Goal: Task Accomplishment & Management: Manage account settings

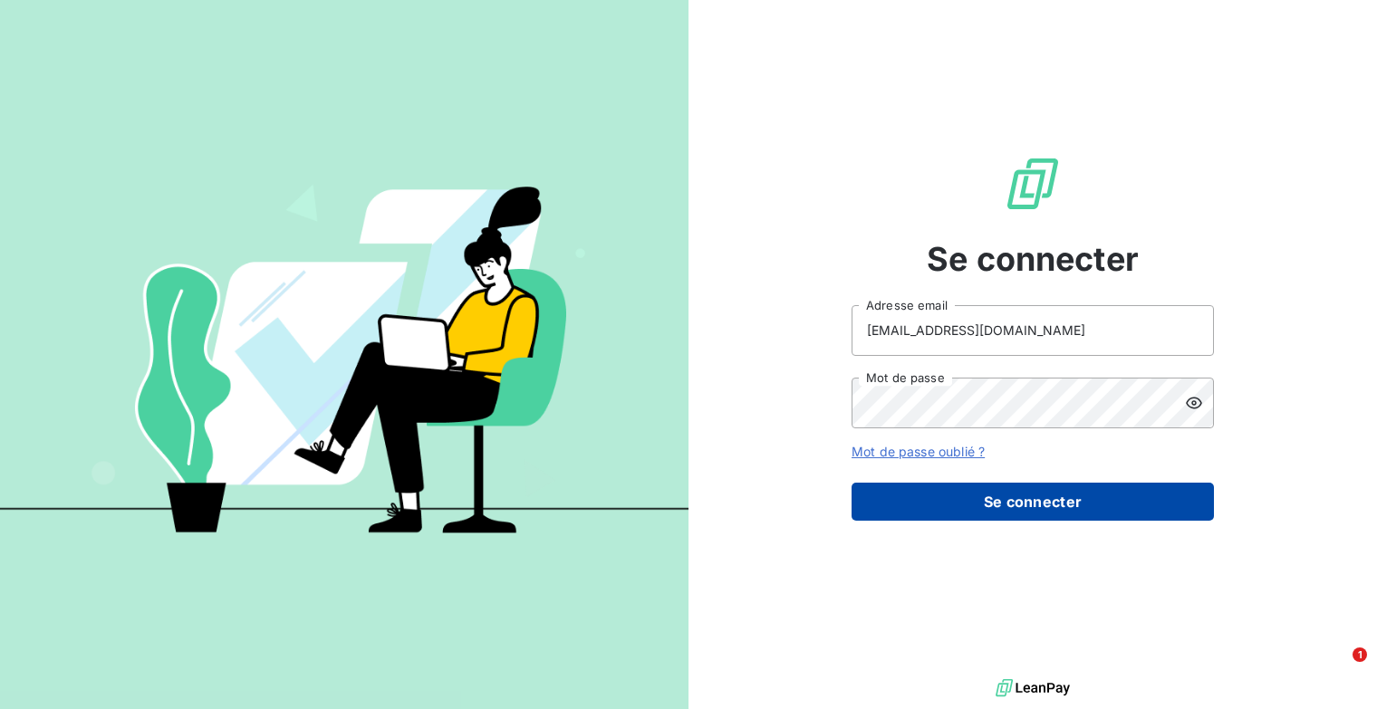
click at [1057, 493] on button "Se connecter" at bounding box center [1033, 502] width 362 height 38
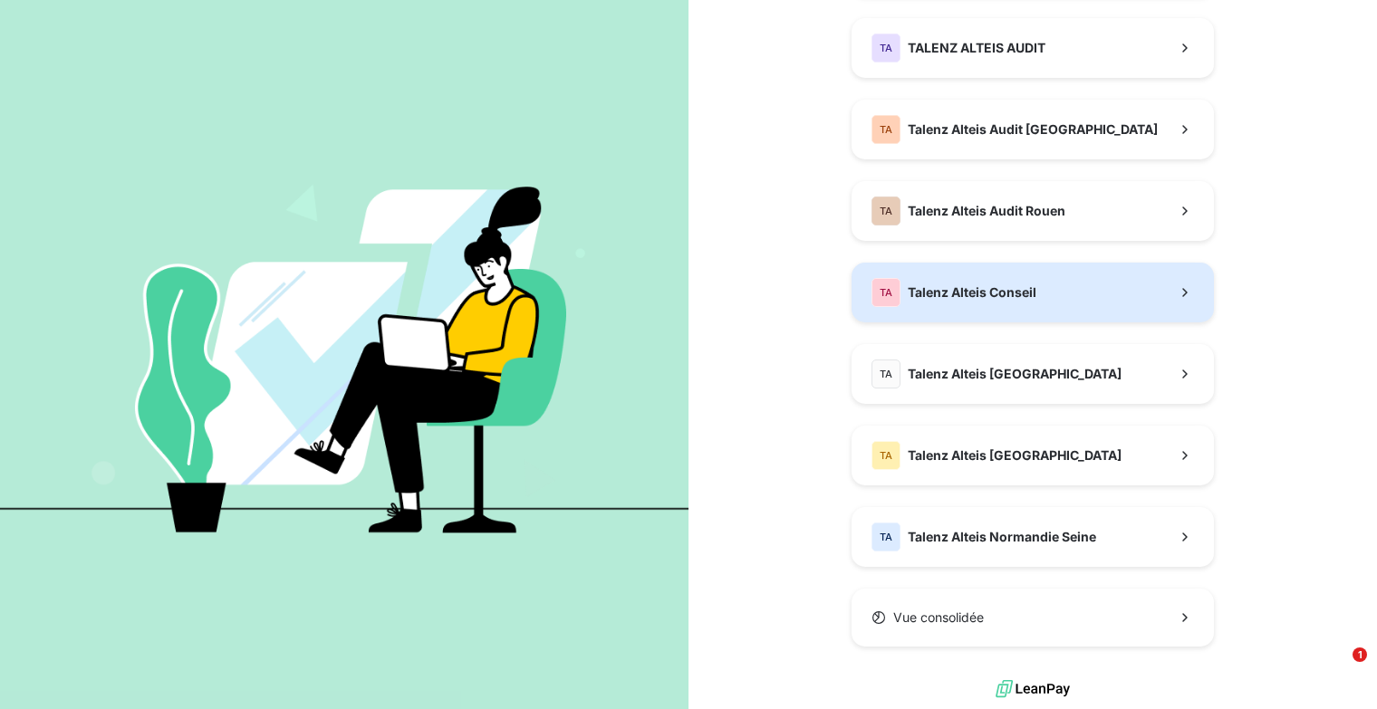
click at [968, 275] on button "TA Talenz Alteis Conseil" at bounding box center [1033, 293] width 362 height 60
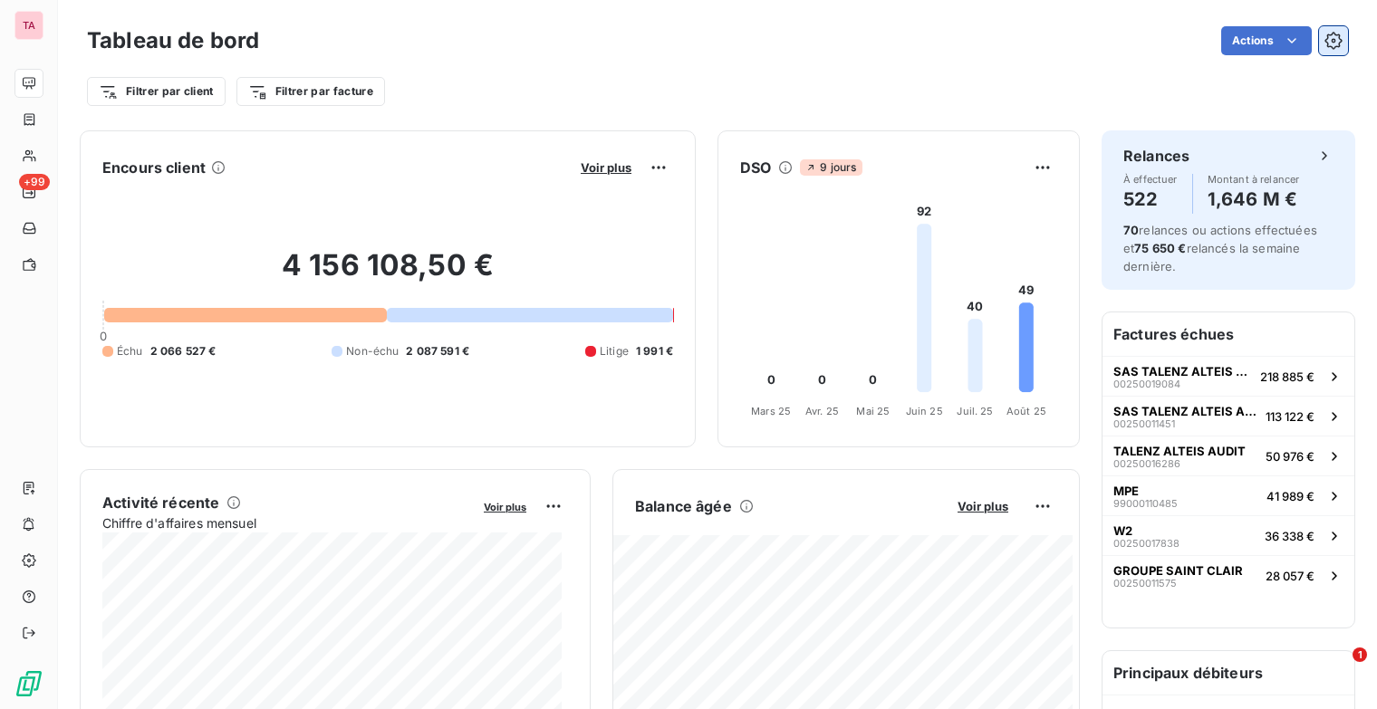
click at [1325, 39] on icon "button" at bounding box center [1334, 41] width 18 height 18
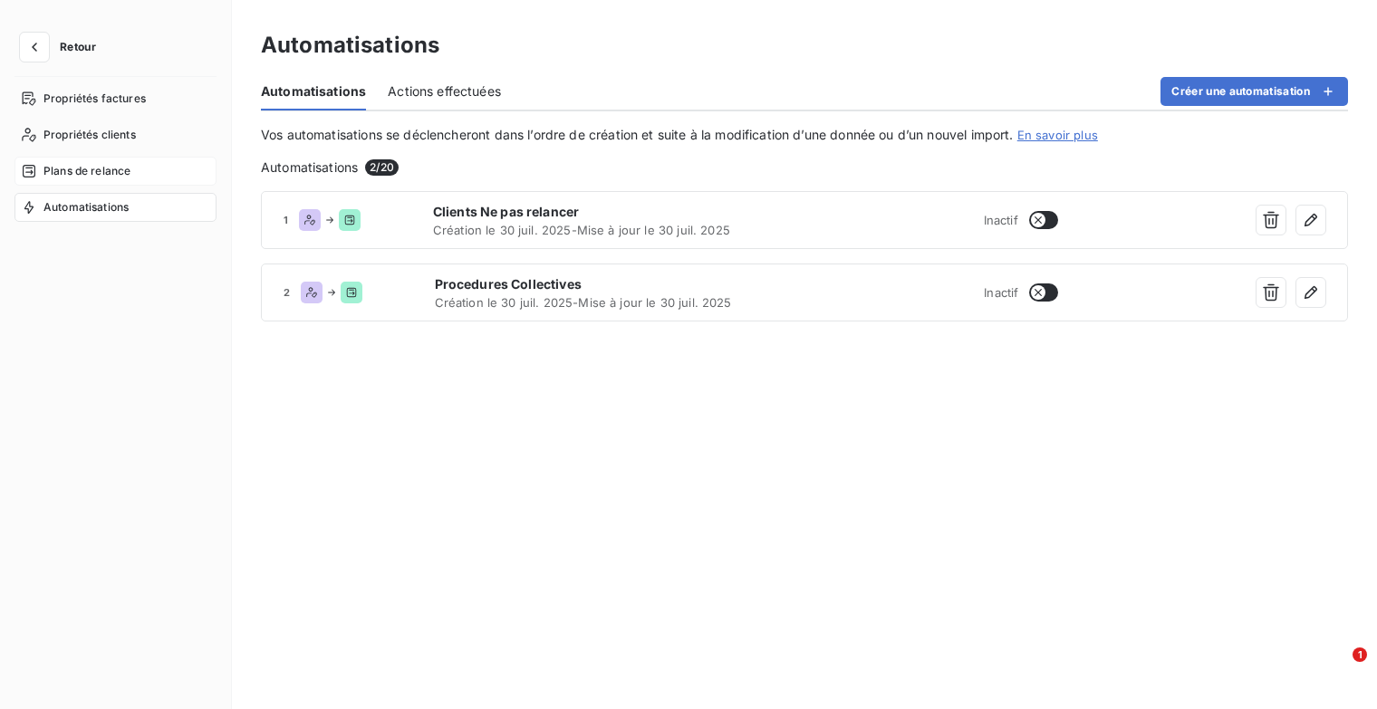
click at [126, 173] on span "Plans de relance" at bounding box center [86, 171] width 87 height 16
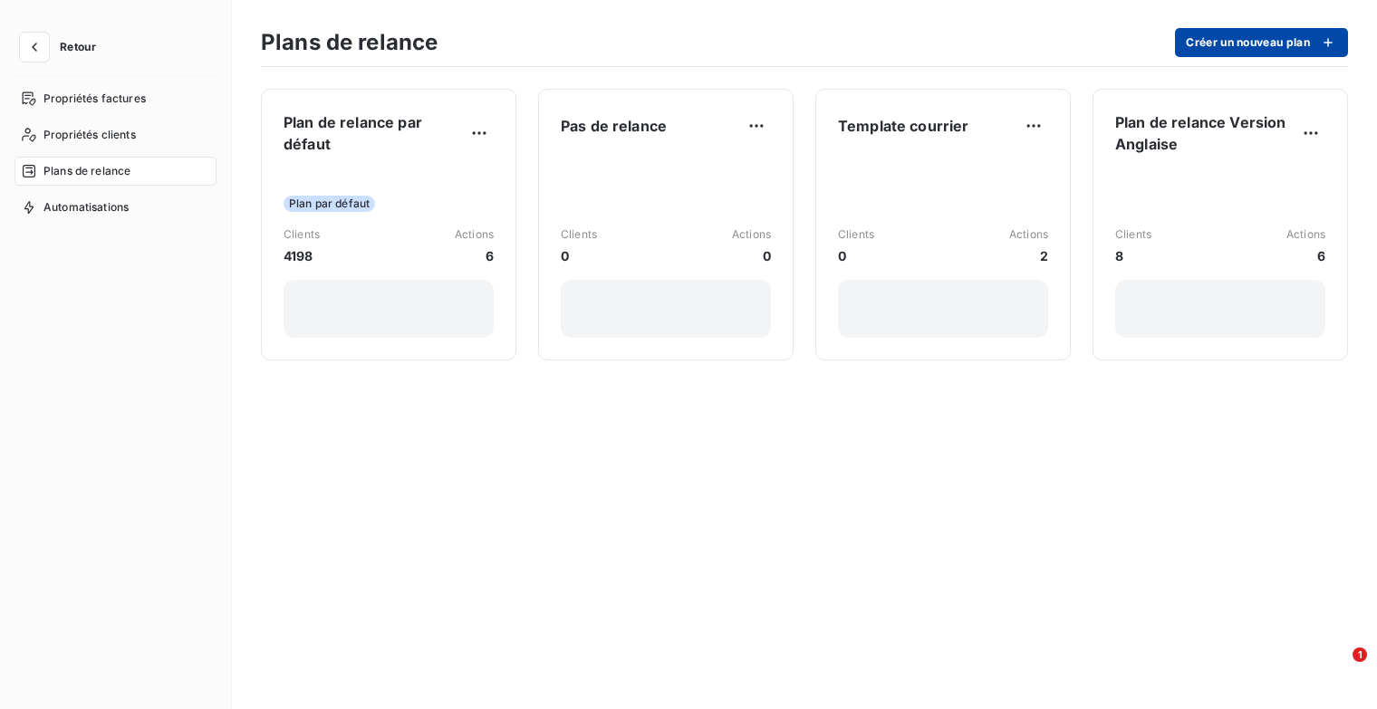
click at [1207, 48] on button "Créer un nouveau plan" at bounding box center [1261, 42] width 173 height 29
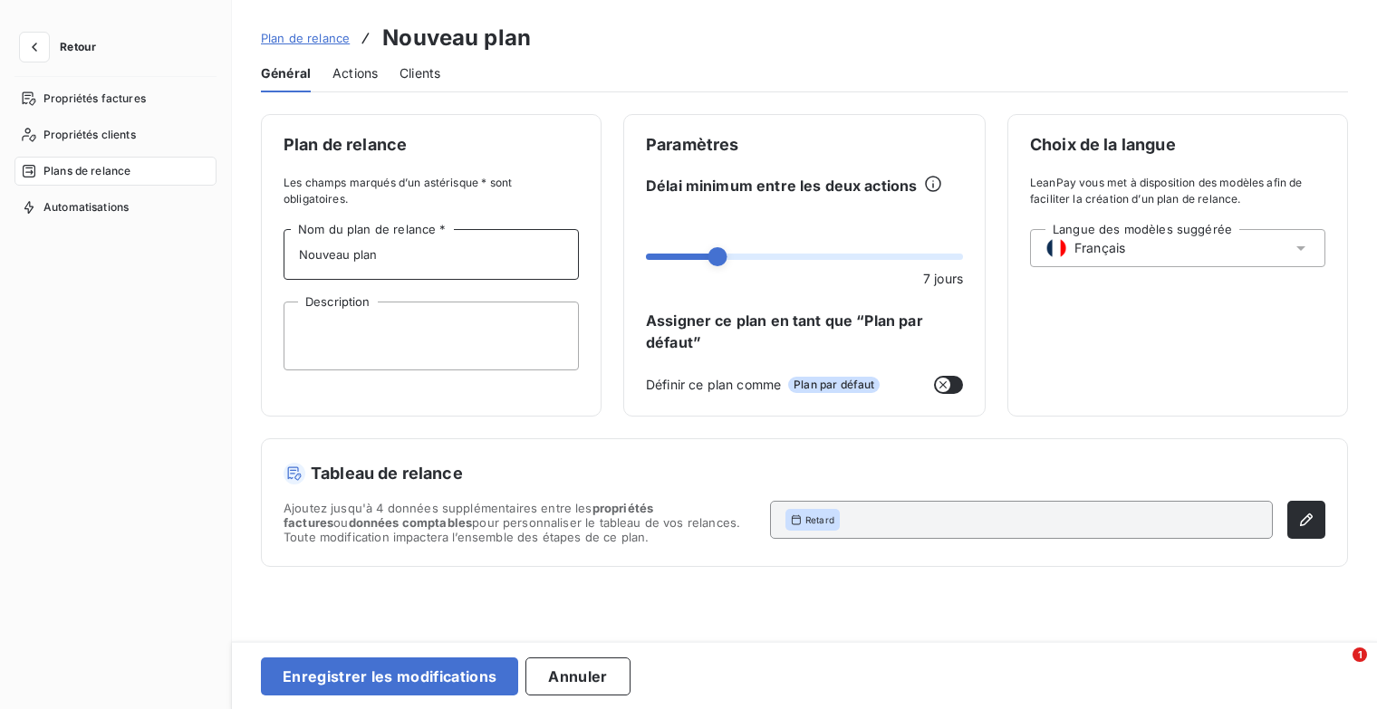
drag, startPoint x: 400, startPoint y: 246, endPoint x: 268, endPoint y: 256, distance: 131.7
click at [268, 256] on div "Plan de relance Les champs marqués d’un astérisque * sont obligatoires. Nouveau…" at bounding box center [431, 265] width 341 height 303
type input "Plan de Relance [PERSON_NAME]"
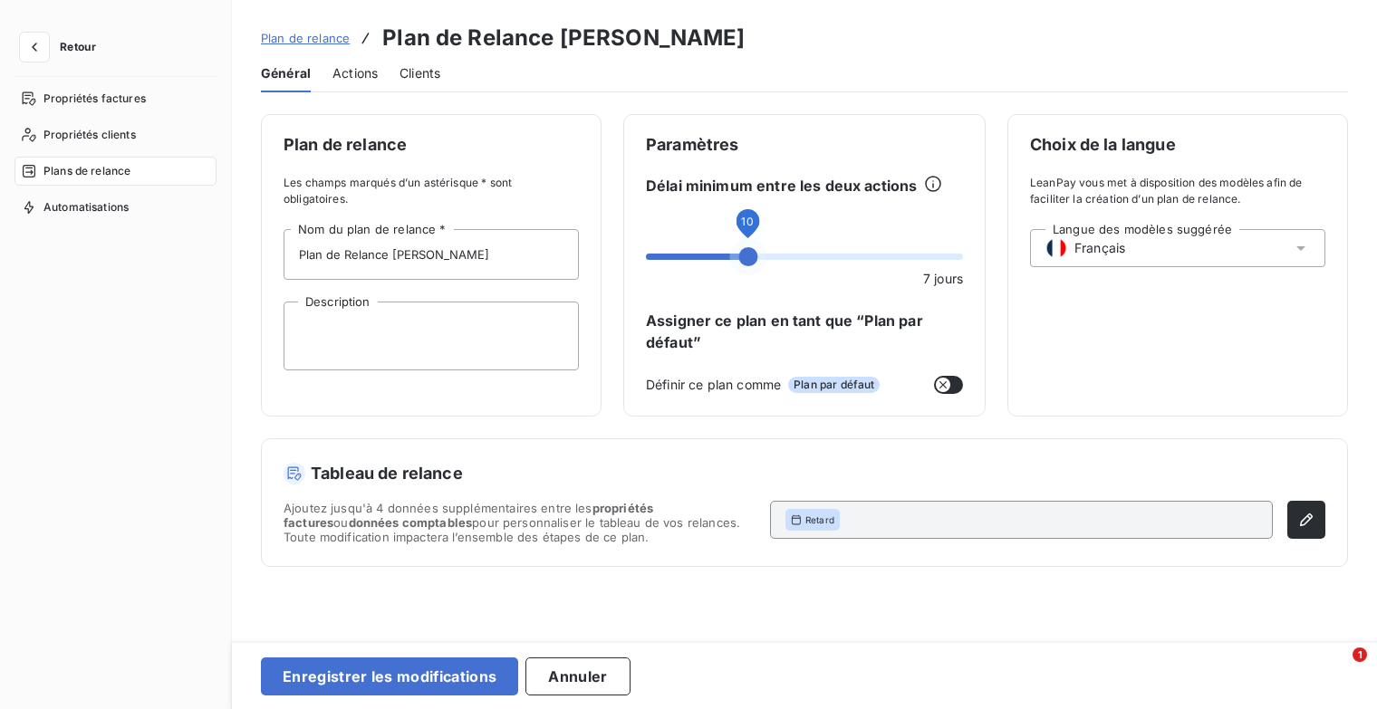
click at [743, 258] on span at bounding box center [747, 256] width 19 height 19
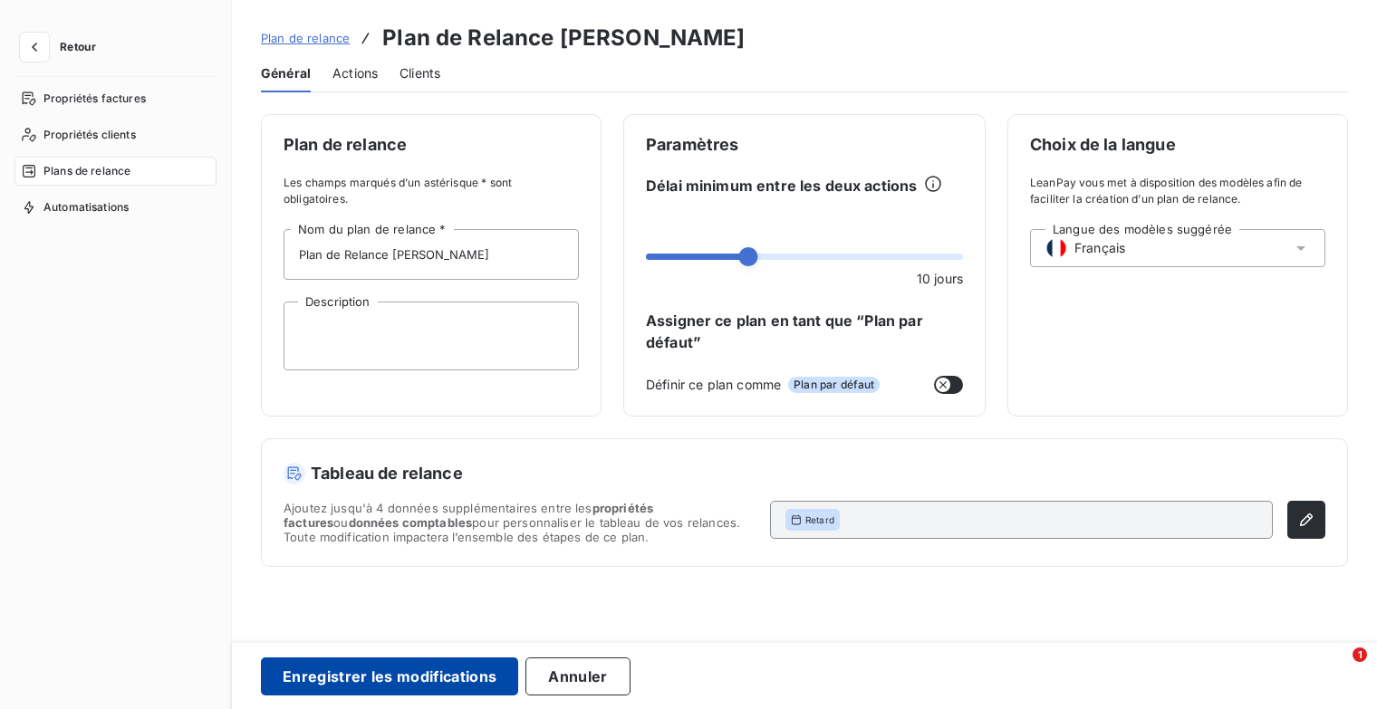
click at [478, 671] on button "Enregistrer les modifications" at bounding box center [389, 677] width 257 height 38
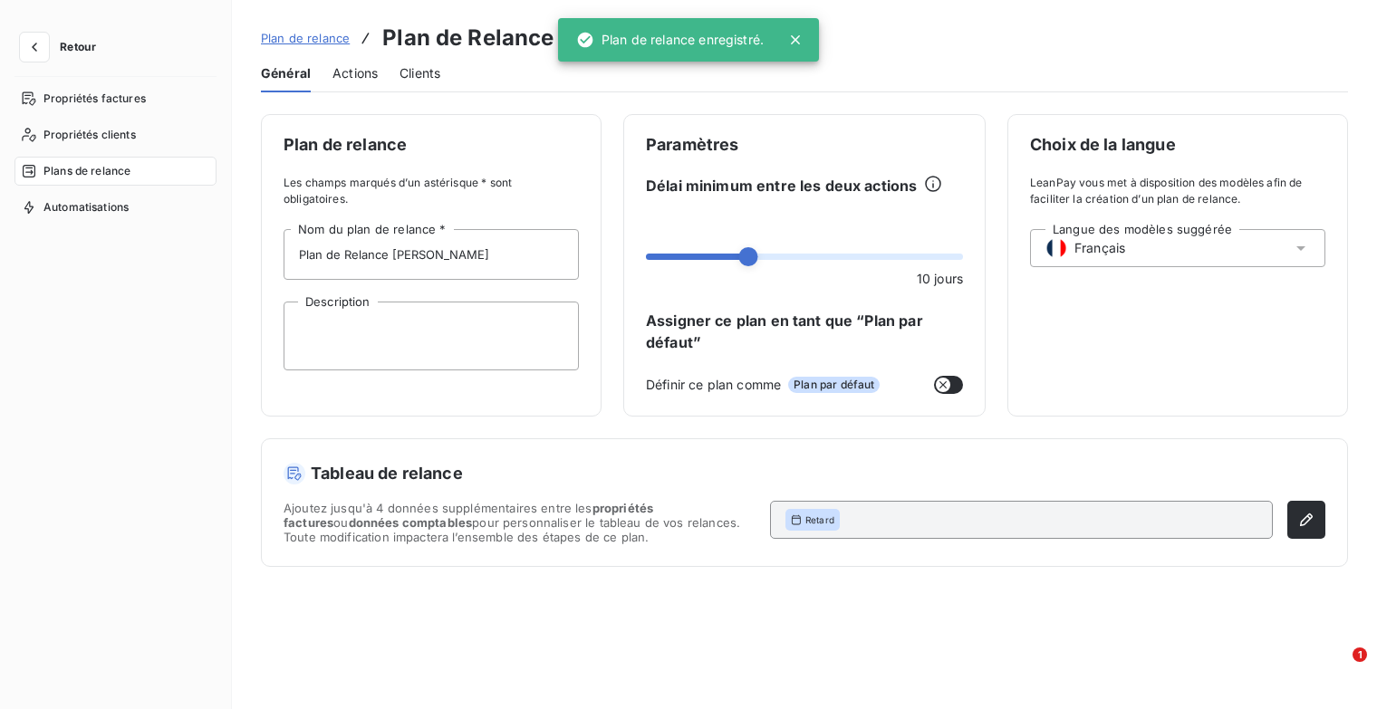
click at [323, 38] on span "Plan de relance" at bounding box center [305, 38] width 89 height 14
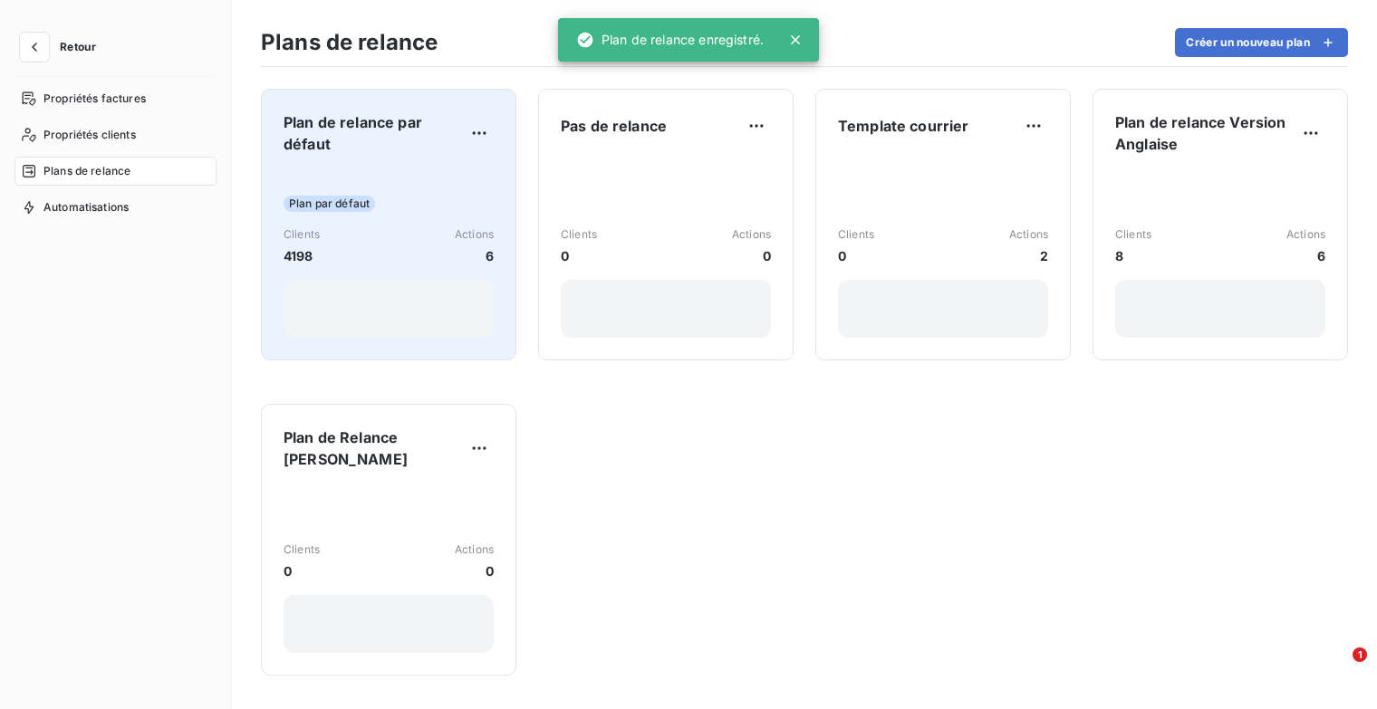
click at [363, 163] on div "Plan de relance par défaut Plan par défaut Clients 4198 Actions 6" at bounding box center [389, 224] width 210 height 227
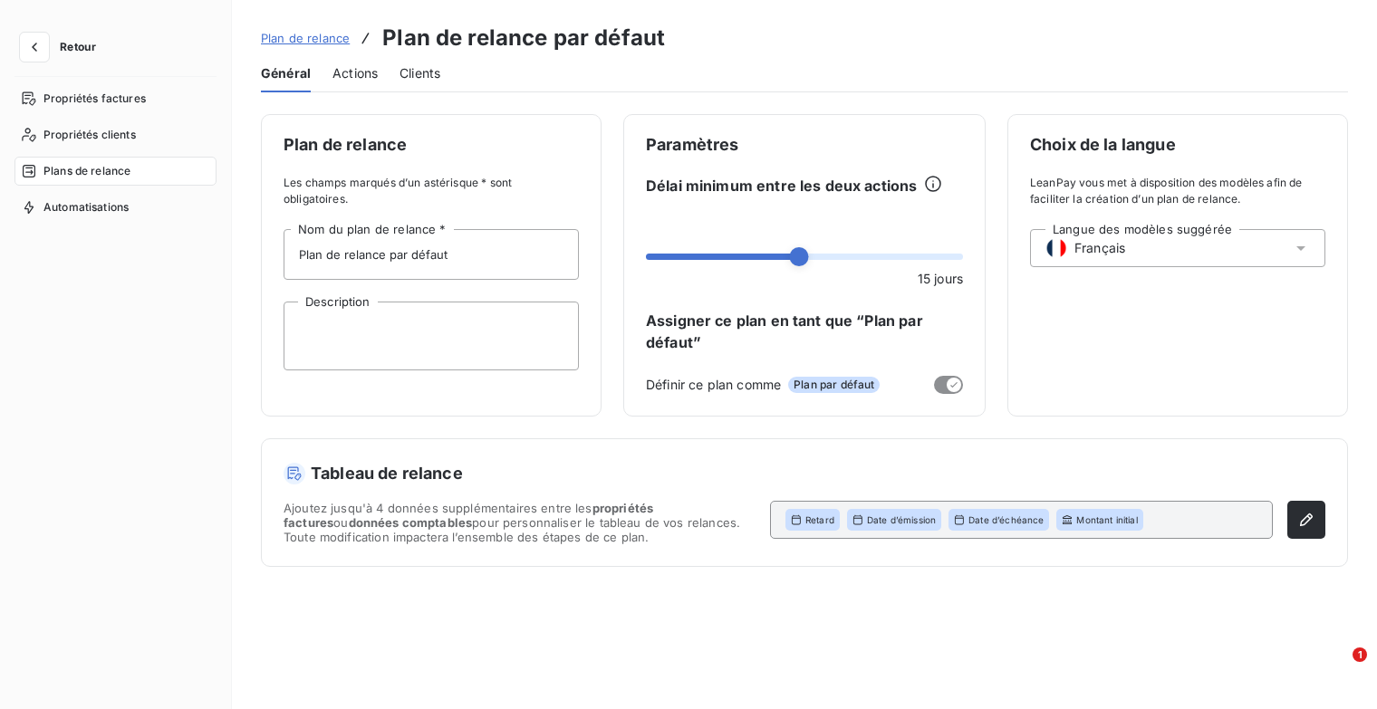
click at [283, 41] on span "Plan de relance" at bounding box center [305, 38] width 89 height 14
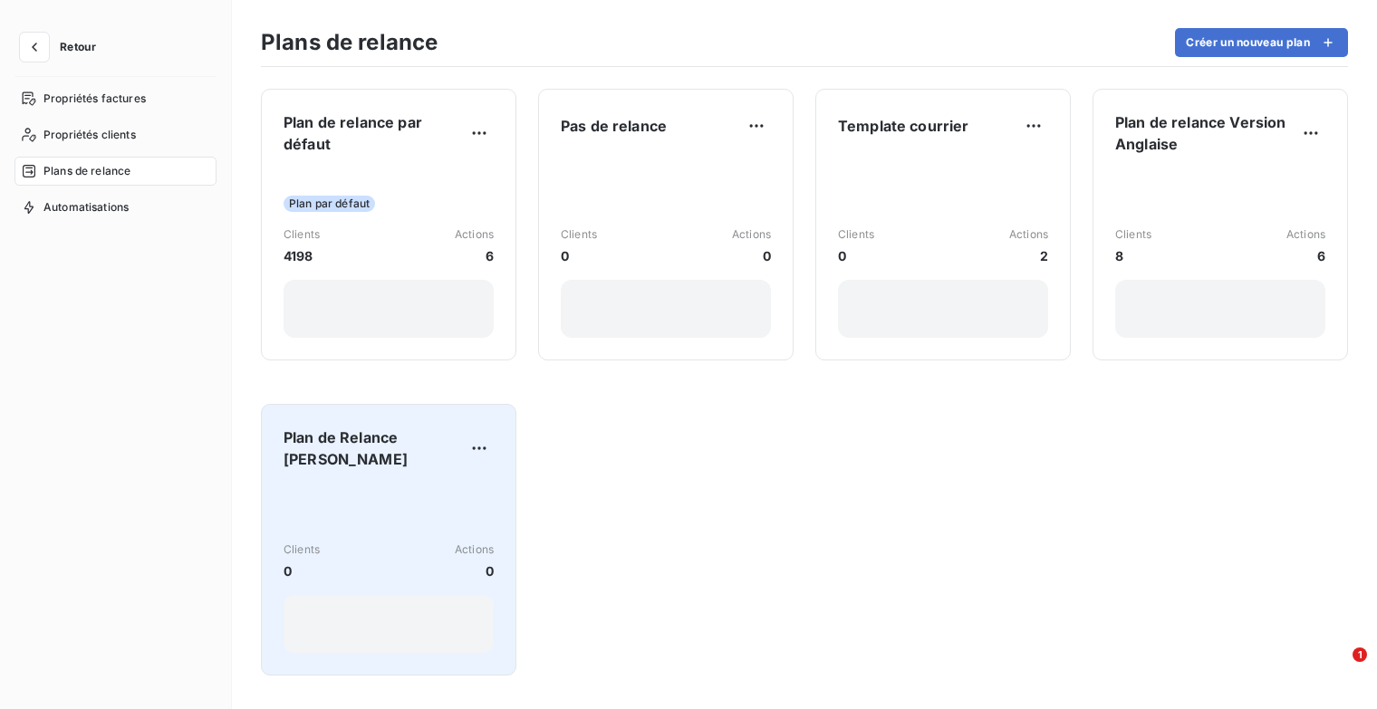
click at [399, 510] on div "Clients 0 Actions 0" at bounding box center [389, 569] width 210 height 169
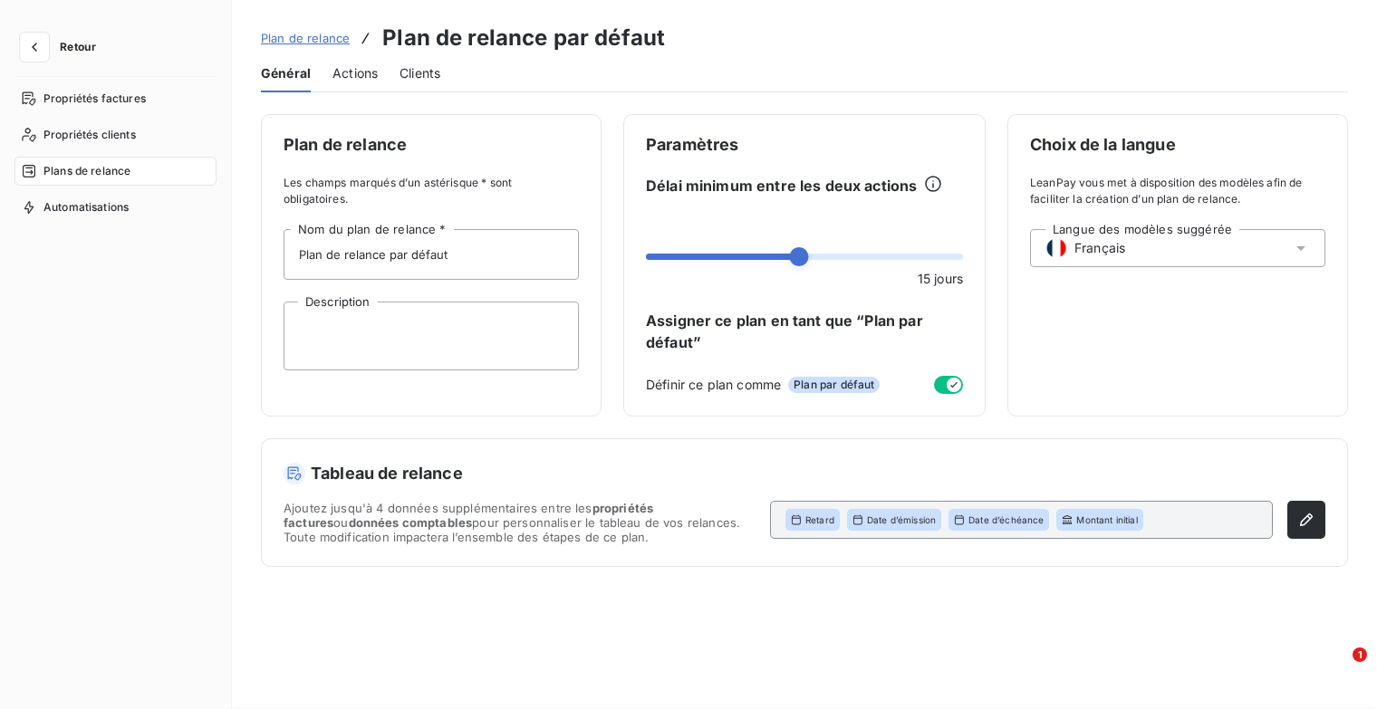
type input "Plan de Relance [PERSON_NAME]"
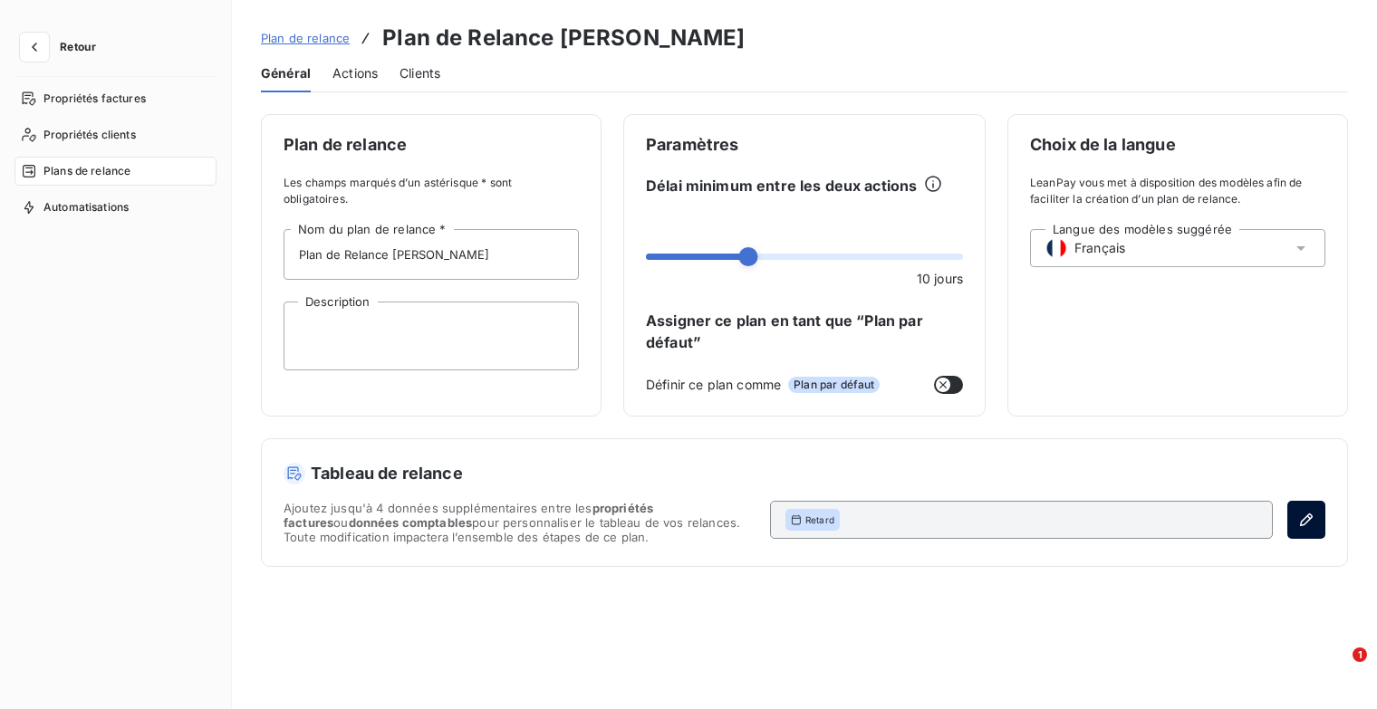
click at [1294, 516] on button "button" at bounding box center [1307, 520] width 38 height 38
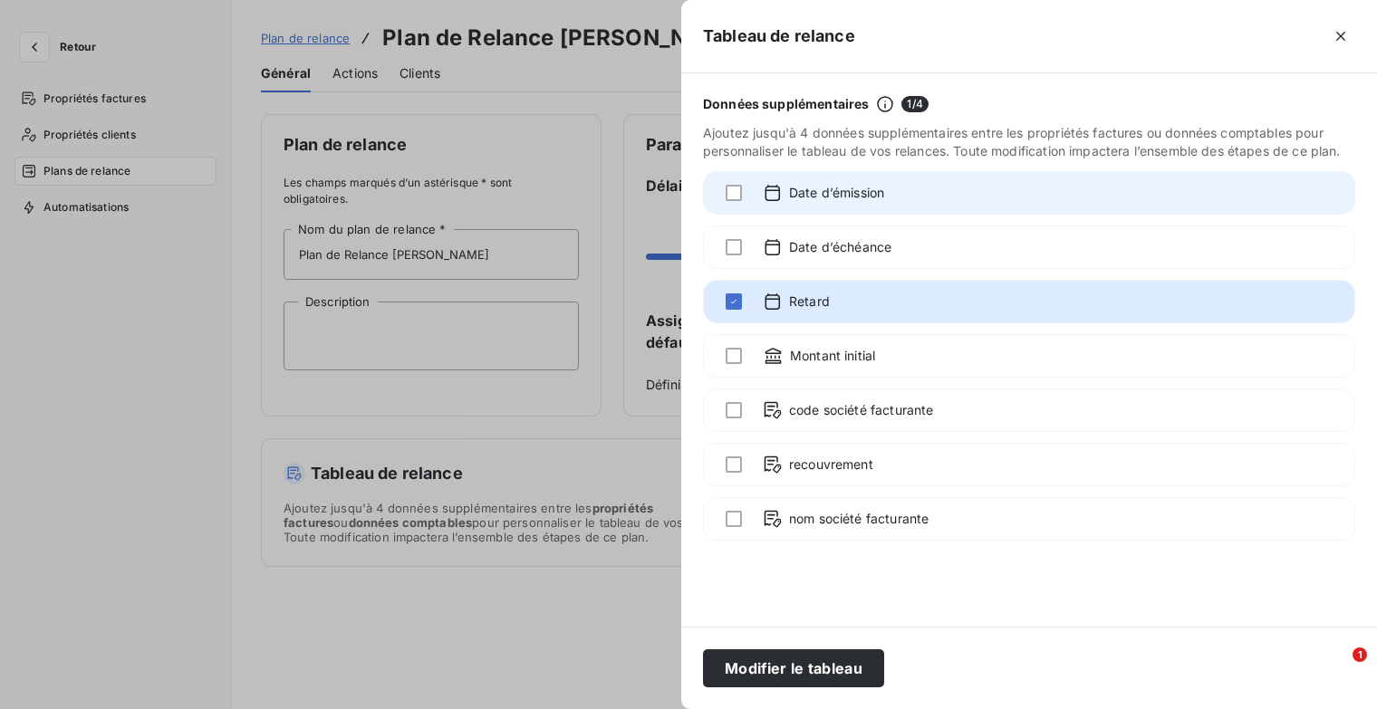
click at [837, 198] on span "Date d’émission" at bounding box center [836, 193] width 95 height 18
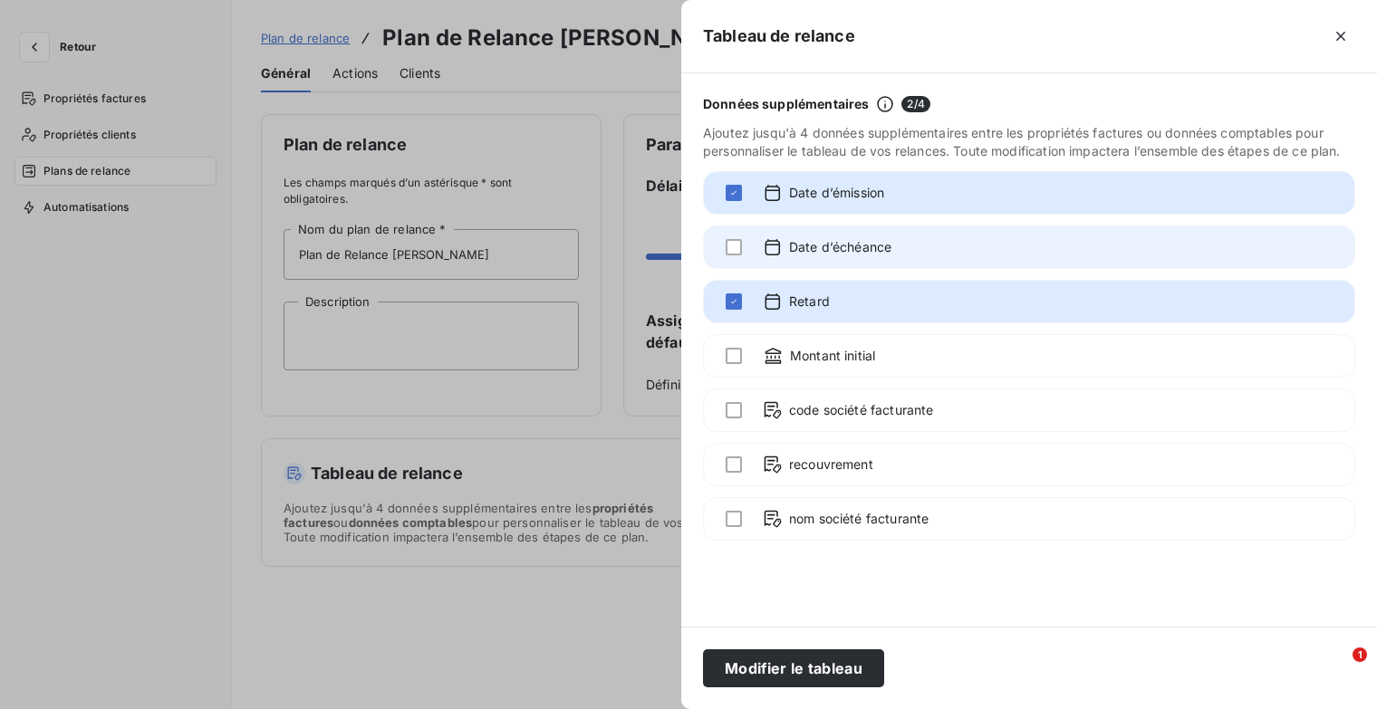
click at [805, 256] on div "Date d’échéance" at bounding box center [828, 247] width 128 height 20
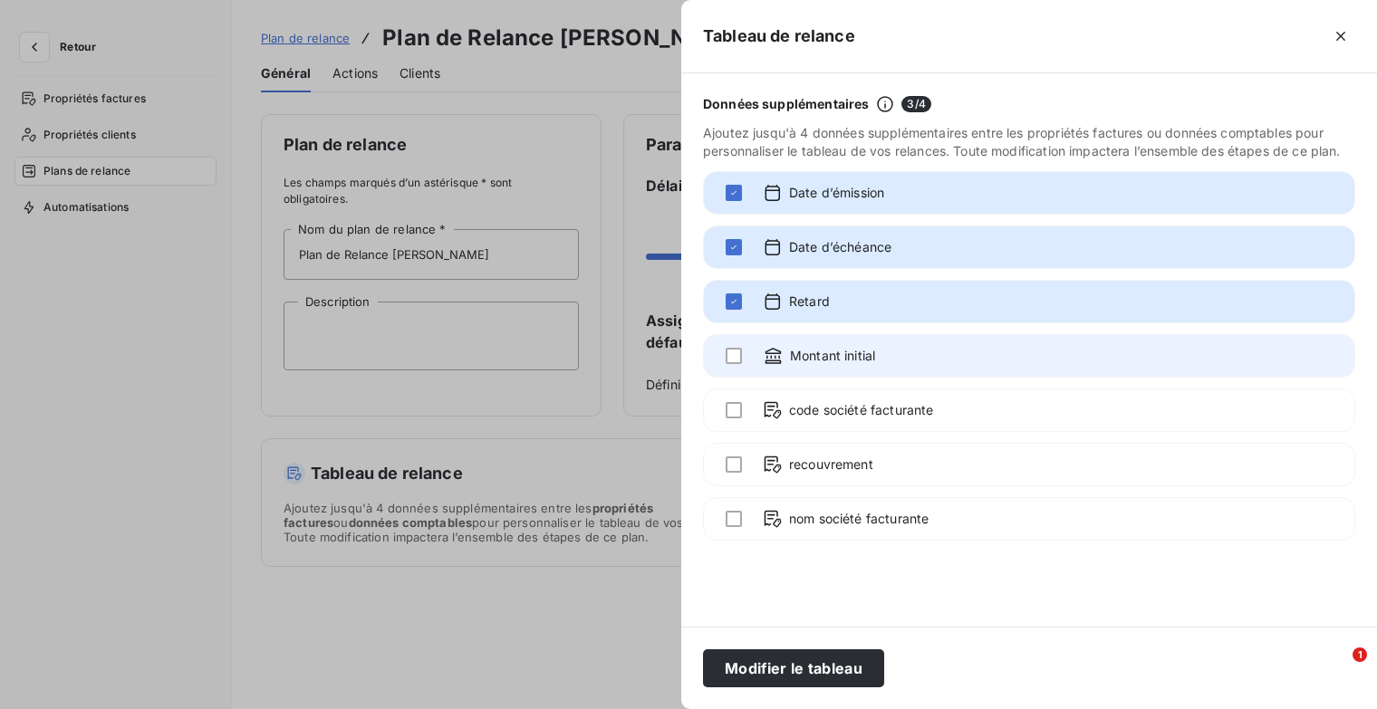
click at [823, 356] on span "Montant initial" at bounding box center [832, 356] width 85 height 18
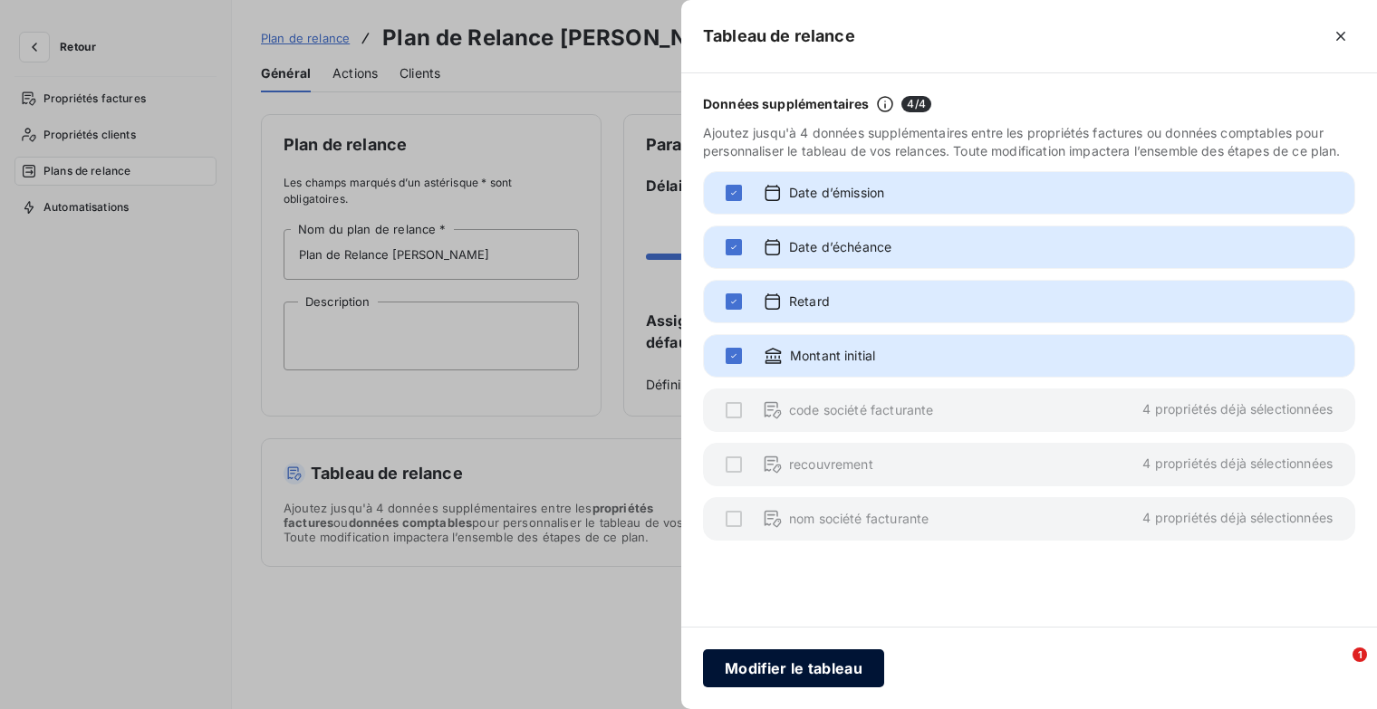
click at [830, 667] on button "Modifier le tableau" at bounding box center [793, 669] width 181 height 38
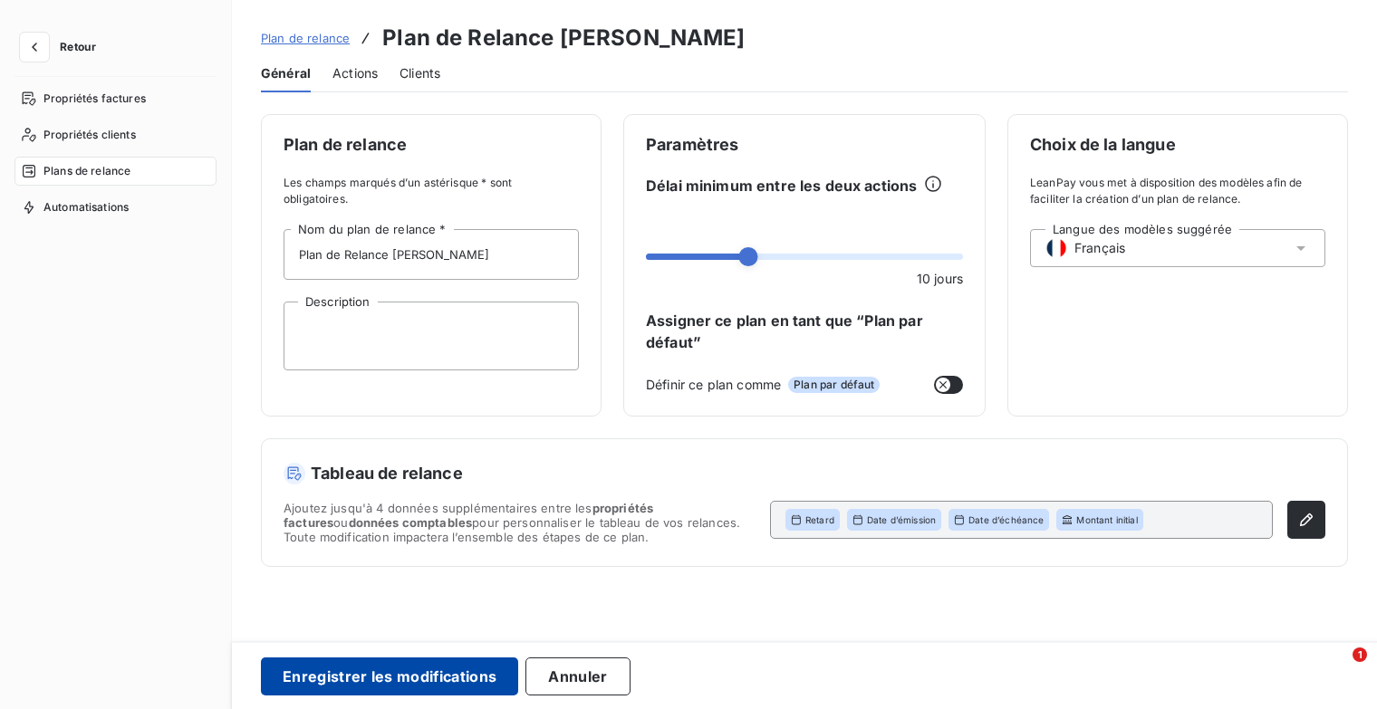
click at [439, 682] on button "Enregistrer les modifications" at bounding box center [389, 677] width 257 height 38
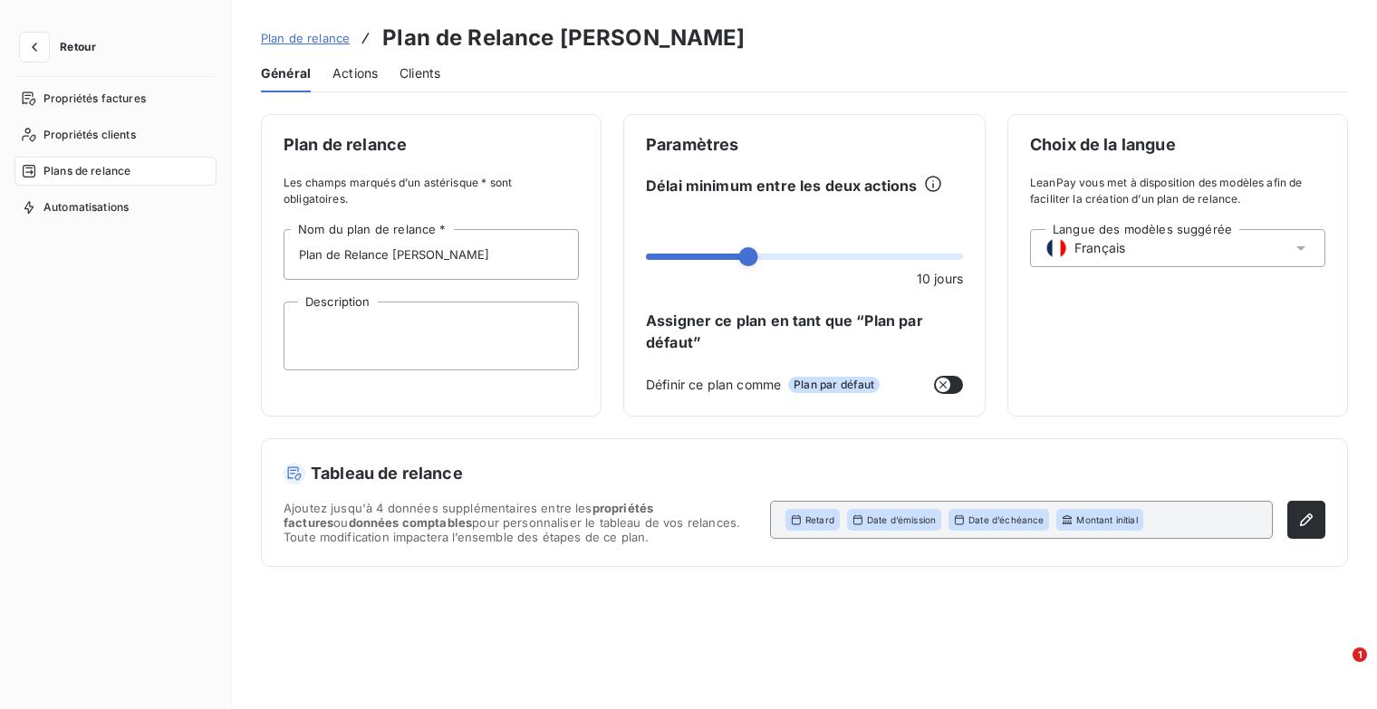
click at [1308, 249] on icon at bounding box center [1301, 248] width 18 height 18
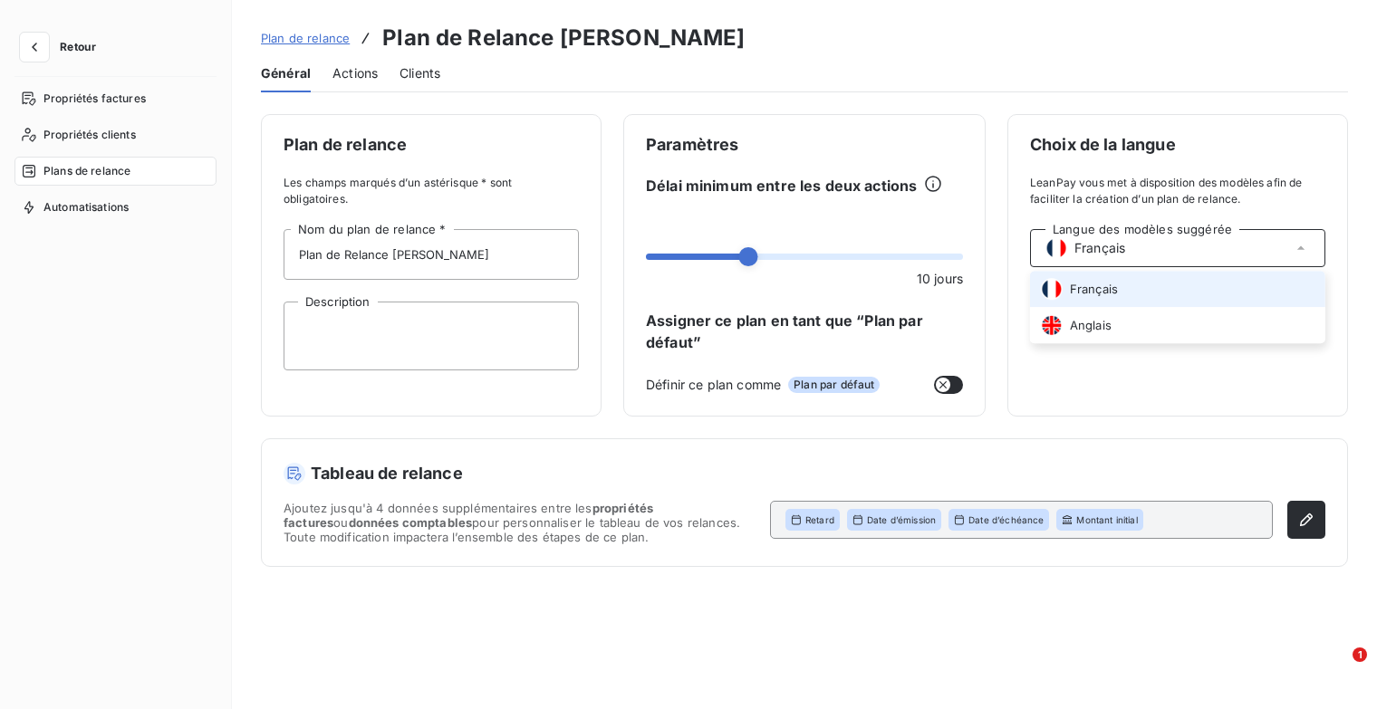
click at [1308, 249] on icon at bounding box center [1301, 248] width 18 height 18
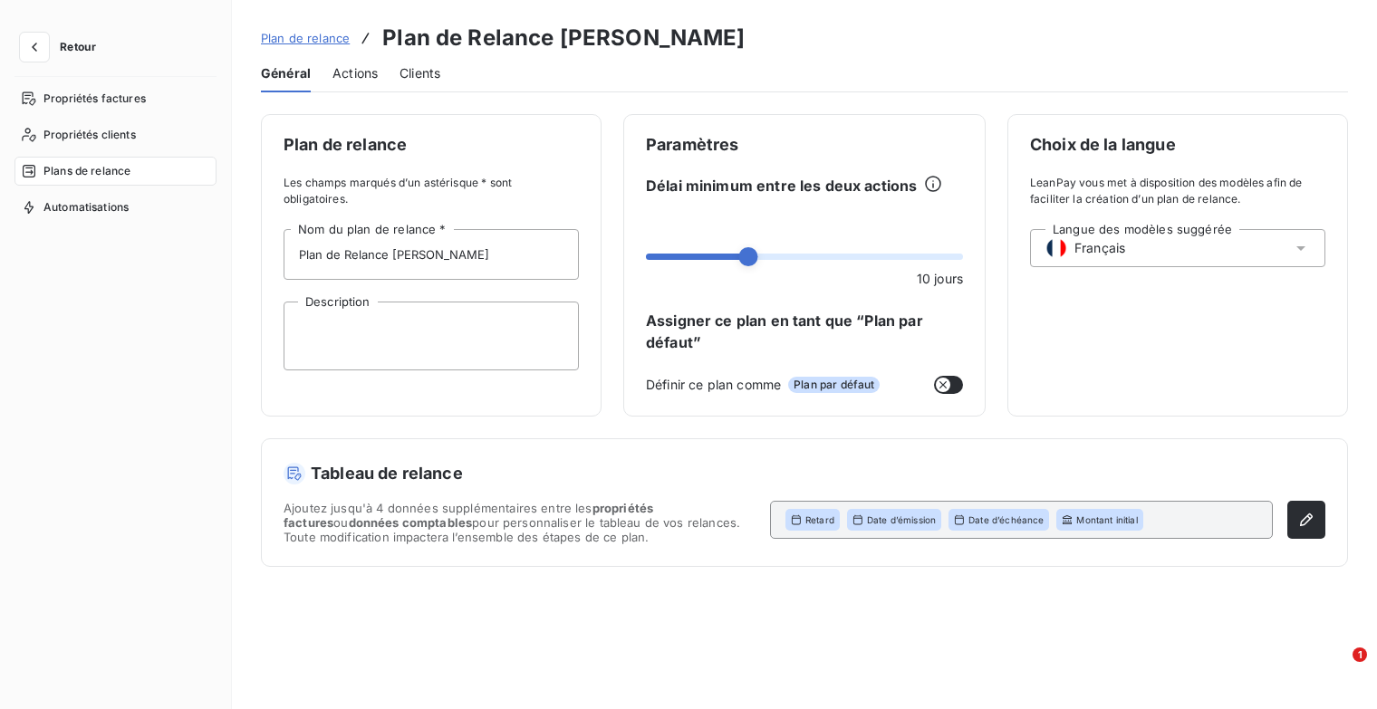
click at [308, 42] on span "Plan de relance" at bounding box center [305, 38] width 89 height 14
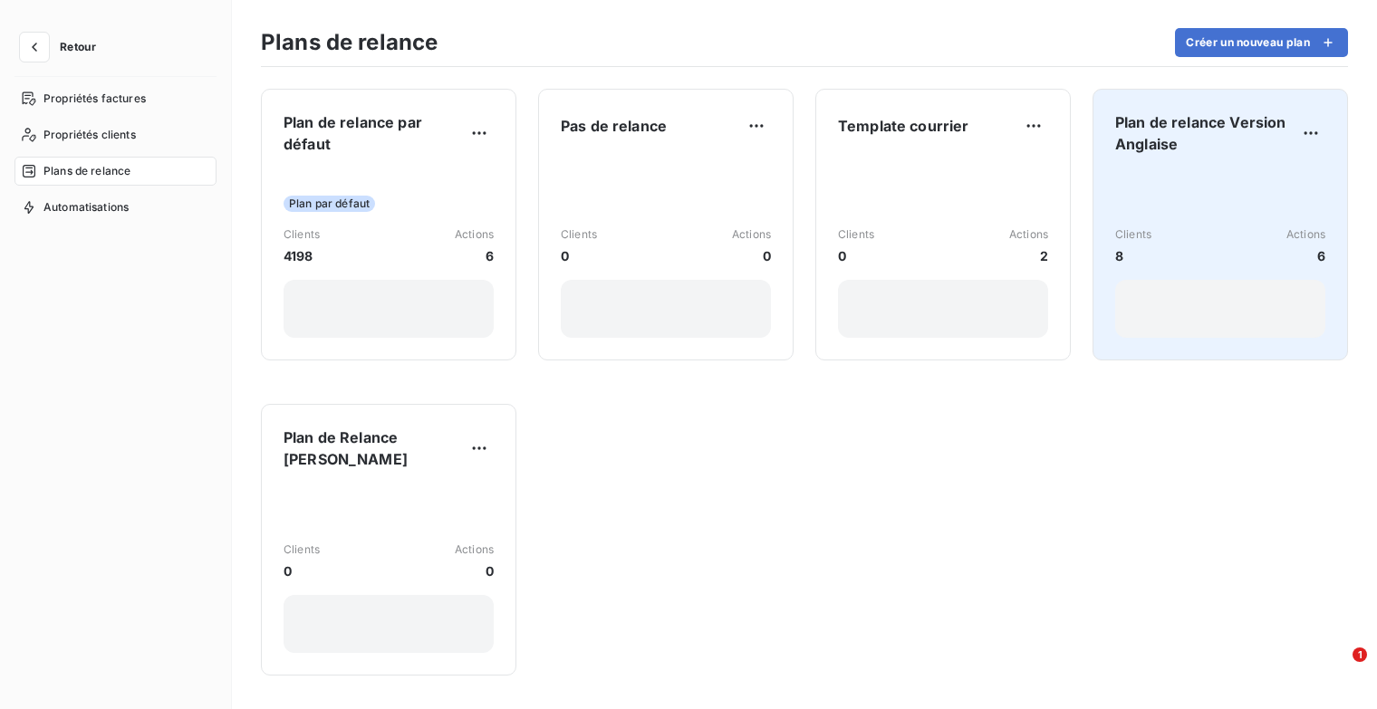
click at [1155, 133] on span "Plan de relance Version Anglaise" at bounding box center [1205, 132] width 181 height 43
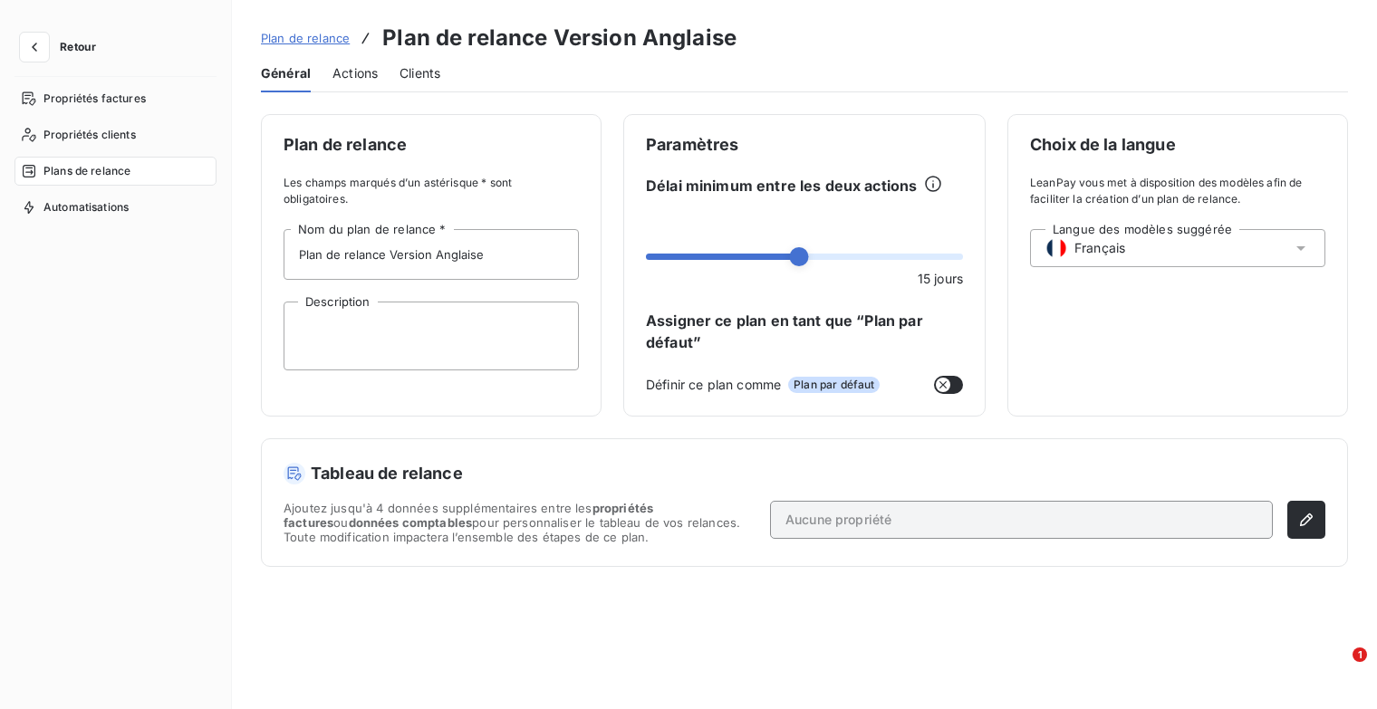
click at [1310, 247] on div "Langue des modèles suggérée Français" at bounding box center [1177, 248] width 295 height 38
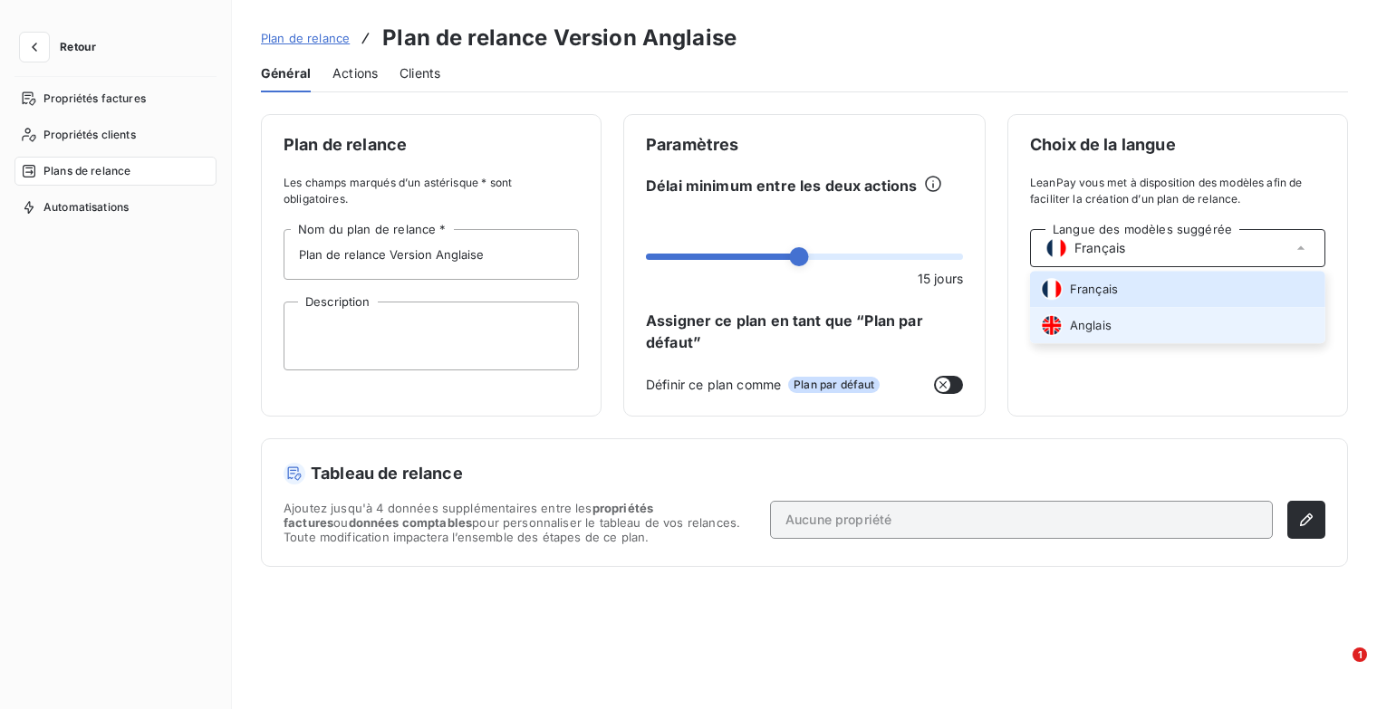
click at [1210, 317] on li "Anglais" at bounding box center [1177, 325] width 295 height 36
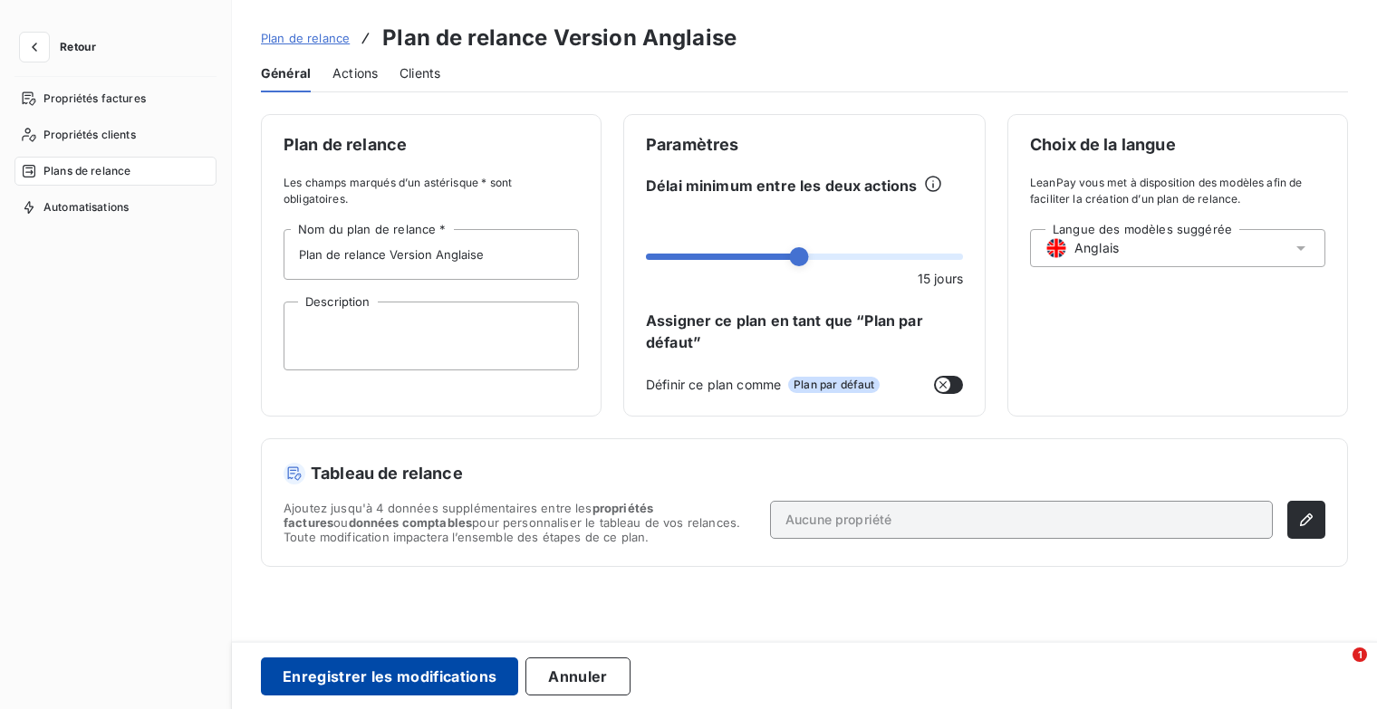
click at [410, 675] on button "Enregistrer les modifications" at bounding box center [389, 677] width 257 height 38
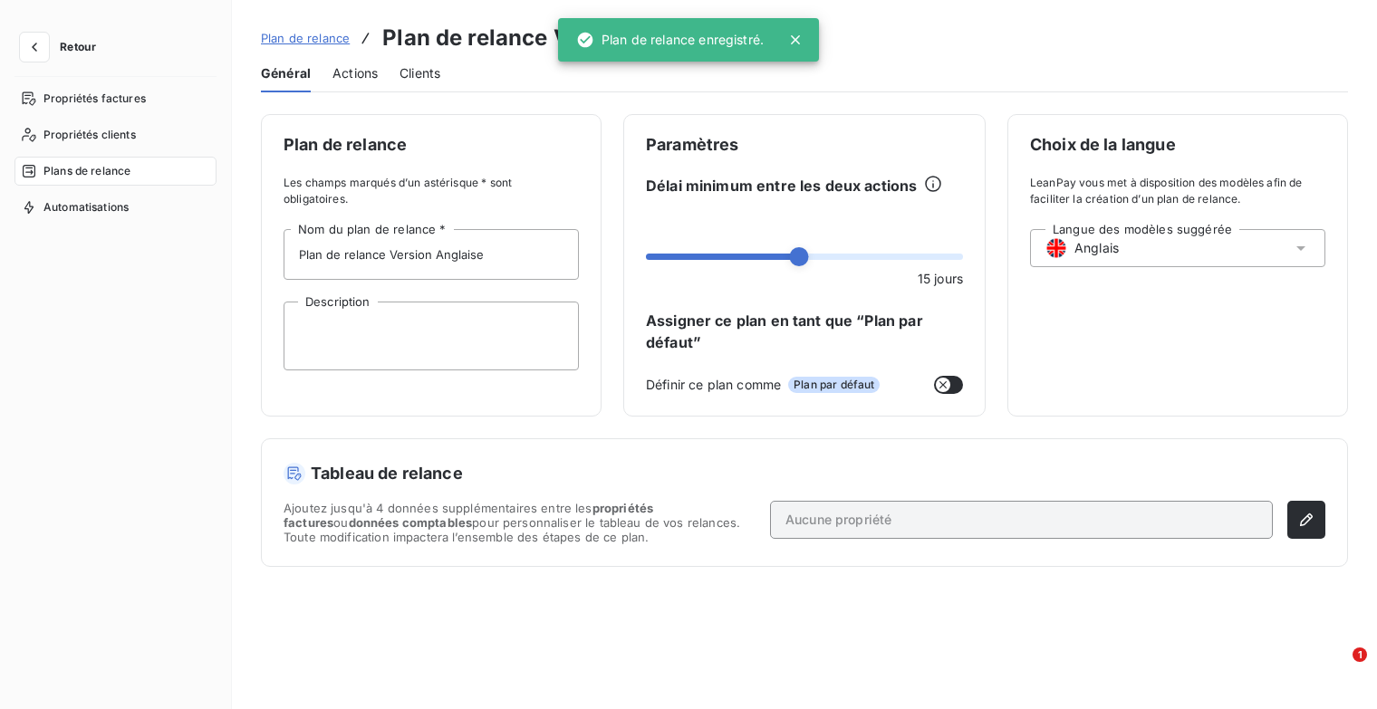
click at [377, 71] on span "Actions" at bounding box center [355, 73] width 45 height 18
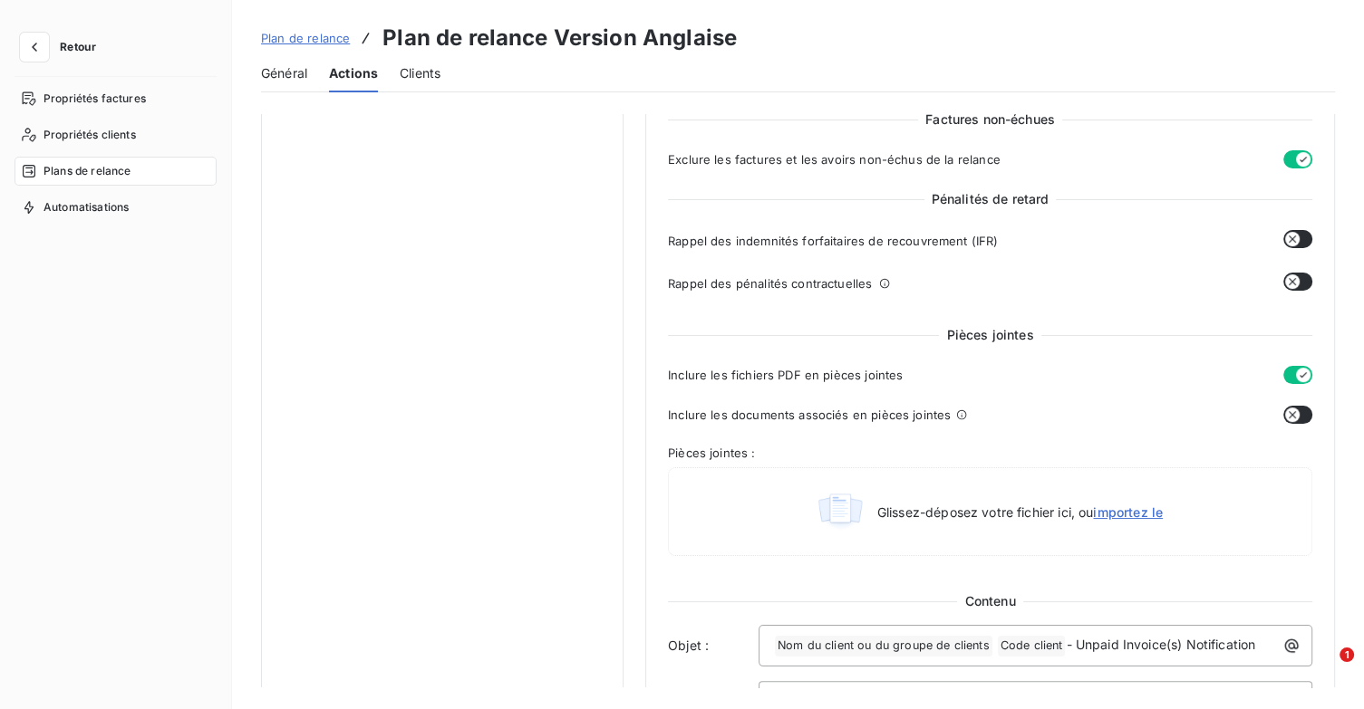
scroll to position [453, 0]
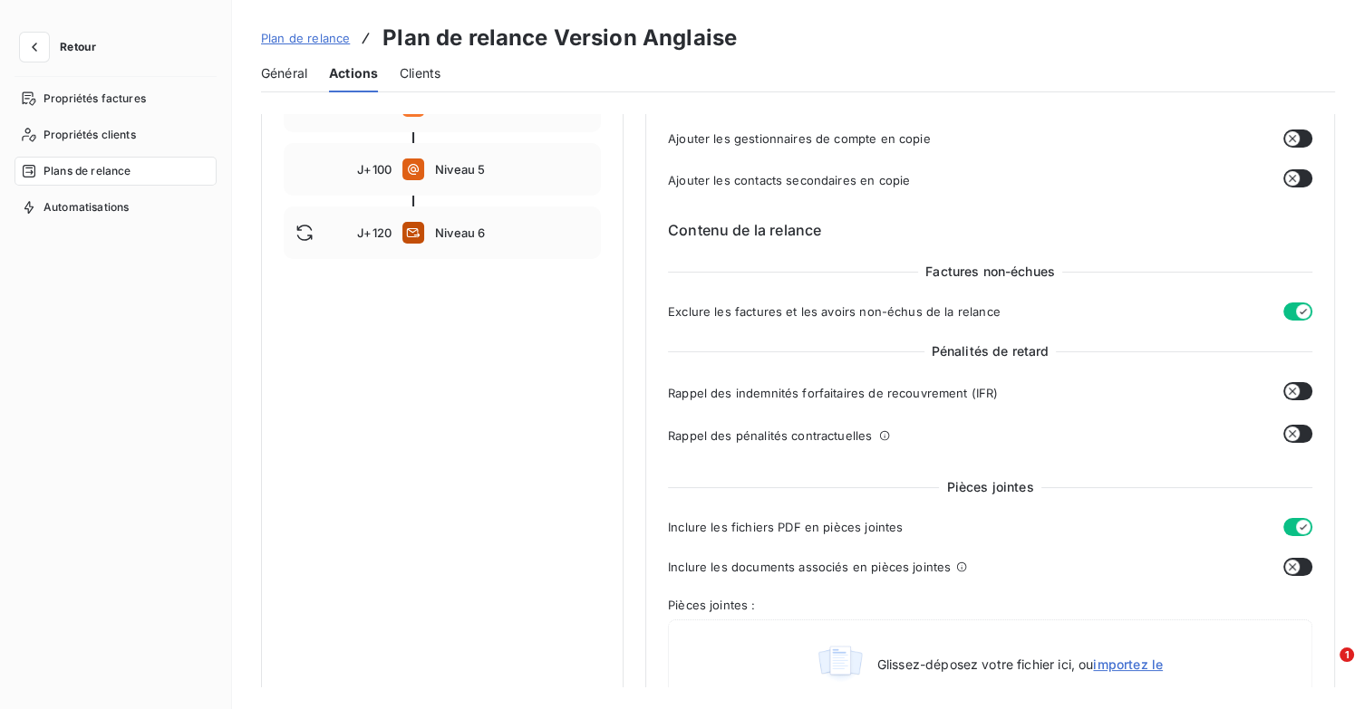
click at [296, 33] on span "Plan de relance" at bounding box center [305, 38] width 89 height 14
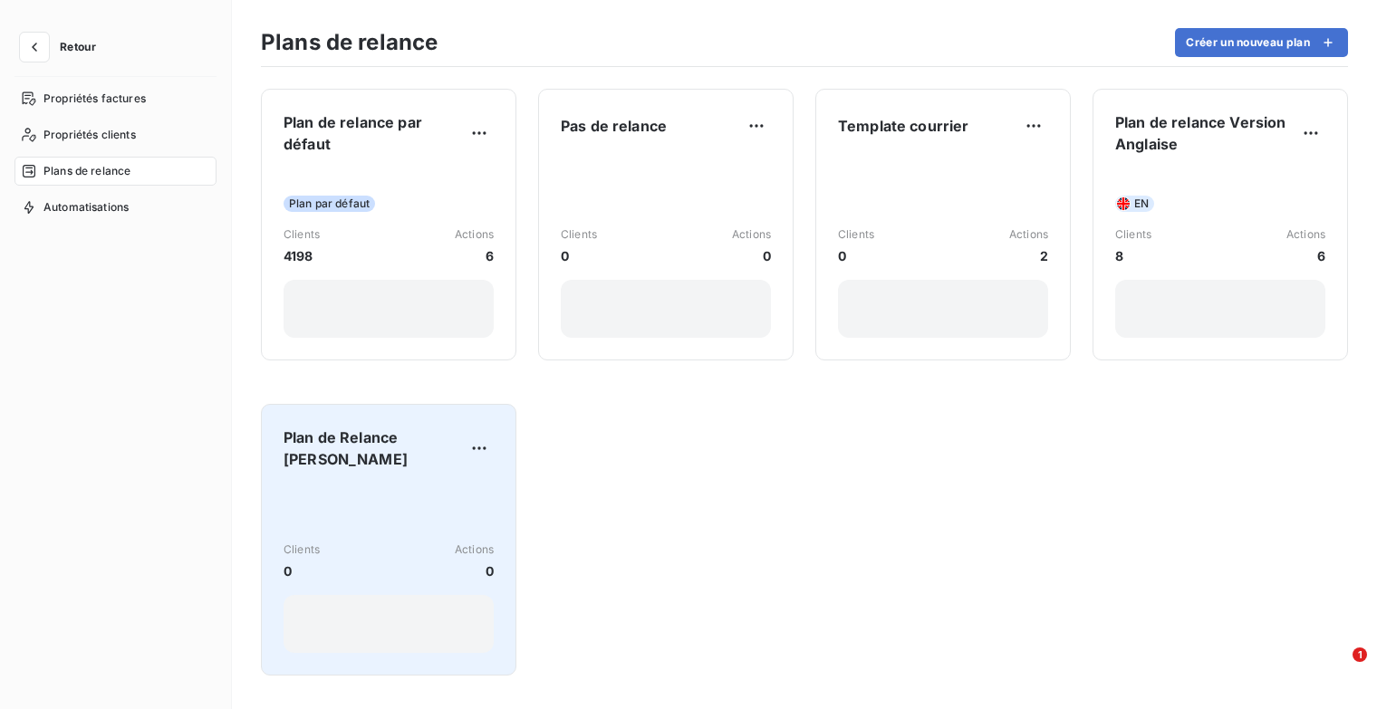
click at [411, 481] on div "Plan de Relance [PERSON_NAME] Clients 0 Actions 0" at bounding box center [389, 540] width 210 height 227
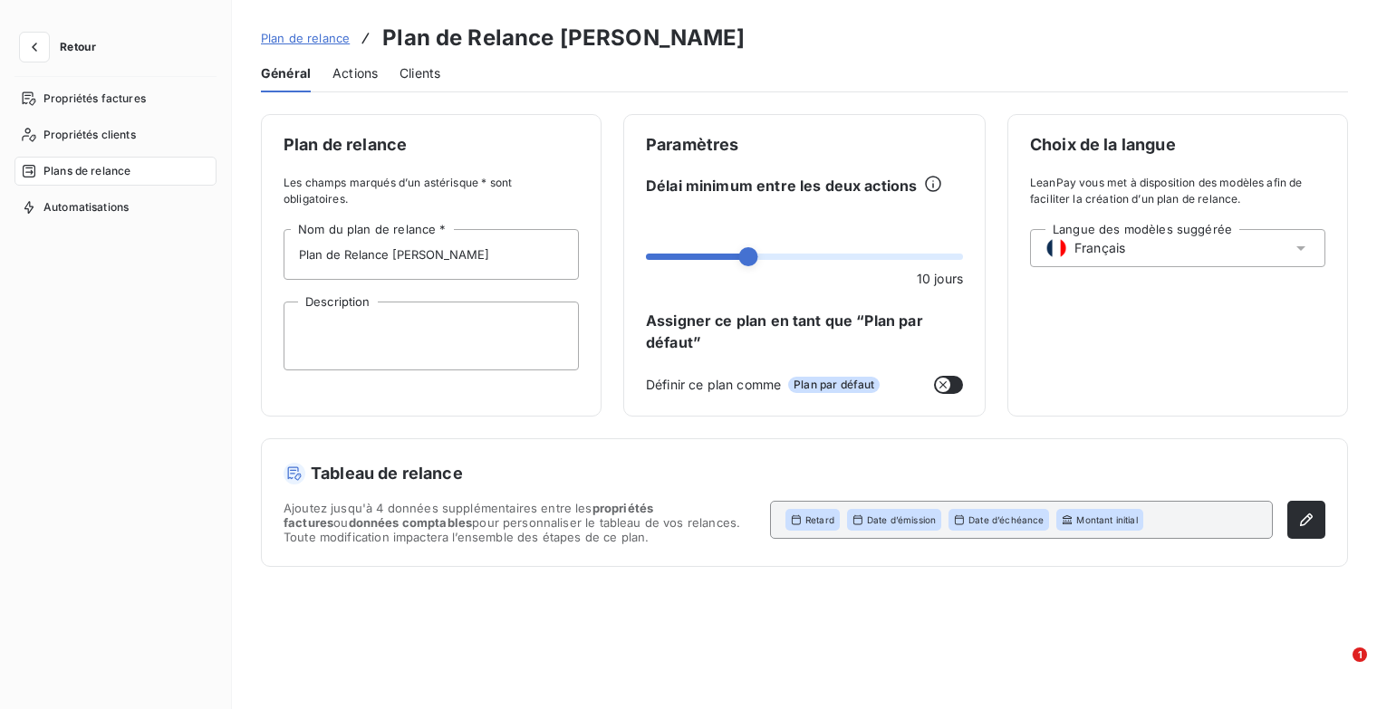
click at [373, 64] on span "Actions" at bounding box center [355, 73] width 45 height 18
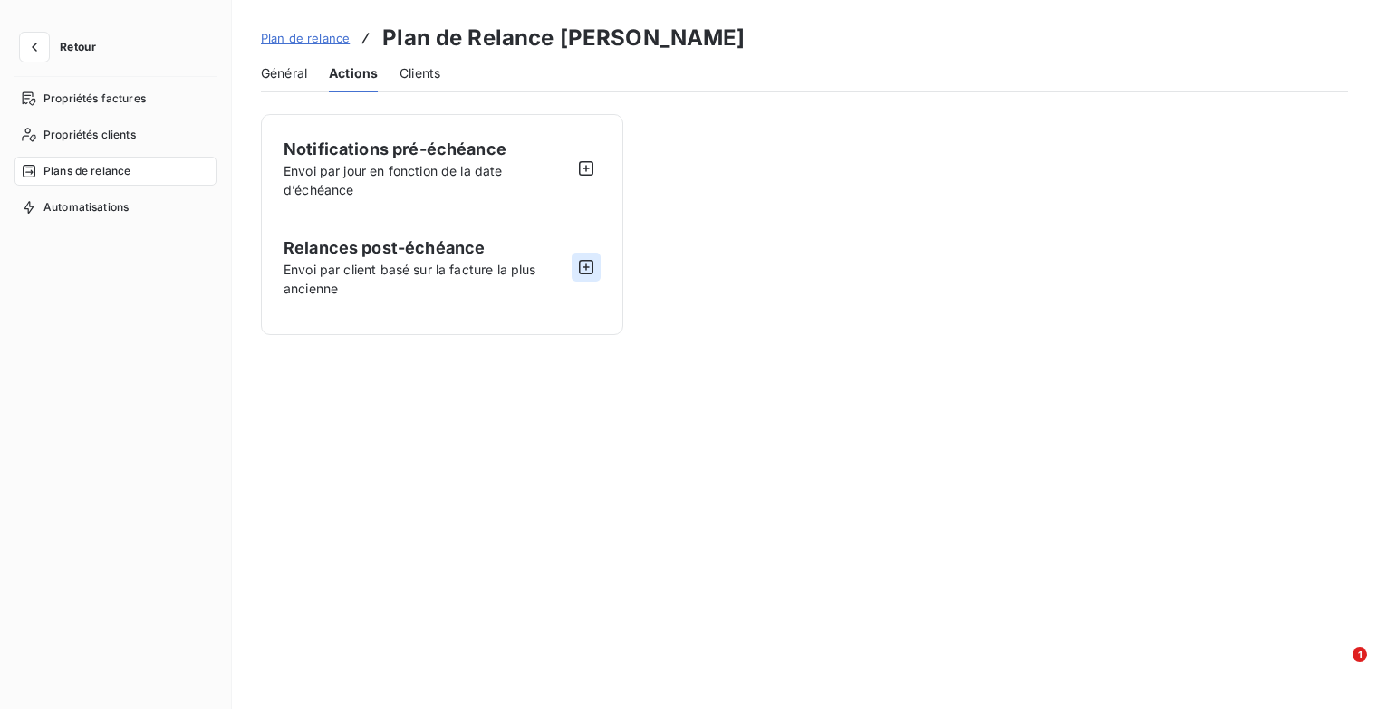
click at [577, 265] on icon "button" at bounding box center [586, 267] width 18 height 18
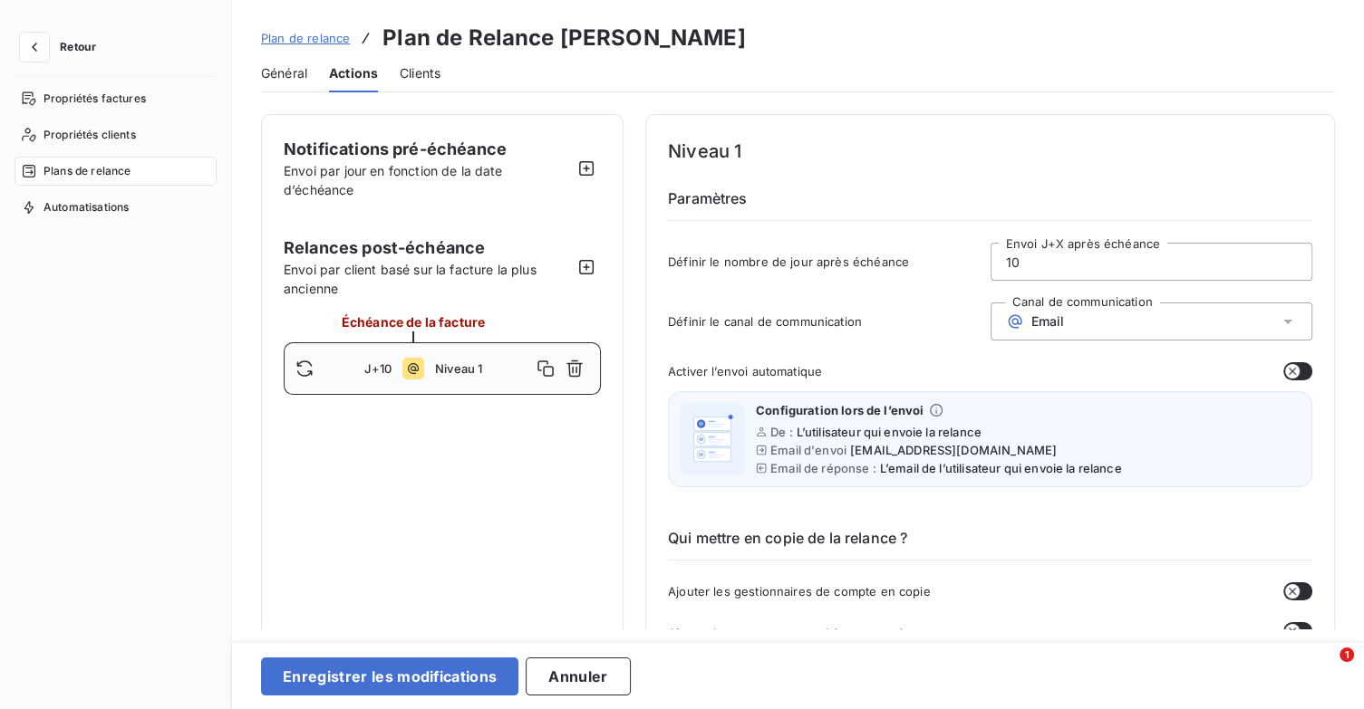
click at [1081, 262] on input "10" at bounding box center [1151, 262] width 321 height 36
type input "1"
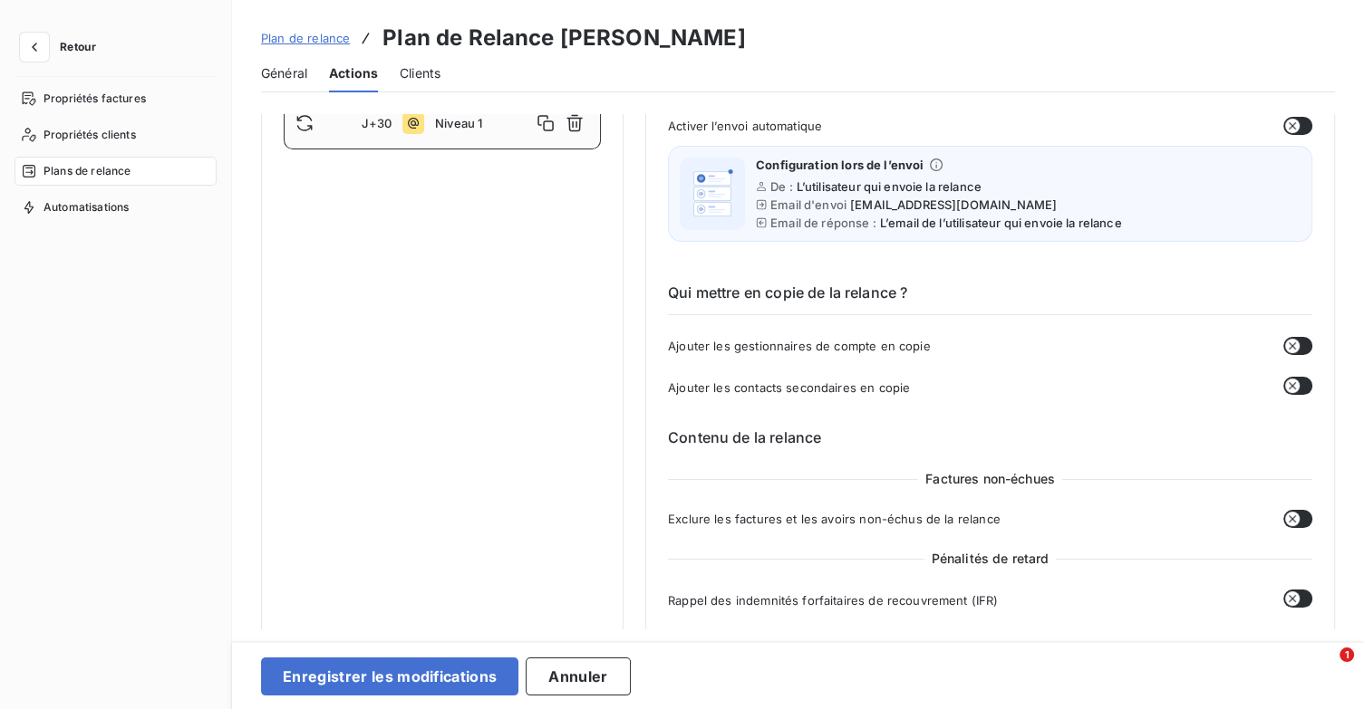
scroll to position [272, 0]
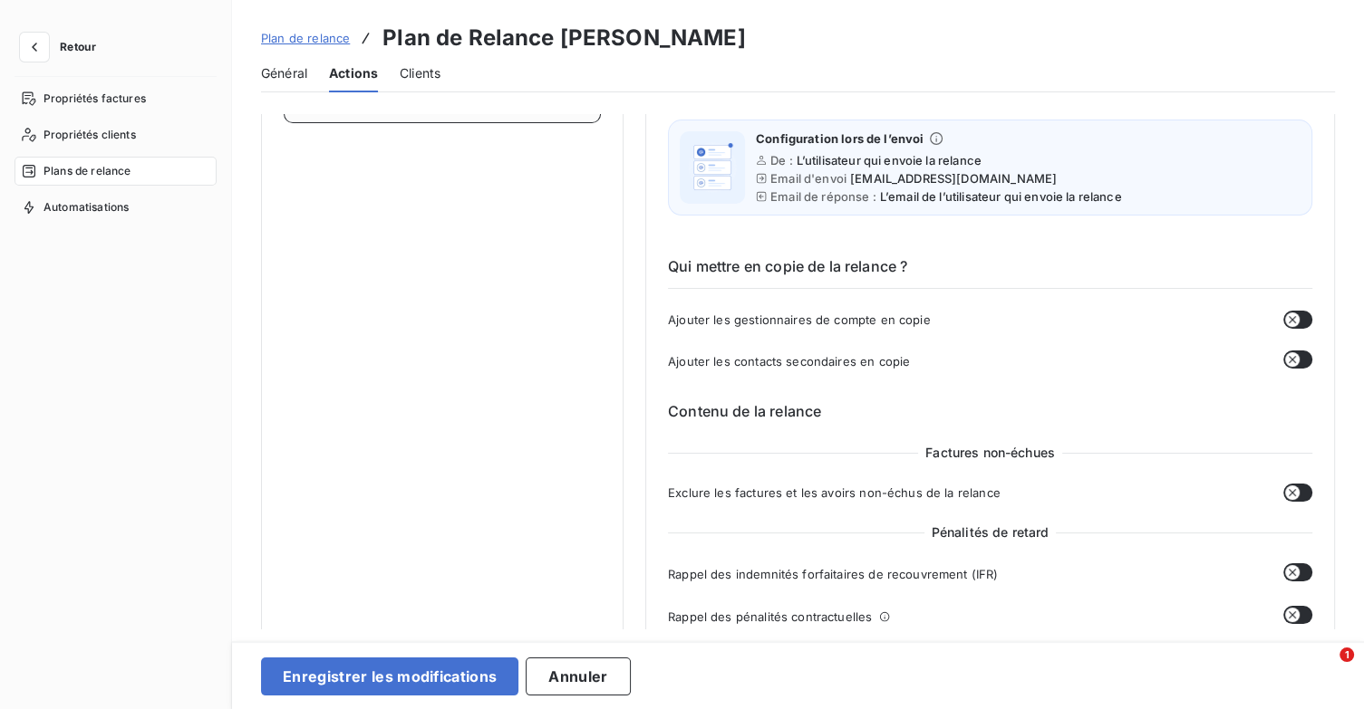
type input "30"
click at [1300, 493] on button "button" at bounding box center [1297, 493] width 29 height 18
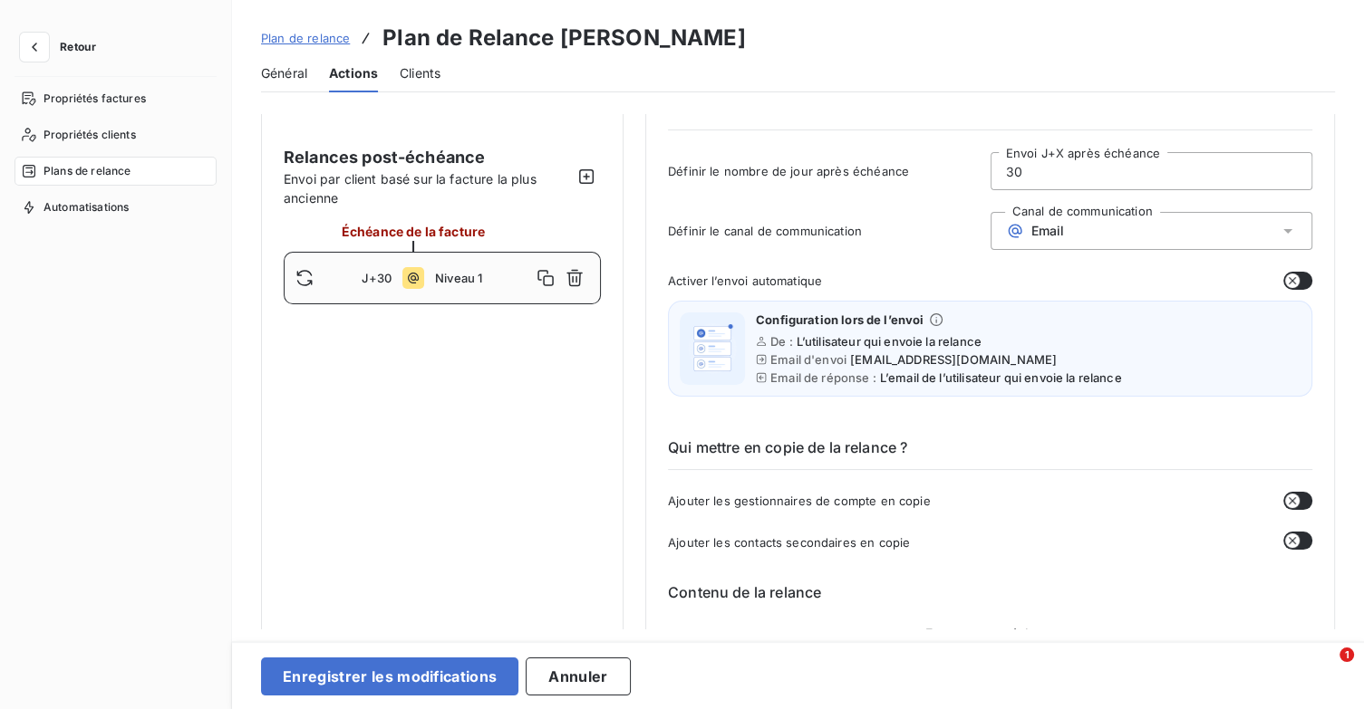
scroll to position [0, 0]
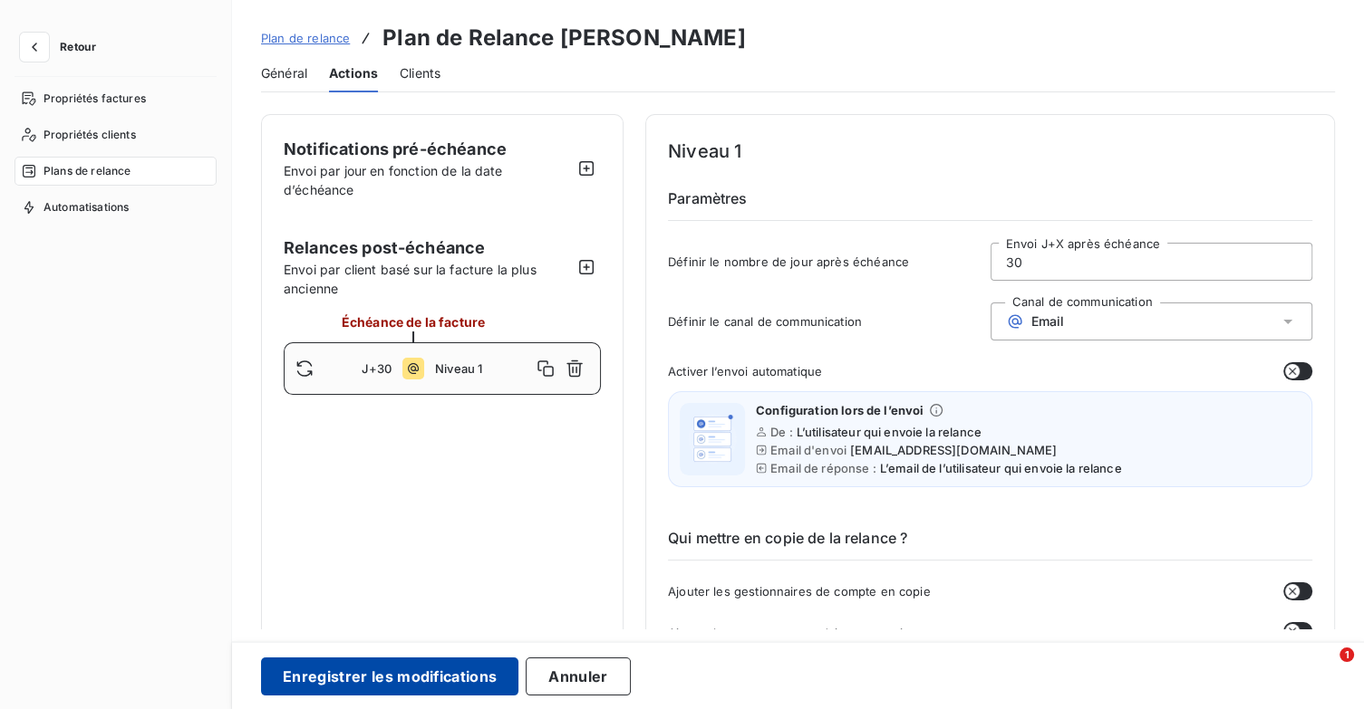
click at [470, 680] on button "Enregistrer les modifications" at bounding box center [389, 677] width 257 height 38
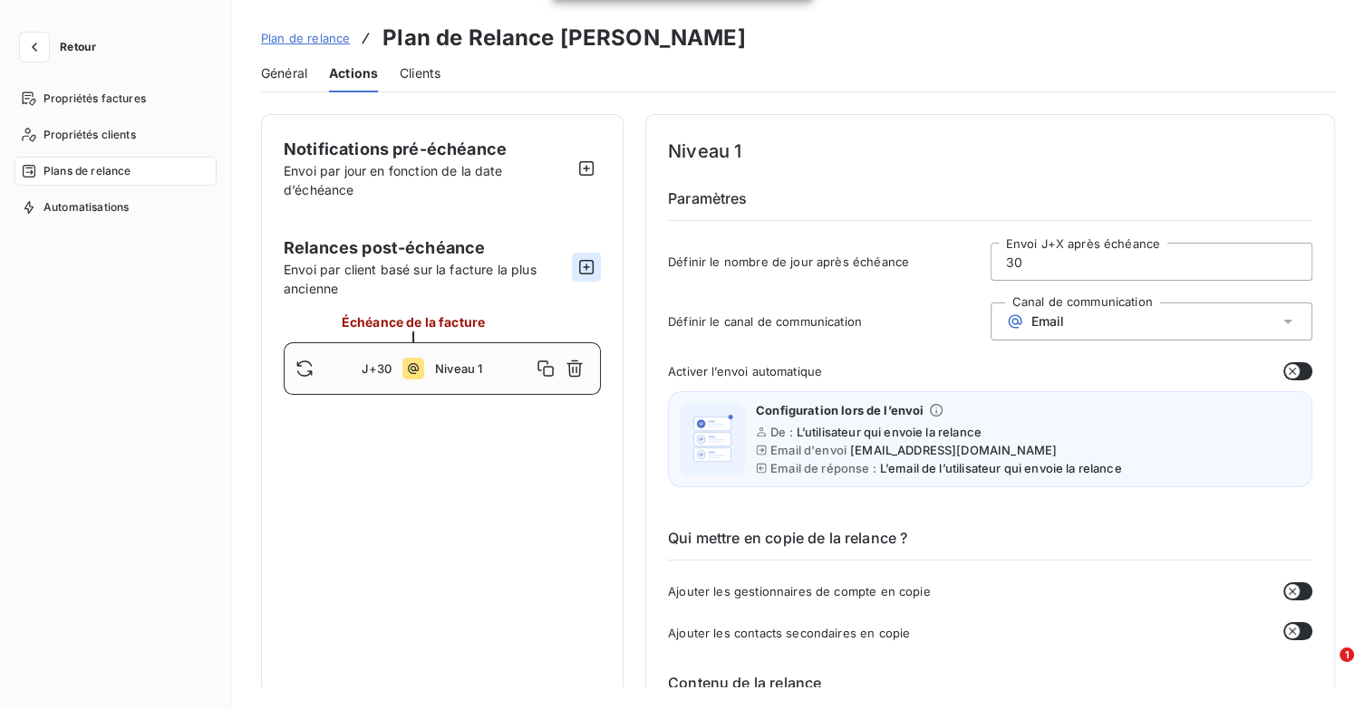
click at [592, 271] on icon "button" at bounding box center [586, 267] width 18 height 18
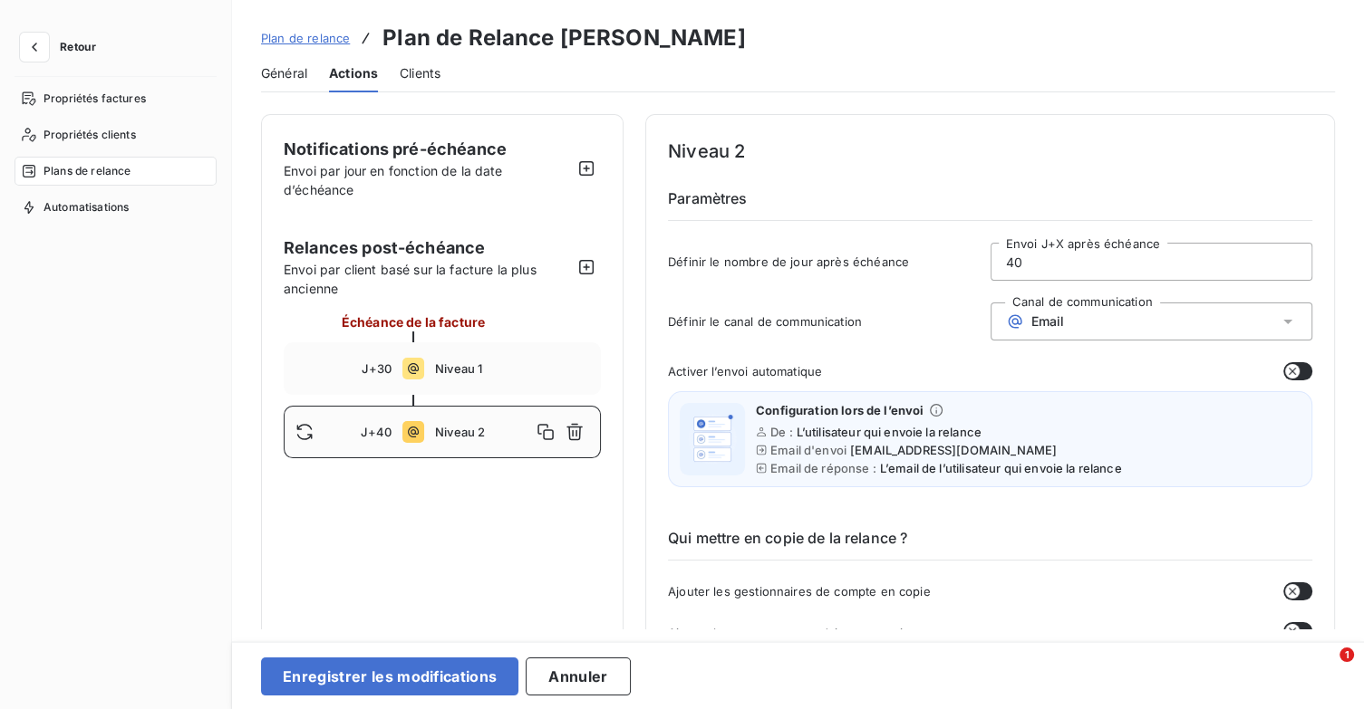
click at [1051, 262] on input "40" at bounding box center [1151, 262] width 321 height 36
type input "4"
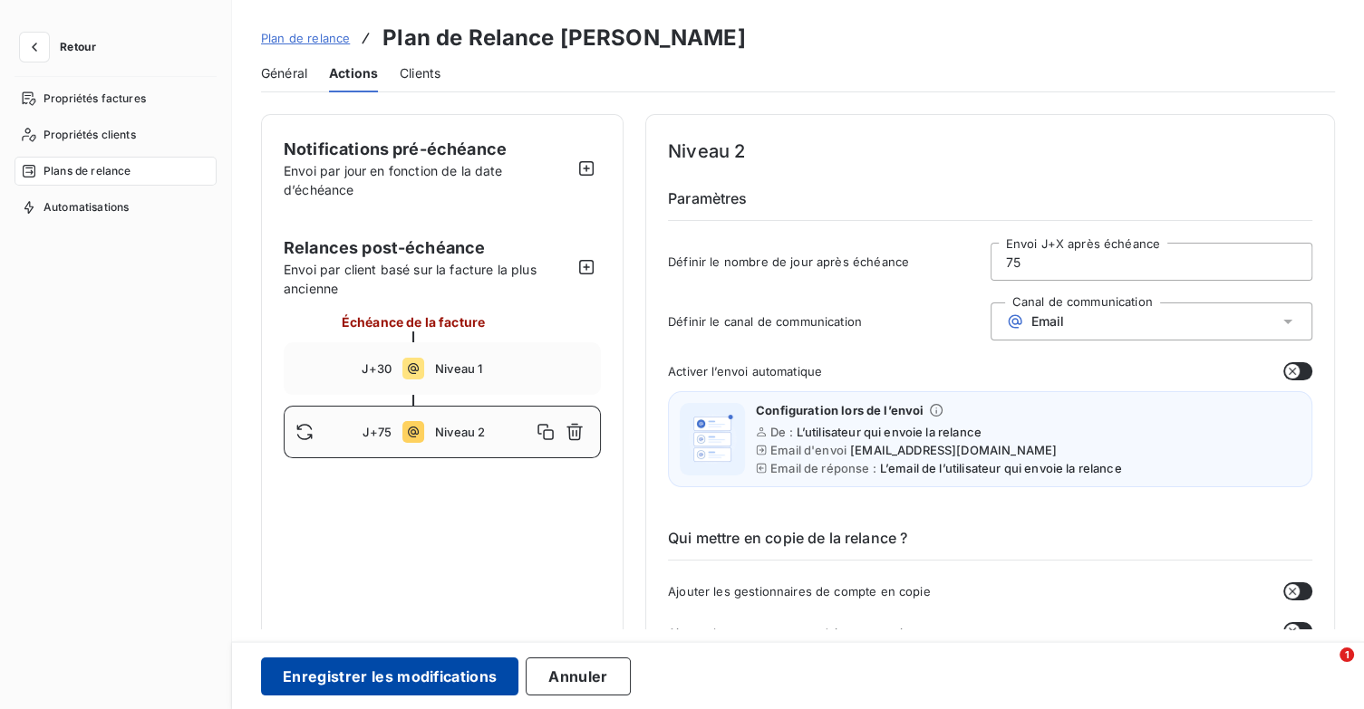
type input "75"
click at [460, 680] on button "Enregistrer les modifications" at bounding box center [389, 677] width 257 height 38
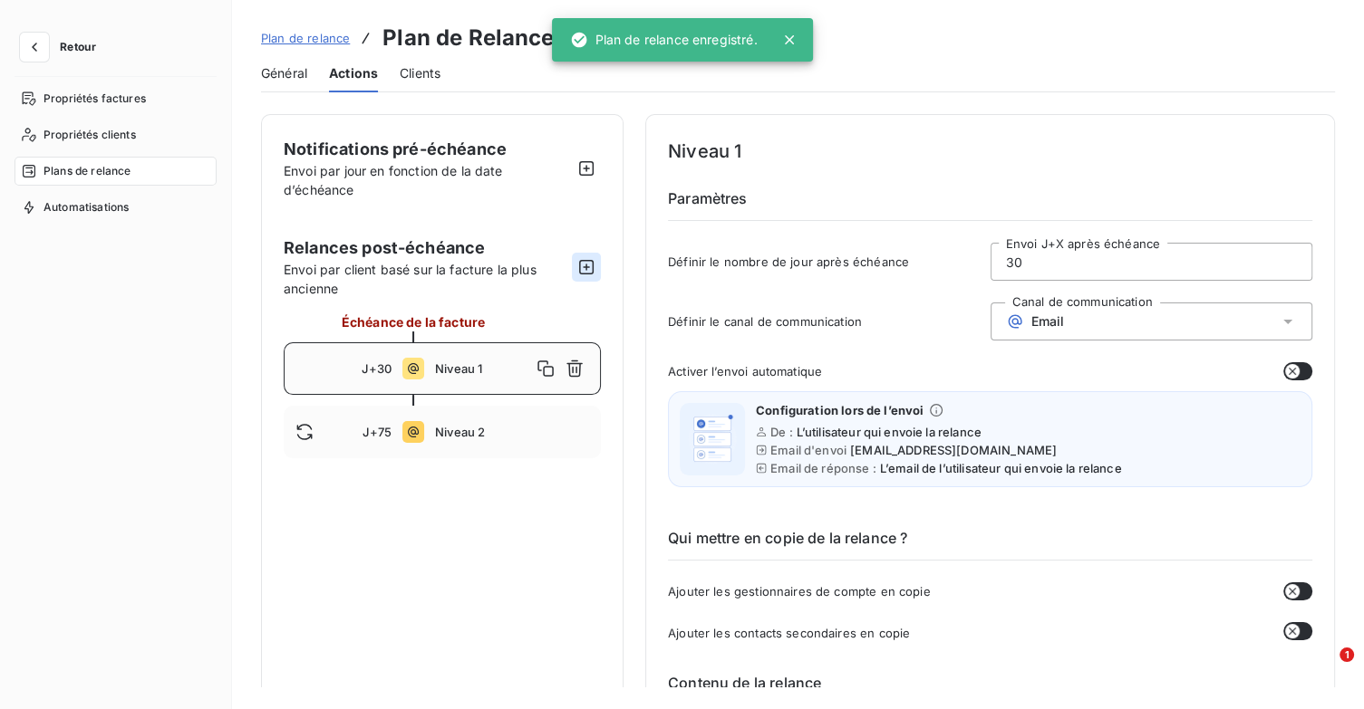
click at [591, 269] on icon "button" at bounding box center [586, 267] width 18 height 18
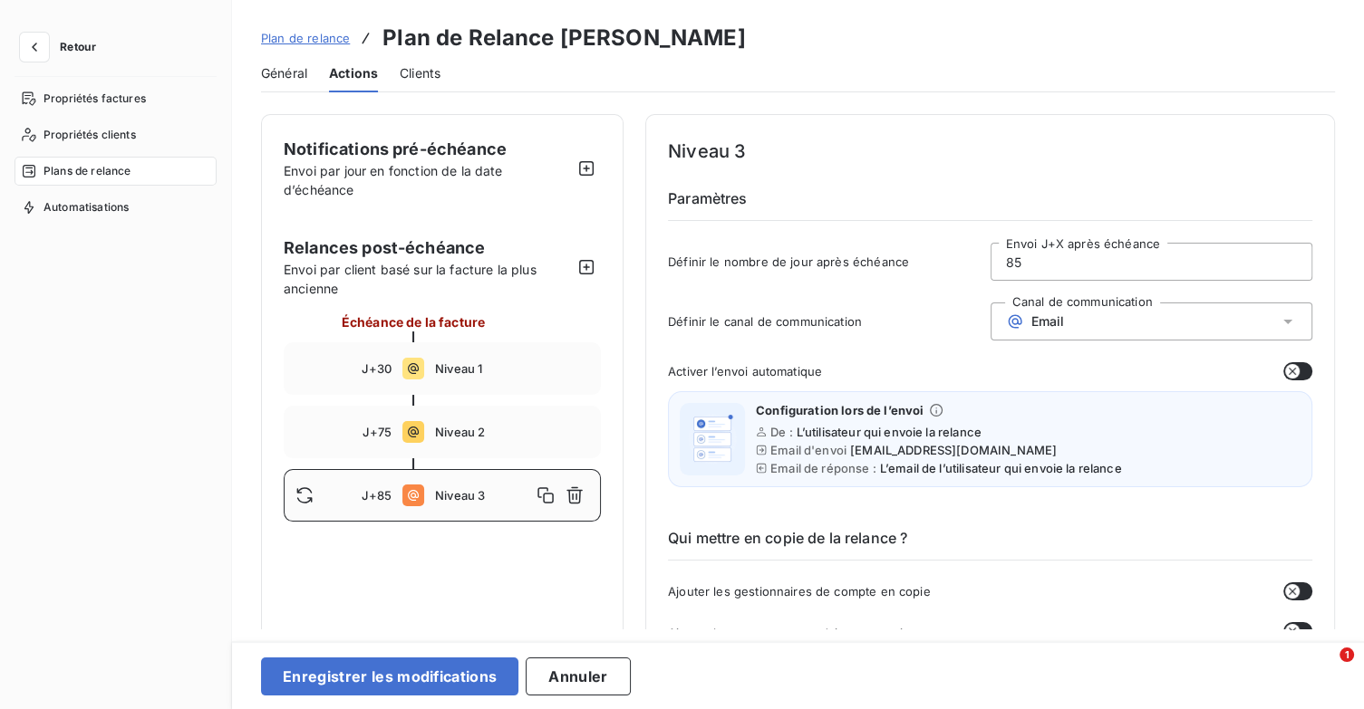
click at [1279, 325] on icon at bounding box center [1287, 322] width 18 height 18
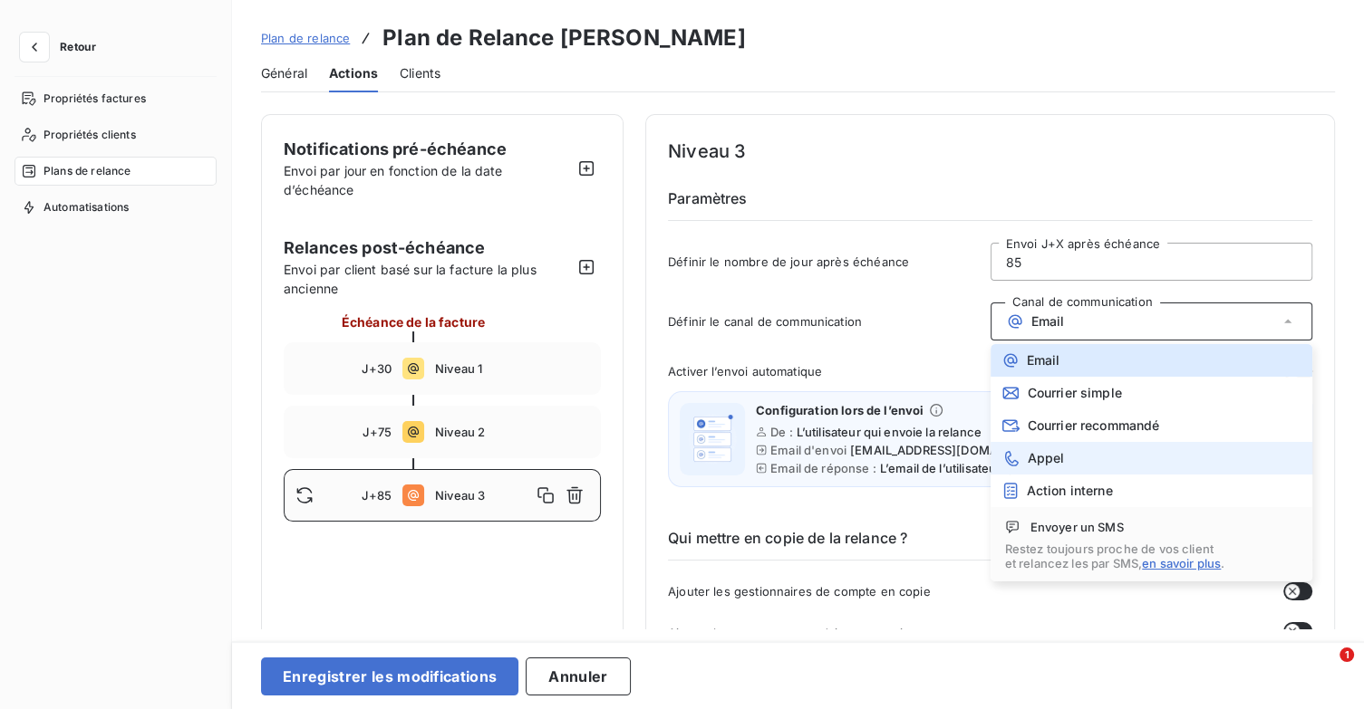
click at [1166, 454] on li "Appel" at bounding box center [1151, 458] width 323 height 33
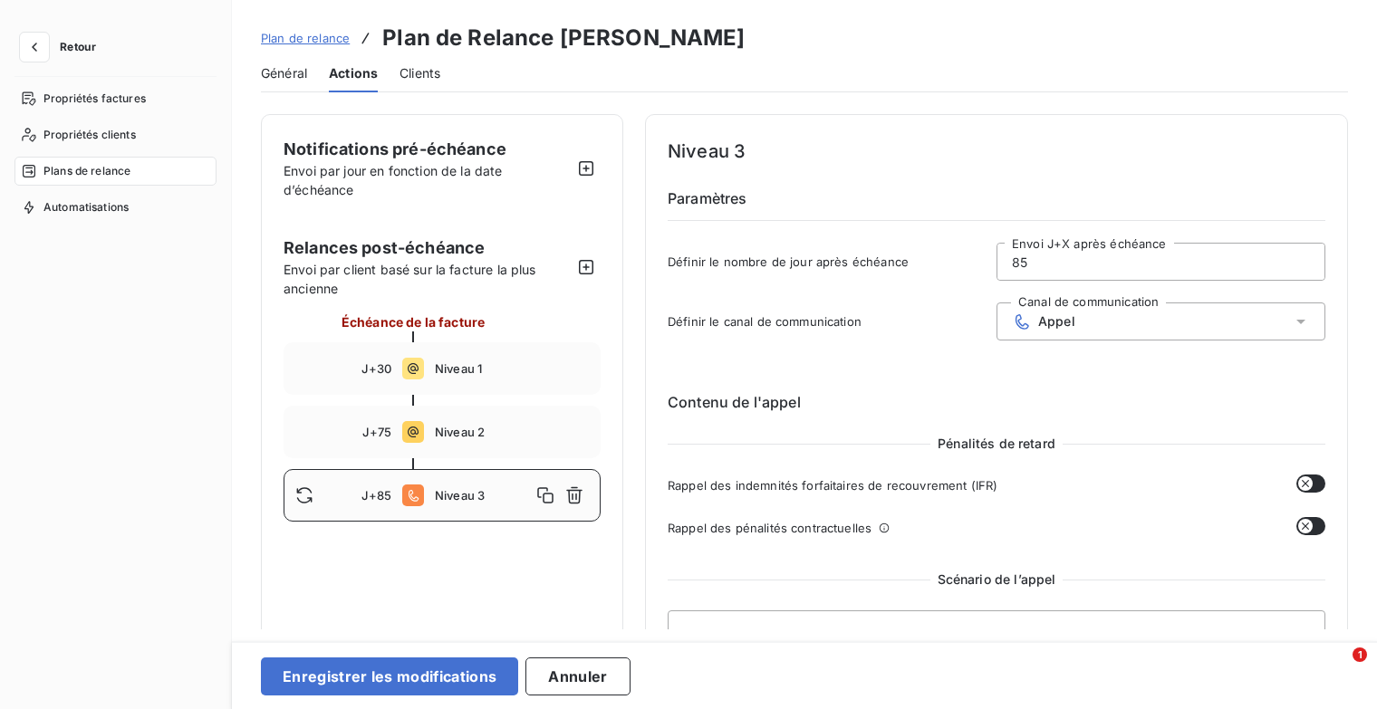
click at [1047, 256] on input "85" at bounding box center [1161, 262] width 327 height 36
type input "8"
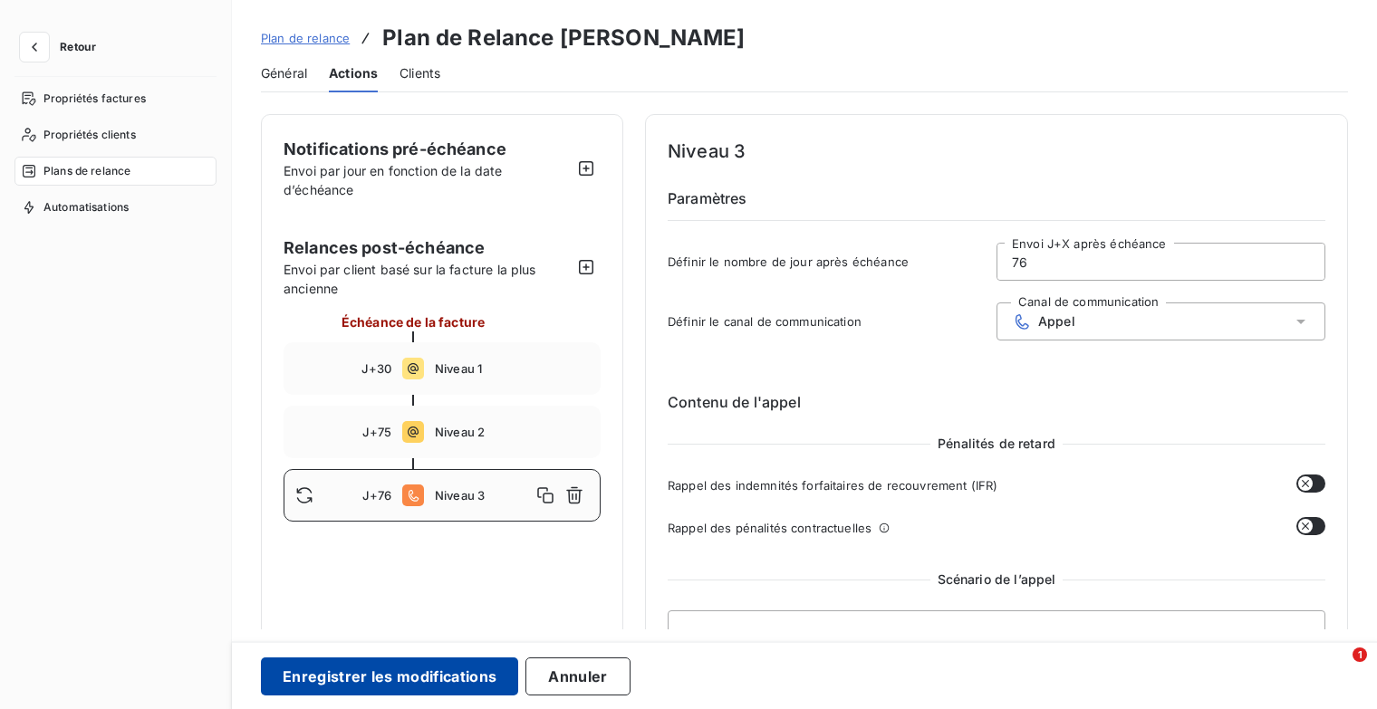
type input "76"
click at [464, 689] on button "Enregistrer les modifications" at bounding box center [389, 677] width 257 height 38
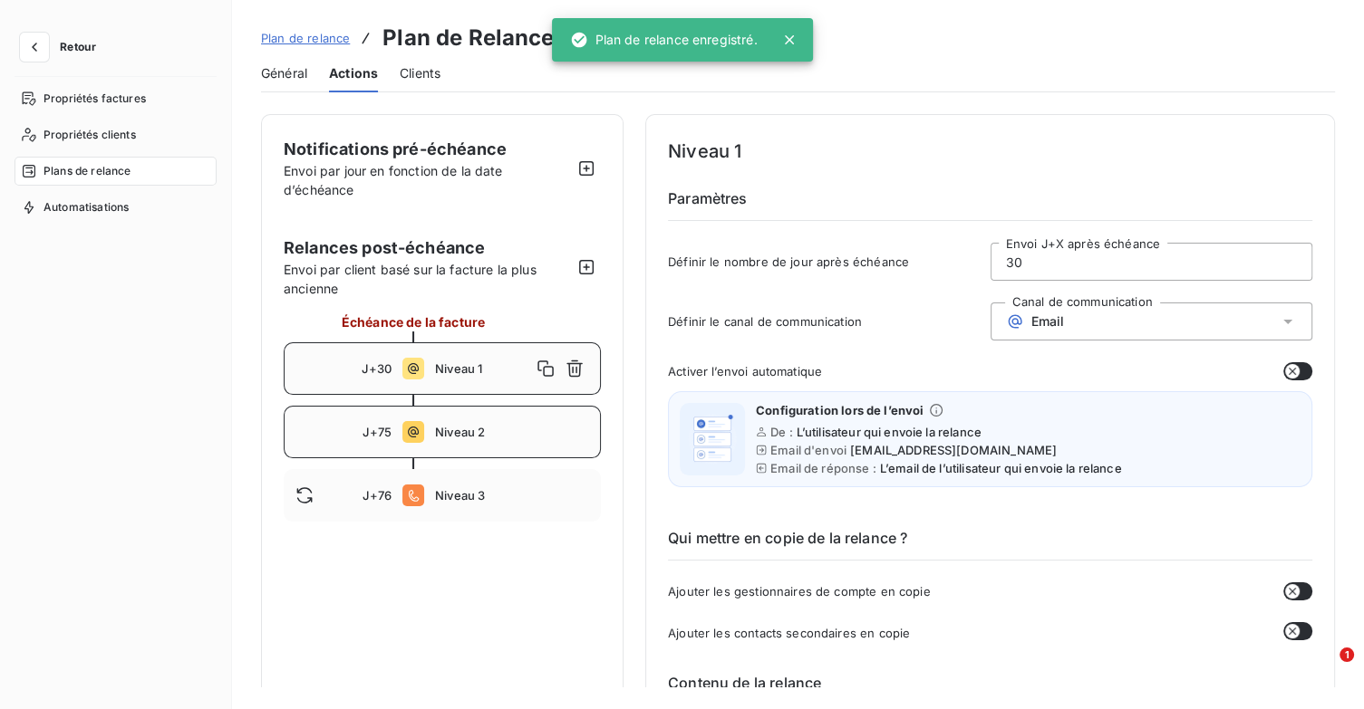
click at [453, 434] on span "Niveau 2" at bounding box center [512, 432] width 154 height 14
click at [1067, 269] on input "75" at bounding box center [1151, 262] width 321 height 36
type input "7"
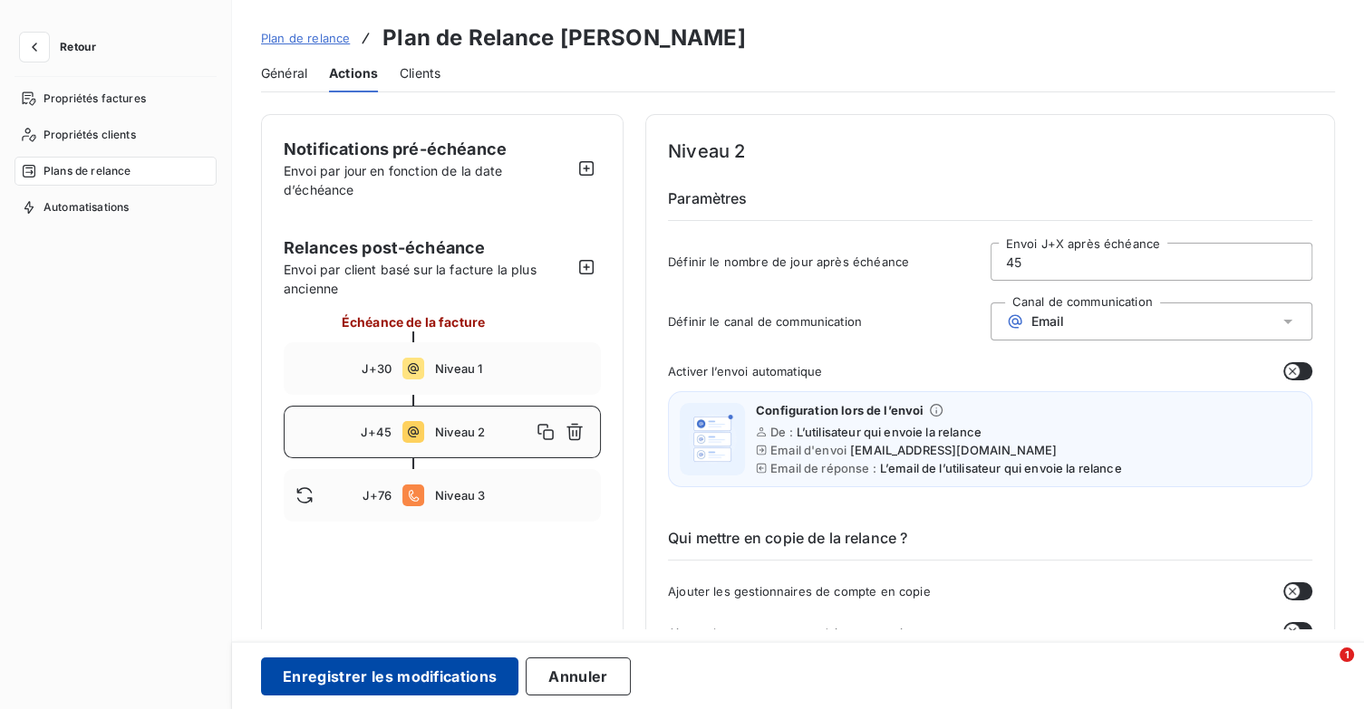
type input "45"
click at [472, 682] on button "Enregistrer les modifications" at bounding box center [389, 677] width 257 height 38
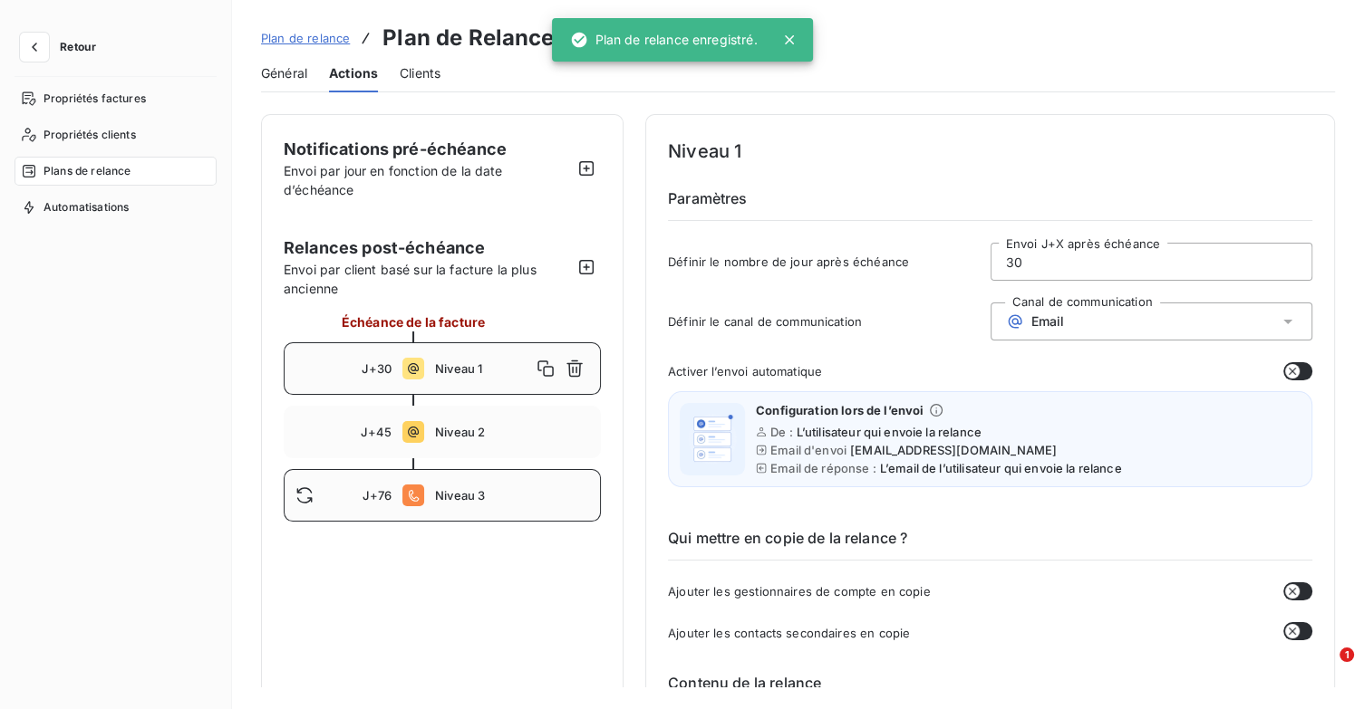
click at [460, 488] on span "Niveau 3" at bounding box center [512, 495] width 154 height 14
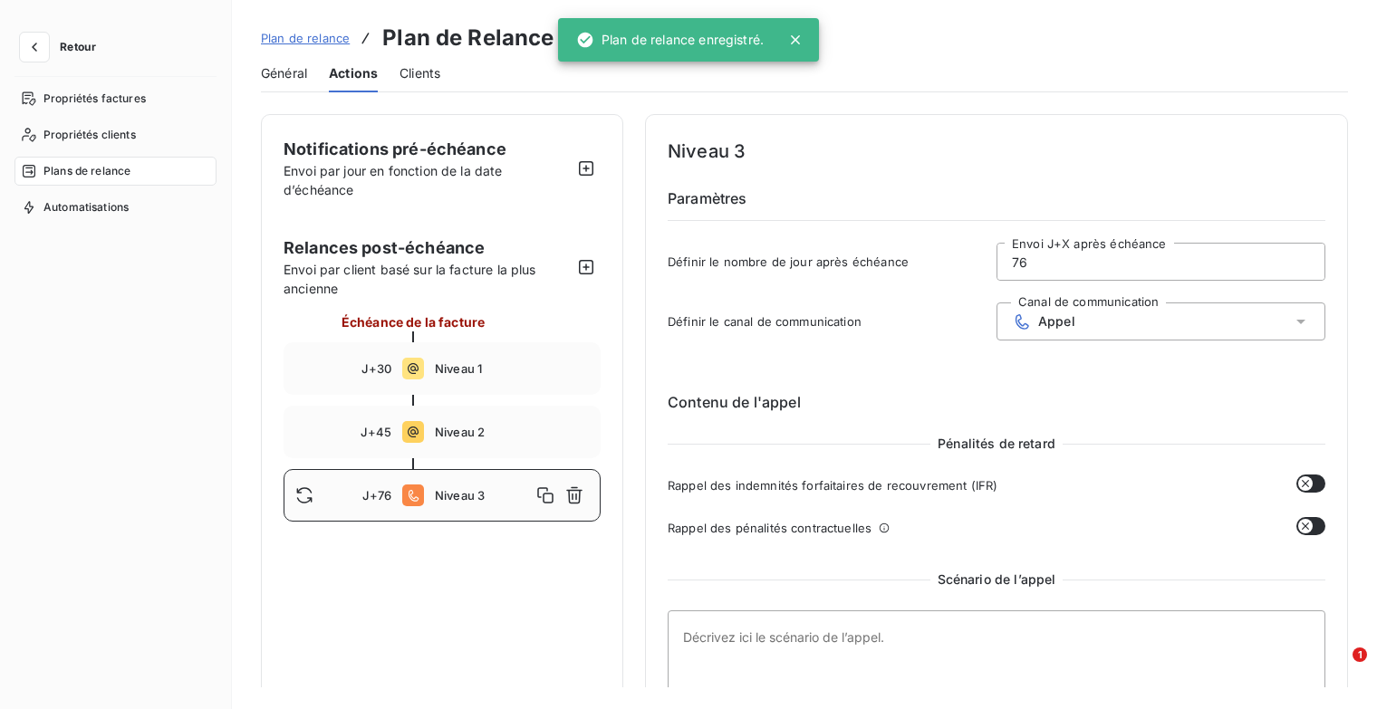
click at [1062, 255] on input "76" at bounding box center [1161, 262] width 327 height 36
type input "7"
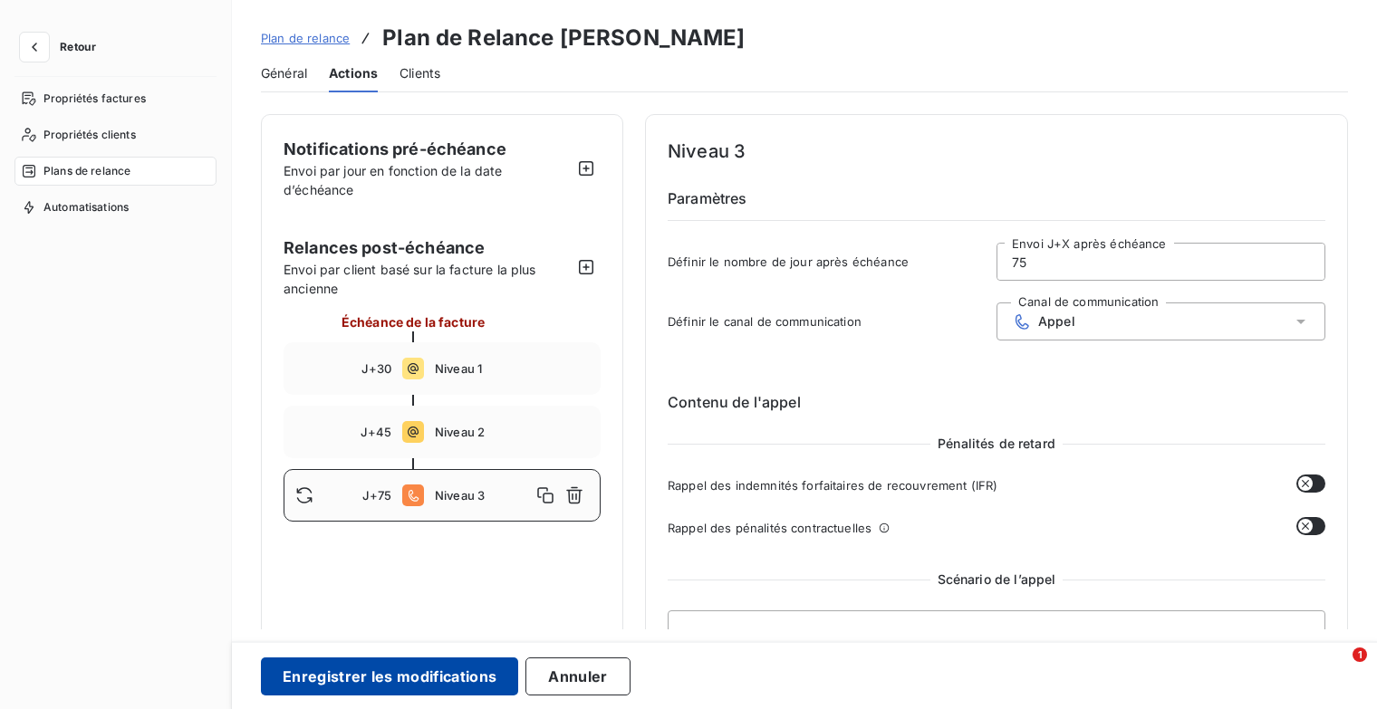
type input "75"
click at [463, 671] on button "Enregistrer les modifications" at bounding box center [389, 677] width 257 height 38
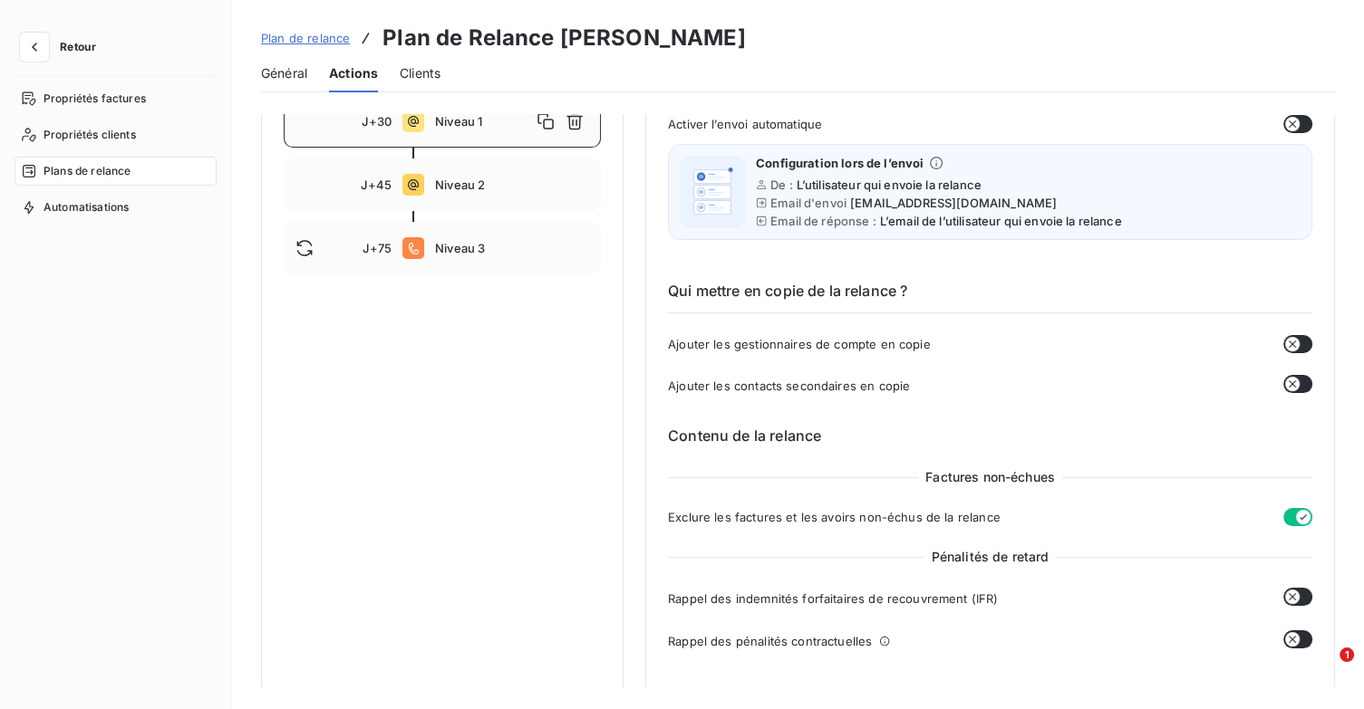
scroll to position [91, 0]
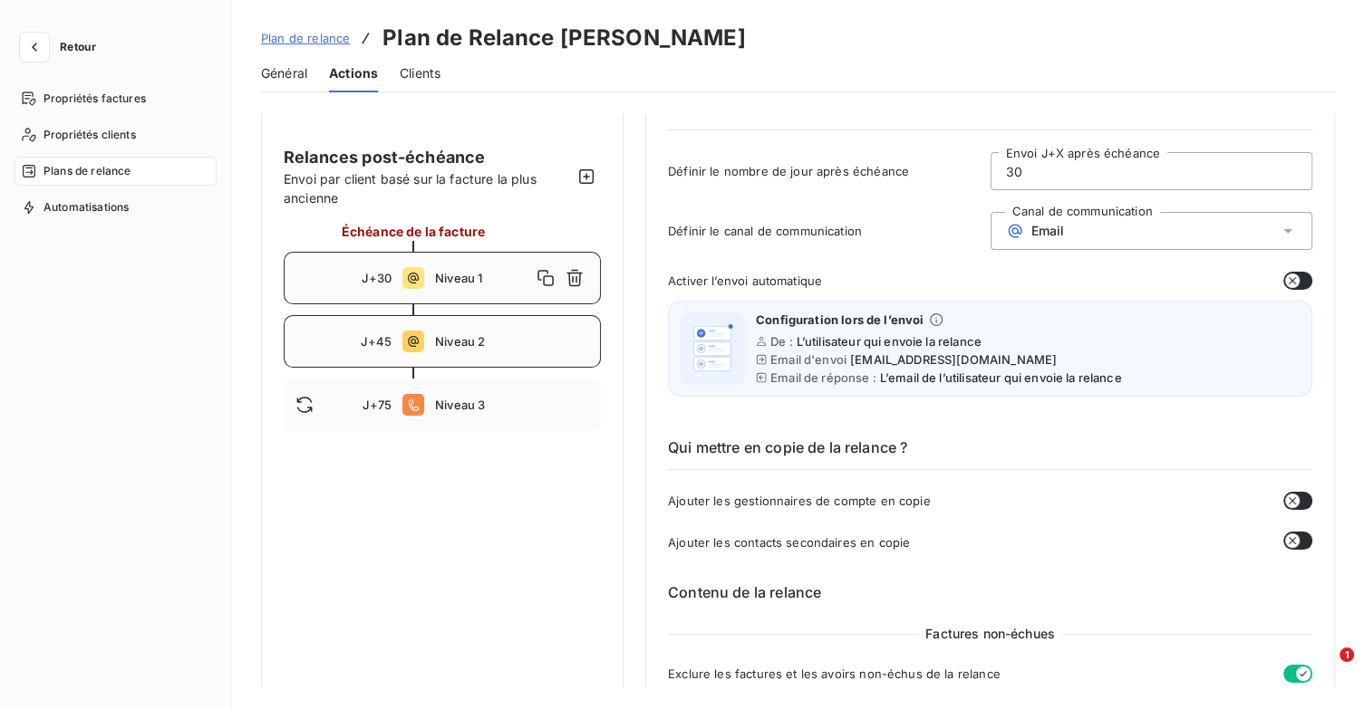
click at [522, 354] on div "J+45 Niveau 2" at bounding box center [442, 341] width 317 height 53
type input "45"
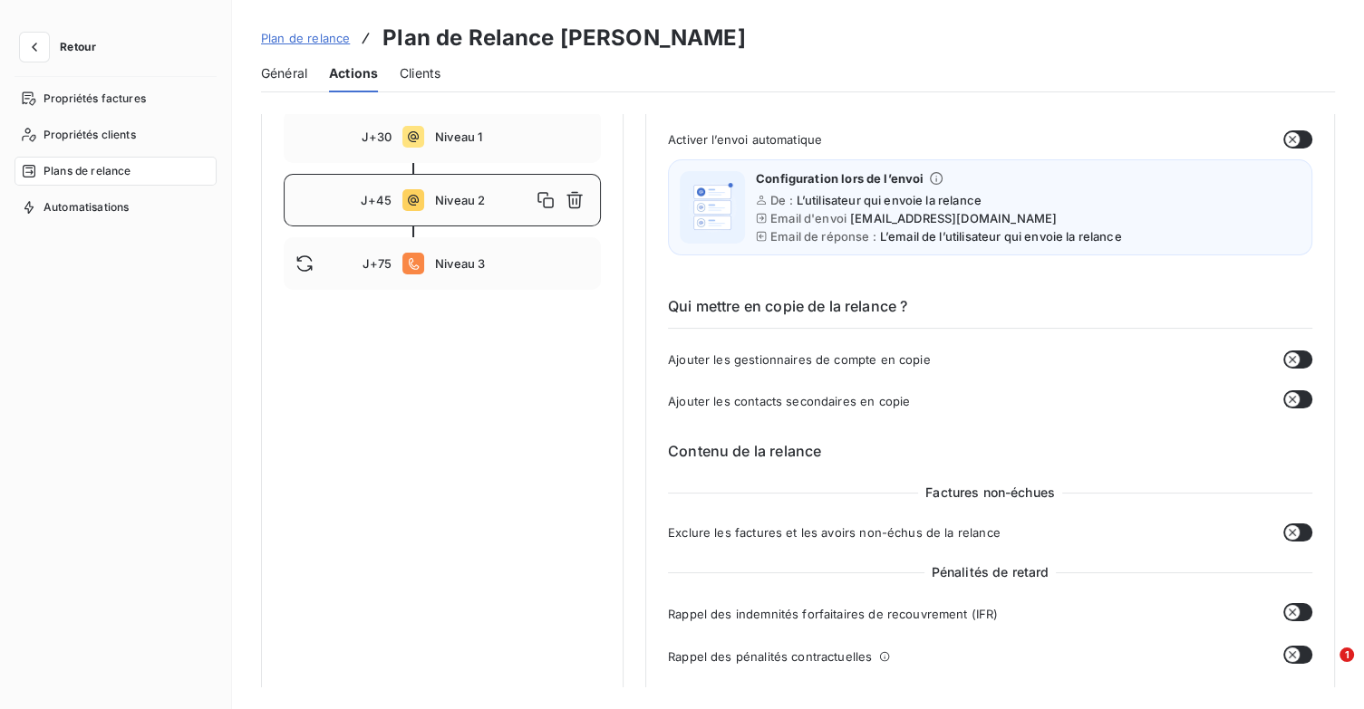
scroll to position [272, 0]
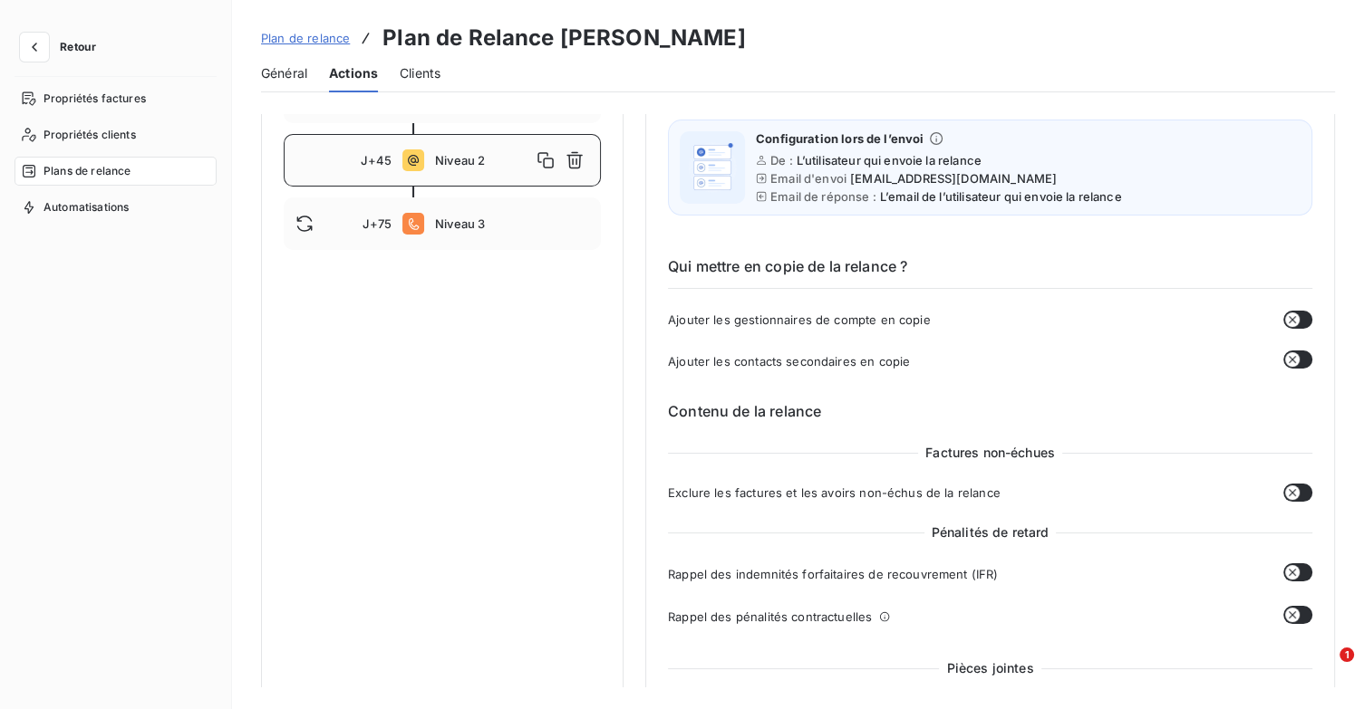
click at [1300, 489] on button "button" at bounding box center [1297, 493] width 29 height 18
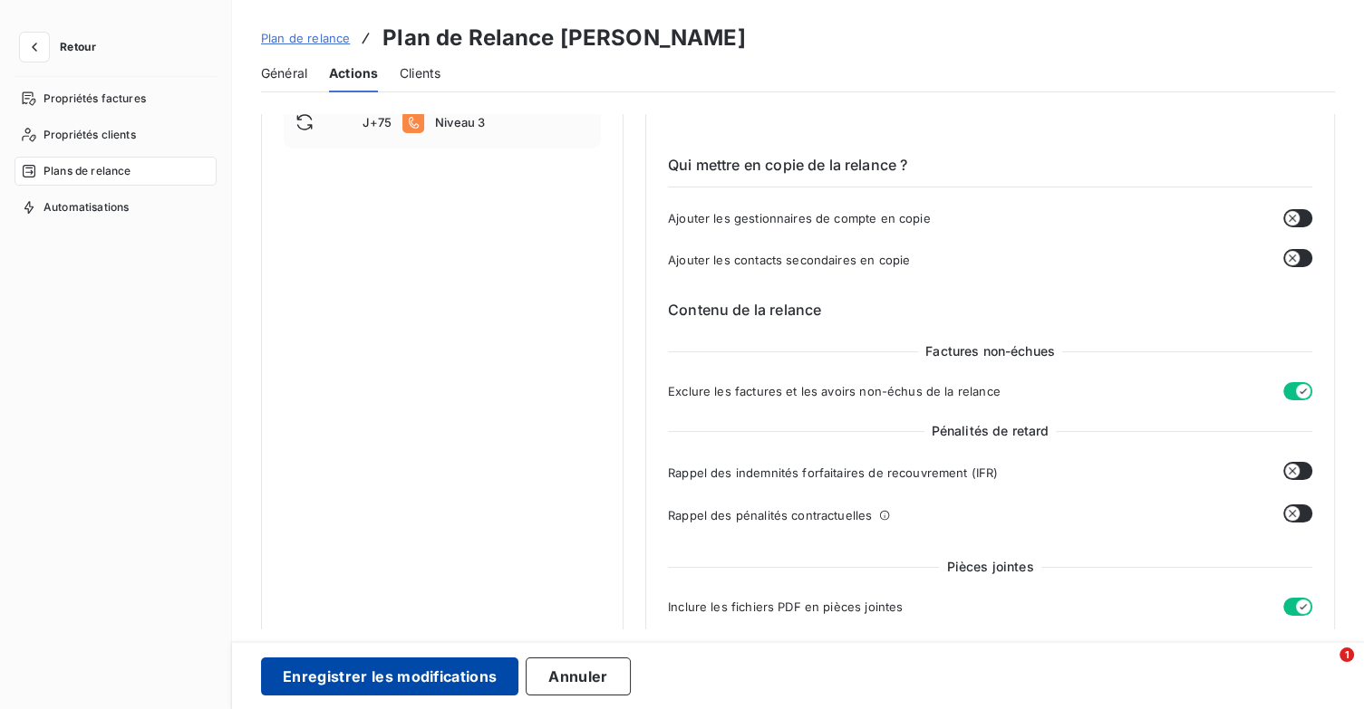
scroll to position [362, 0]
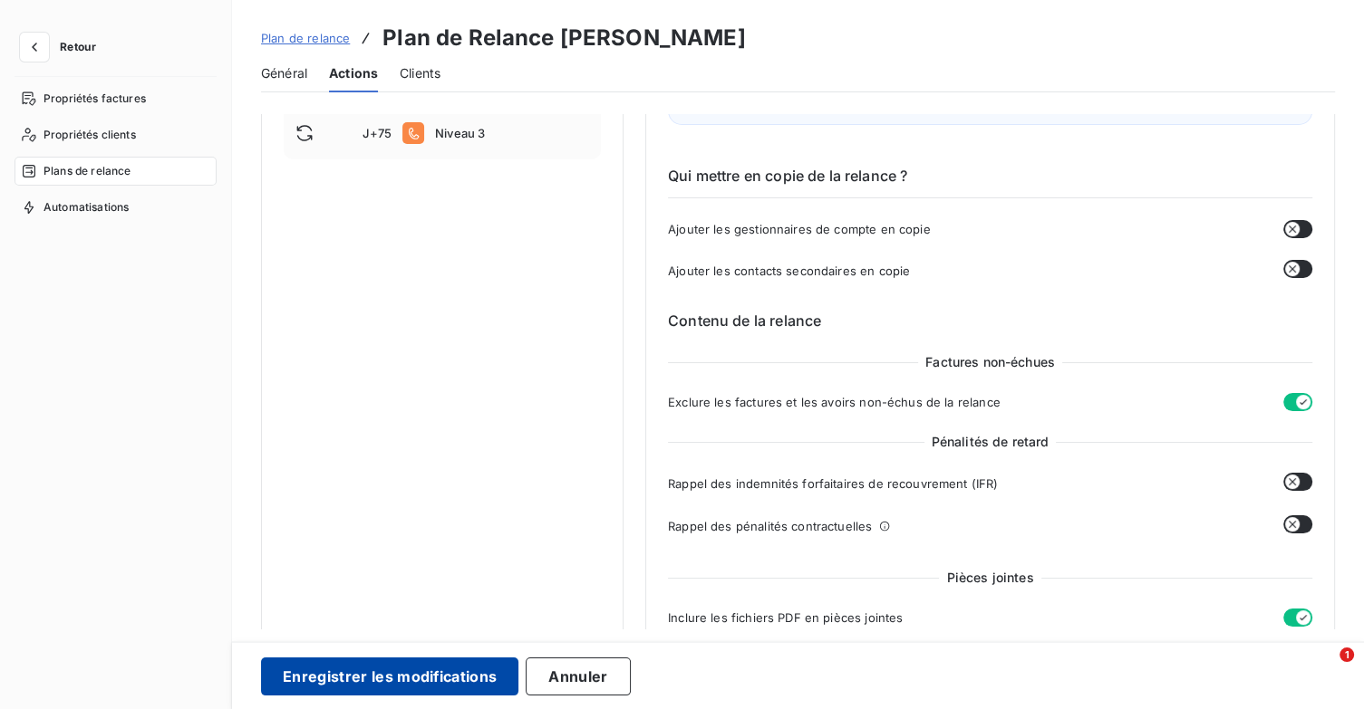
click at [414, 662] on button "Enregistrer les modifications" at bounding box center [389, 677] width 257 height 38
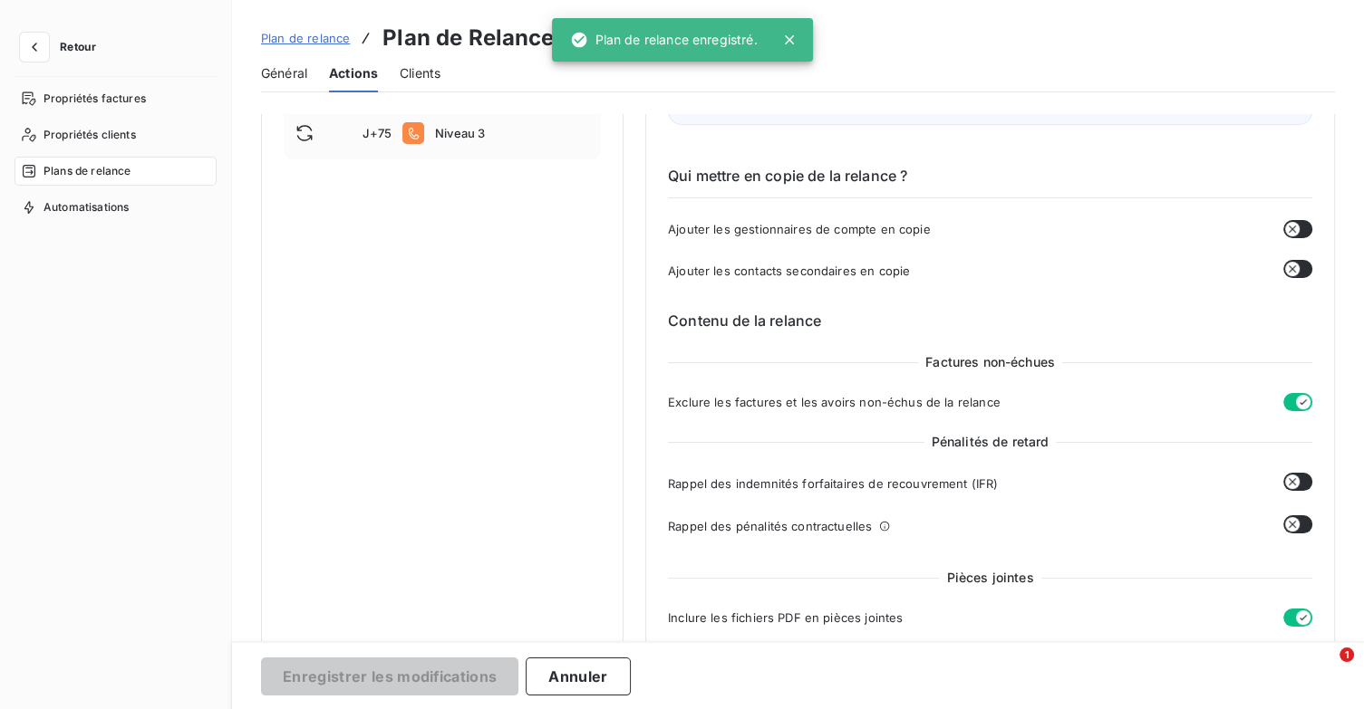
scroll to position [0, 0]
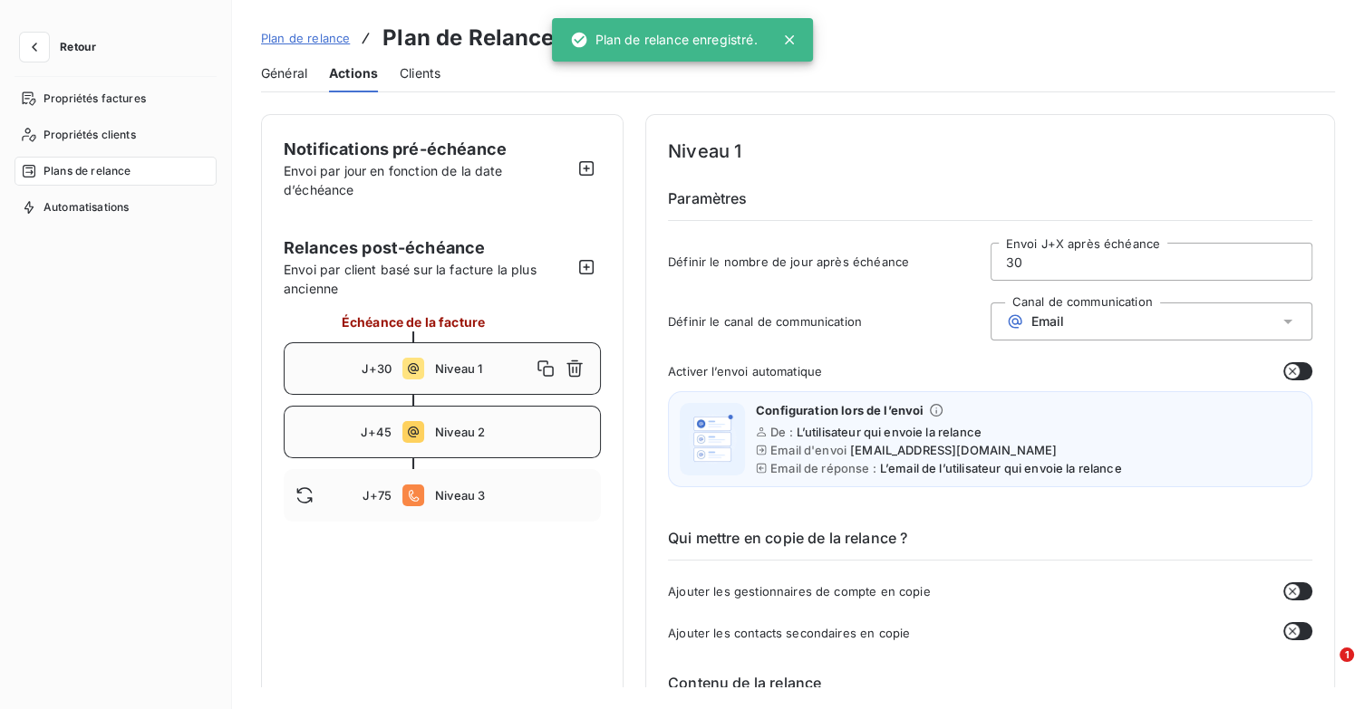
click at [457, 446] on div "J+45 Niveau 2" at bounding box center [442, 432] width 317 height 53
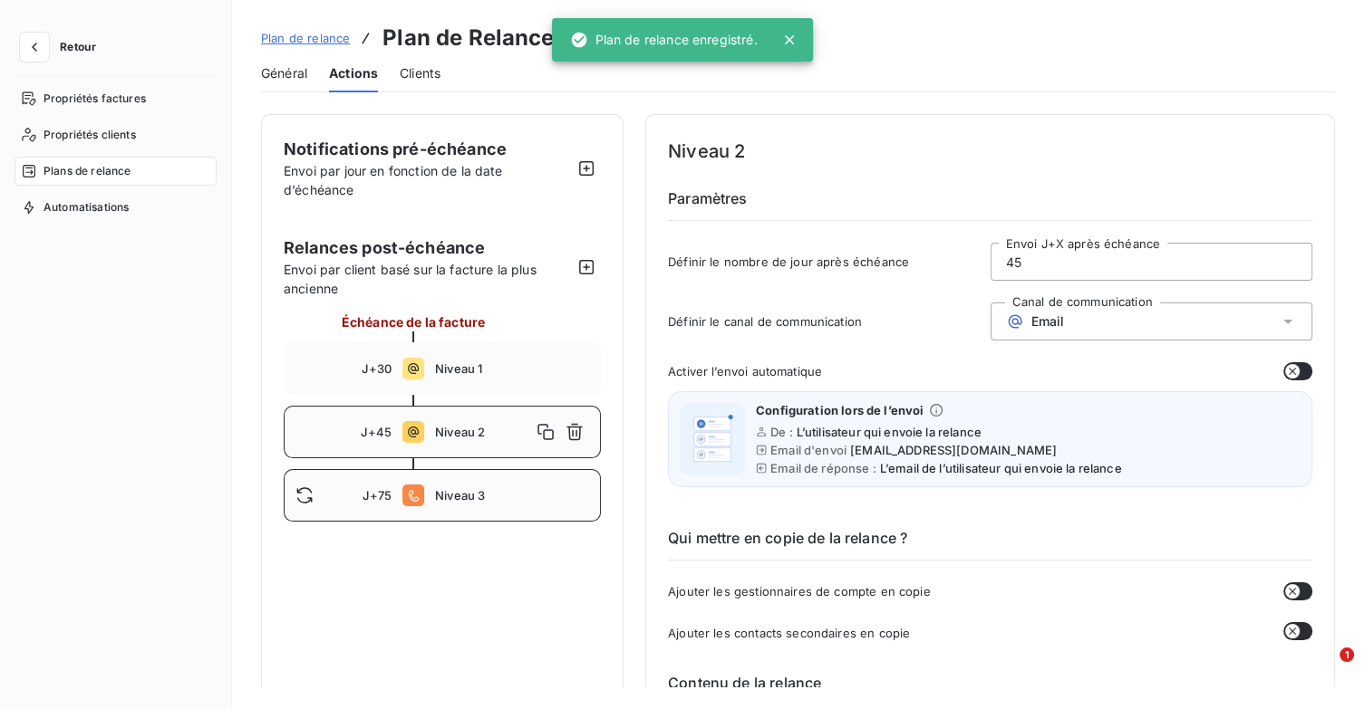
click at [466, 499] on span "Niveau 3" at bounding box center [512, 495] width 154 height 14
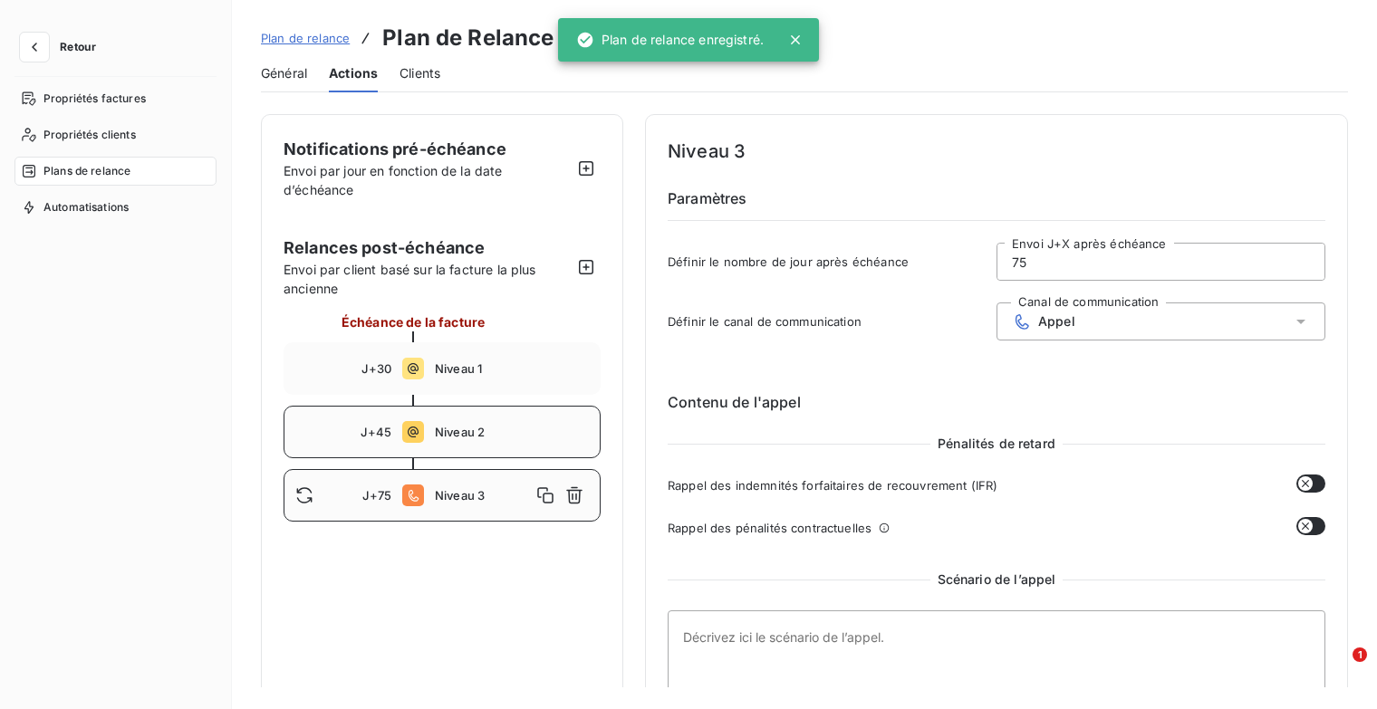
click at [444, 453] on div "J+45 Niveau 2" at bounding box center [442, 432] width 317 height 53
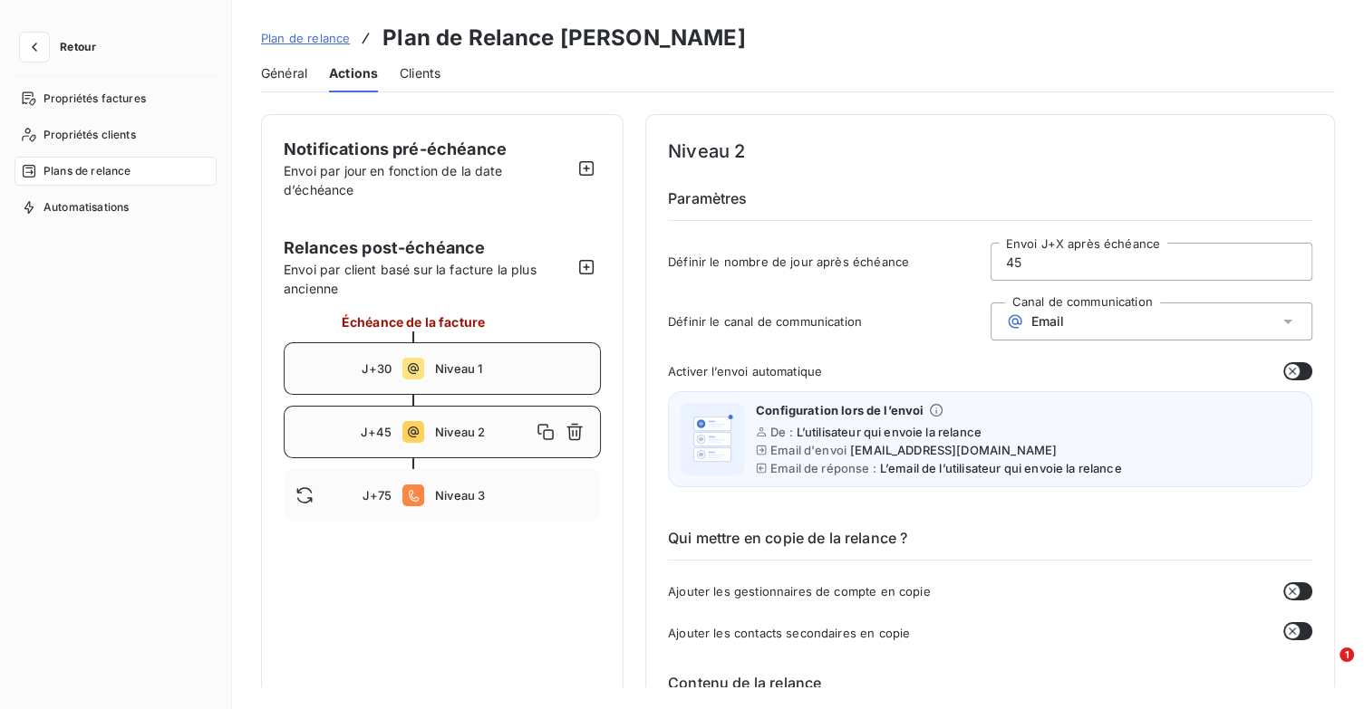
click at [540, 377] on div "J+30 Niveau 1" at bounding box center [442, 368] width 317 height 53
type input "30"
click at [312, 44] on span "Plan de relance" at bounding box center [305, 38] width 89 height 14
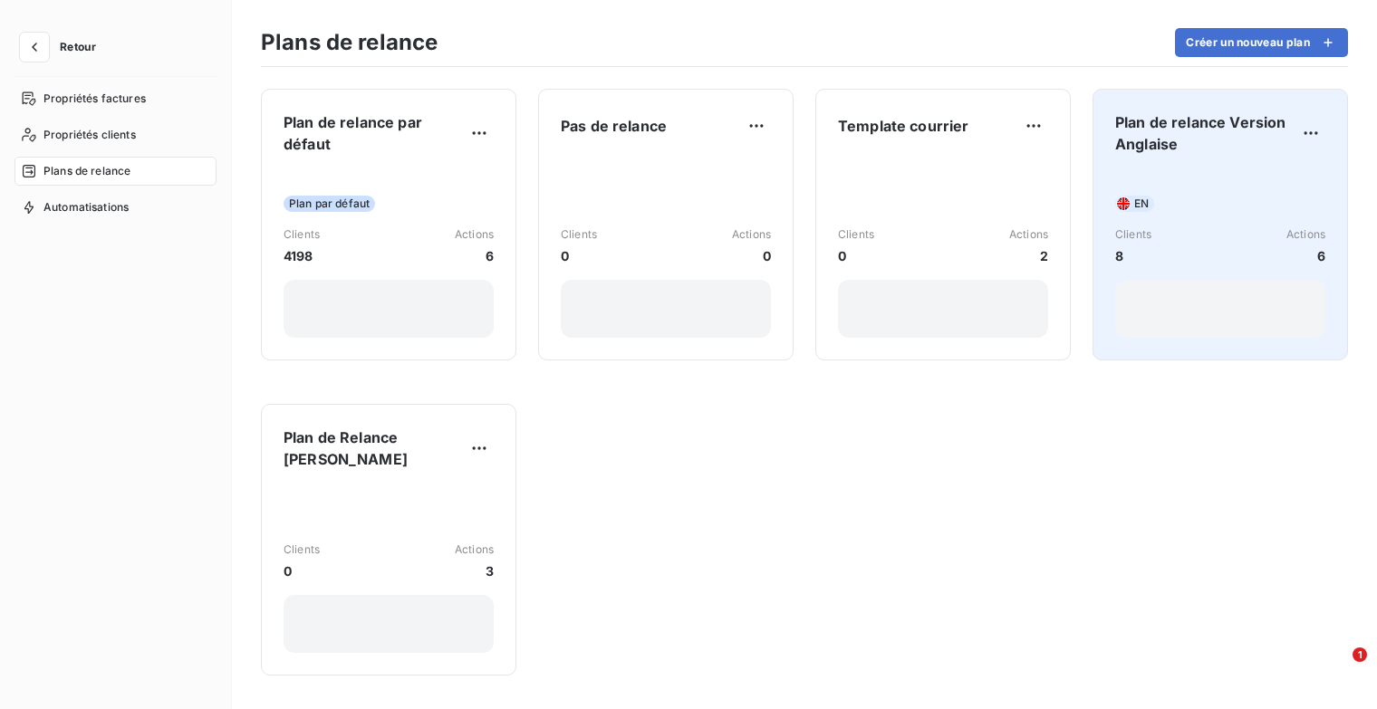
click at [1143, 245] on div "Clients 8" at bounding box center [1133, 246] width 36 height 39
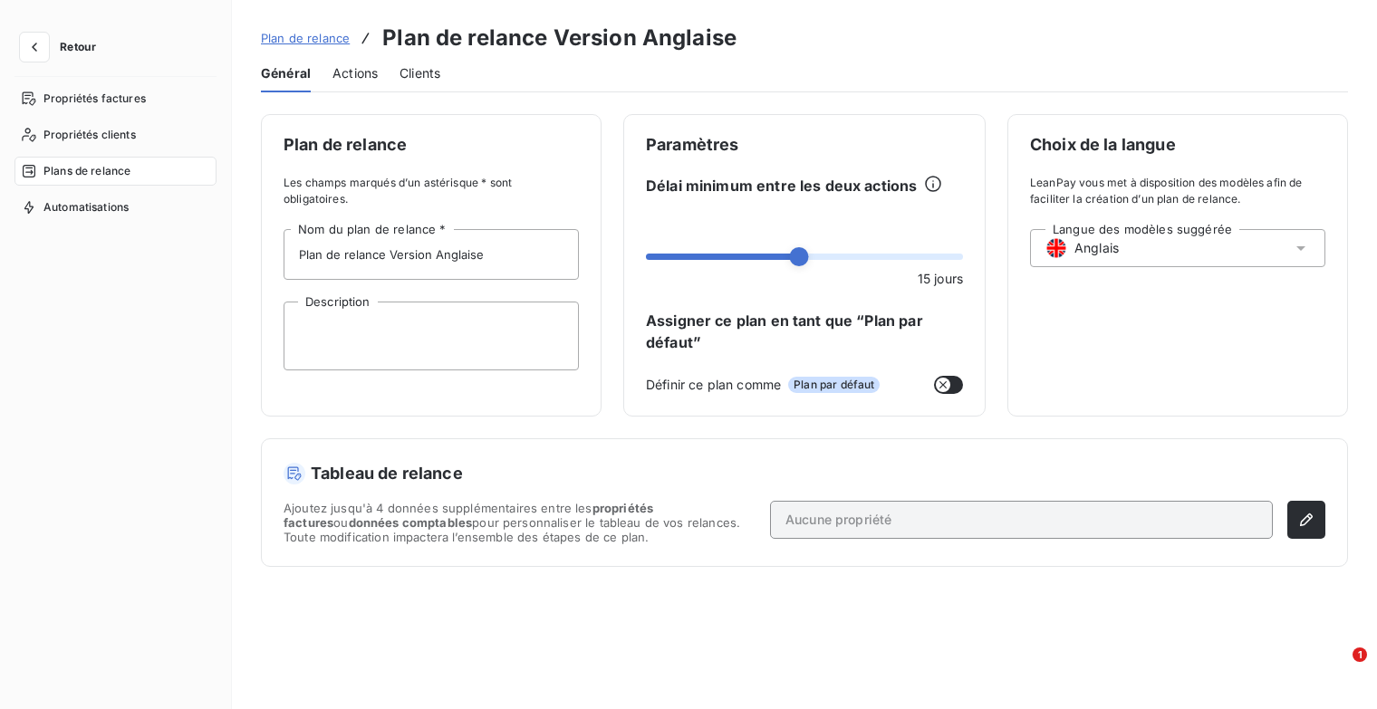
click at [448, 73] on div "Général Actions Clients" at bounding box center [804, 73] width 1087 height 38
click at [433, 72] on span "Clients" at bounding box center [420, 73] width 41 height 18
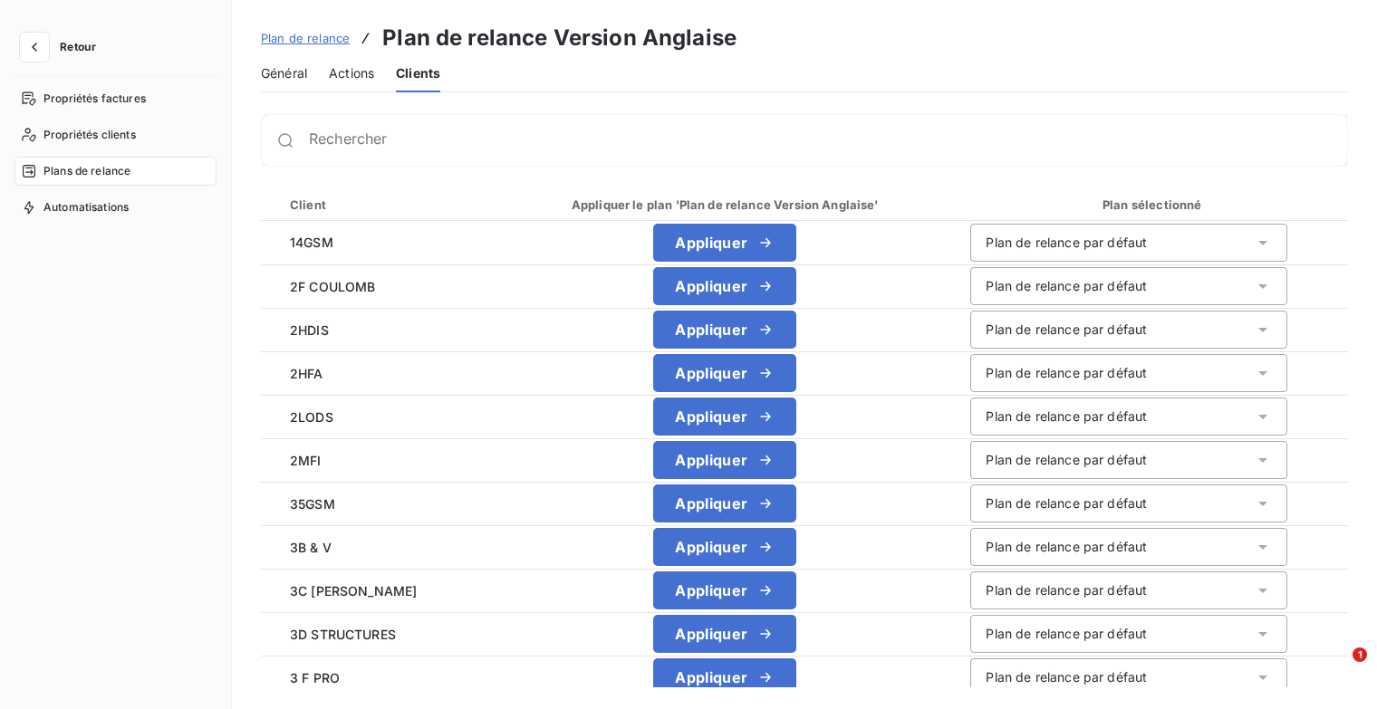
click at [282, 68] on span "Général" at bounding box center [284, 73] width 46 height 18
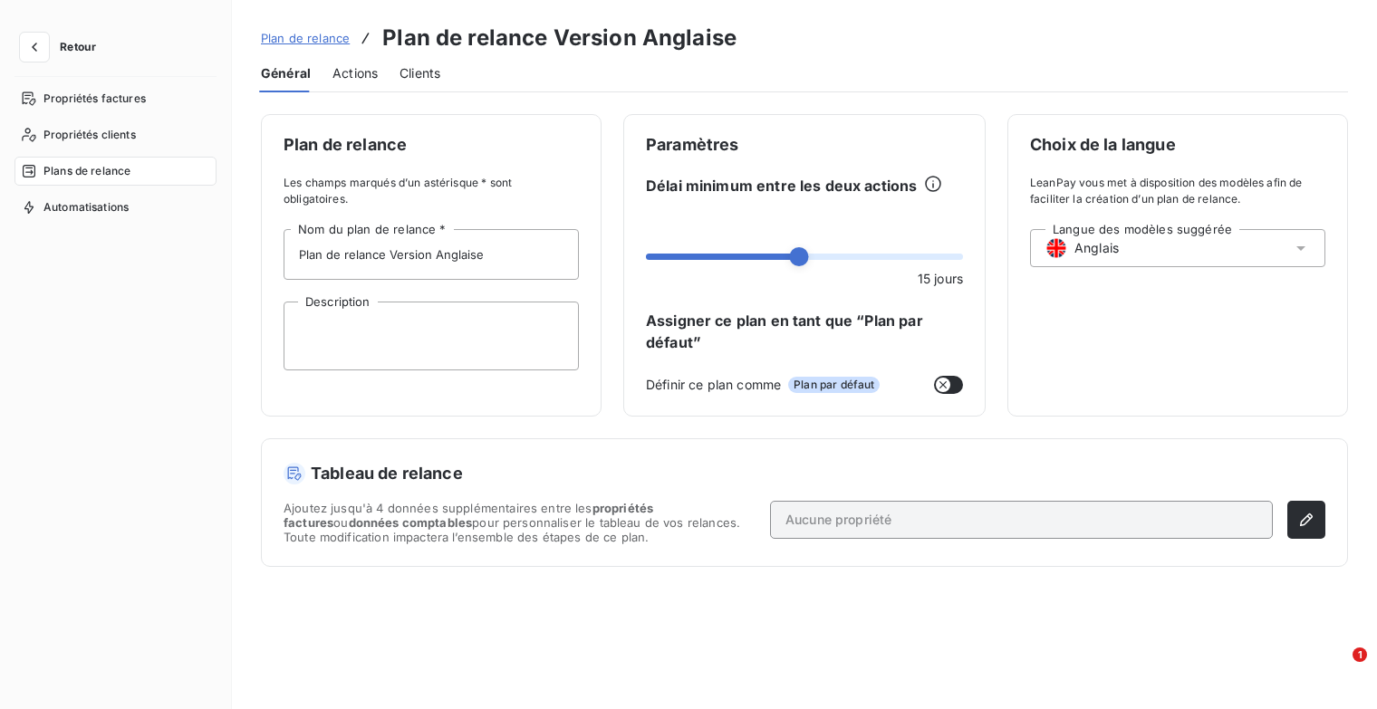
click at [295, 38] on span "Plan de relance" at bounding box center [305, 38] width 89 height 14
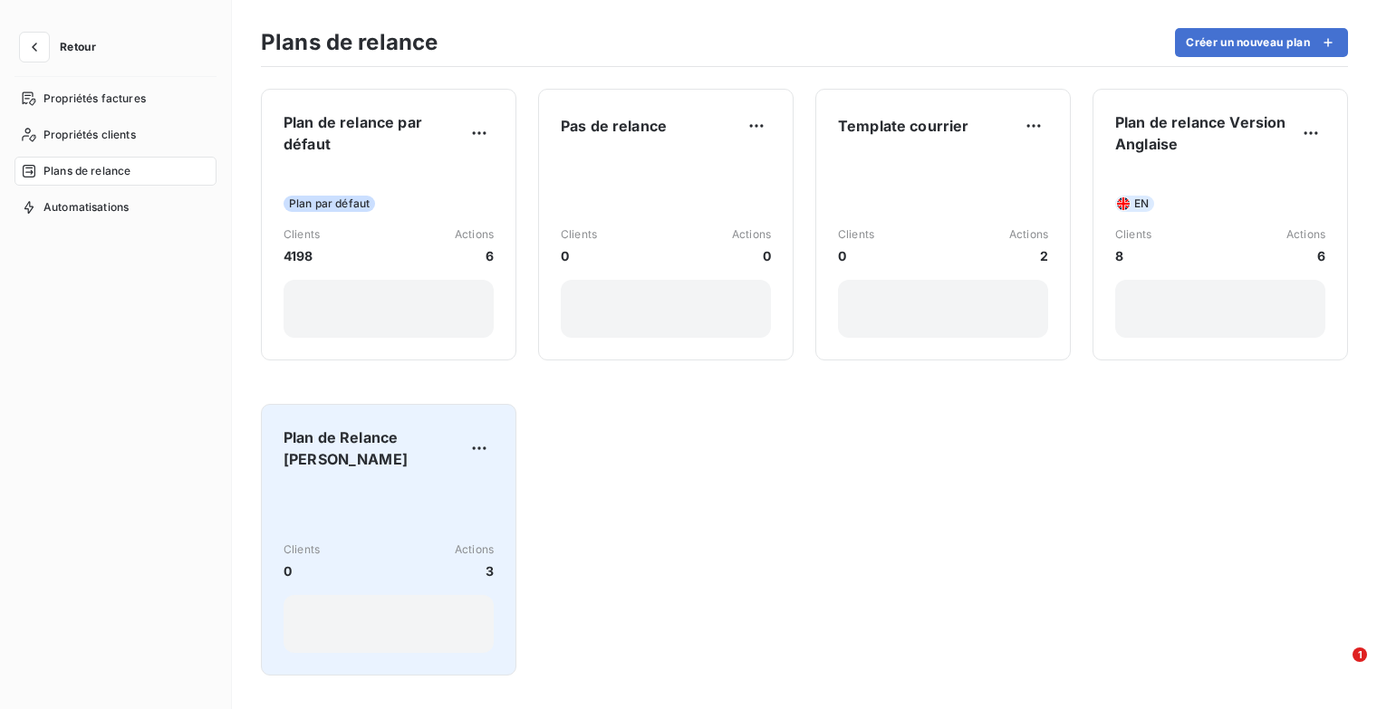
click at [375, 455] on span "Plan de Relance [PERSON_NAME]" at bounding box center [374, 448] width 181 height 43
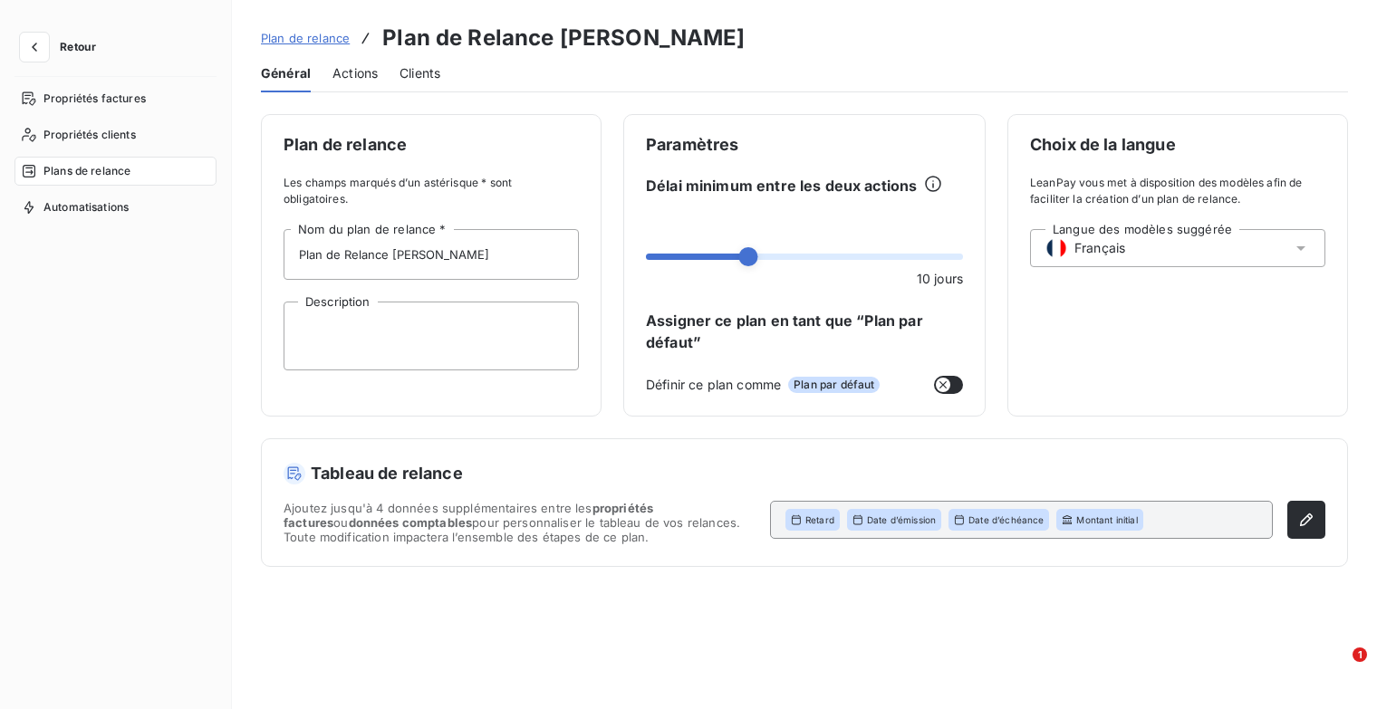
click at [361, 68] on span "Actions" at bounding box center [355, 73] width 45 height 18
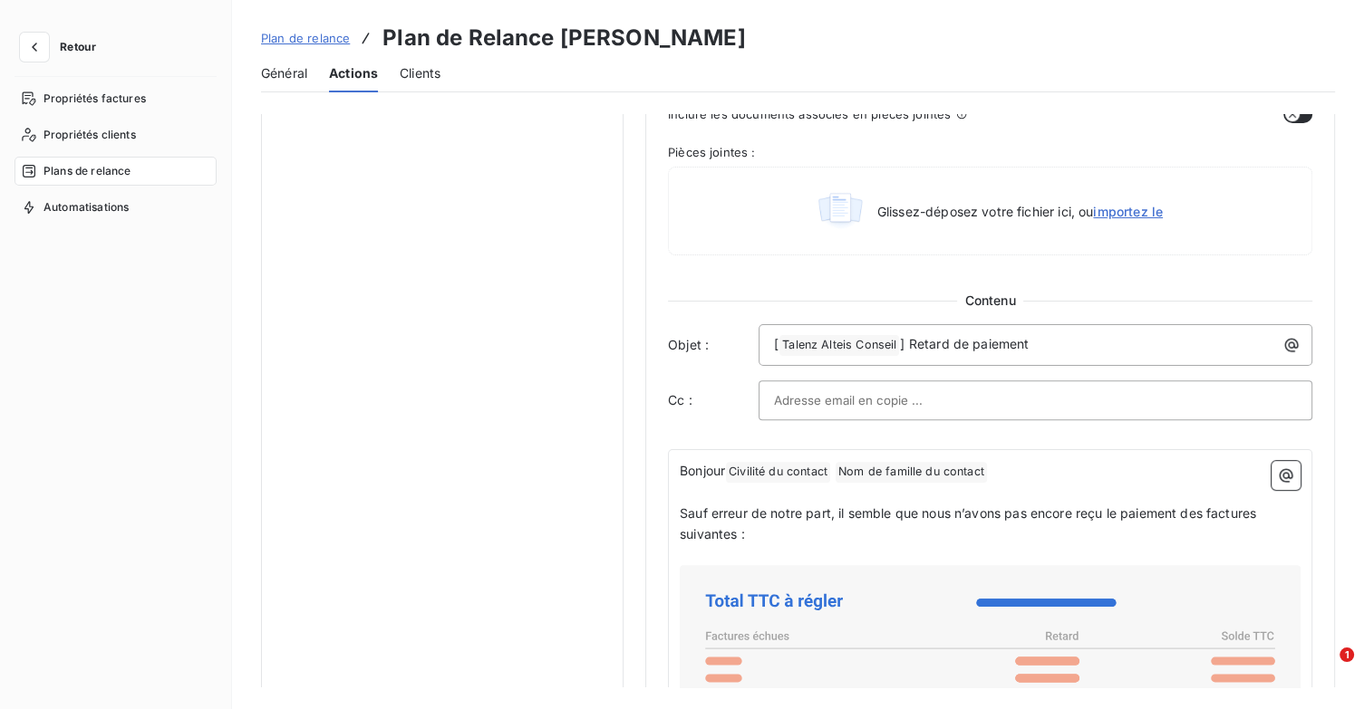
scroll to position [997, 0]
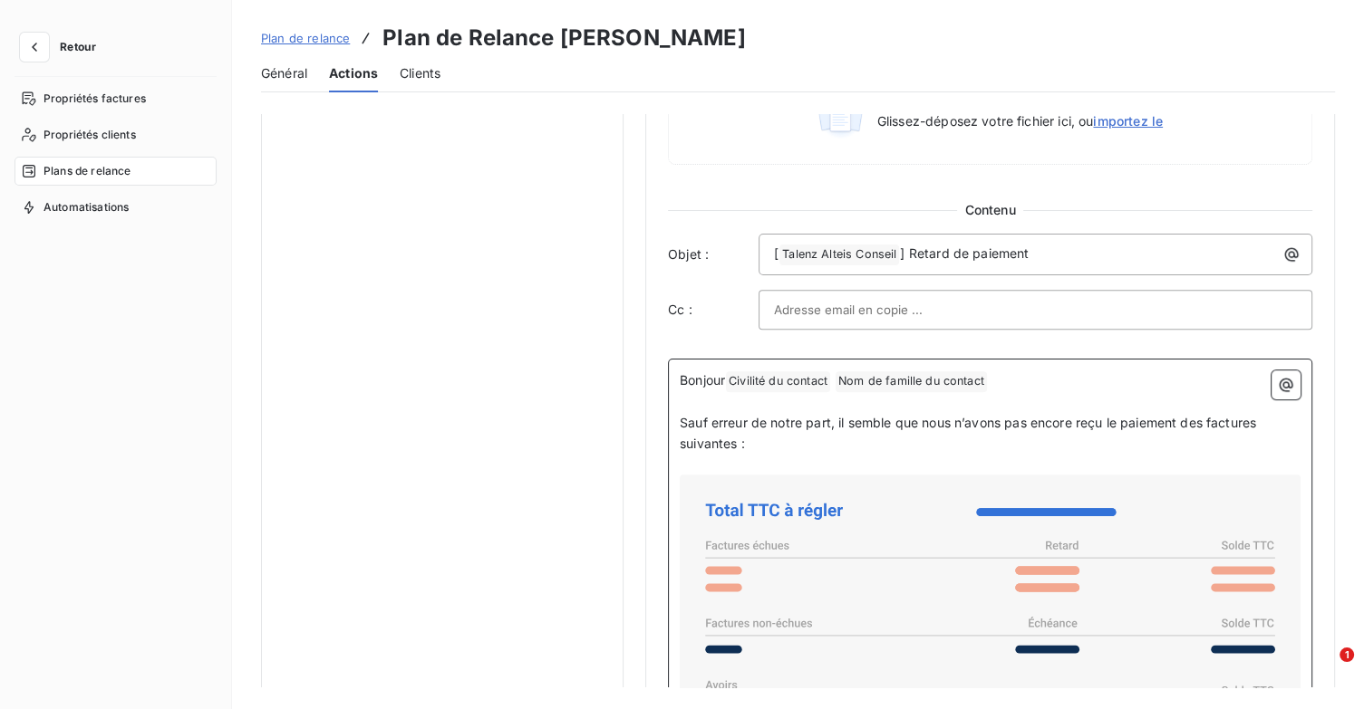
drag, startPoint x: 1020, startPoint y: 380, endPoint x: 767, endPoint y: 394, distance: 253.2
click at [1069, 380] on p "Bonjour Civilité du contact ﻿ Nom de famille du contact ﻿ ﻿" at bounding box center [990, 382] width 621 height 22
click at [1011, 373] on p "Bonjour Civilité du contact ﻿ Nom de famille du contact ﻿ ﻿" at bounding box center [990, 382] width 621 height 22
click at [1015, 376] on p "Bonjour Civilité du contact ﻿ Nom de famille du contact ﻿ ﻿" at bounding box center [990, 382] width 621 height 22
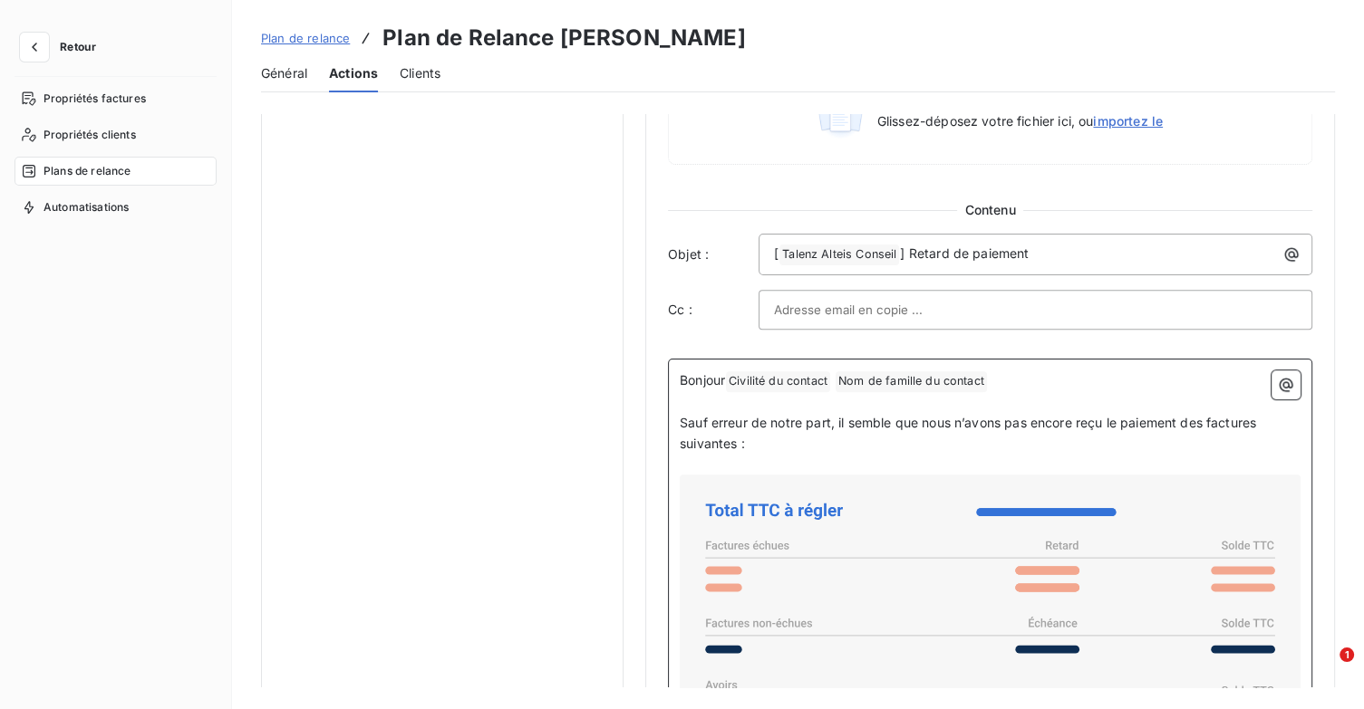
click at [1006, 381] on p "Bonjour Civilité du contact ﻿ Nom de famille du contact ﻿ ﻿" at bounding box center [990, 382] width 621 height 22
click at [810, 398] on p "﻿" at bounding box center [990, 402] width 621 height 21
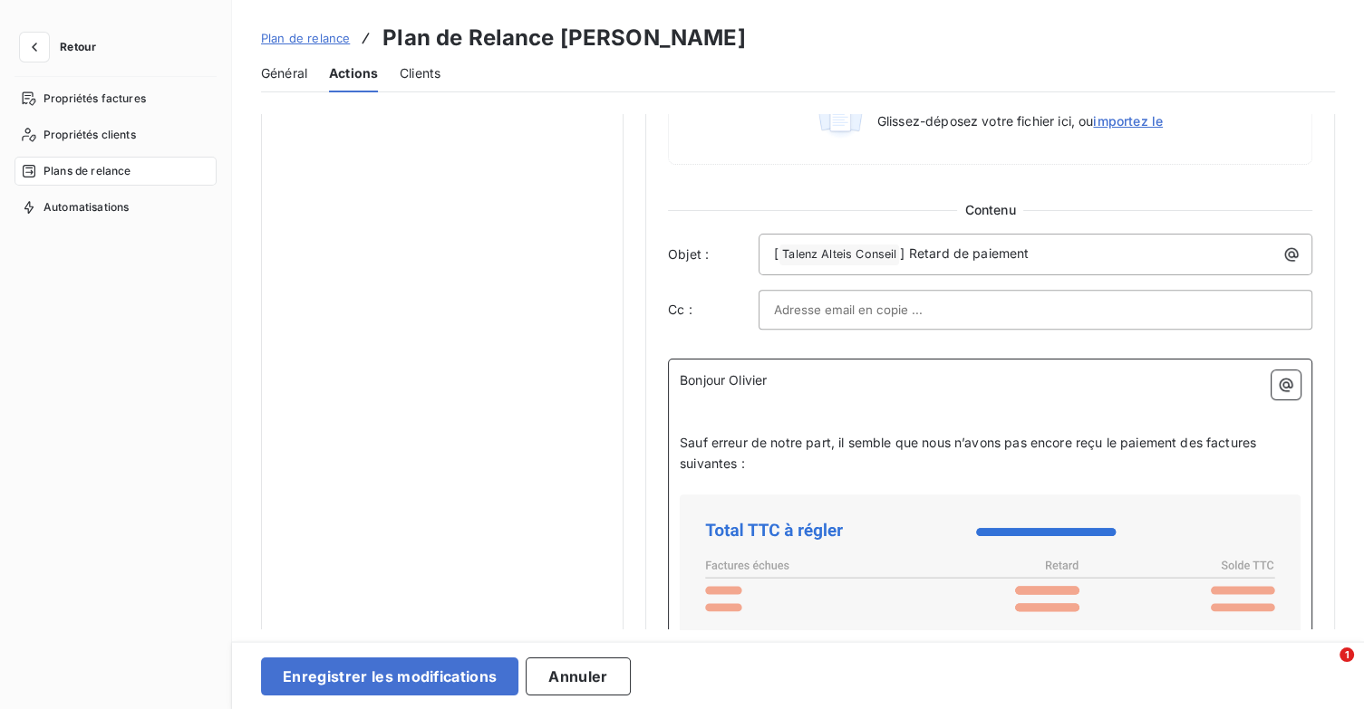
click at [864, 371] on p "Bonjour Olivier" at bounding box center [990, 381] width 621 height 21
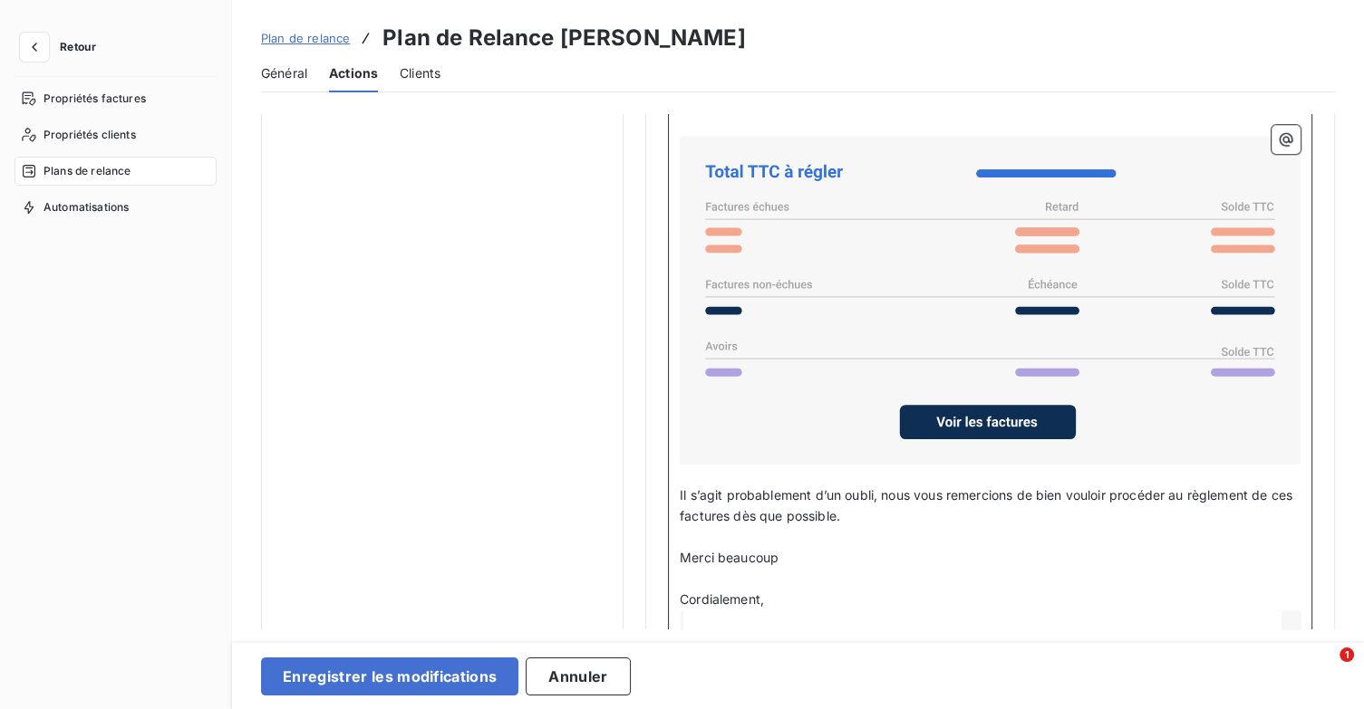
scroll to position [1359, 0]
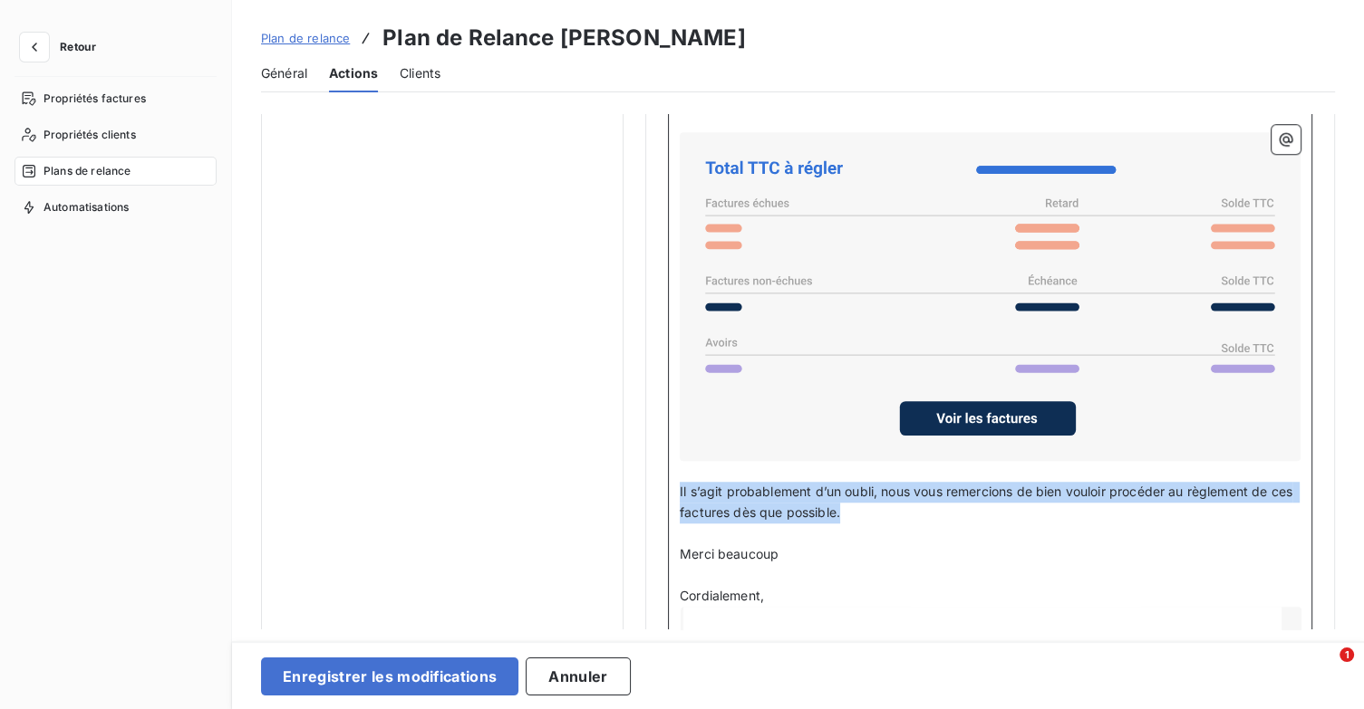
drag, startPoint x: 880, startPoint y: 510, endPoint x: 679, endPoint y: 492, distance: 202.0
click at [680, 492] on p "Il s’agit probablement d’un oubli, nous vous remercions de bien vouloir procéde…" at bounding box center [990, 503] width 621 height 42
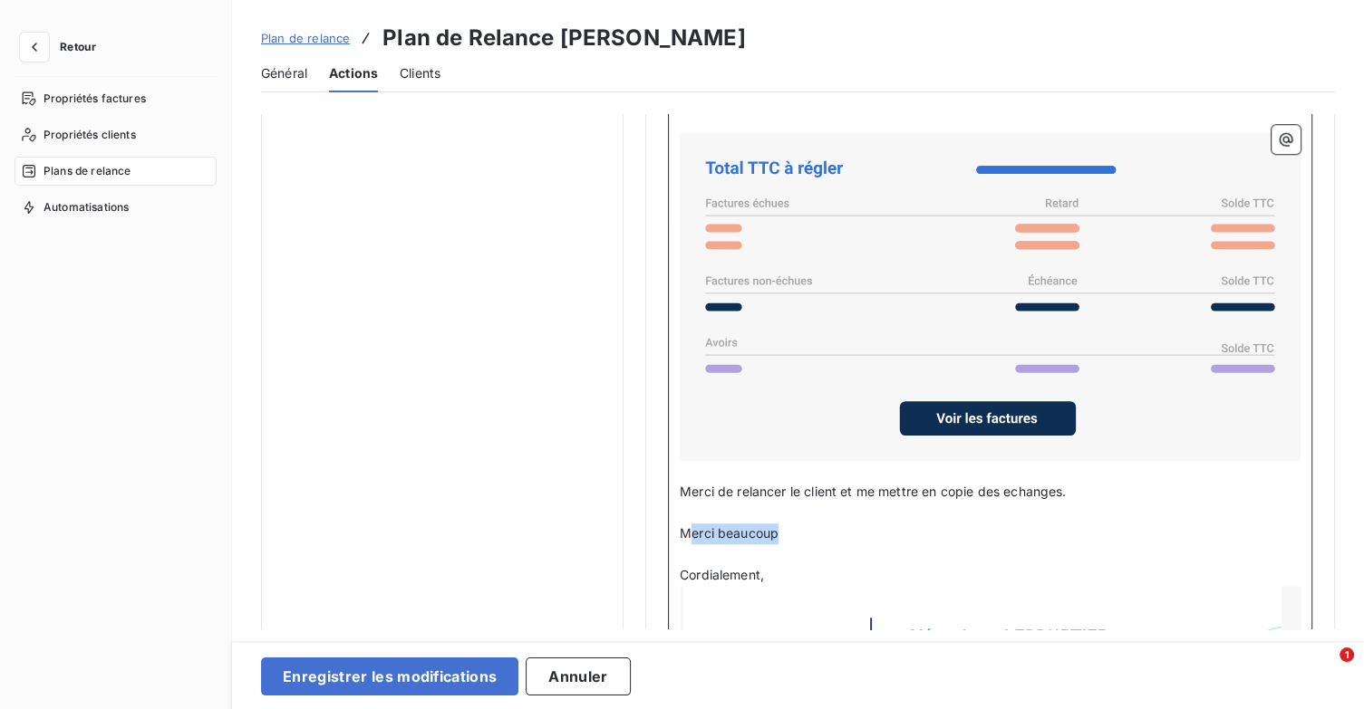
drag, startPoint x: 797, startPoint y: 528, endPoint x: 689, endPoint y: 526, distance: 108.8
click at [689, 526] on p "Merci beaucoup" at bounding box center [990, 534] width 621 height 21
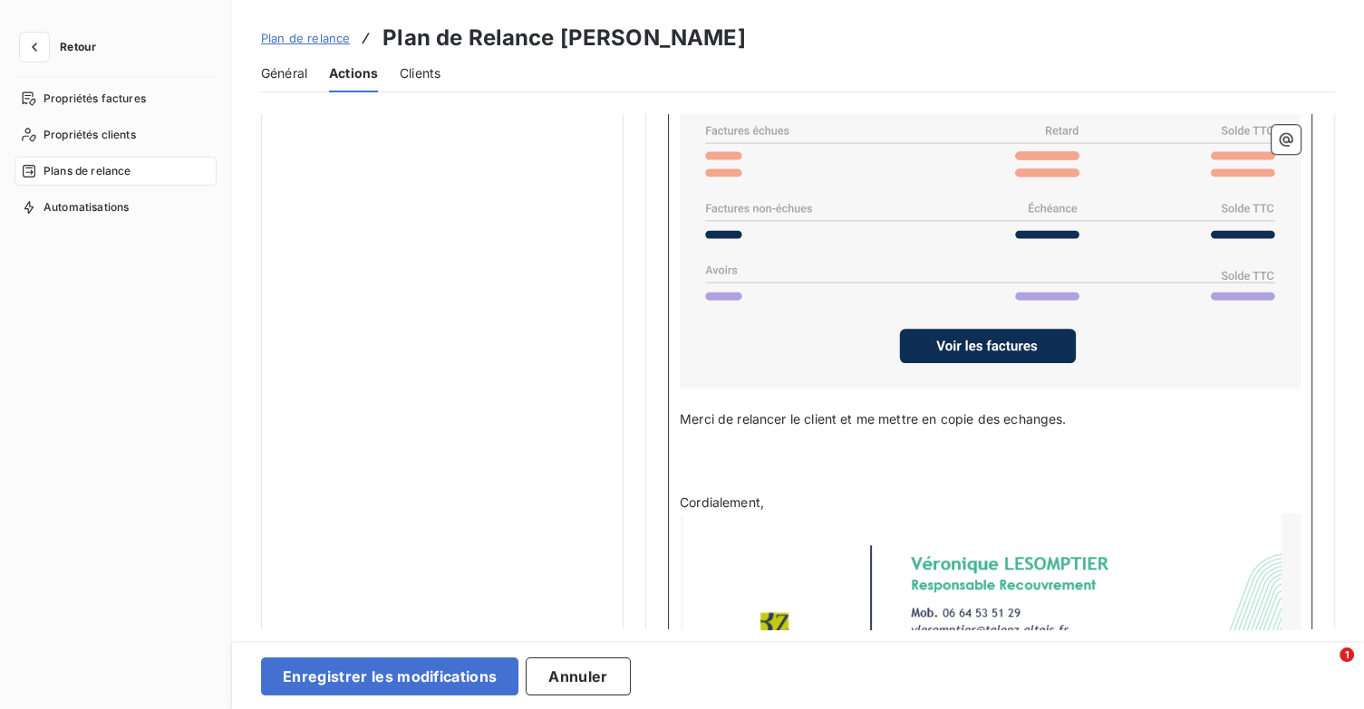
scroll to position [1540, 0]
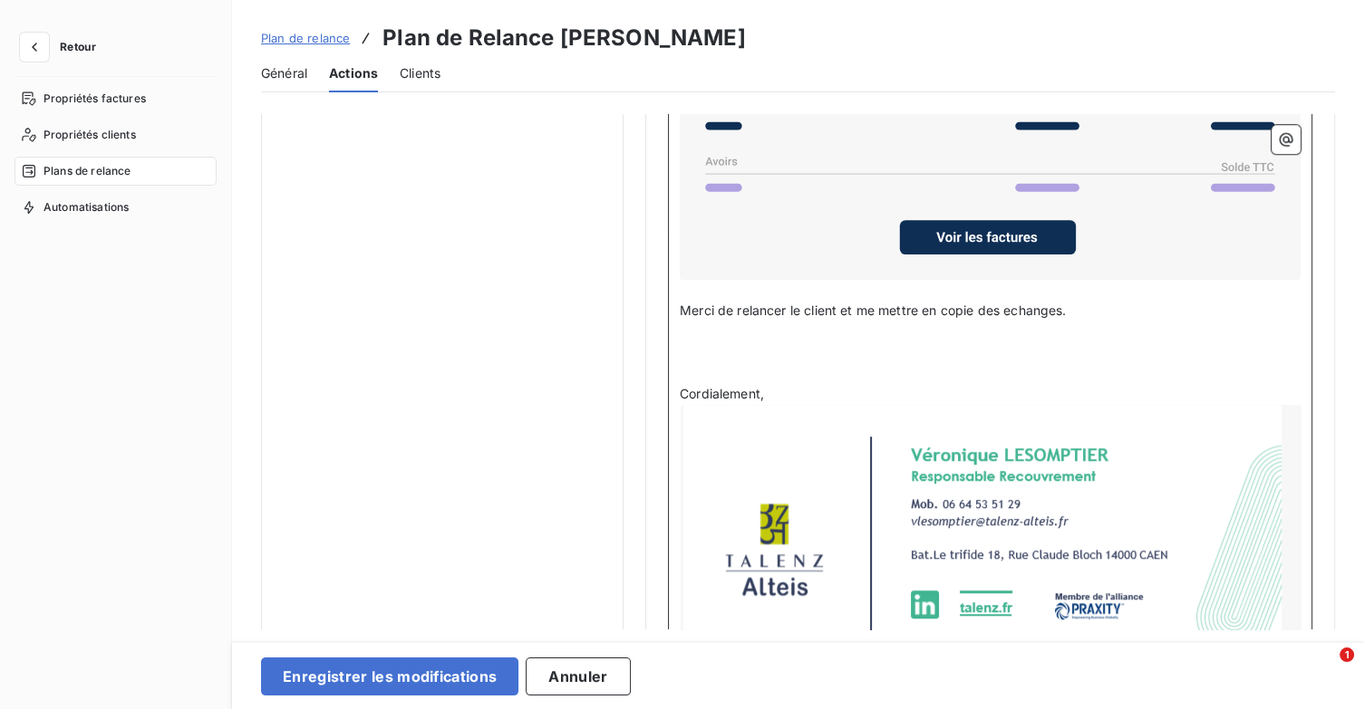
click at [1176, 486] on div at bounding box center [990, 545] width 621 height 280
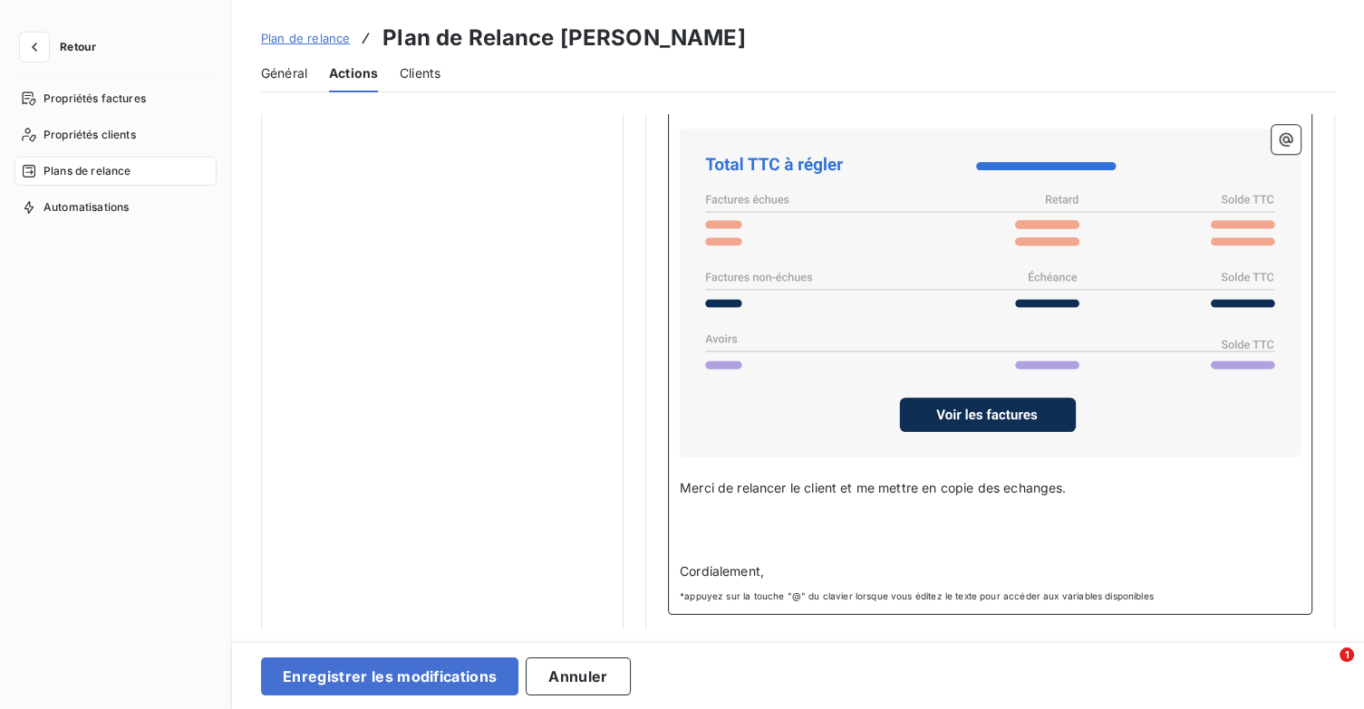
click at [1017, 480] on span "Merci de relancer le client et me mettre en copie des echanges." at bounding box center [873, 487] width 386 height 15
click at [768, 520] on p "﻿" at bounding box center [990, 530] width 621 height 21
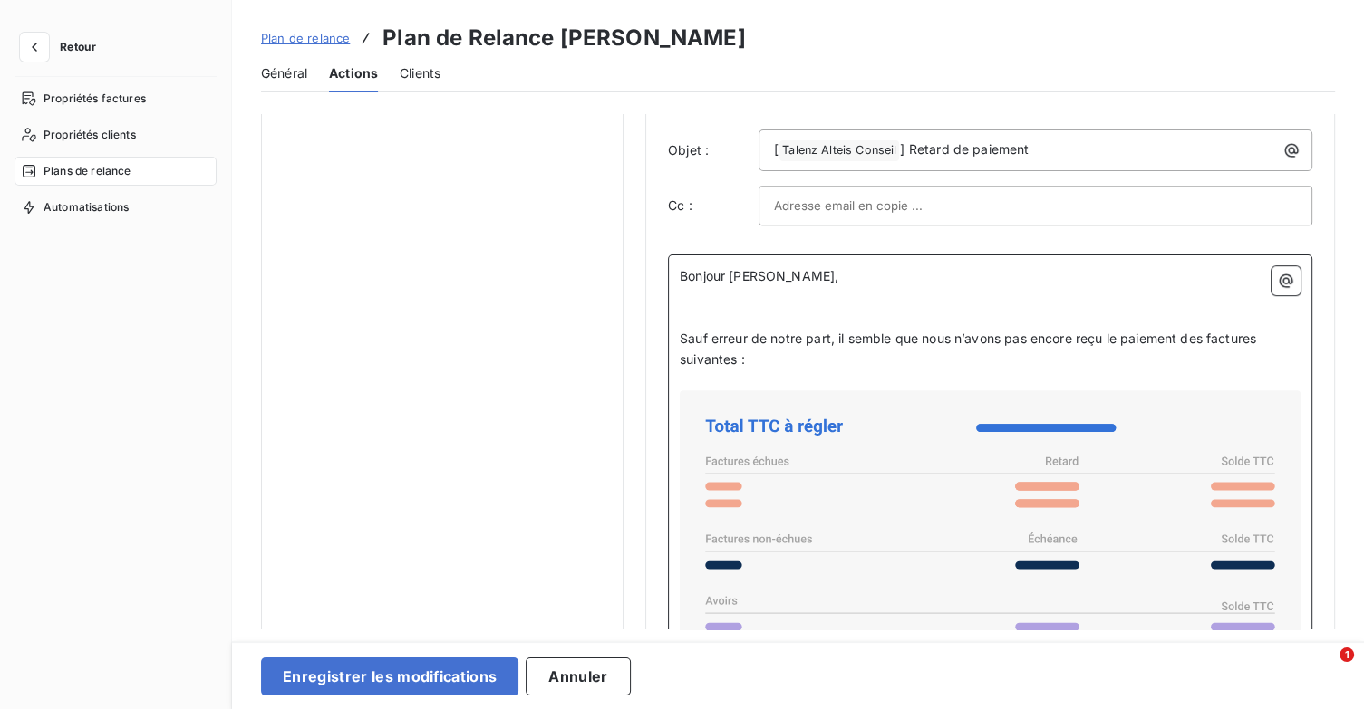
scroll to position [1070, 0]
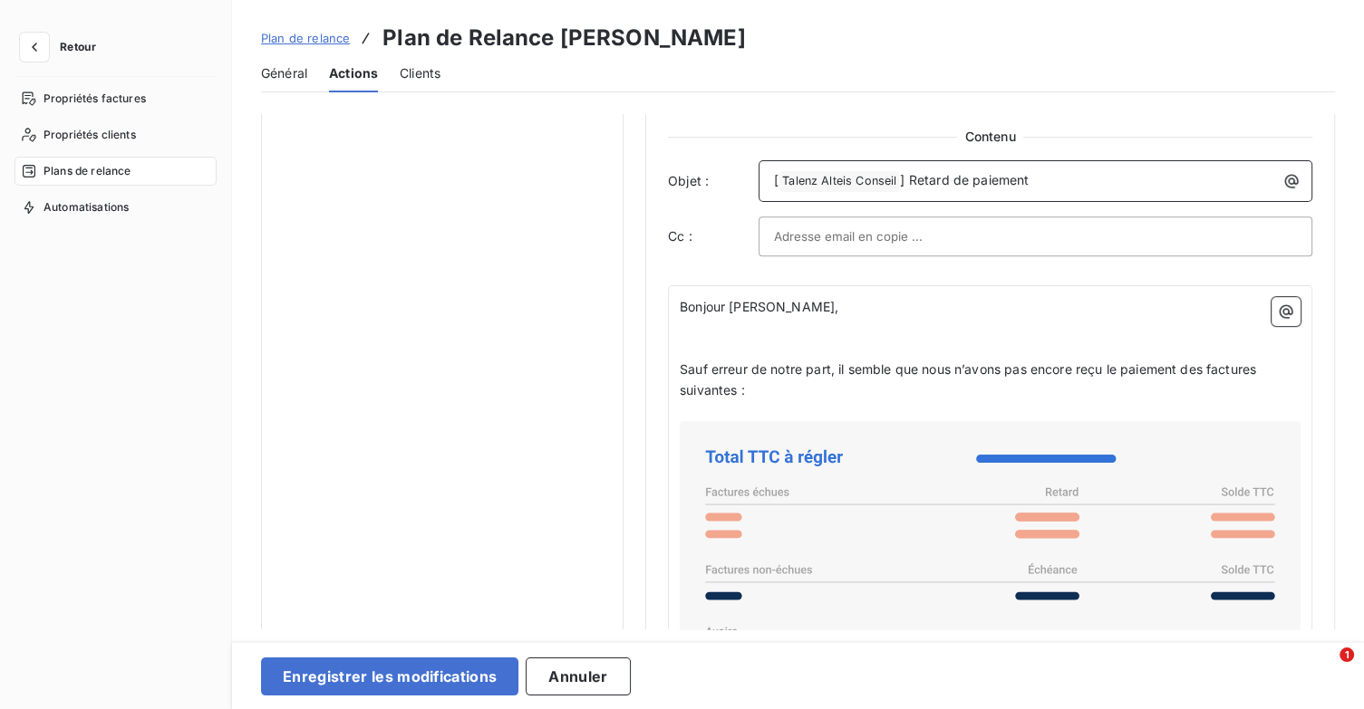
click at [908, 172] on span "] Retard de paiement" at bounding box center [964, 179] width 129 height 15
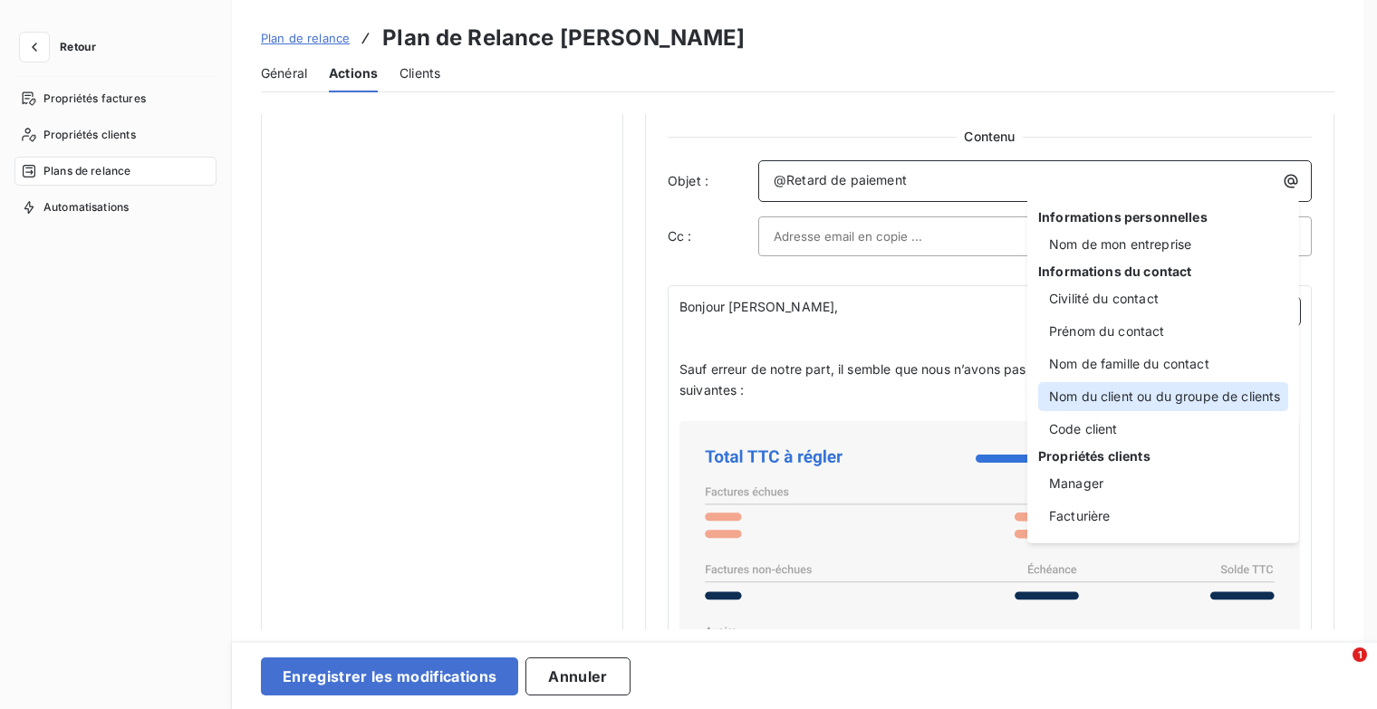
click at [1127, 401] on div "Nom du client ou du groupe de clients" at bounding box center [1163, 396] width 250 height 29
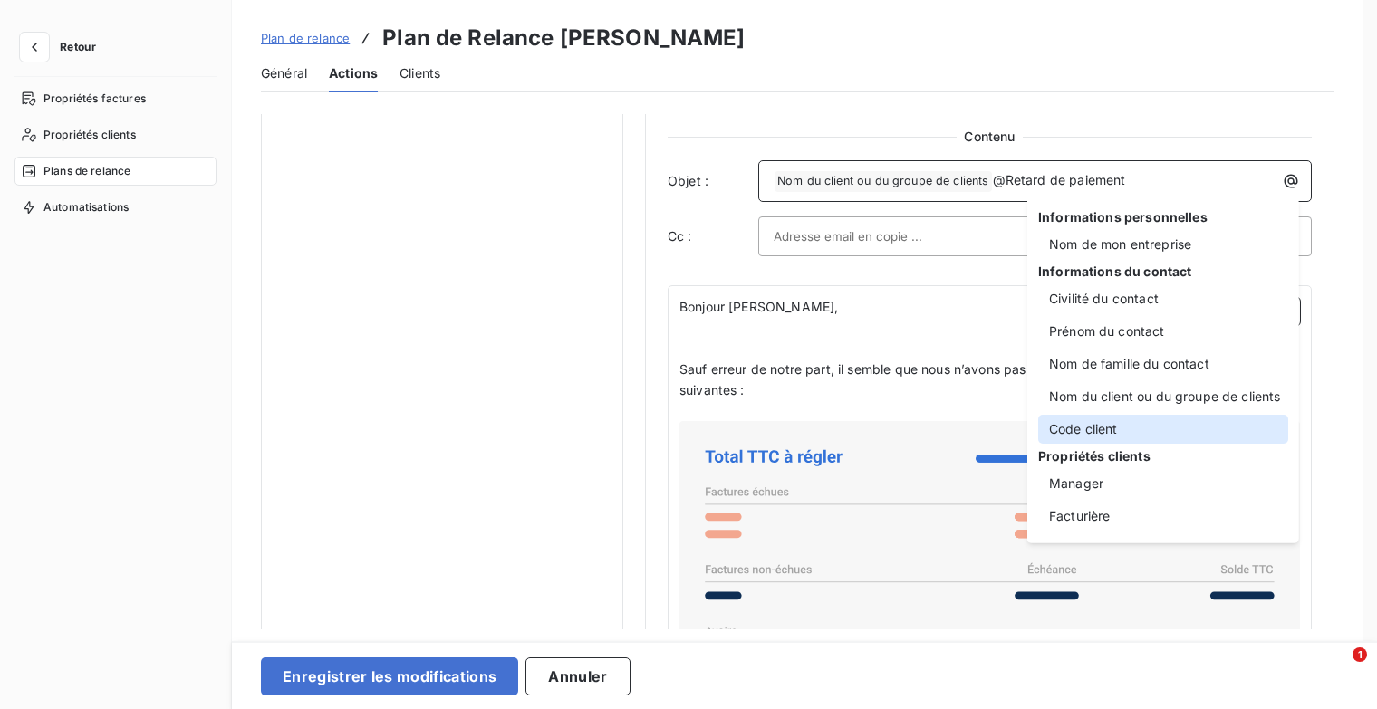
click at [1109, 434] on div "Code client" at bounding box center [1163, 429] width 250 height 29
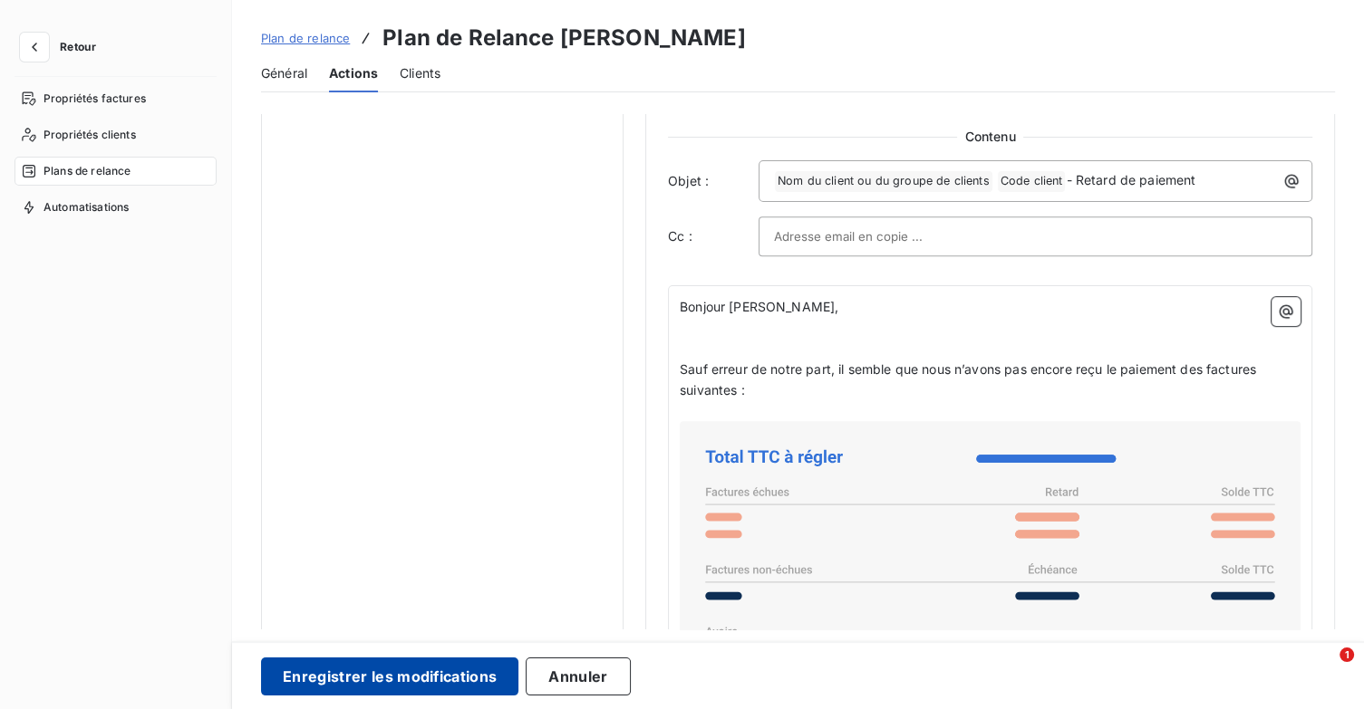
click at [381, 665] on button "Enregistrer les modifications" at bounding box center [389, 677] width 257 height 38
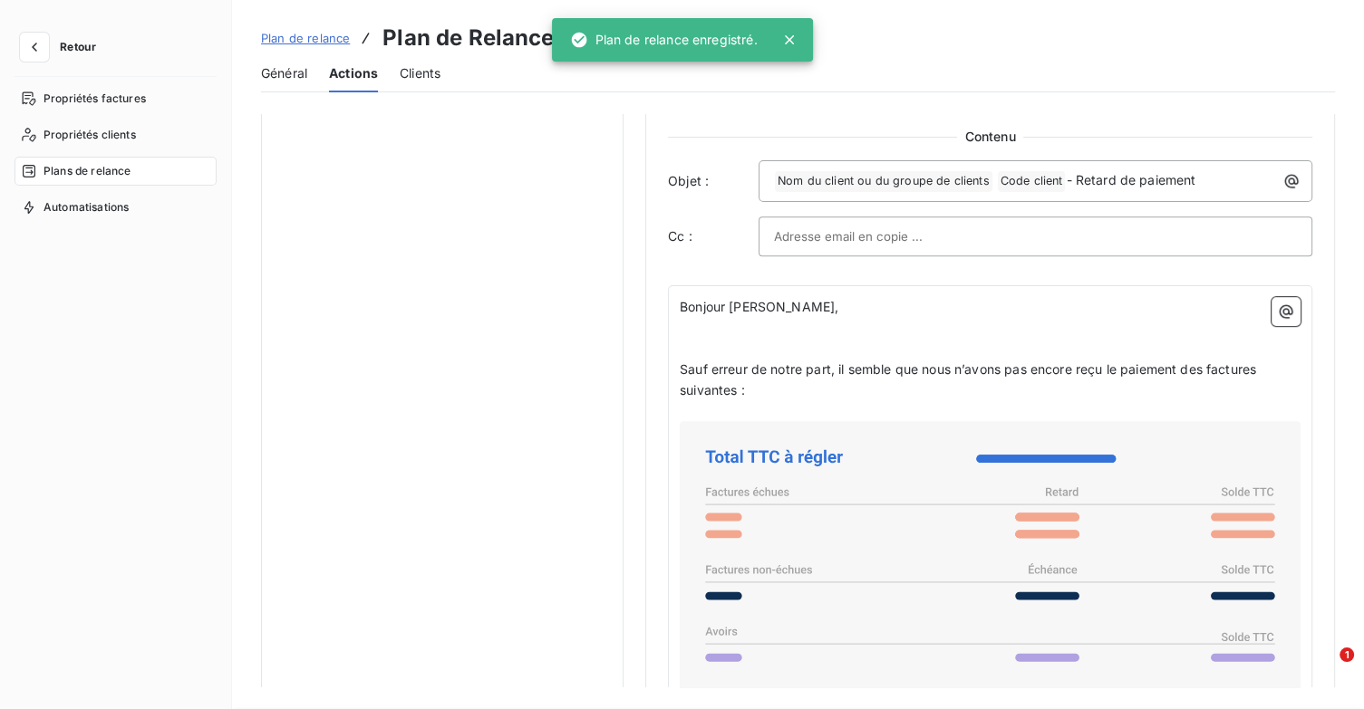
scroll to position [0, 0]
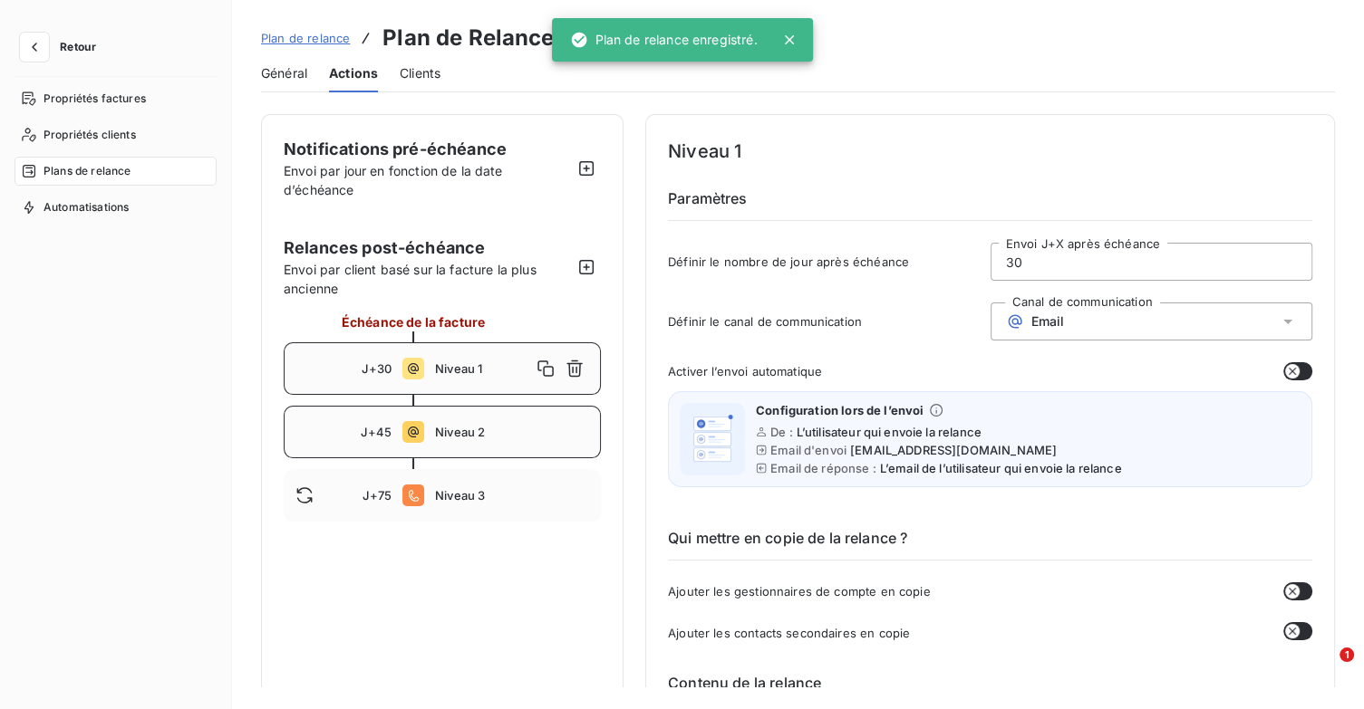
click at [476, 442] on div "J+45 Niveau 2" at bounding box center [442, 432] width 317 height 53
type input "45"
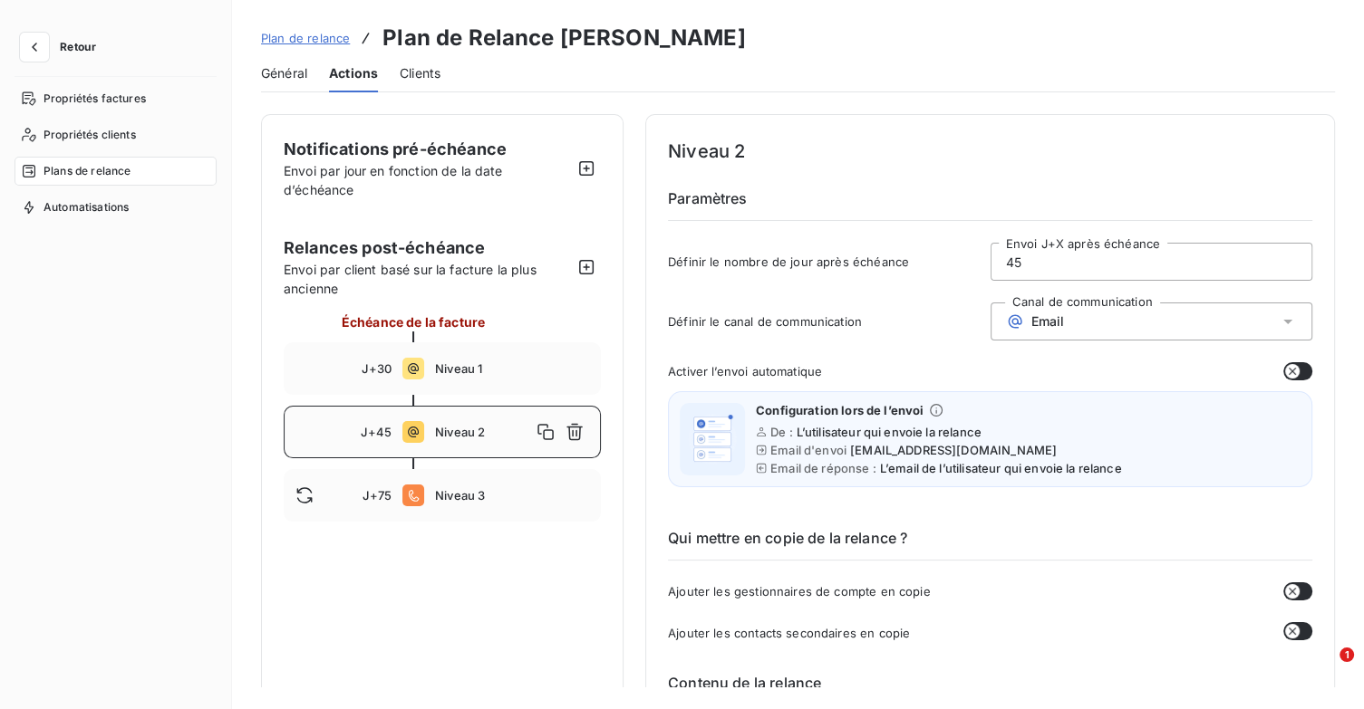
click at [452, 440] on div "Niveau 2" at bounding box center [512, 432] width 154 height 29
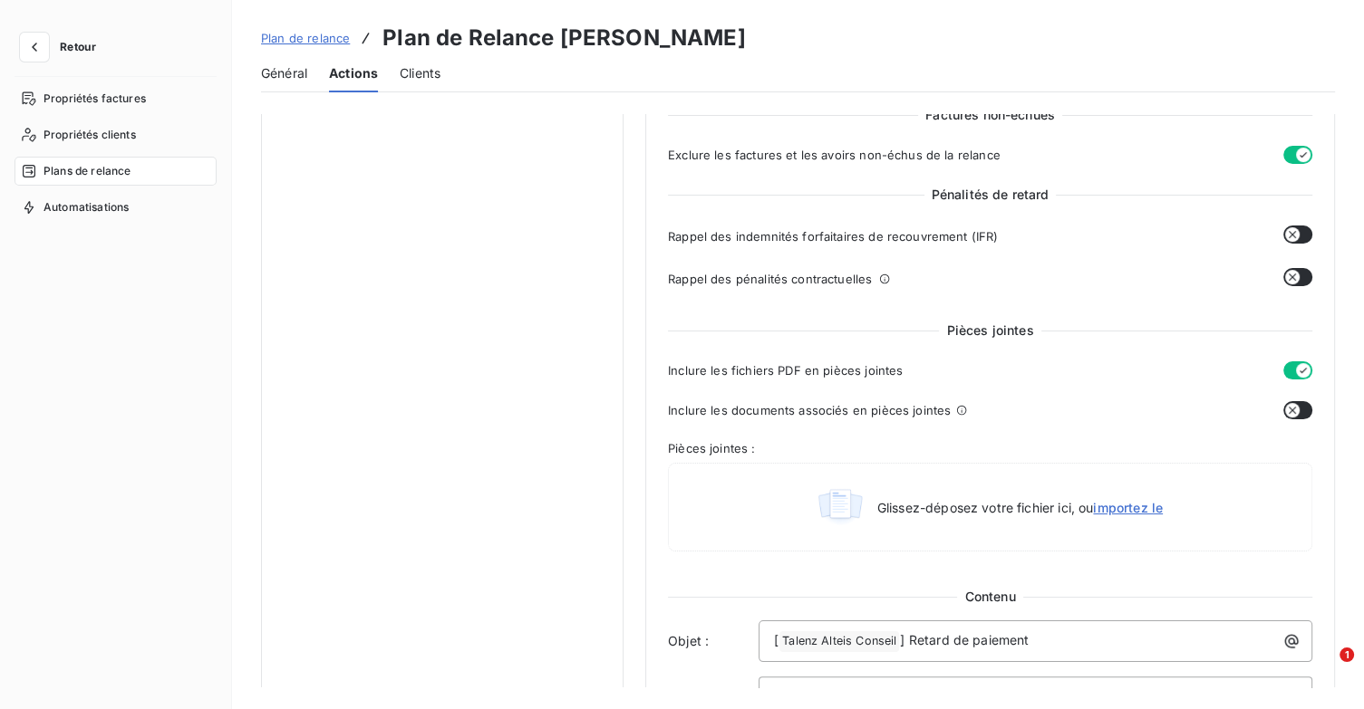
scroll to position [815, 0]
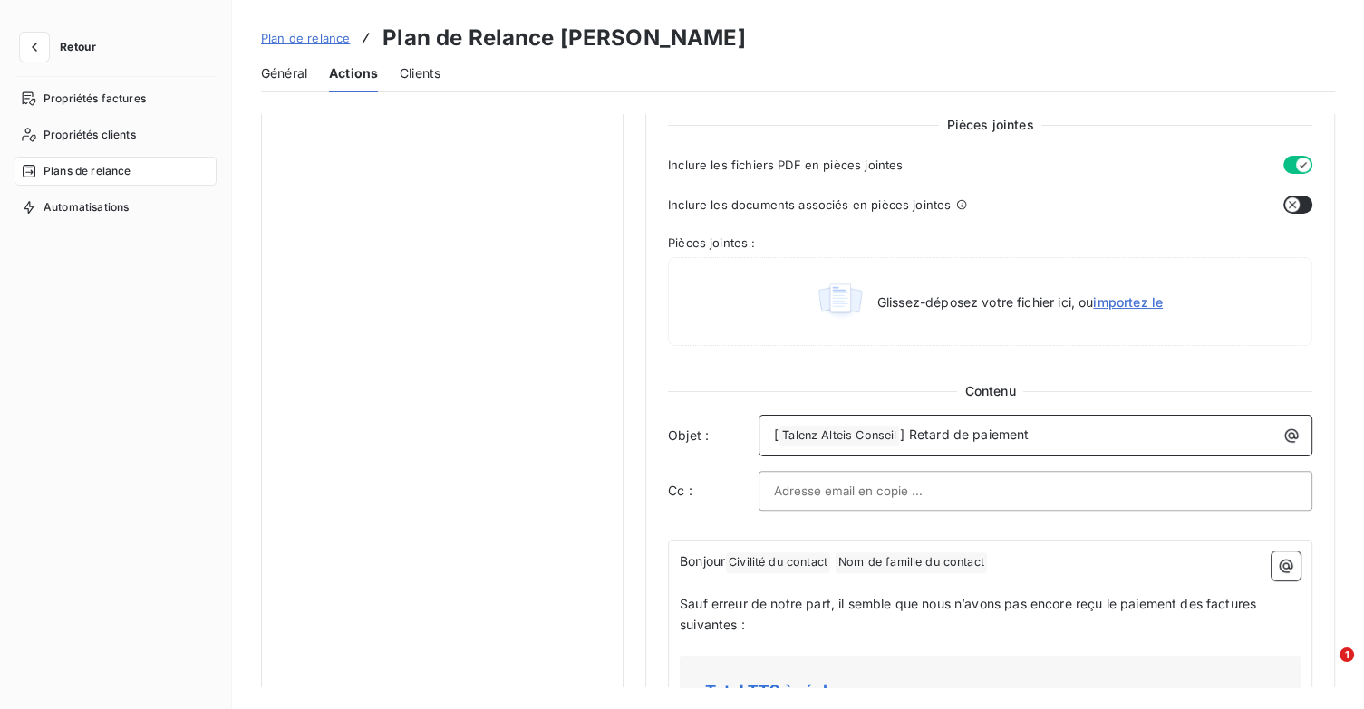
click at [907, 432] on span "] Retard de paiement" at bounding box center [964, 434] width 129 height 15
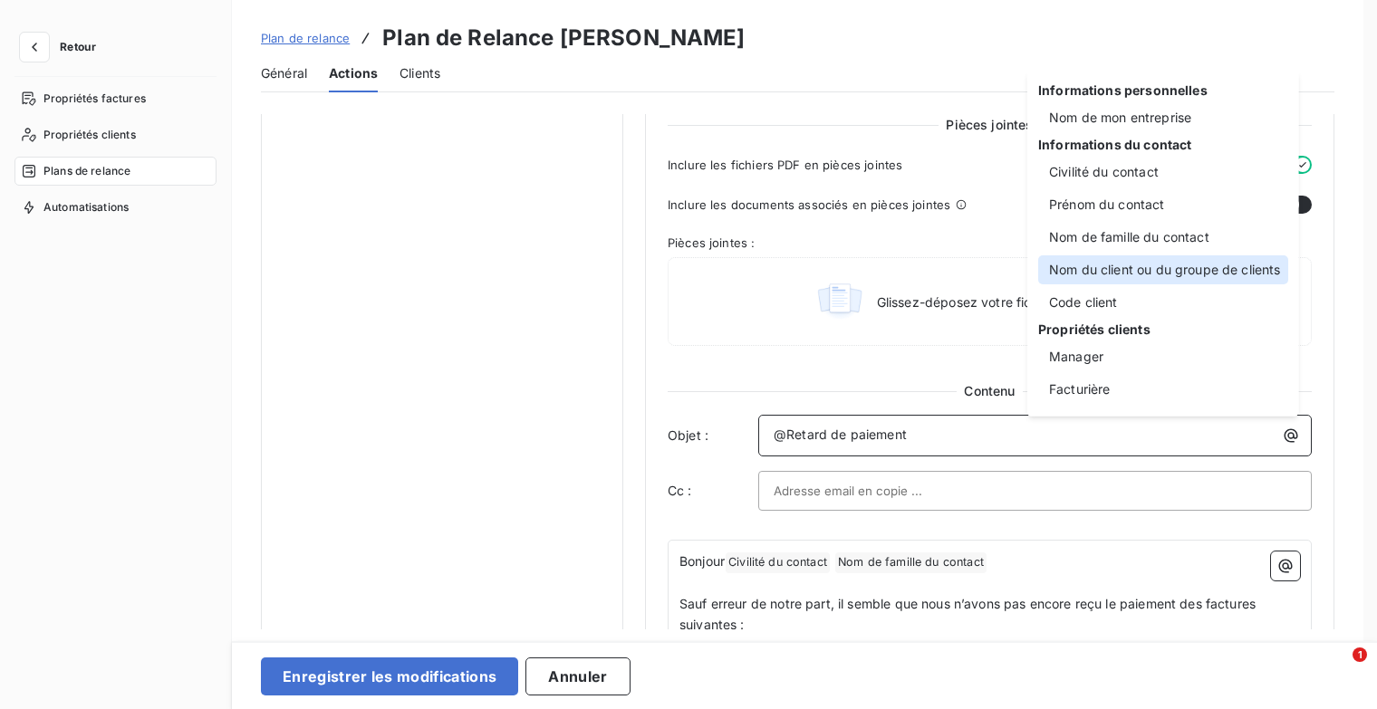
click at [1169, 271] on div "Nom du client ou du groupe de clients" at bounding box center [1163, 270] width 250 height 29
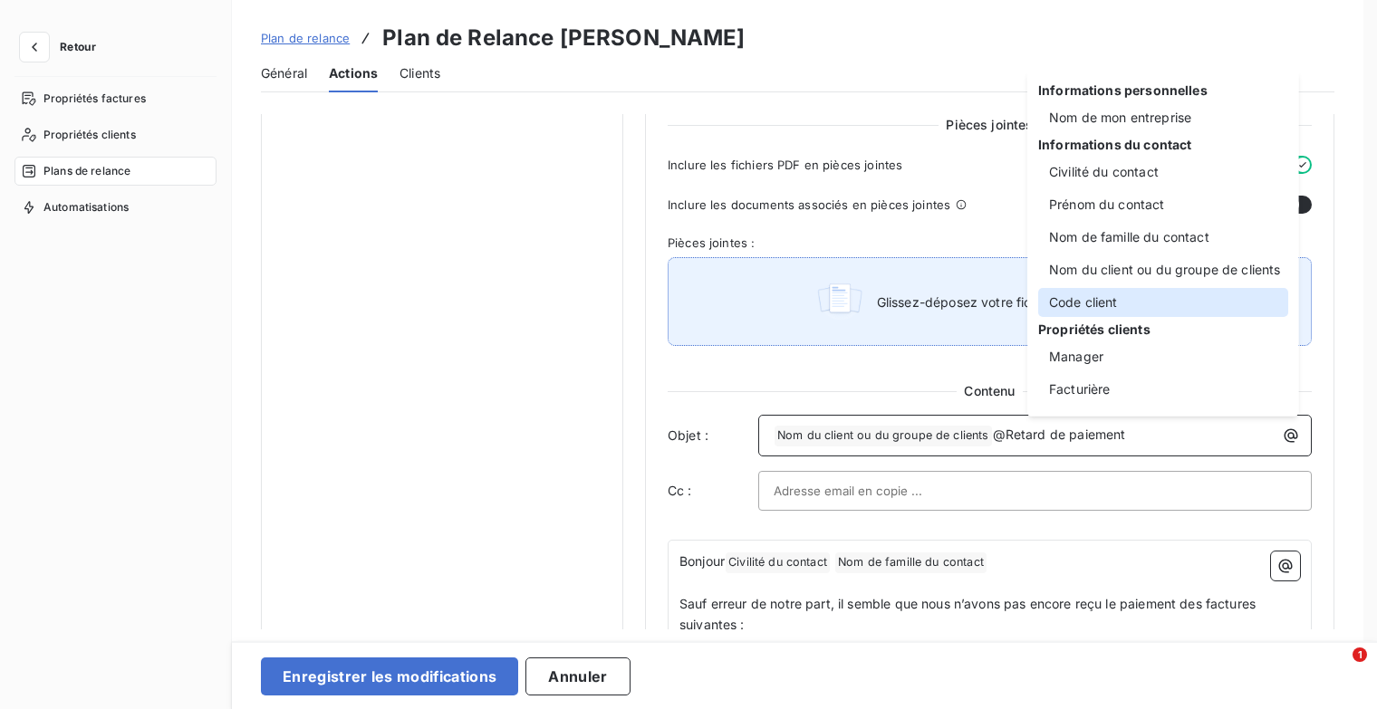
click at [1128, 307] on div "Code client" at bounding box center [1163, 302] width 250 height 29
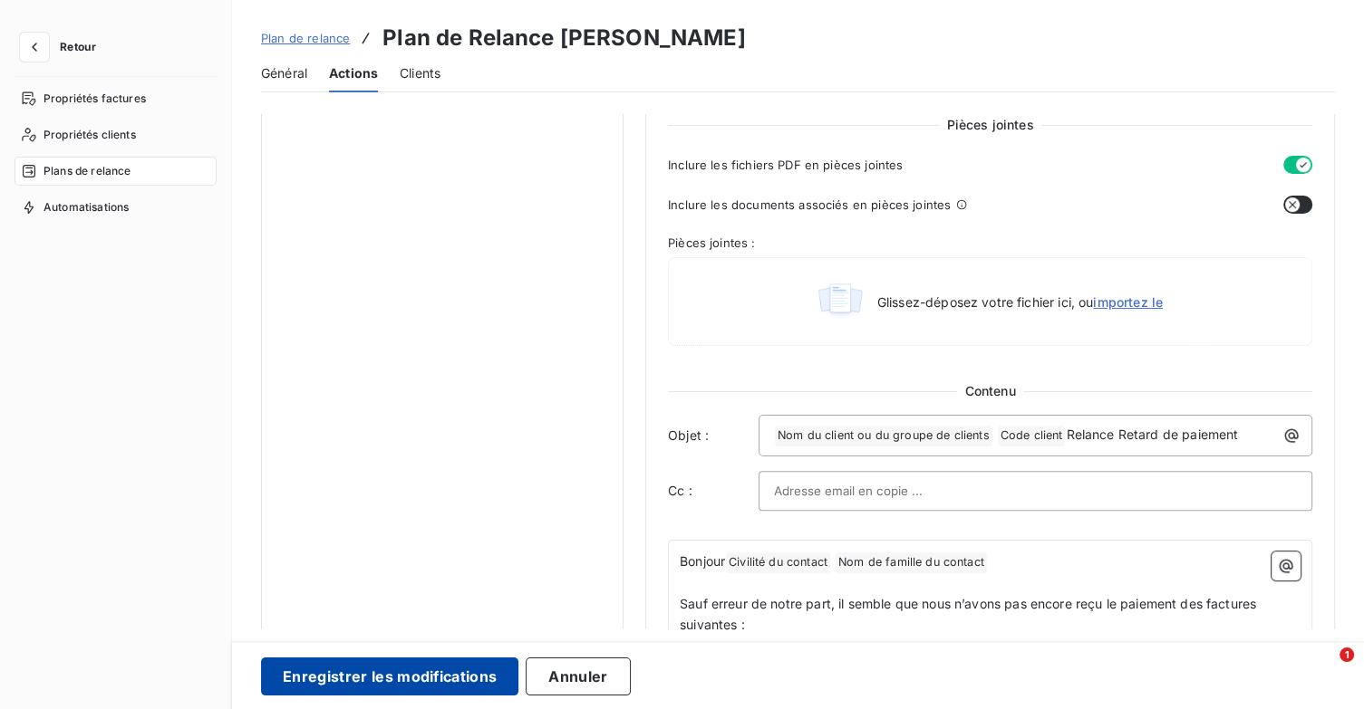
click at [415, 674] on button "Enregistrer les modifications" at bounding box center [389, 677] width 257 height 38
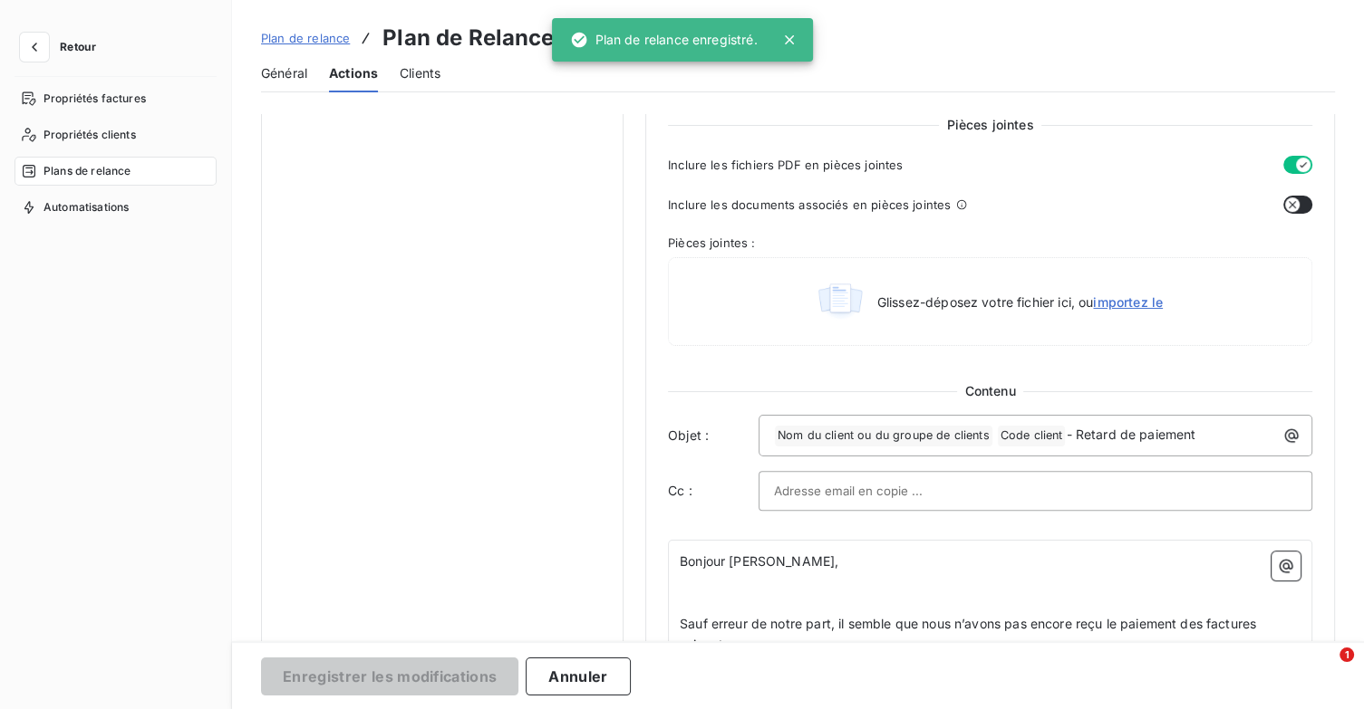
scroll to position [0, 0]
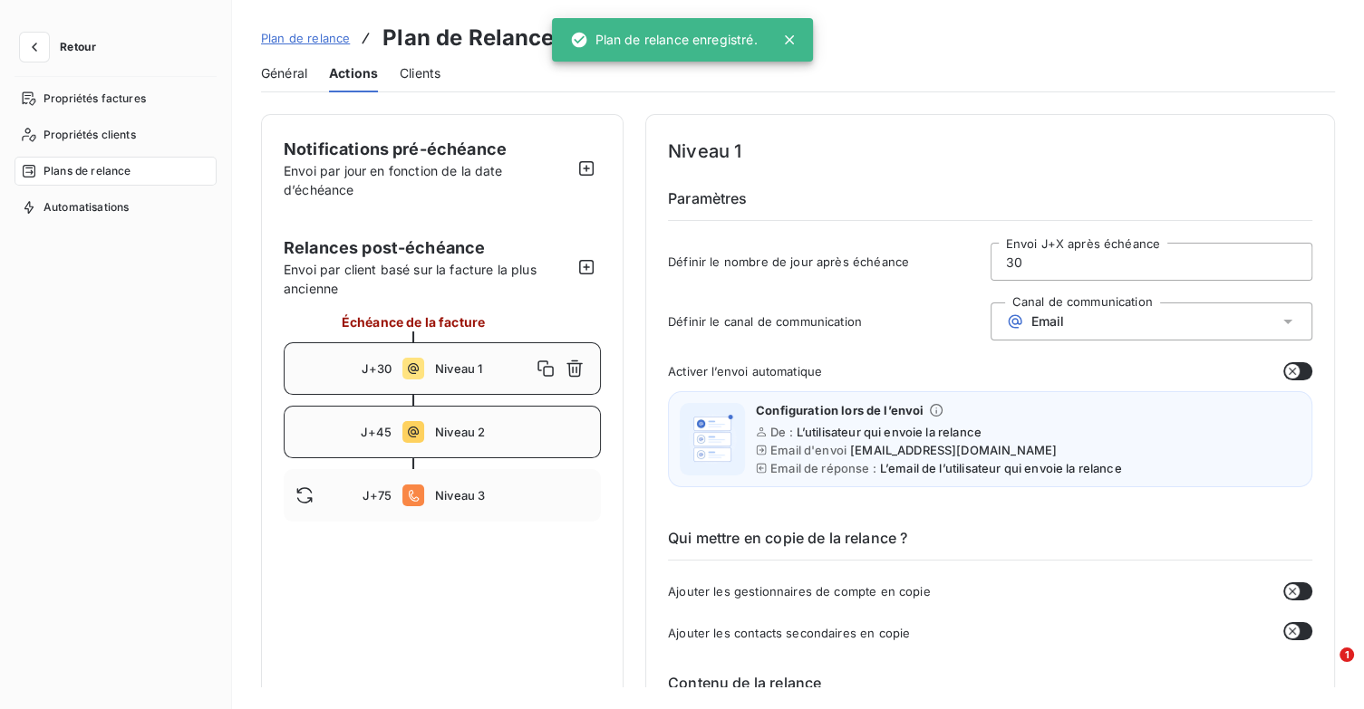
click at [451, 441] on div "J+45 Niveau 2" at bounding box center [442, 432] width 317 height 53
type input "45"
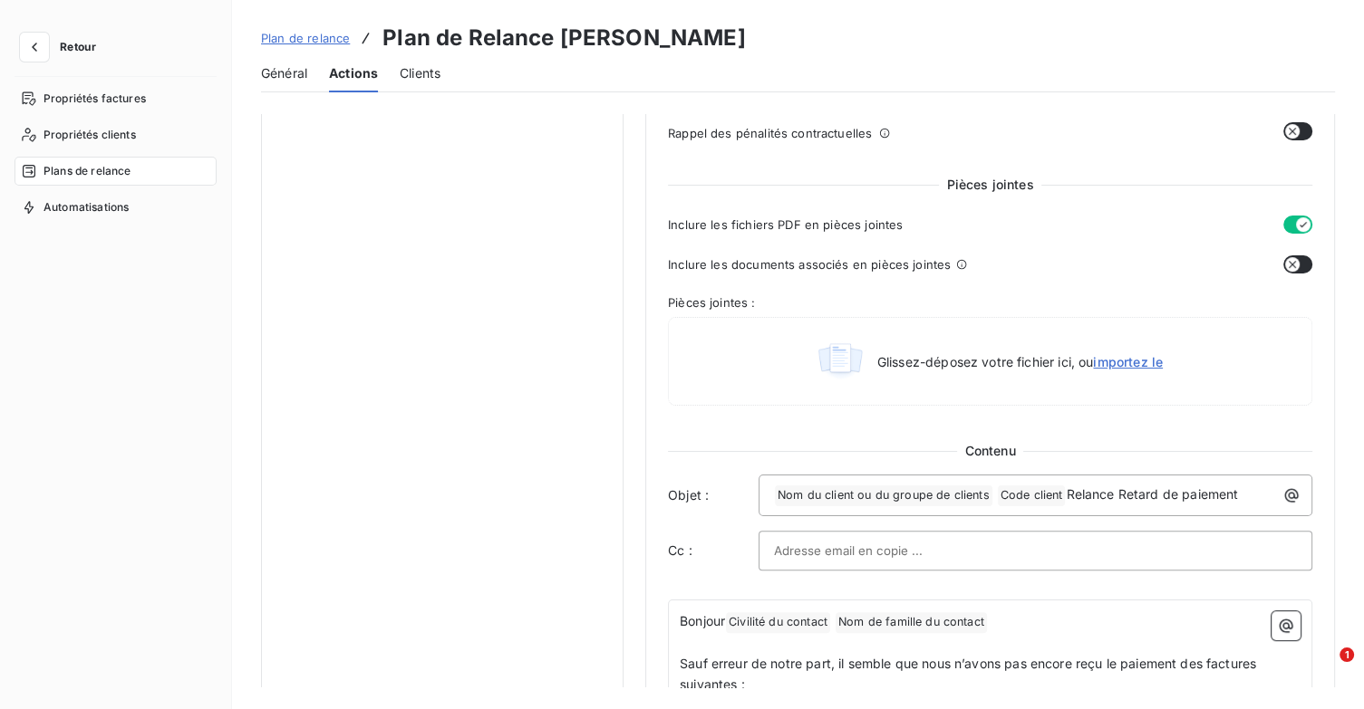
scroll to position [906, 0]
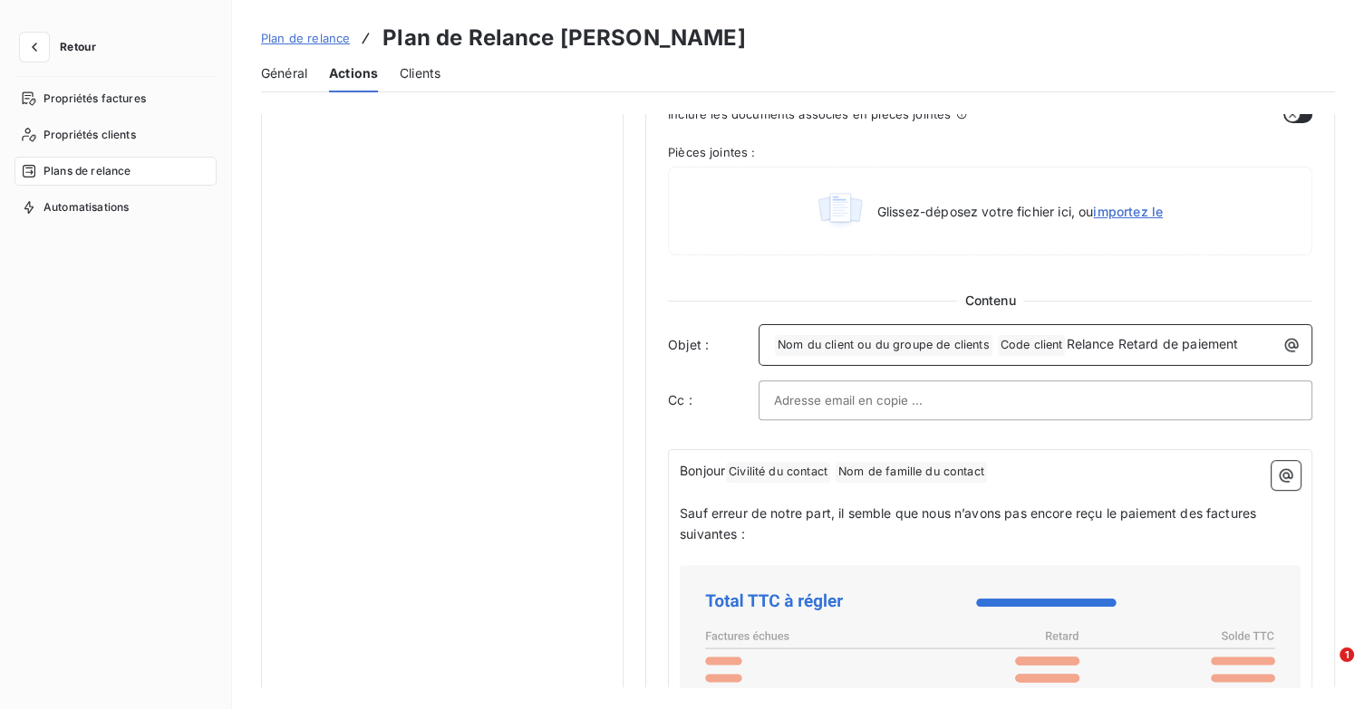
drag, startPoint x: 1071, startPoint y: 340, endPoint x: 1240, endPoint y: 333, distance: 169.6
click at [1240, 334] on p "﻿ Nom du client ou du groupe de clients ﻿ Code client ﻿ Relance Retard de paiem…" at bounding box center [1040, 345] width 532 height 22
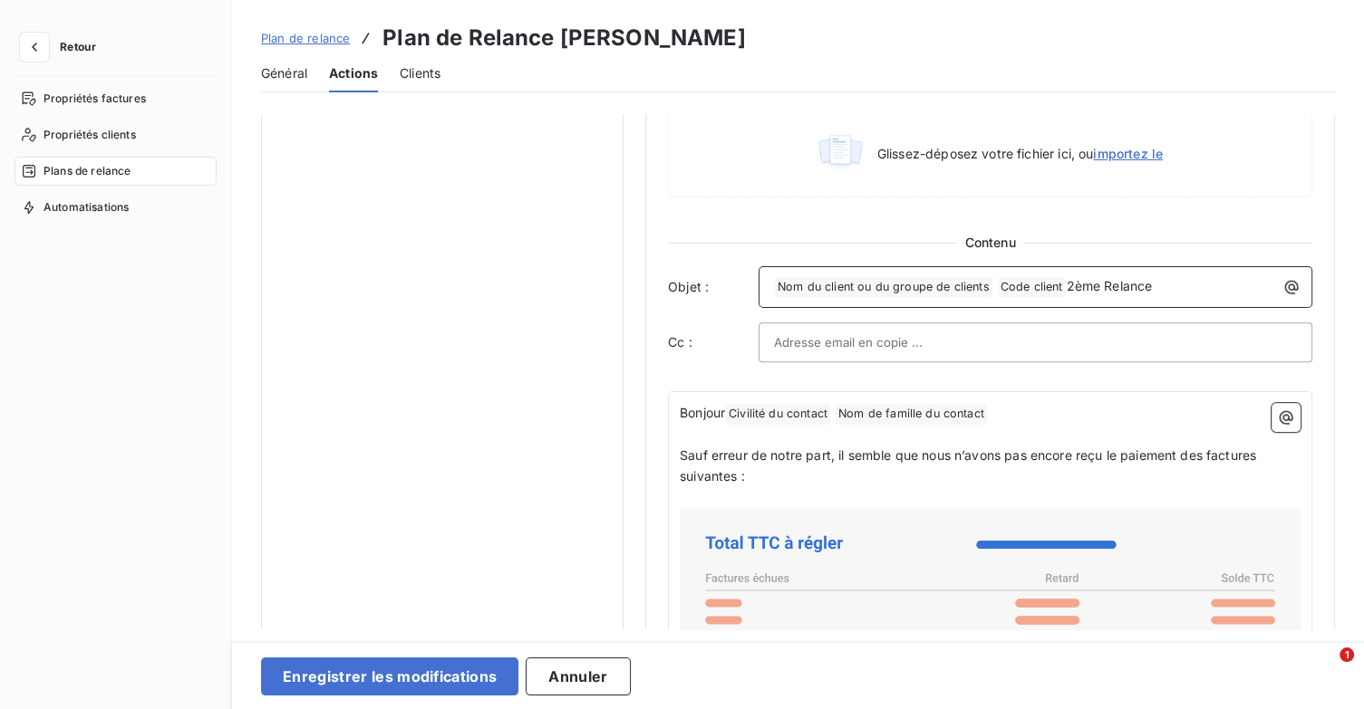
scroll to position [997, 0]
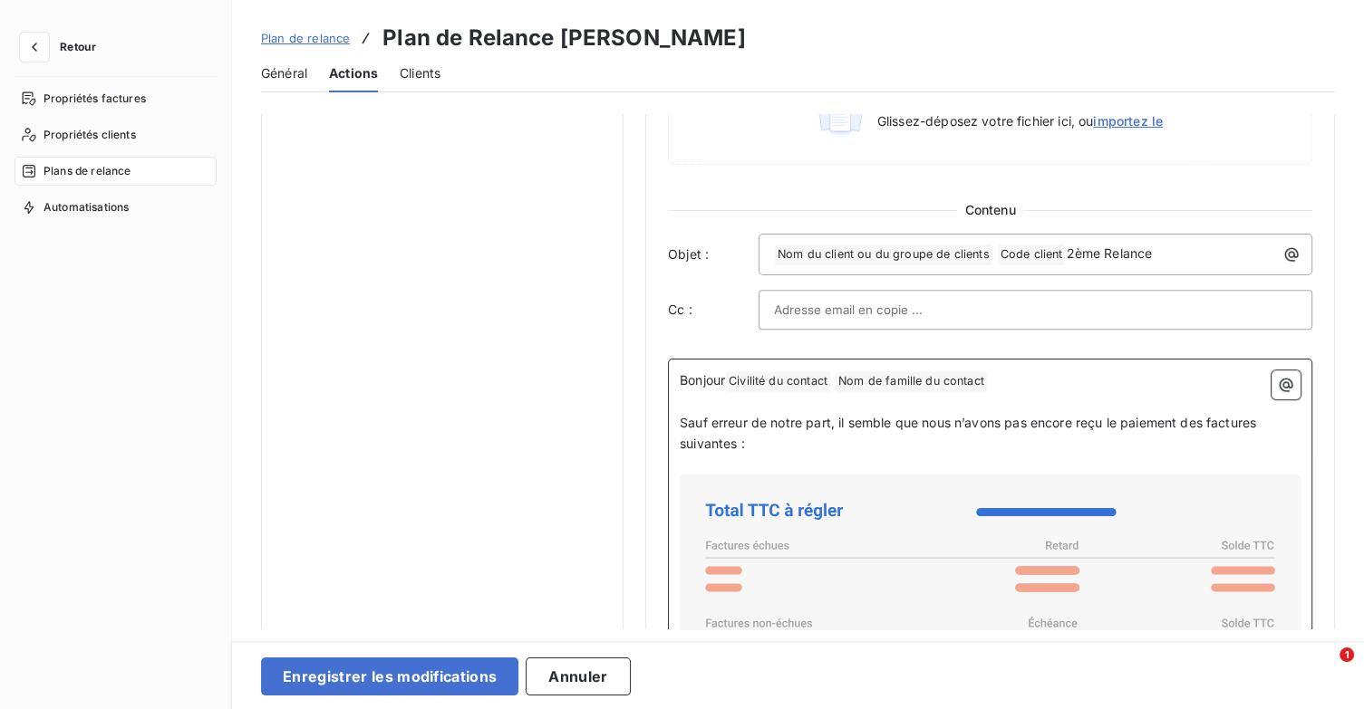
click at [1046, 393] on p "﻿" at bounding box center [990, 402] width 621 height 21
click at [1044, 392] on p "﻿" at bounding box center [990, 402] width 621 height 21
click at [1048, 372] on p "Bonjour Civilité du contact ﻿ Nom de famille du contact ﻿ ﻿" at bounding box center [990, 382] width 621 height 22
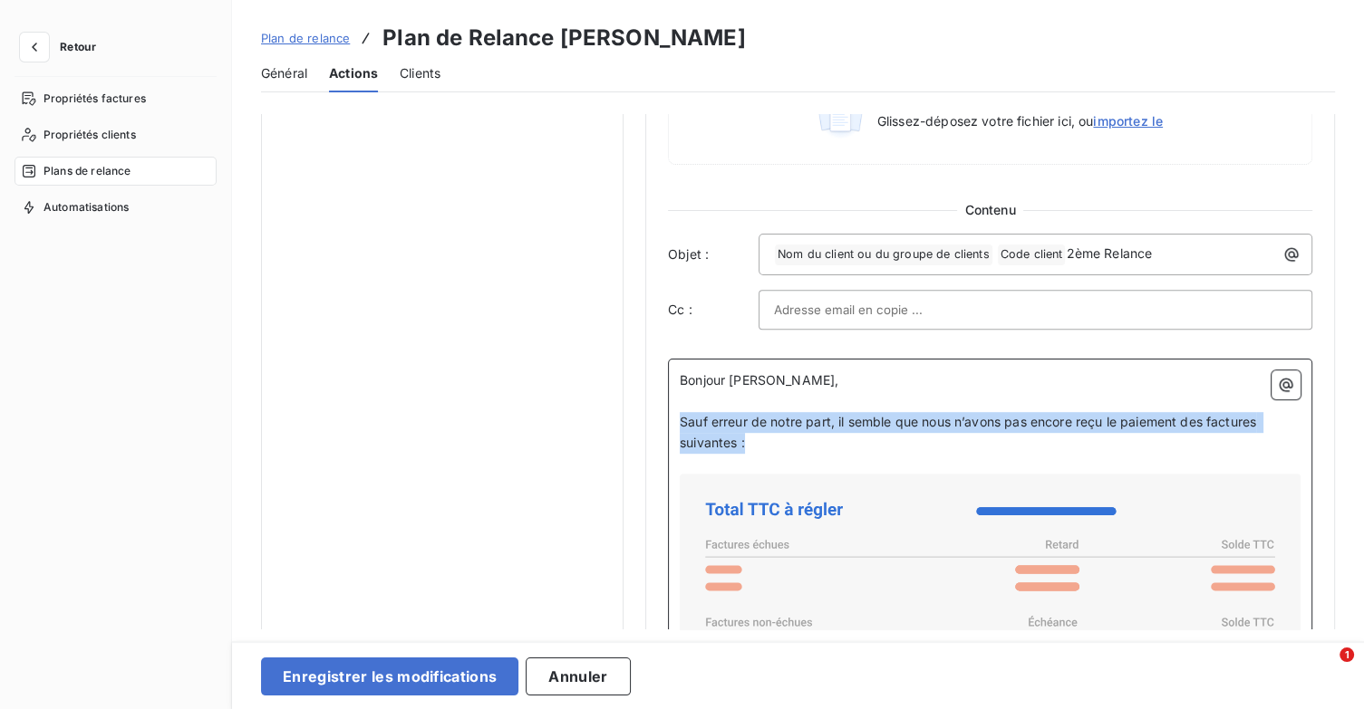
drag, startPoint x: 765, startPoint y: 442, endPoint x: 681, endPoint y: 420, distance: 86.4
click at [681, 420] on p "Sauf erreur de notre part, il semble que nous n’avons pas encore reçu le paieme…" at bounding box center [990, 433] width 621 height 42
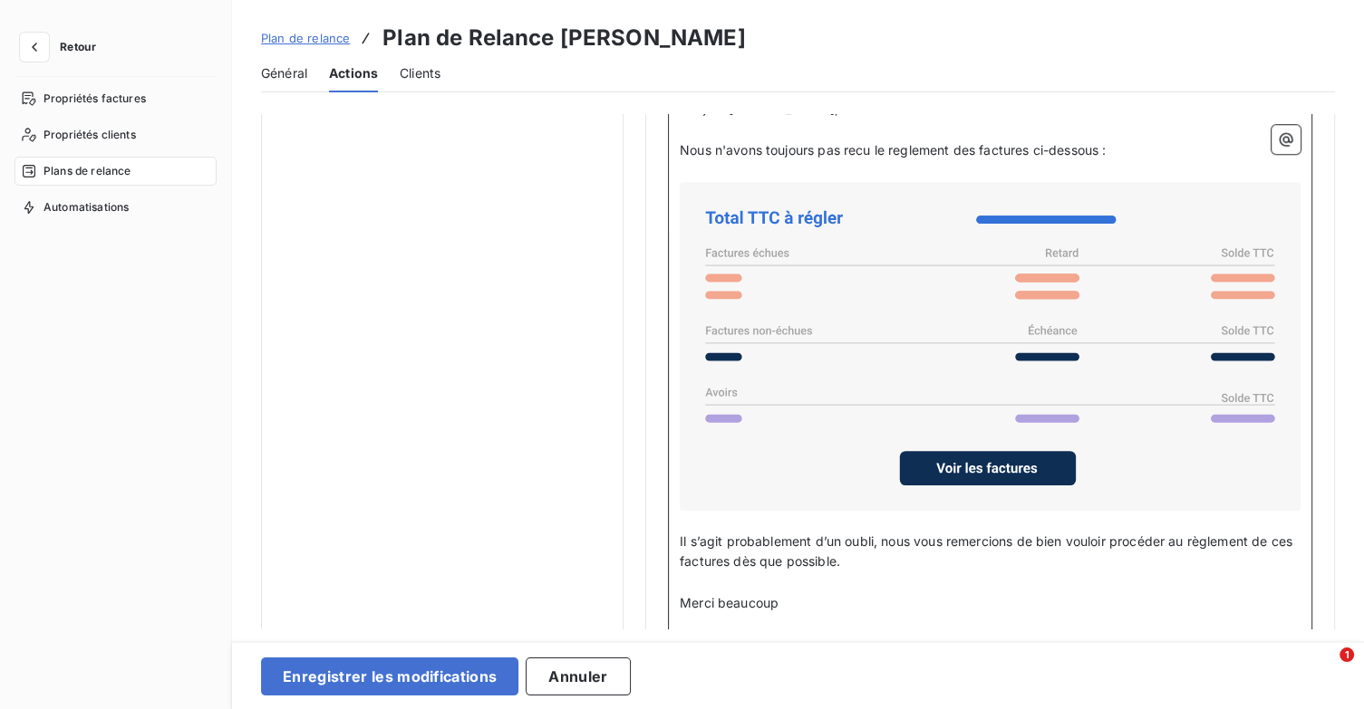
scroll to position [1359, 0]
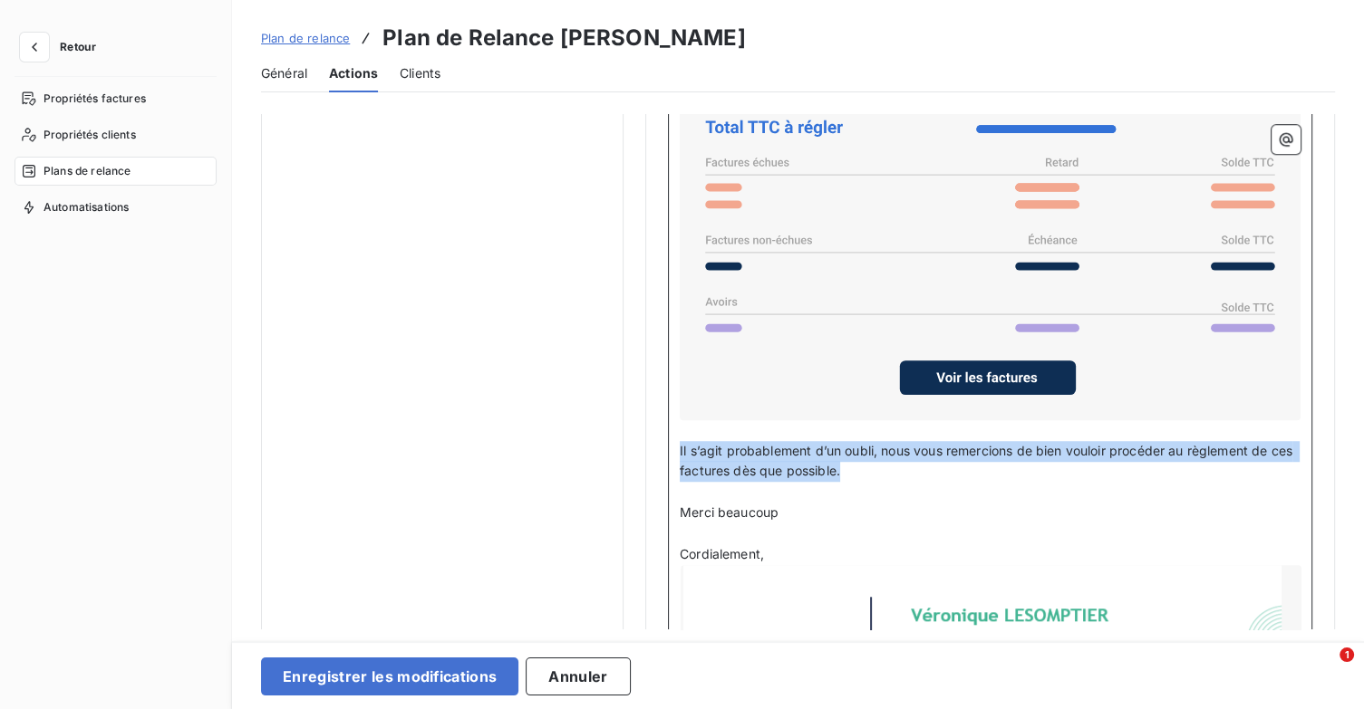
drag, startPoint x: 872, startPoint y: 474, endPoint x: 667, endPoint y: 451, distance: 206.0
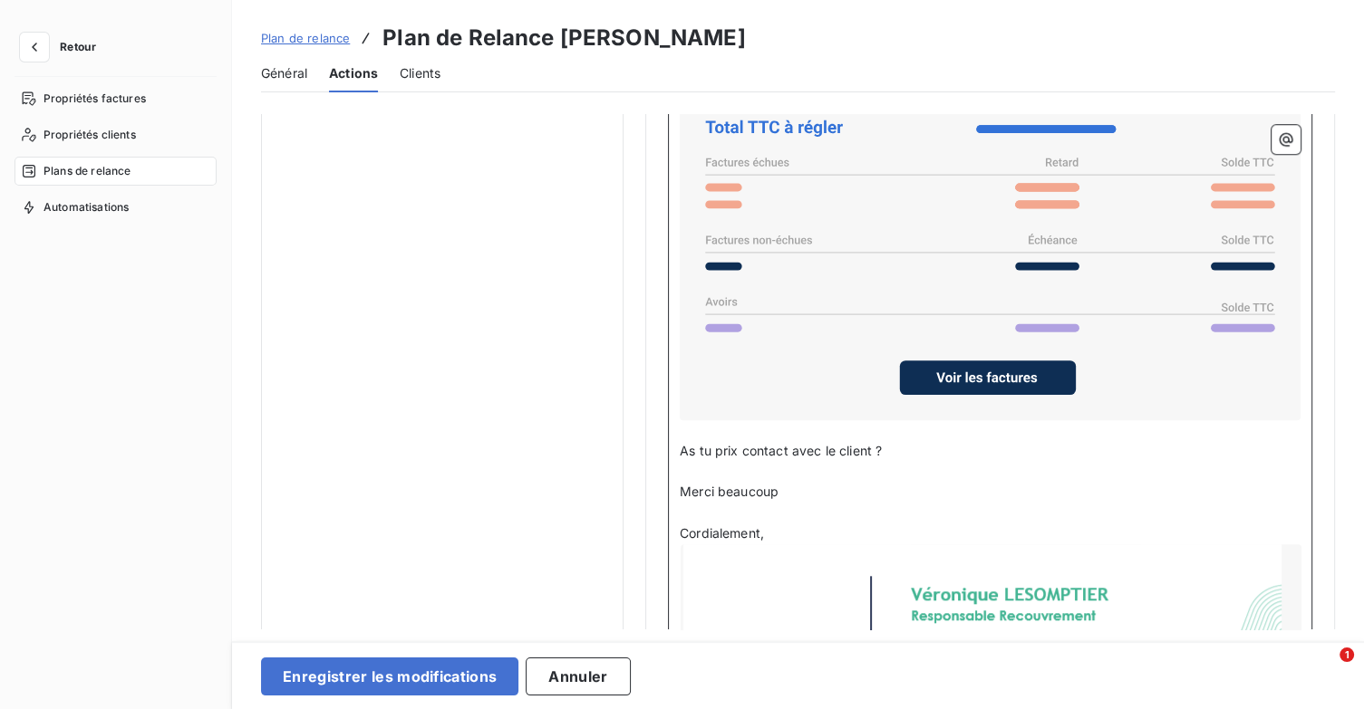
click at [740, 448] on span "As tu prix contact avec le client ?" at bounding box center [781, 450] width 202 height 15
click at [1201, 573] on div at bounding box center [990, 685] width 621 height 280
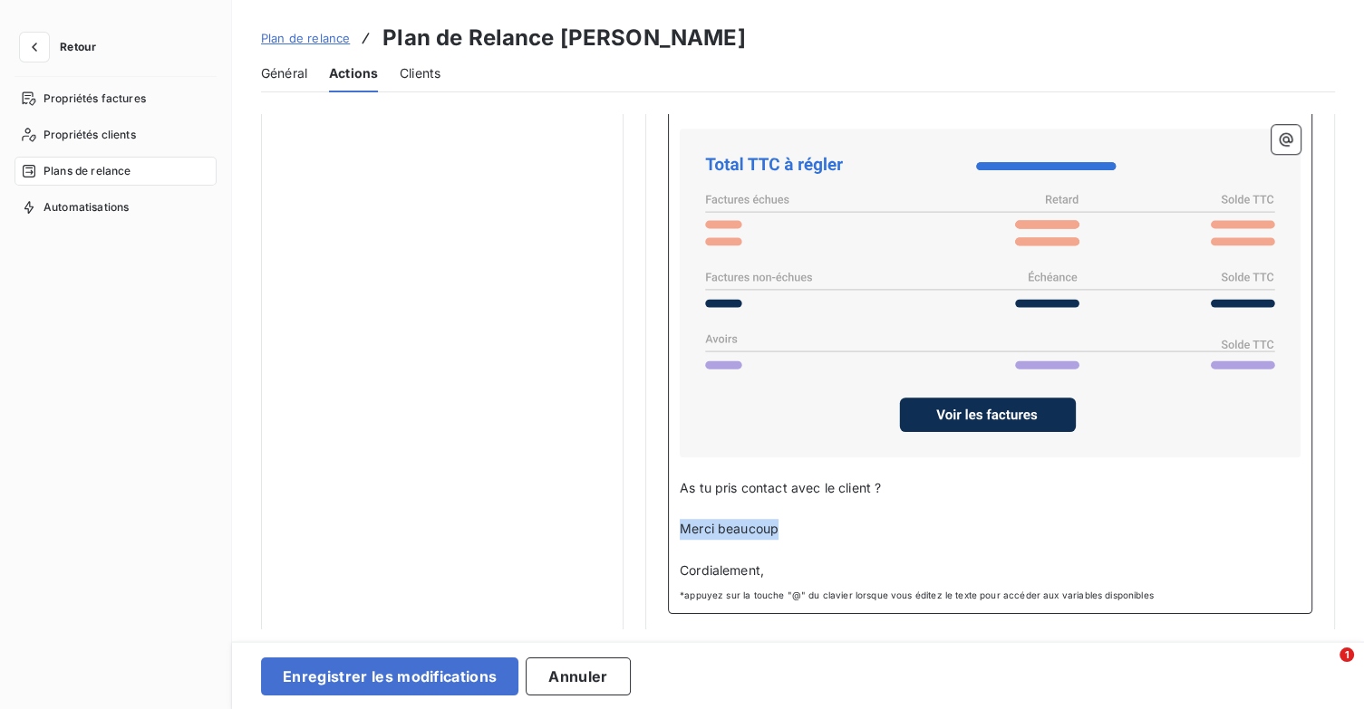
drag, startPoint x: 801, startPoint y: 526, endPoint x: 911, endPoint y: 574, distance: 119.3
click at [681, 533] on p "Merci beaucoup" at bounding box center [990, 529] width 621 height 21
click at [916, 481] on p "As tu pris contact avec le client ?" at bounding box center [990, 488] width 621 height 21
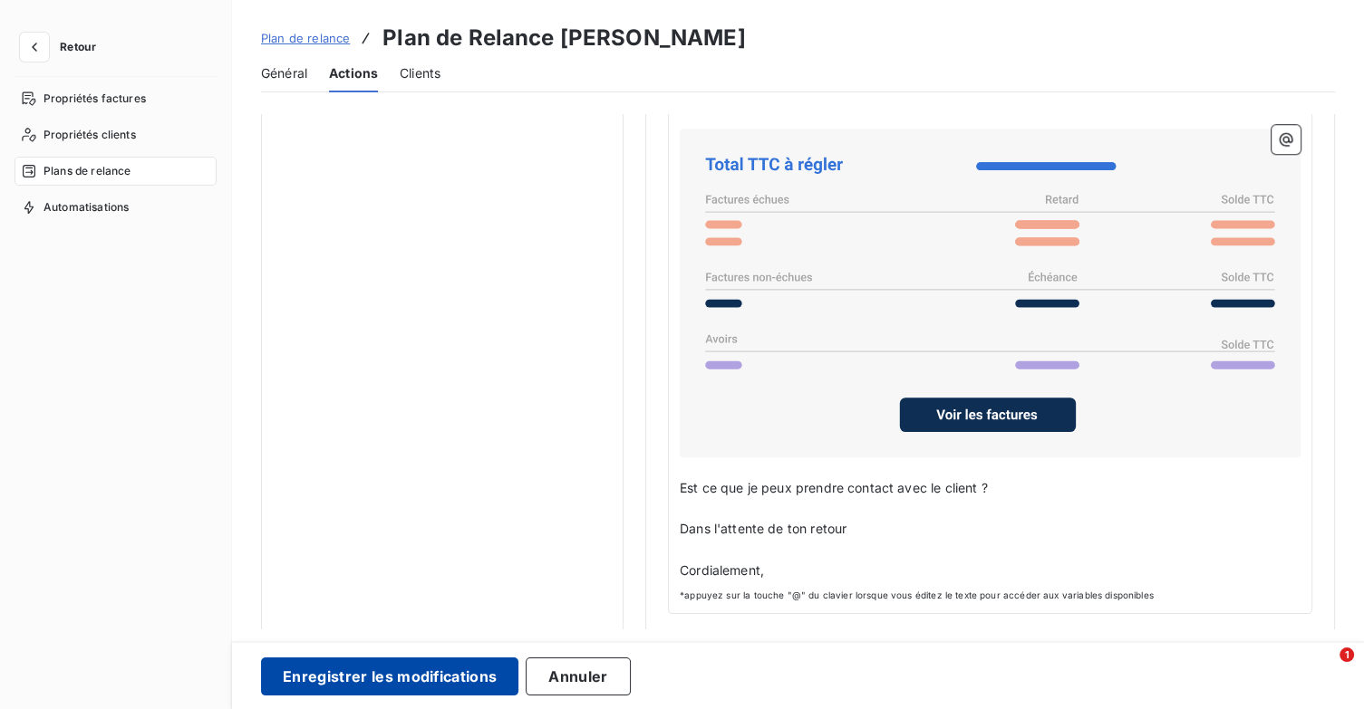
click at [461, 678] on button "Enregistrer les modifications" at bounding box center [389, 677] width 257 height 38
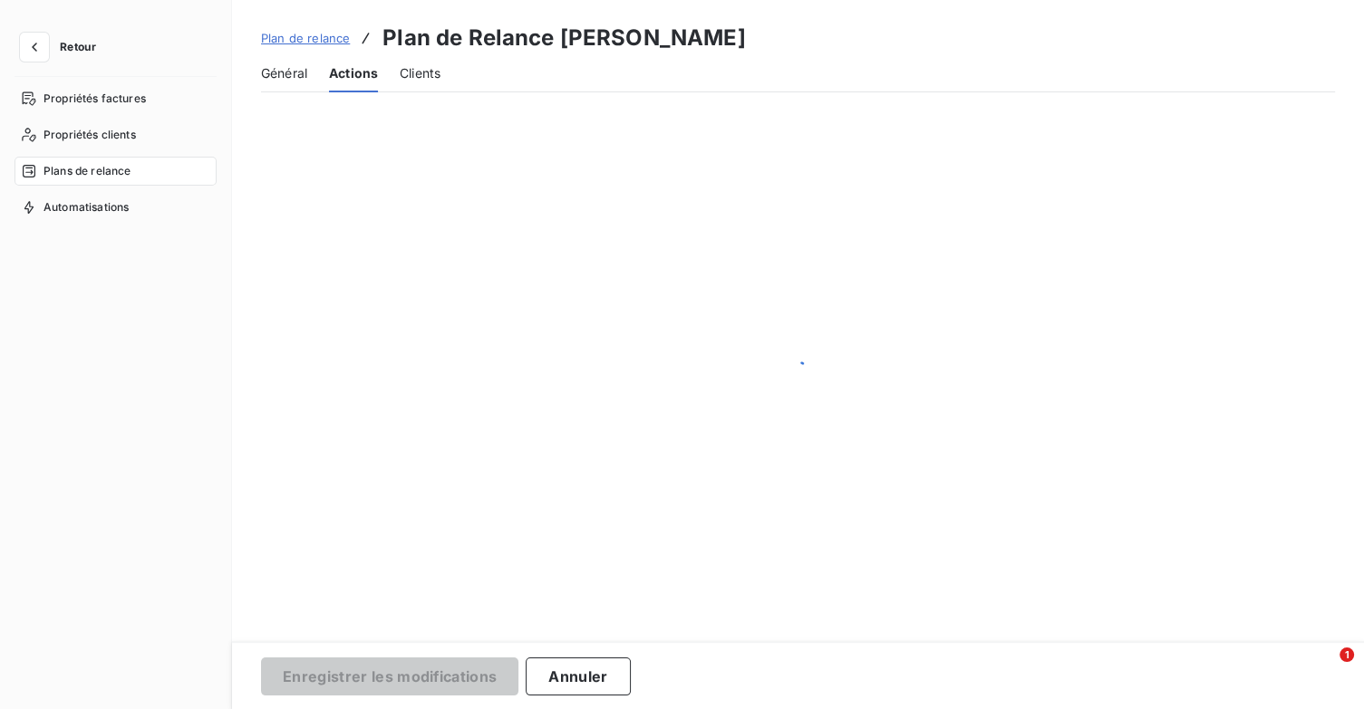
scroll to position [0, 0]
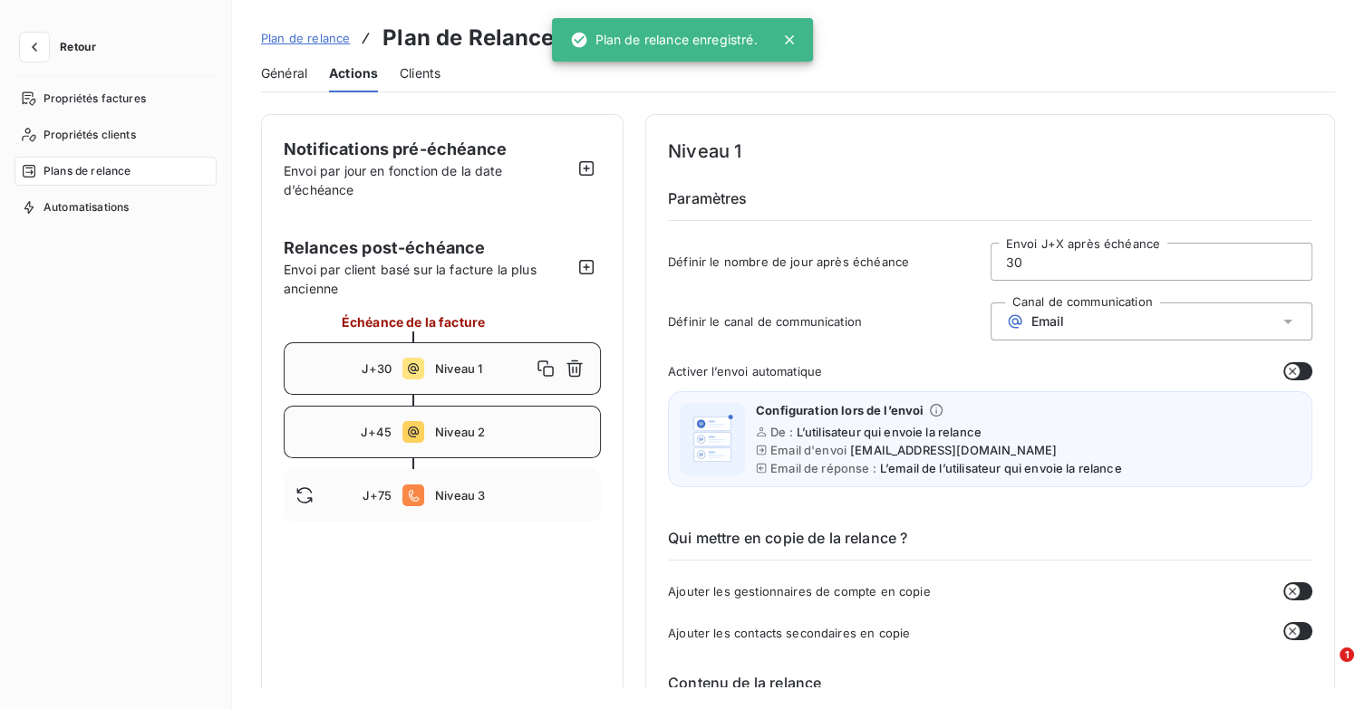
click at [489, 435] on span "Niveau 2" at bounding box center [512, 432] width 154 height 14
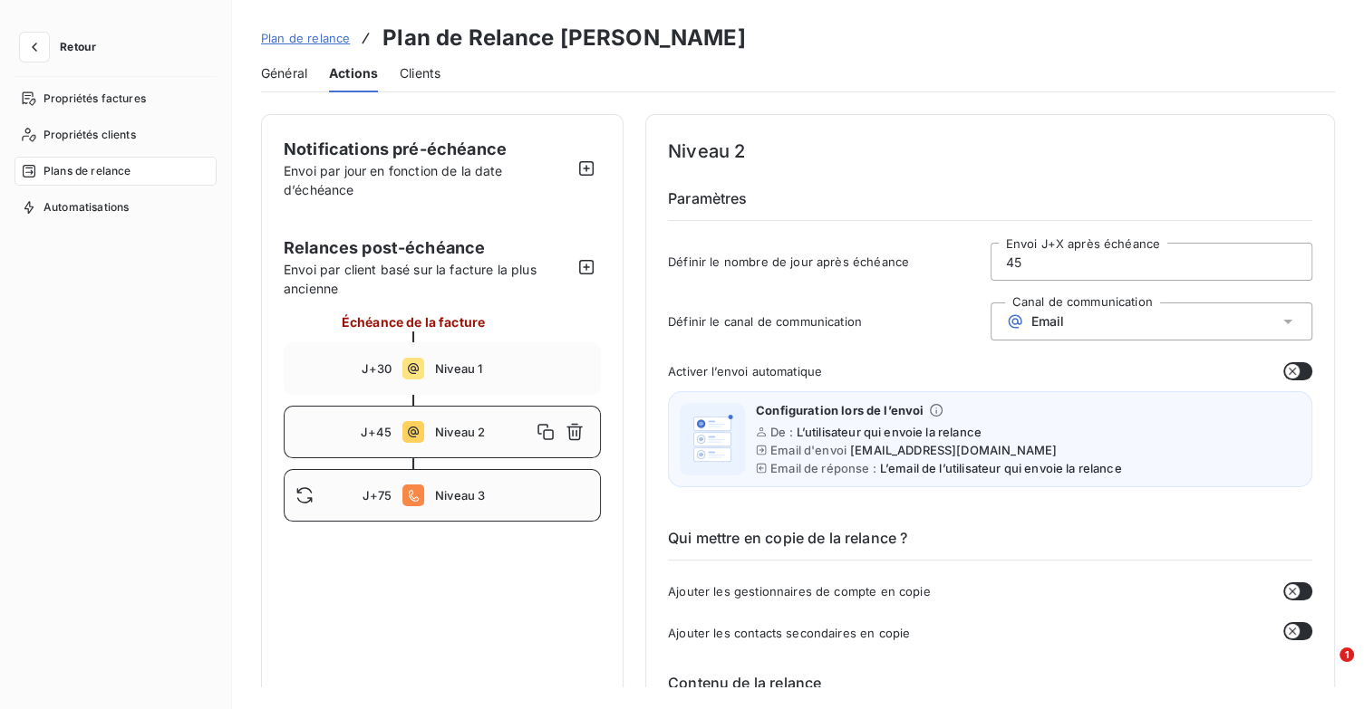
click at [523, 510] on div "J+75 Niveau 3" at bounding box center [442, 495] width 317 height 53
type input "75"
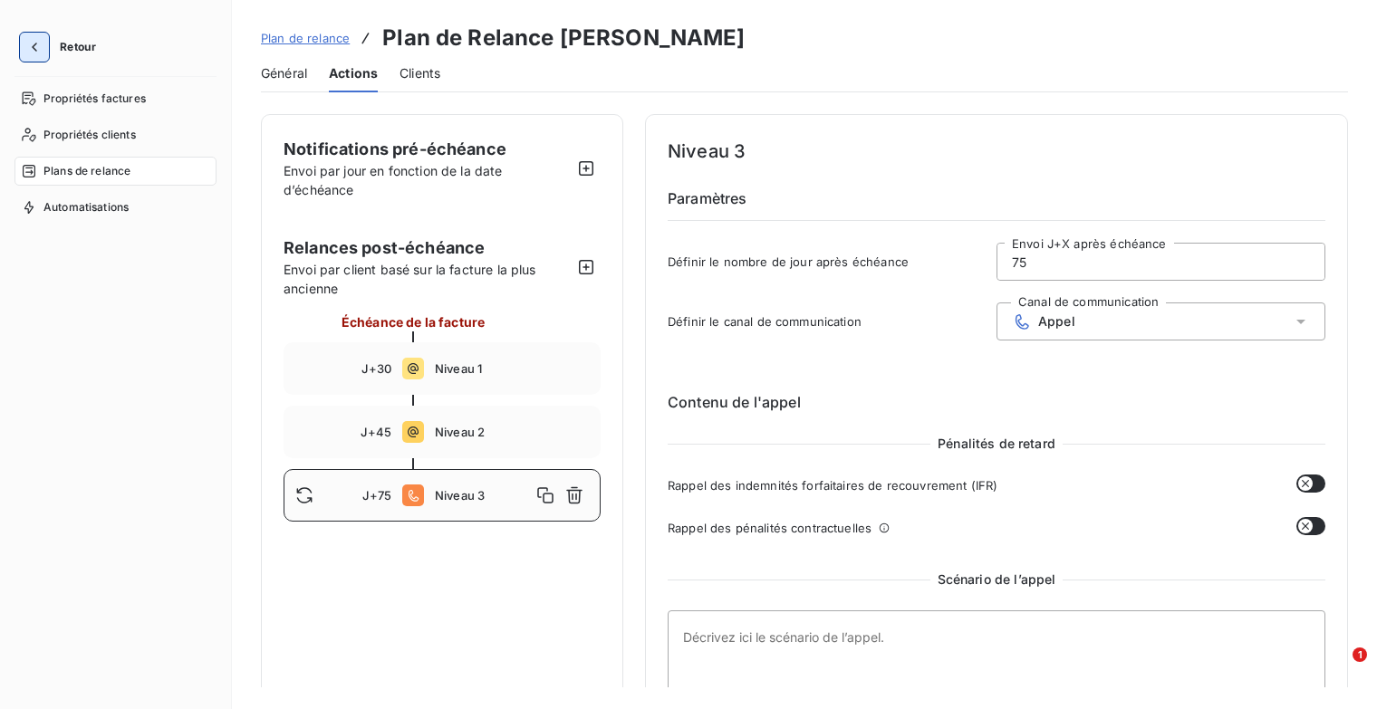
click at [32, 45] on icon "button" at bounding box center [34, 47] width 18 height 18
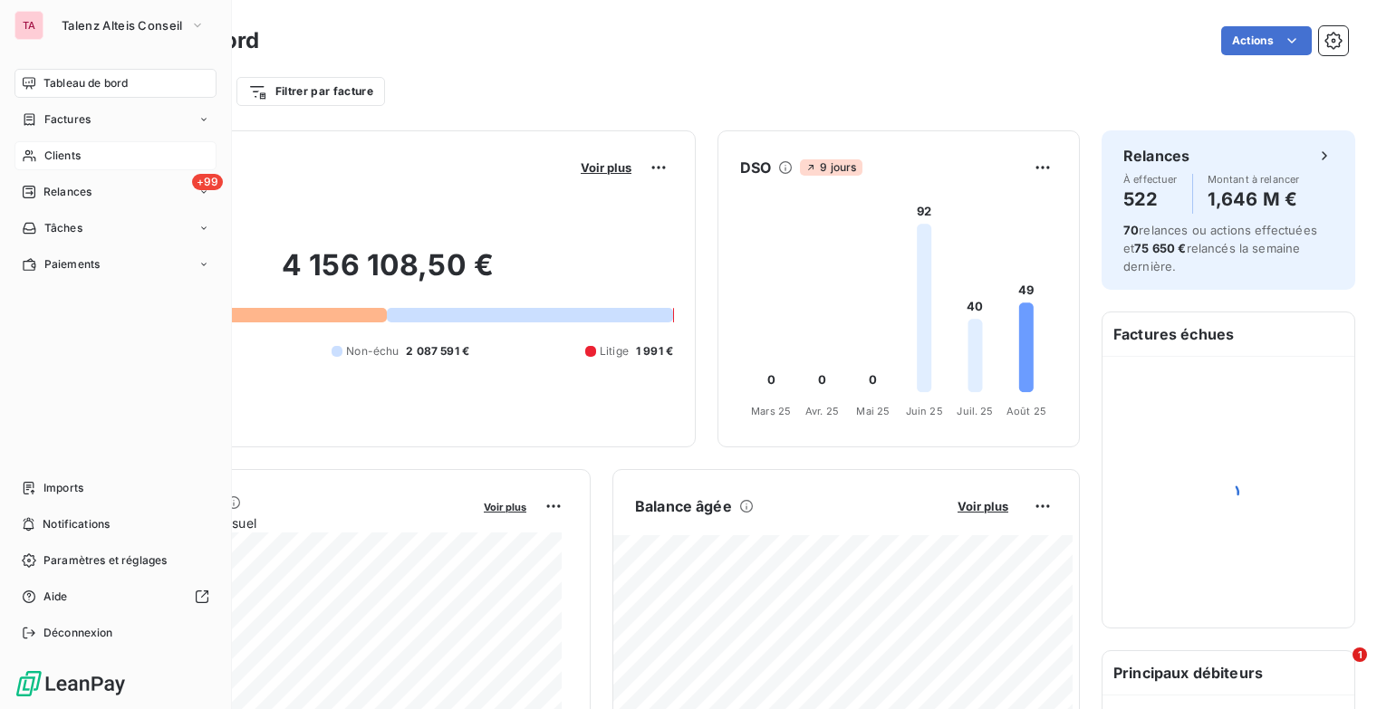
click at [87, 153] on div "Clients" at bounding box center [115, 155] width 202 height 29
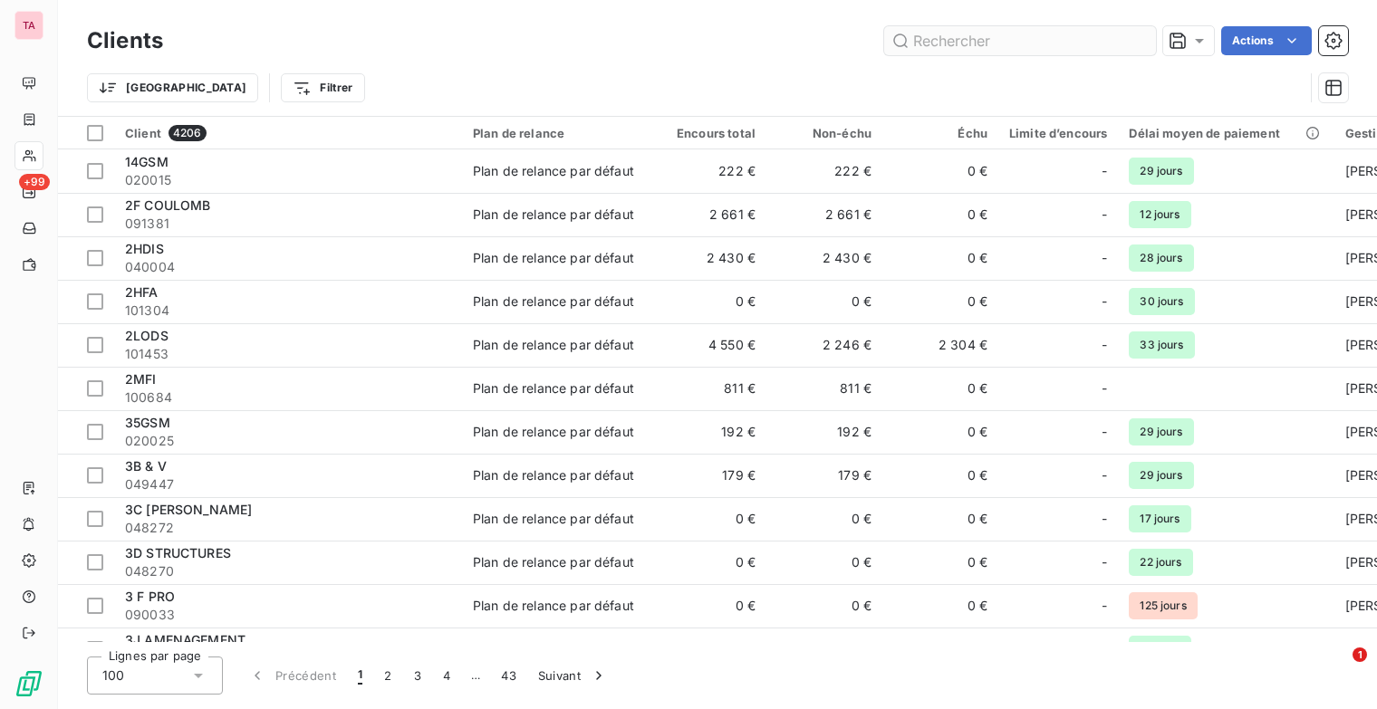
click at [993, 35] on input "text" at bounding box center [1020, 40] width 272 height 29
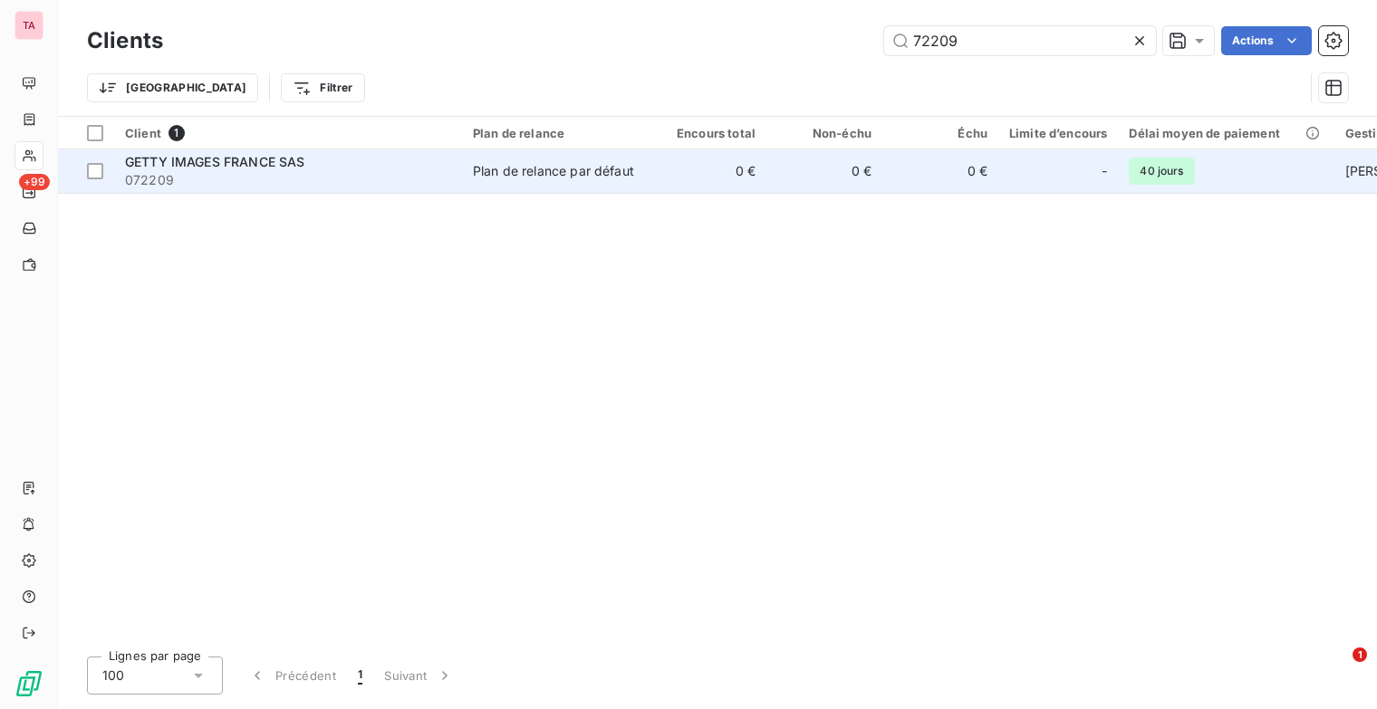
type input "72209"
click at [261, 176] on span "072209" at bounding box center [288, 180] width 326 height 18
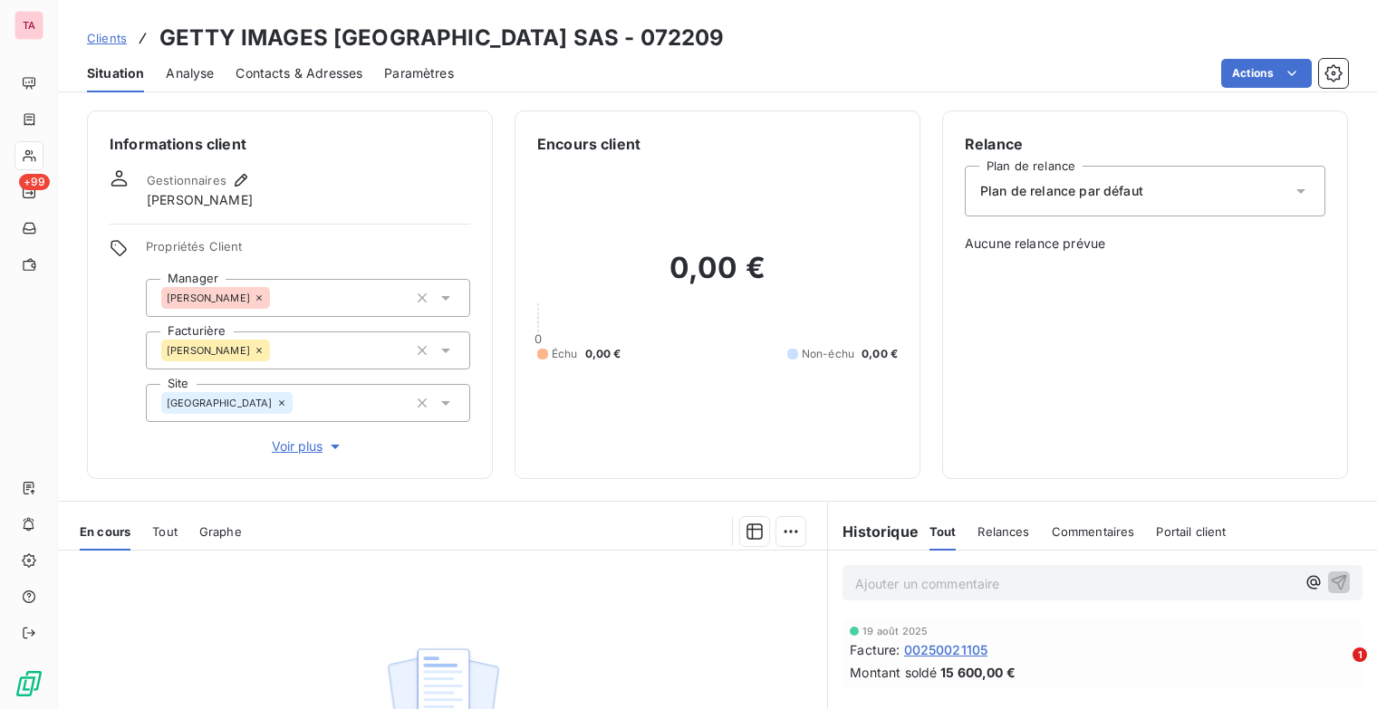
click at [1182, 182] on div "Plan de relance par défaut" at bounding box center [1145, 191] width 361 height 51
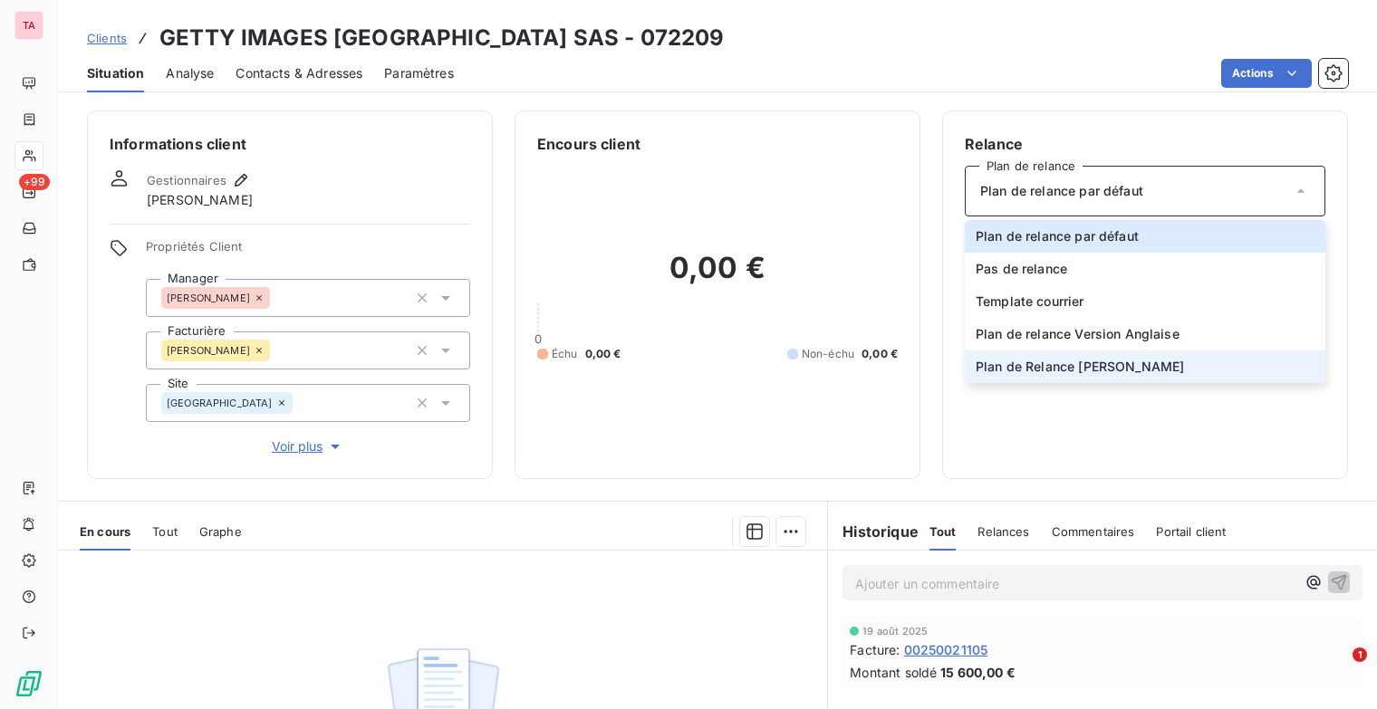
click at [1161, 363] on li "Plan de Relance [PERSON_NAME]" at bounding box center [1145, 367] width 361 height 33
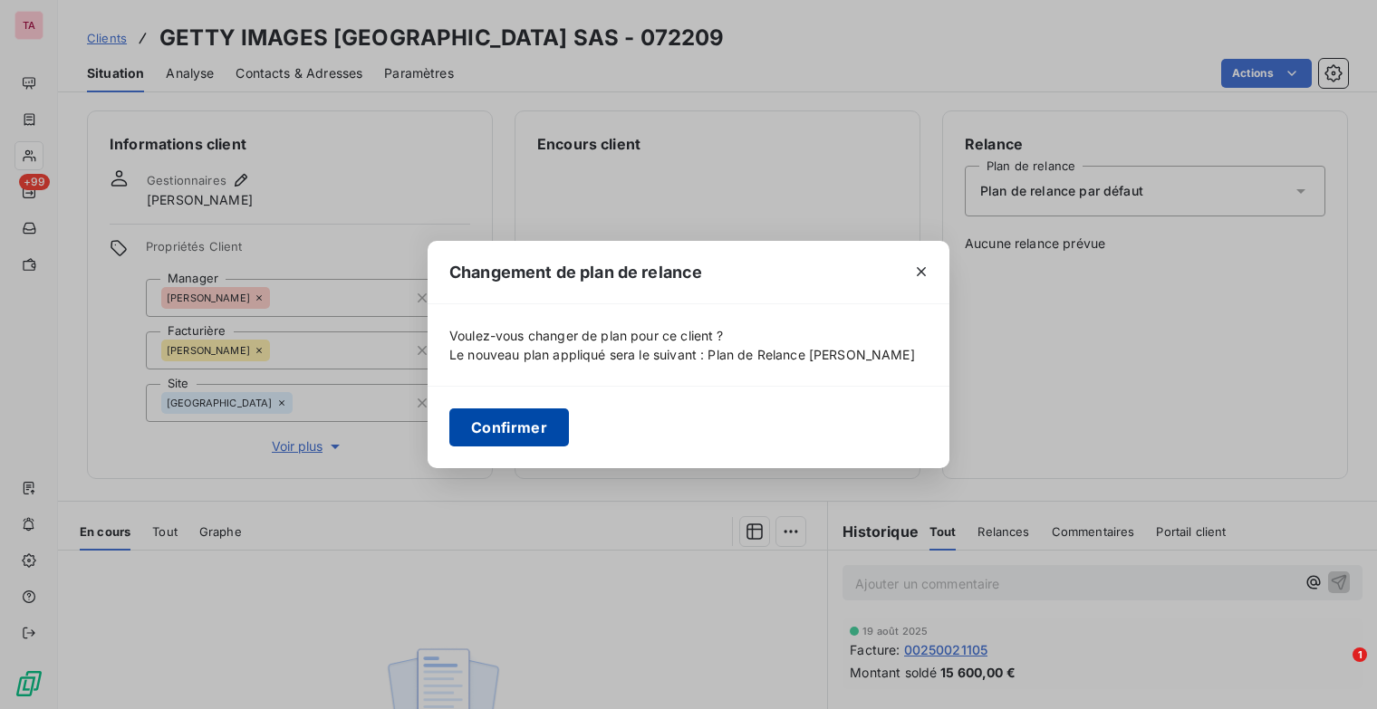
click at [475, 438] on button "Confirmer" at bounding box center [509, 428] width 120 height 38
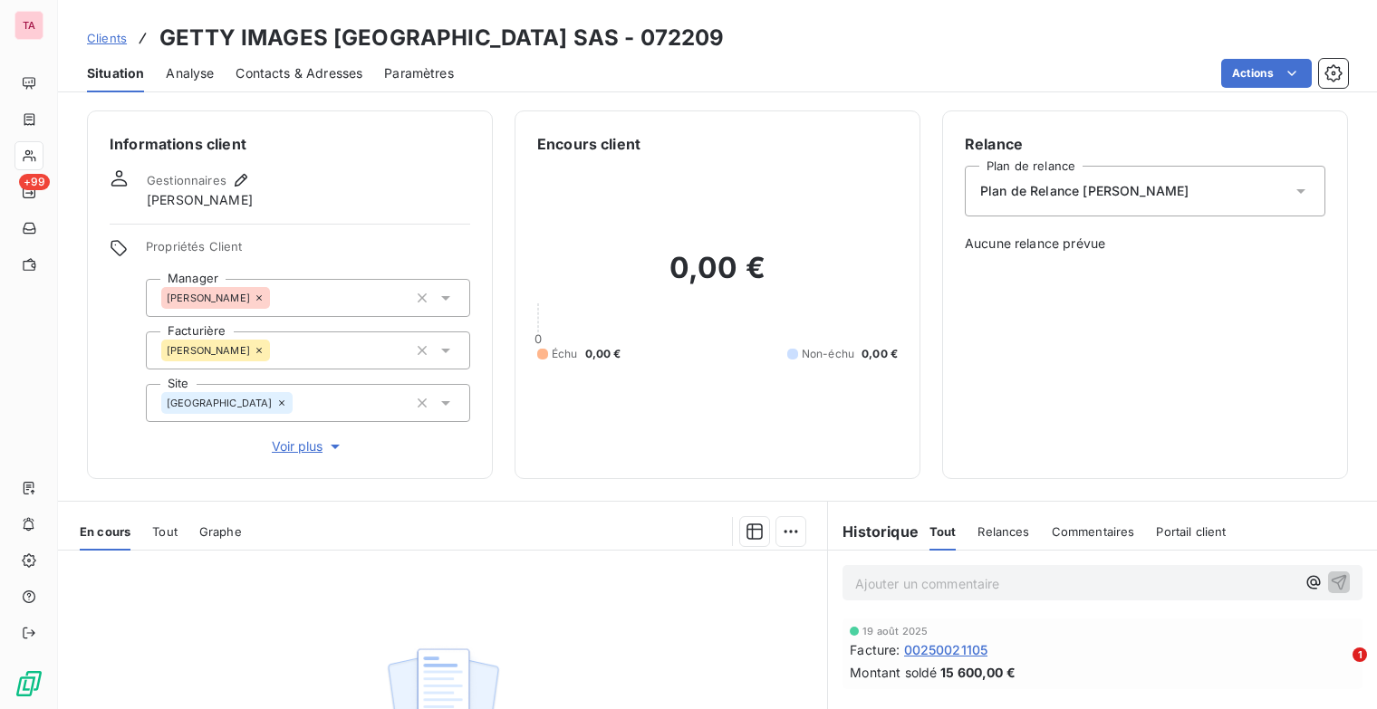
click at [104, 41] on span "Clients" at bounding box center [107, 38] width 40 height 14
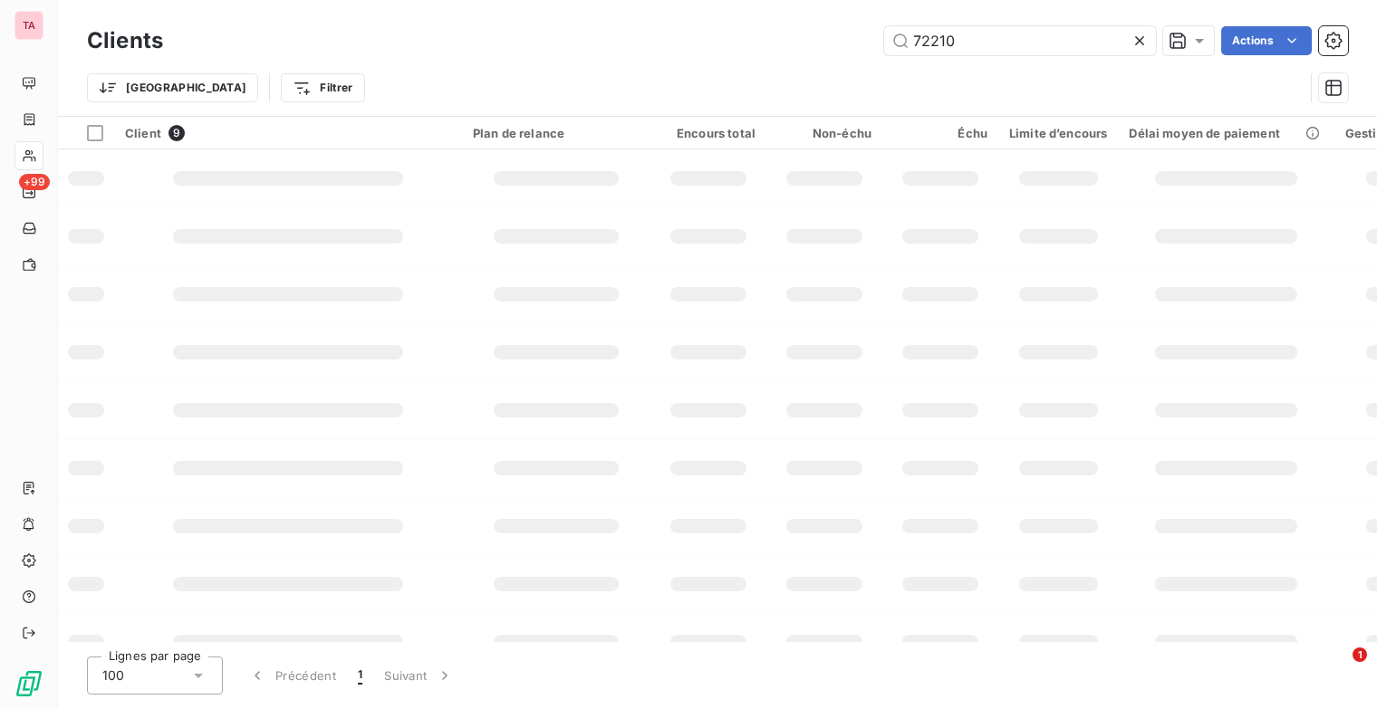
type input "72210"
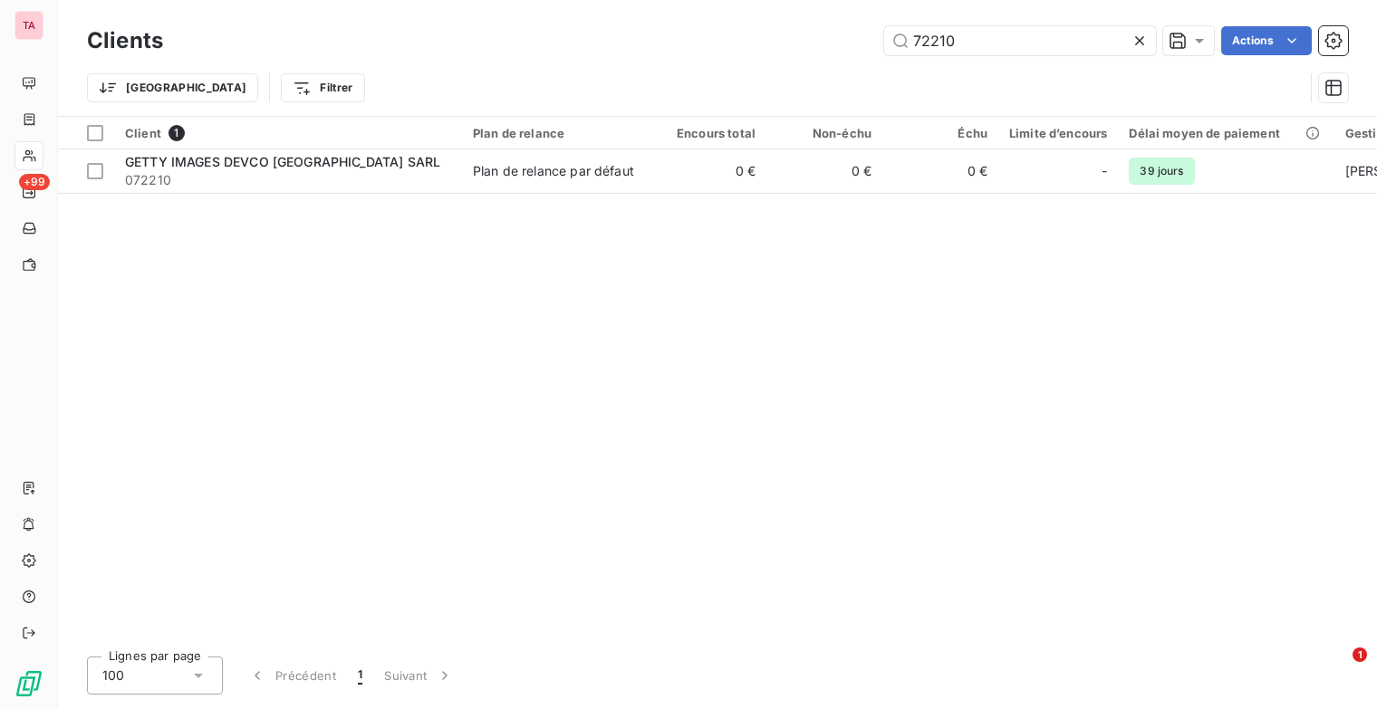
click at [1084, 354] on div "Client 1 Plan de relance Encours total Non-échu Échu Limite d’encours Délai moy…" at bounding box center [717, 380] width 1319 height 526
drag, startPoint x: 1120, startPoint y: 307, endPoint x: 1076, endPoint y: 304, distance: 43.6
click at [1120, 307] on div "Client 1 Plan de relance Encours total Non-échu Échu Limite d’encours Délai moy…" at bounding box center [717, 380] width 1319 height 526
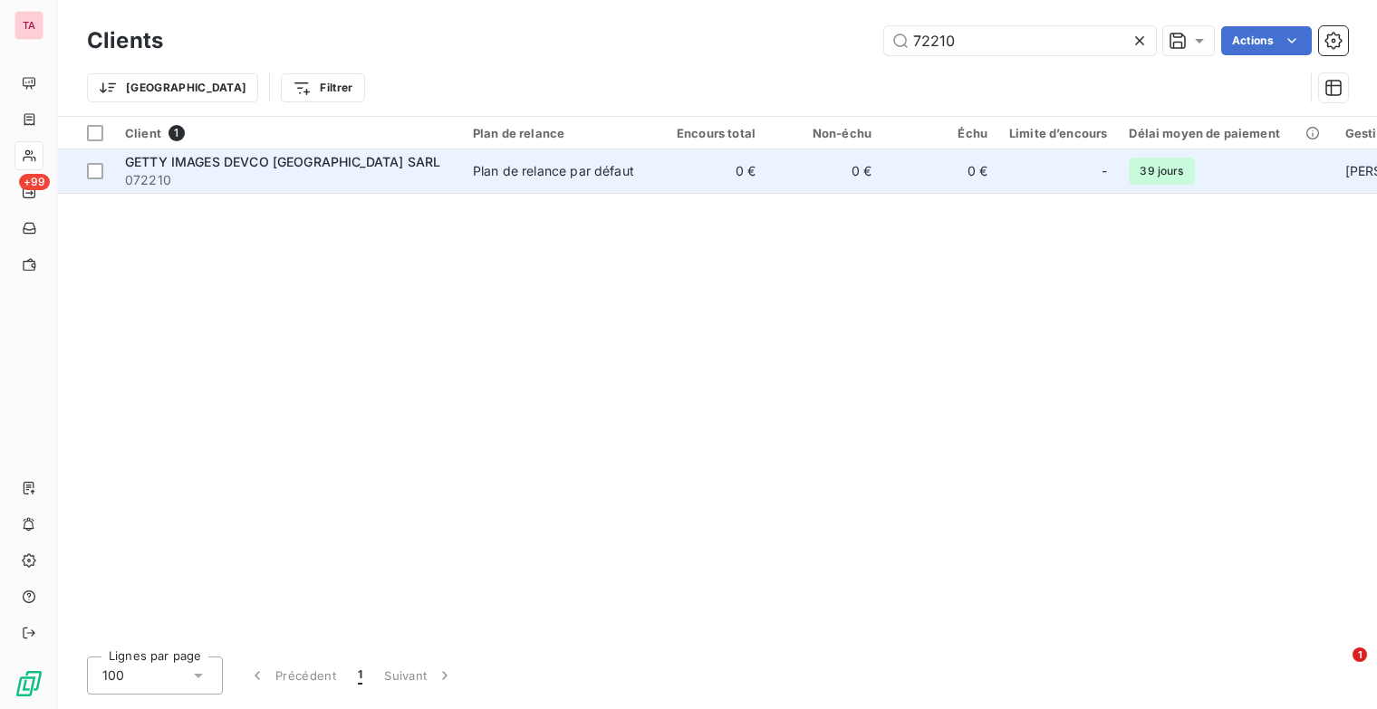
click at [237, 167] on span "GETTY IMAGES DEVCO [GEOGRAPHIC_DATA] SARL" at bounding box center [282, 161] width 315 height 15
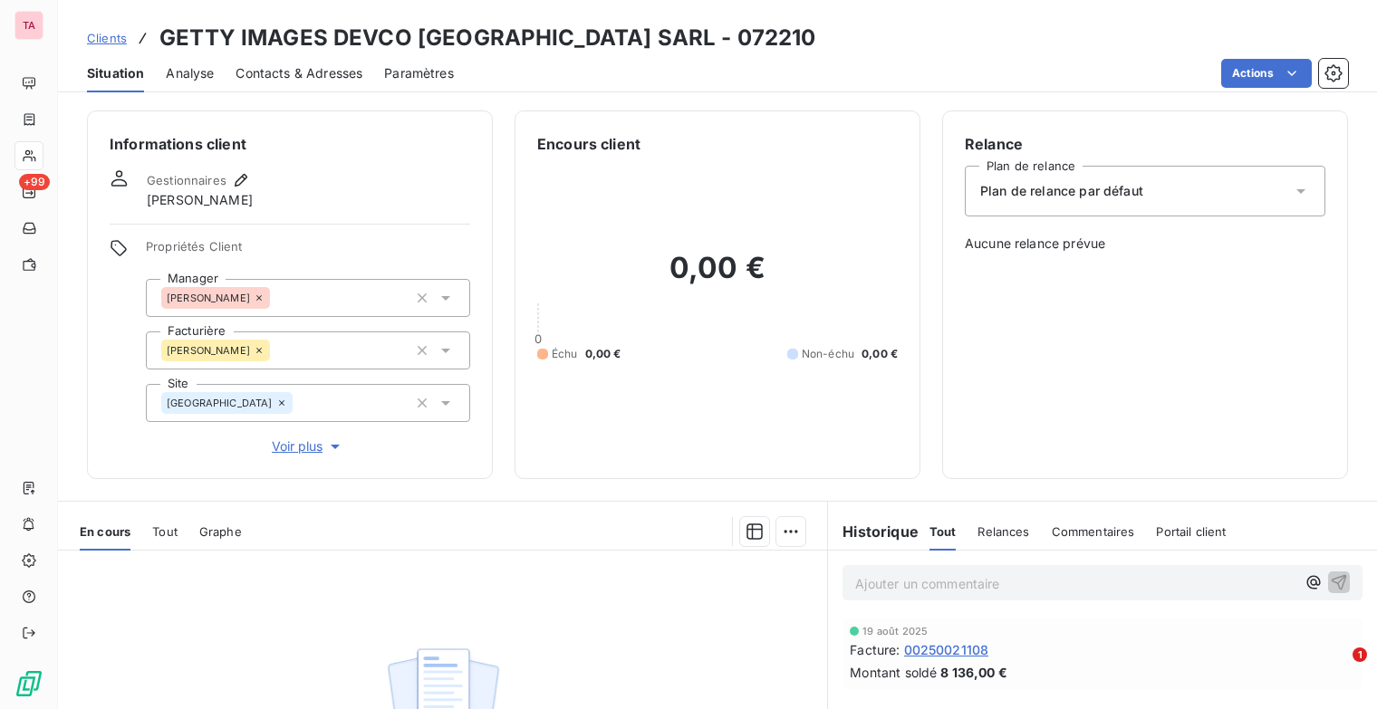
click at [1191, 202] on div "Plan de relance par défaut" at bounding box center [1145, 191] width 361 height 51
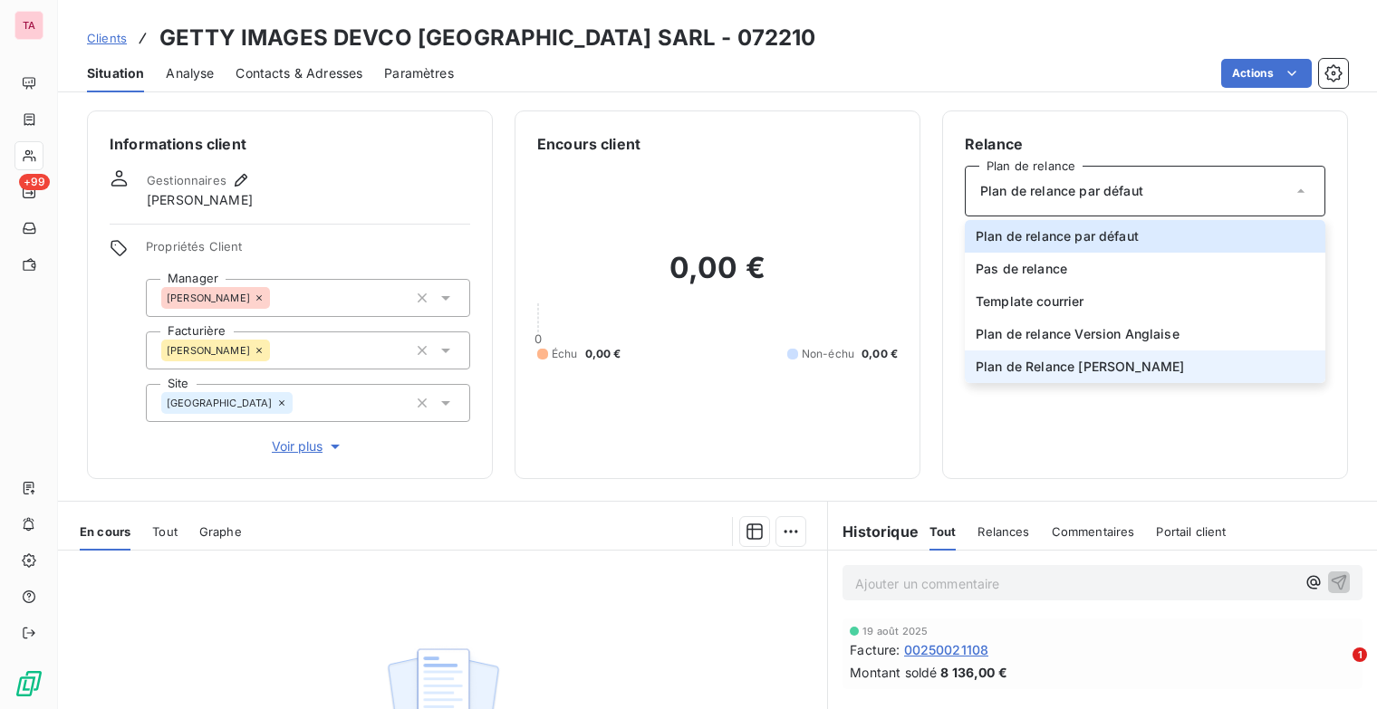
click at [1204, 357] on li "Plan de Relance [PERSON_NAME]" at bounding box center [1145, 367] width 361 height 33
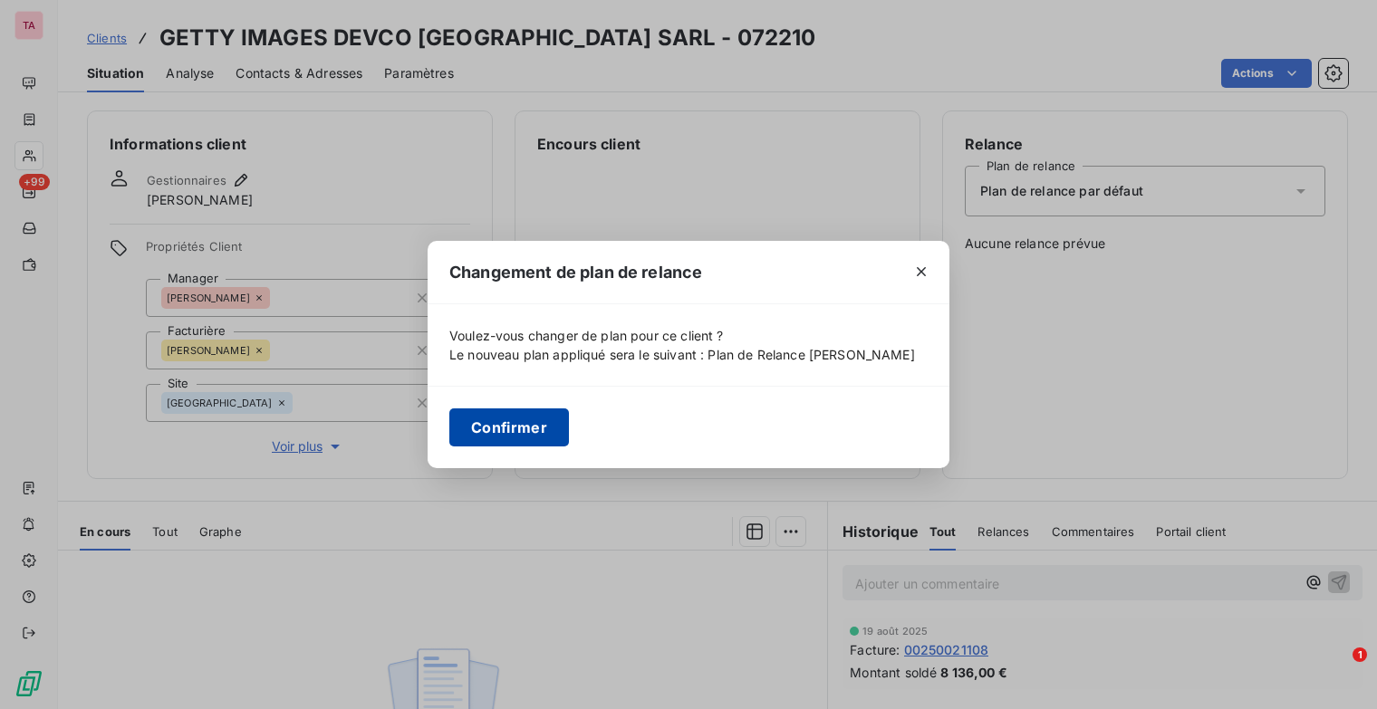
click at [521, 420] on button "Confirmer" at bounding box center [509, 428] width 120 height 38
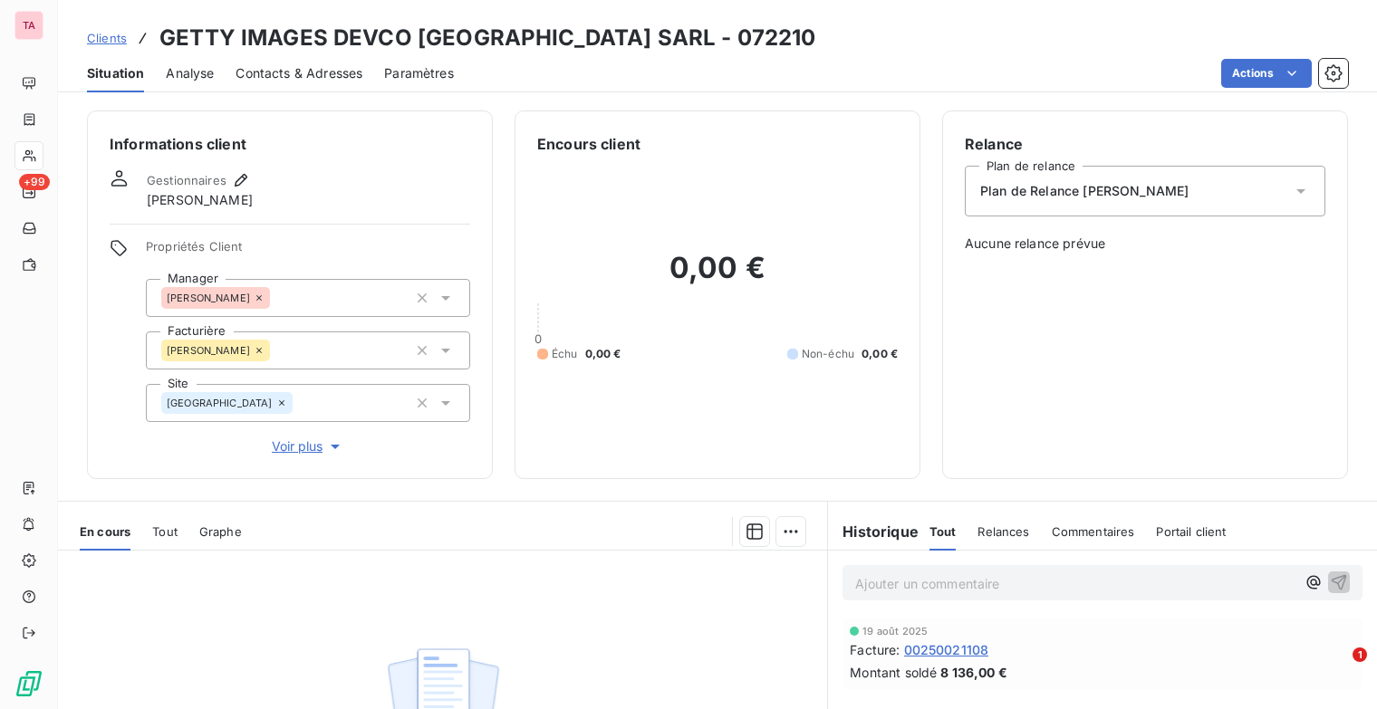
click at [112, 37] on span "Clients" at bounding box center [107, 38] width 40 height 14
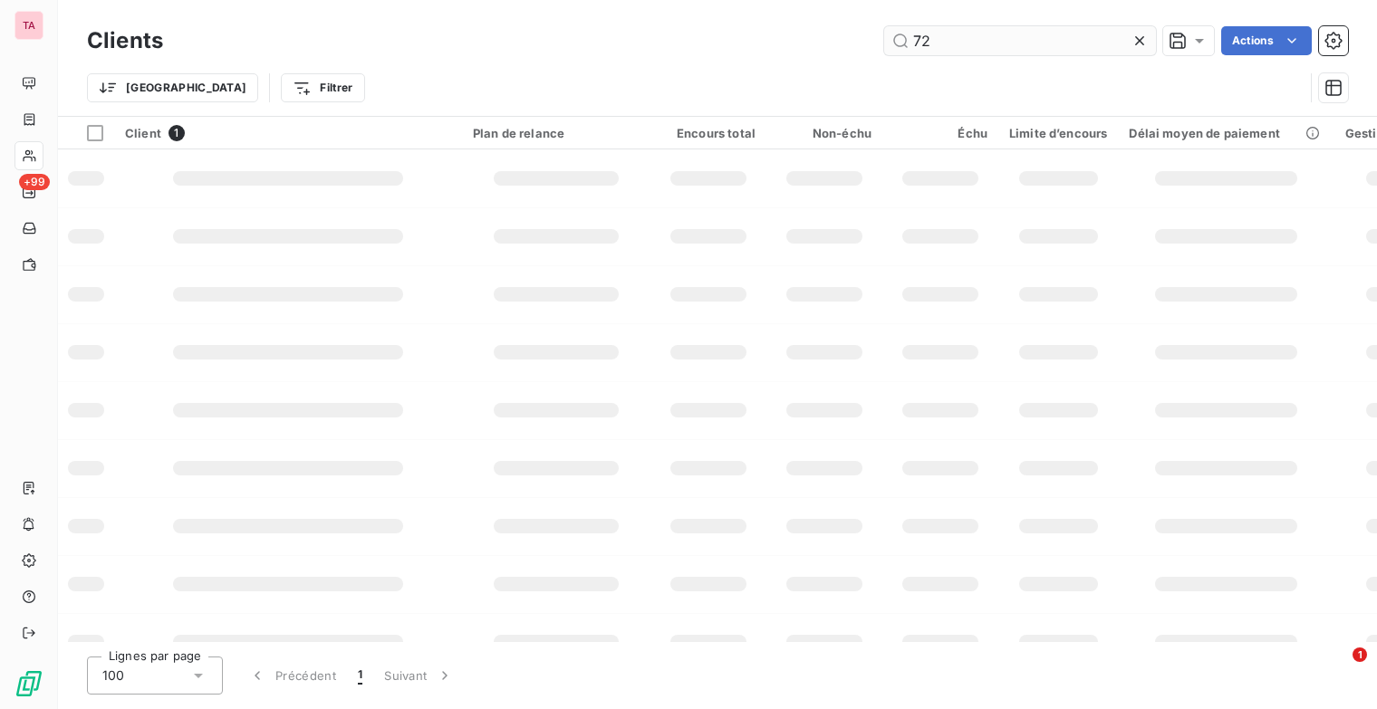
type input "7"
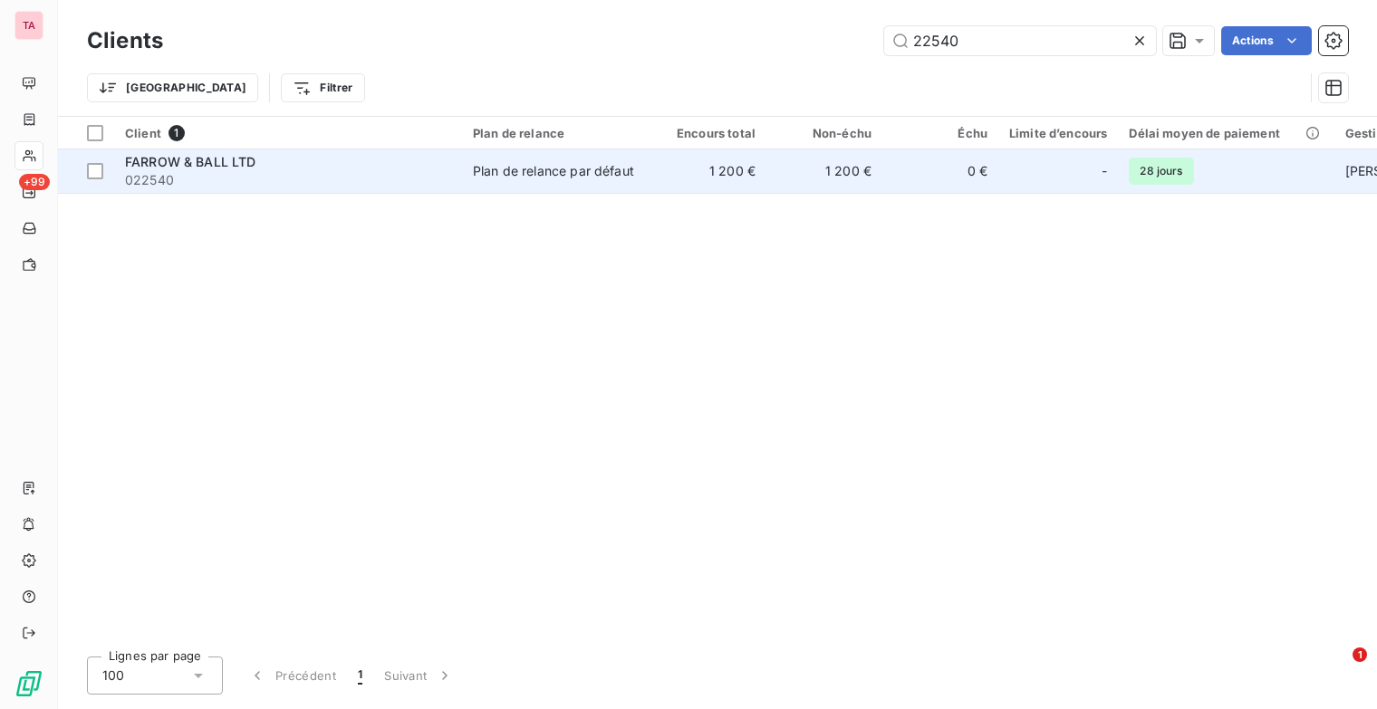
type input "22540"
click at [238, 154] on span "FARROW & BALL LTD" at bounding box center [190, 161] width 131 height 15
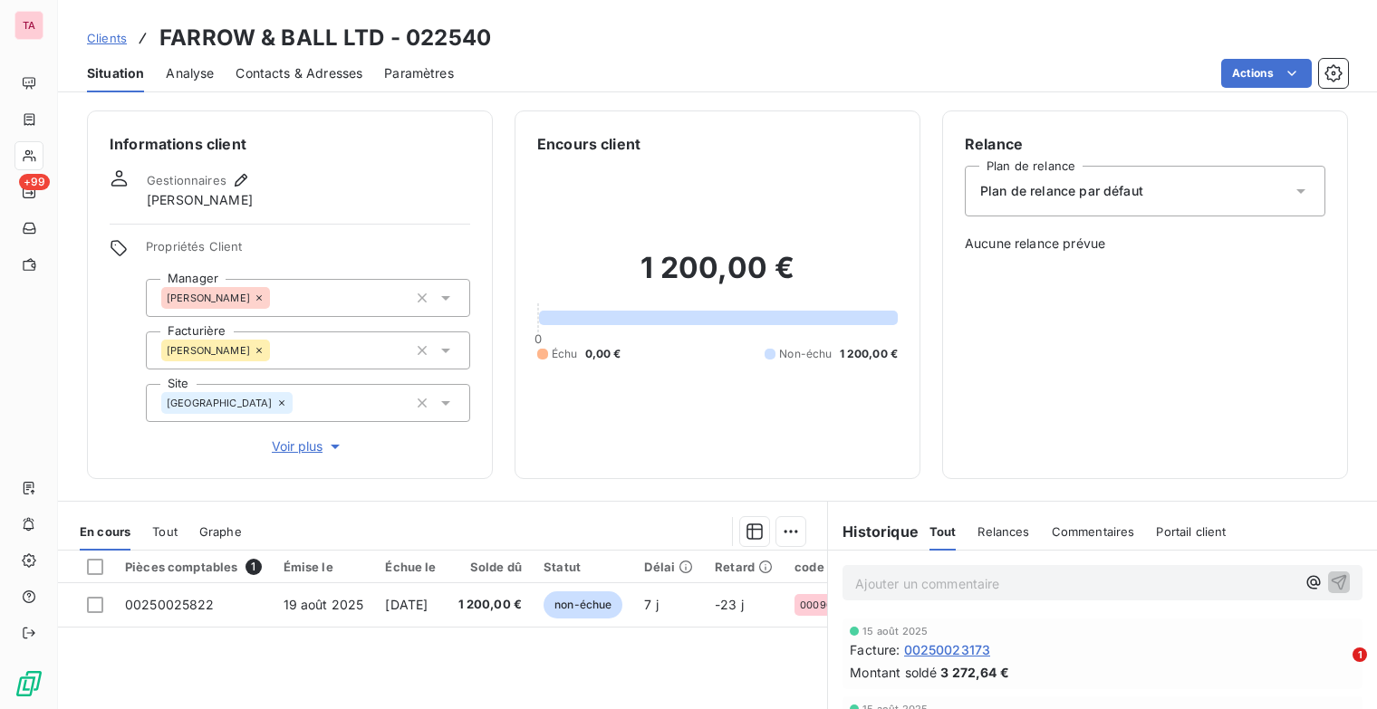
click at [1292, 191] on icon at bounding box center [1301, 191] width 18 height 18
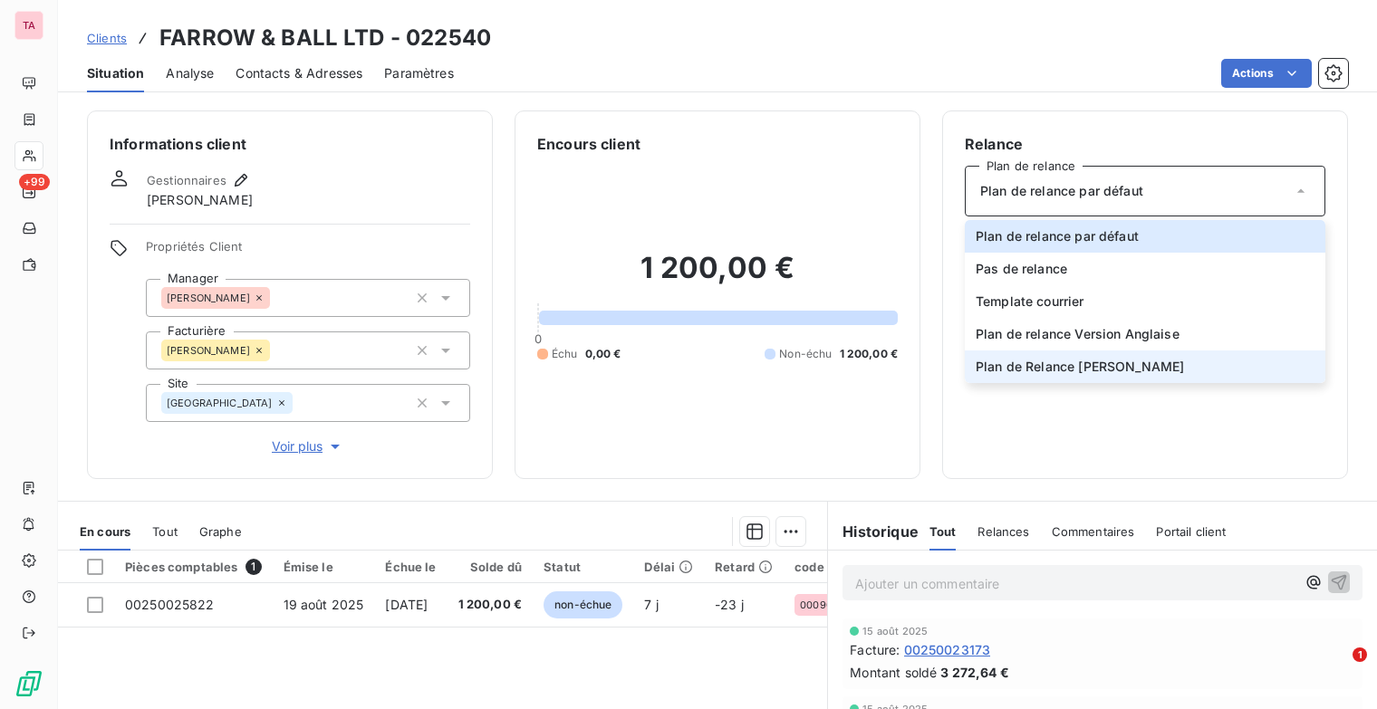
click at [1174, 362] on li "Plan de Relance [PERSON_NAME]" at bounding box center [1145, 367] width 361 height 33
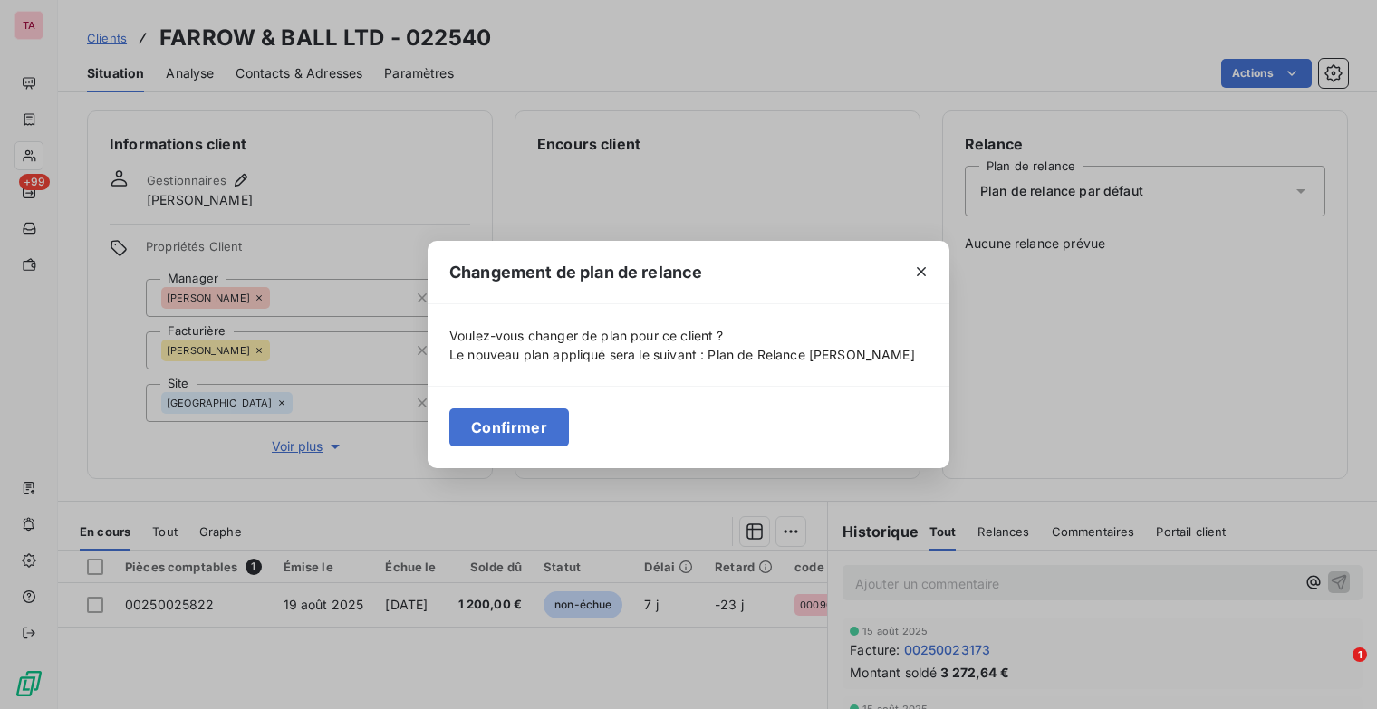
click at [534, 434] on button "Confirmer" at bounding box center [509, 428] width 120 height 38
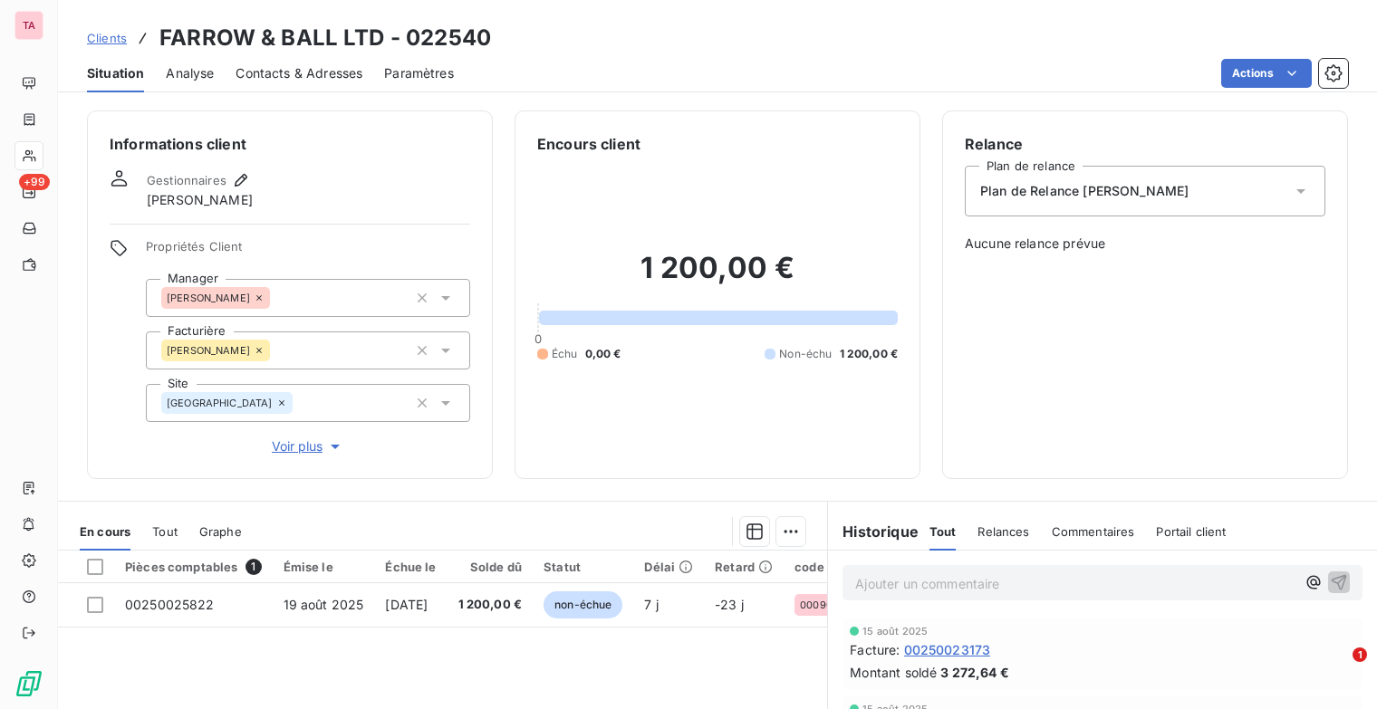
click at [116, 36] on span "Clients" at bounding box center [107, 38] width 40 height 14
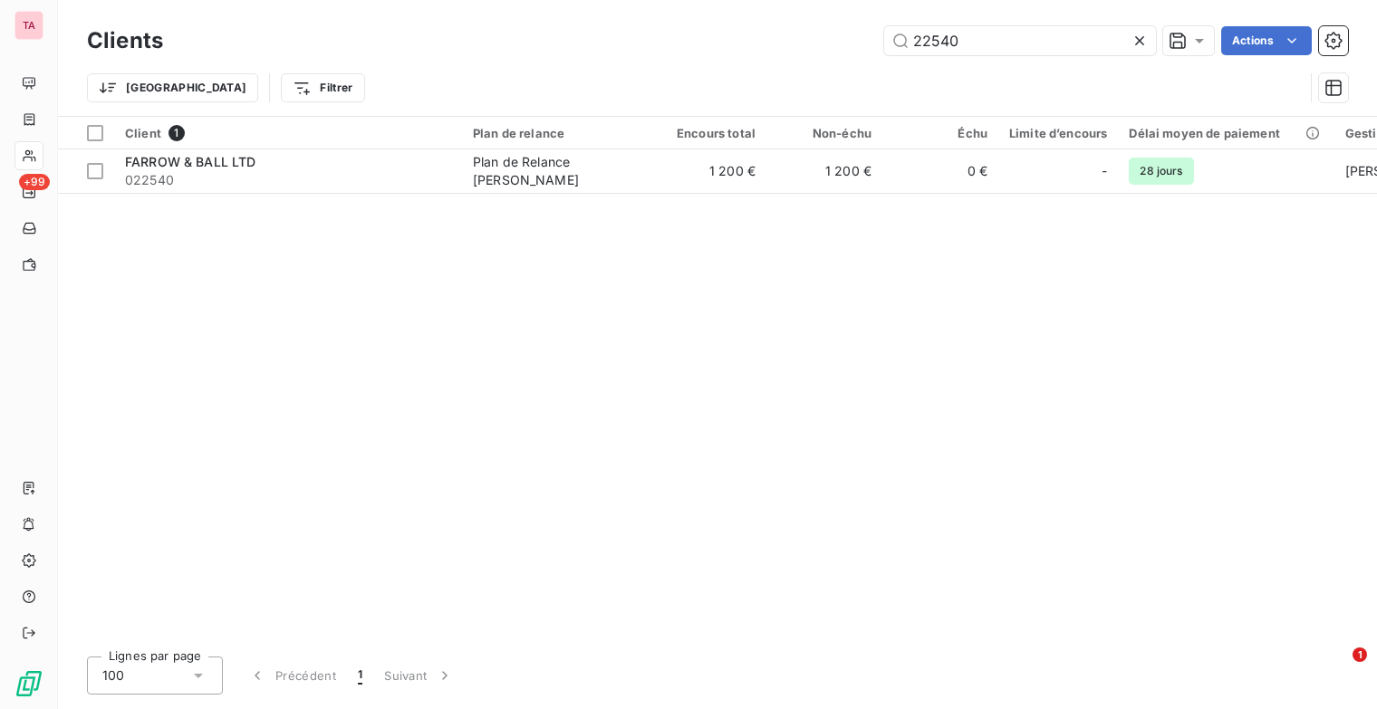
drag, startPoint x: 902, startPoint y: 43, endPoint x: 823, endPoint y: 53, distance: 80.4
click at [823, 53] on div "22540 Actions" at bounding box center [766, 40] width 1163 height 29
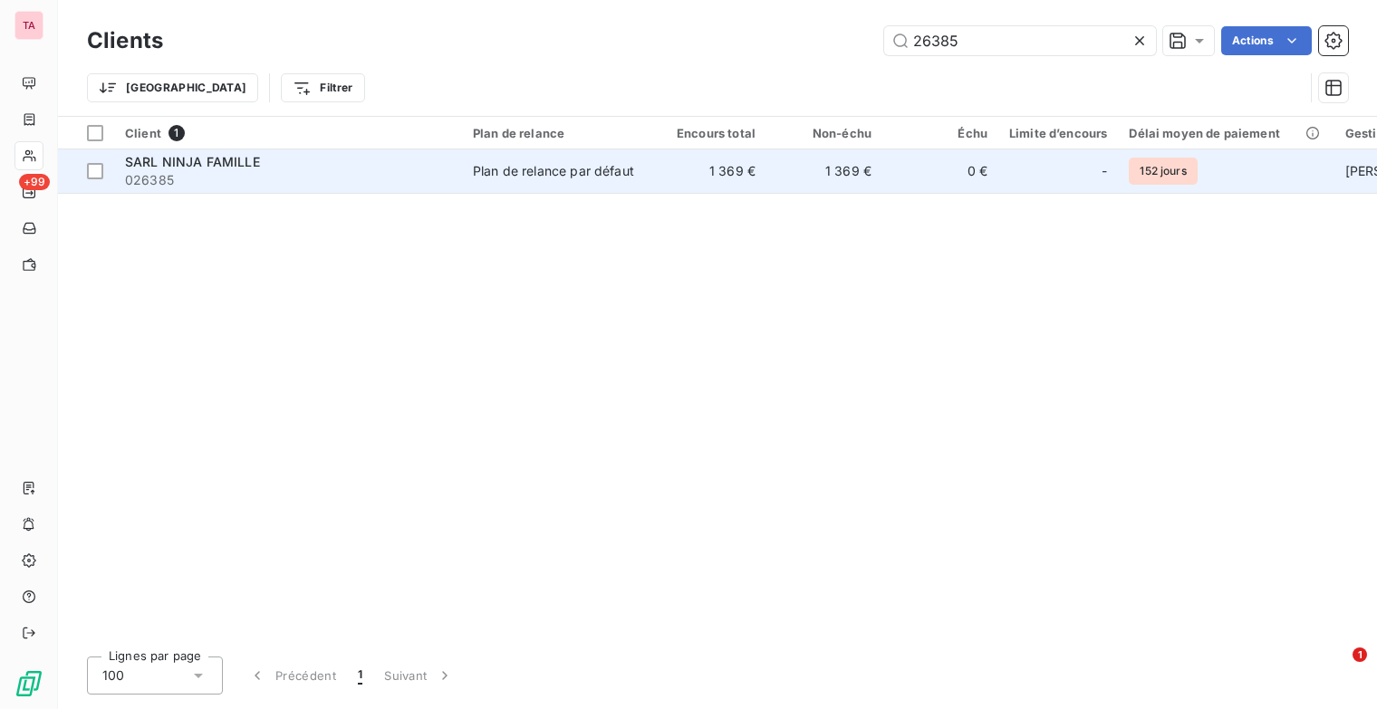
type input "26385"
click at [215, 169] on div "SARL NINJA FAMILLE" at bounding box center [288, 162] width 326 height 18
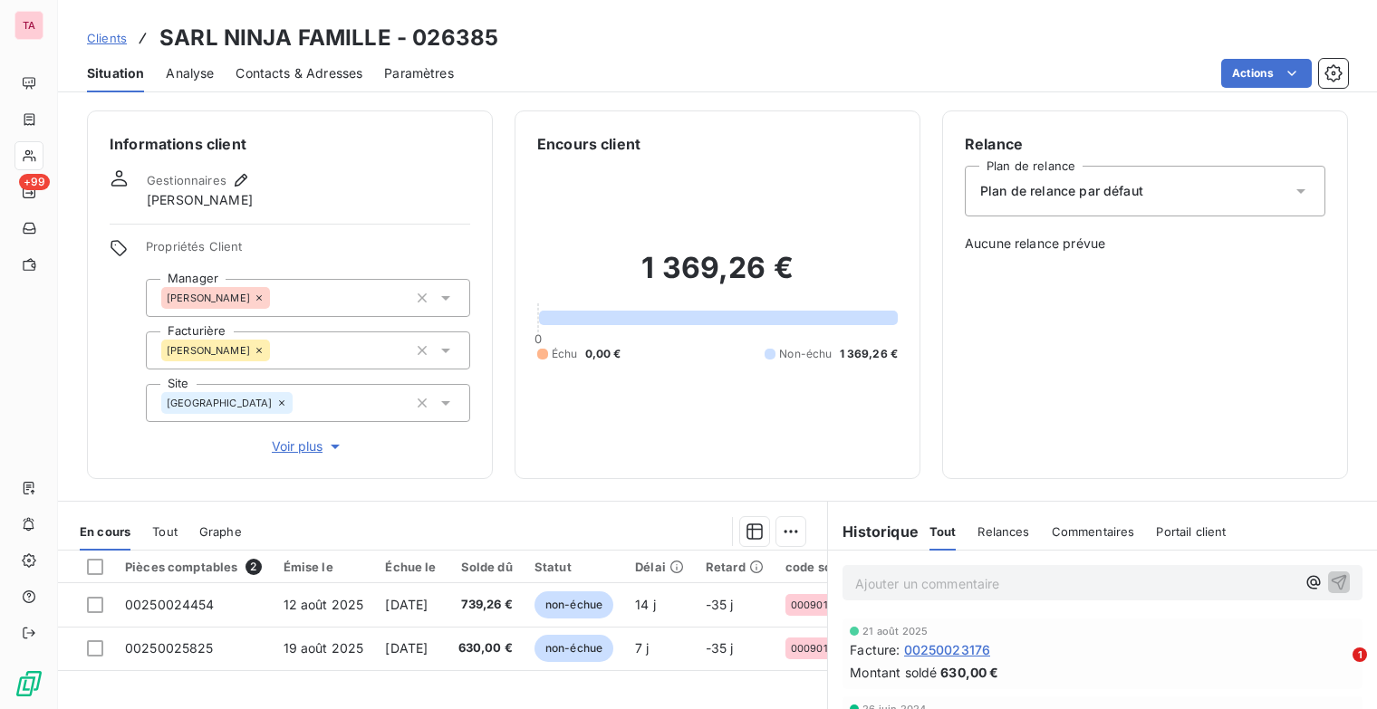
drag, startPoint x: 1196, startPoint y: 183, endPoint x: 1218, endPoint y: 197, distance: 25.6
click at [1196, 183] on div "Plan de relance par défaut" at bounding box center [1145, 191] width 361 height 51
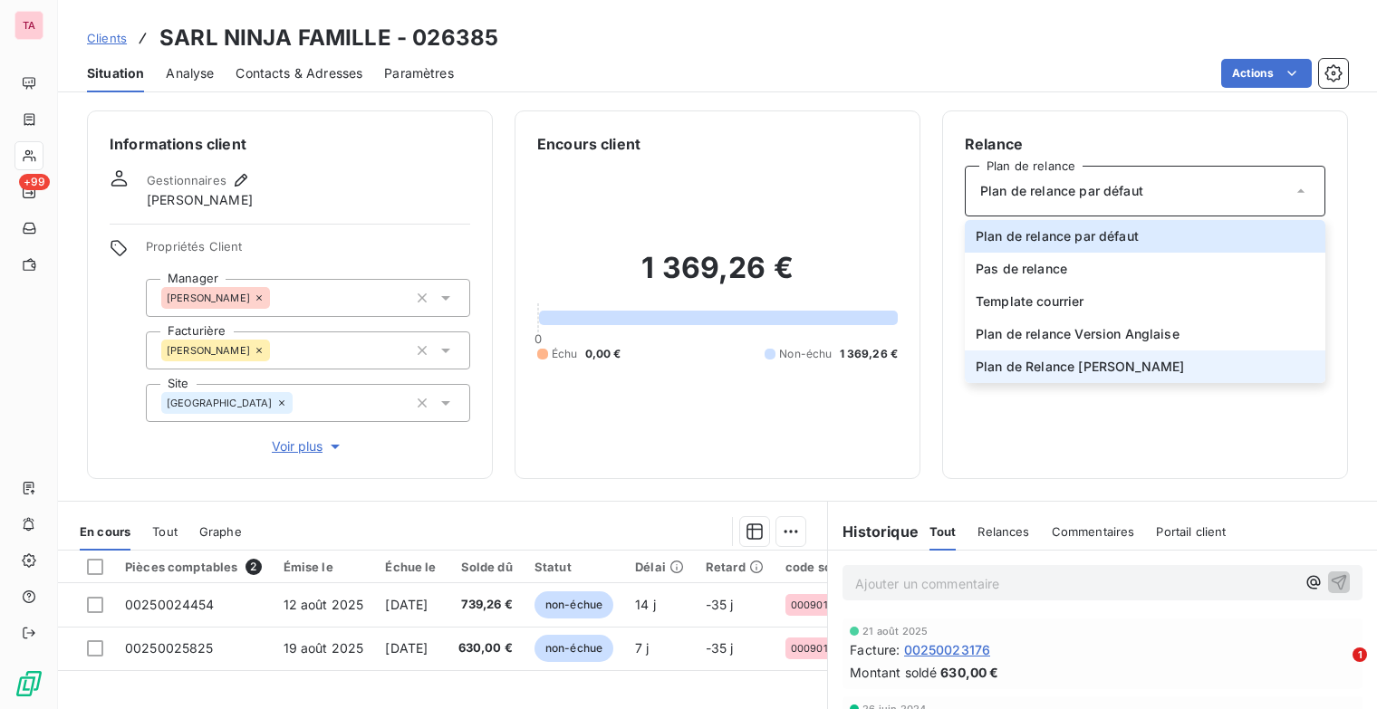
click at [1149, 367] on span "Plan de Relance [PERSON_NAME]" at bounding box center [1080, 367] width 208 height 18
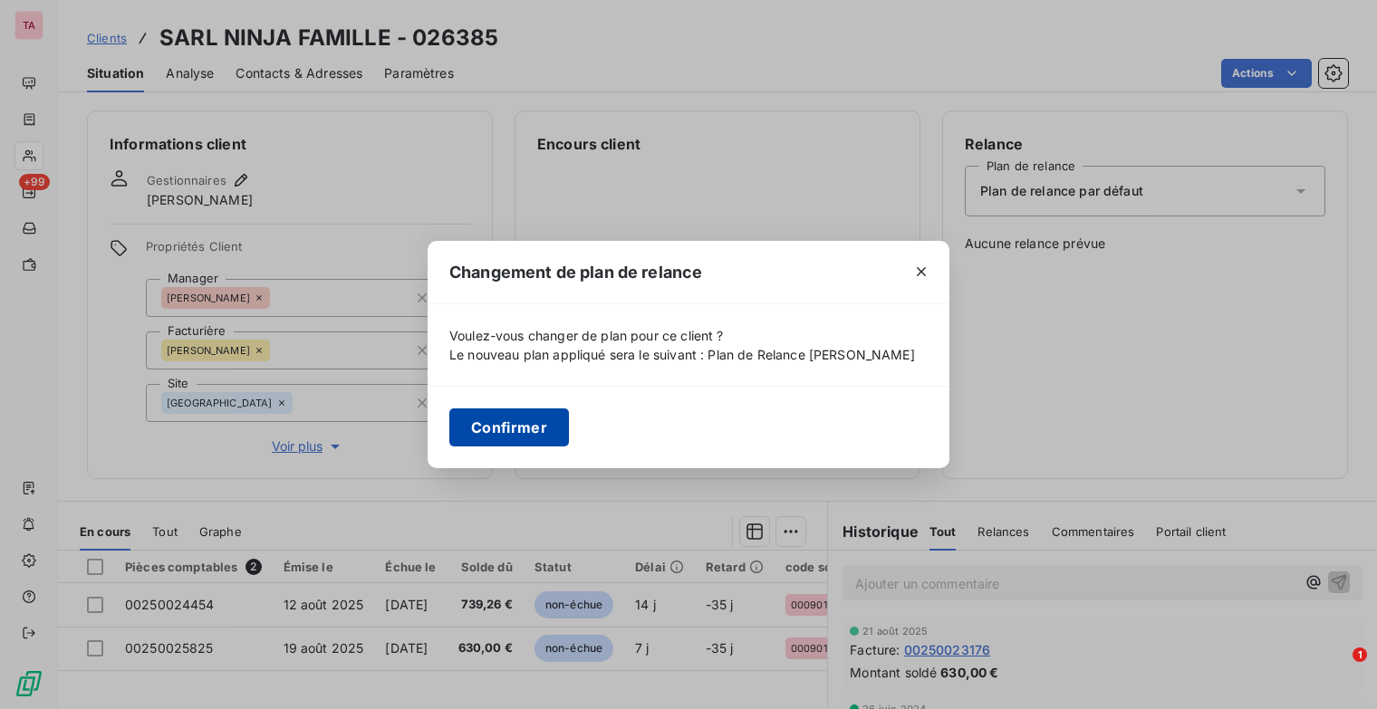
click at [506, 429] on button "Confirmer" at bounding box center [509, 428] width 120 height 38
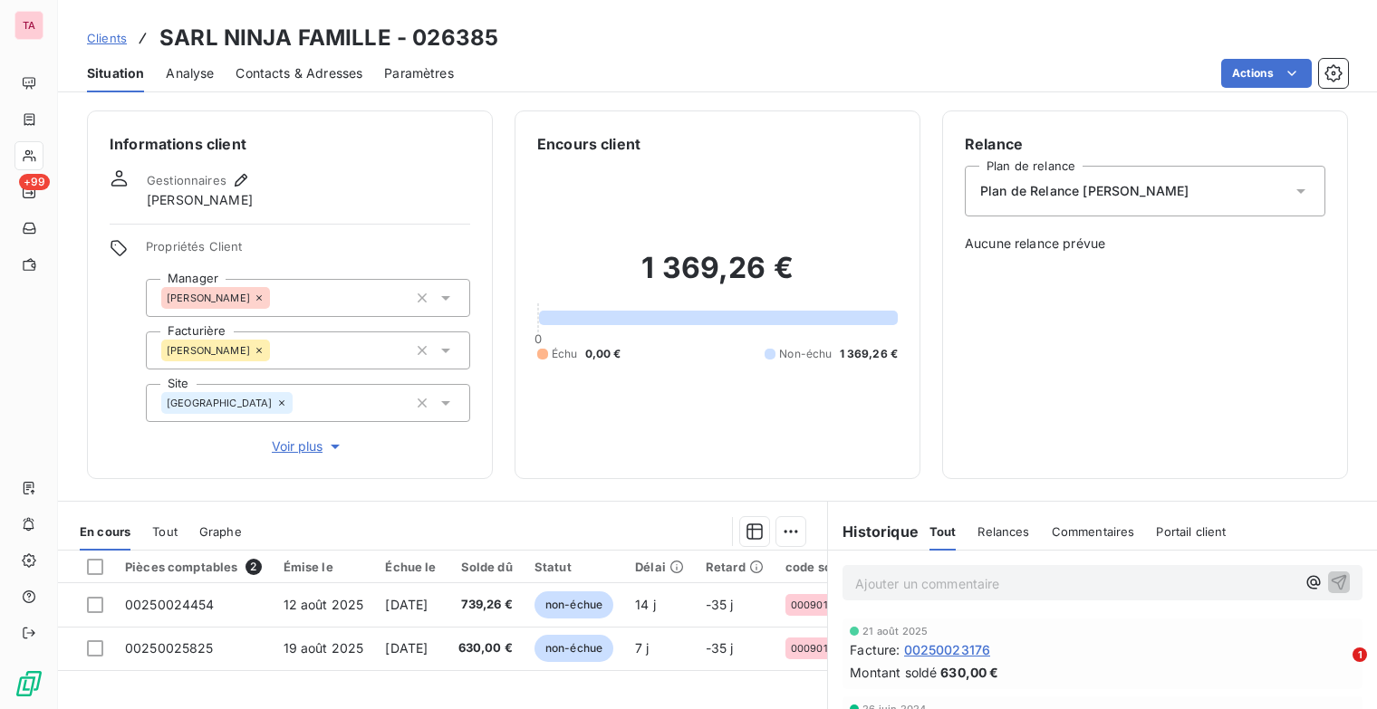
click at [104, 38] on span "Clients" at bounding box center [107, 38] width 40 height 14
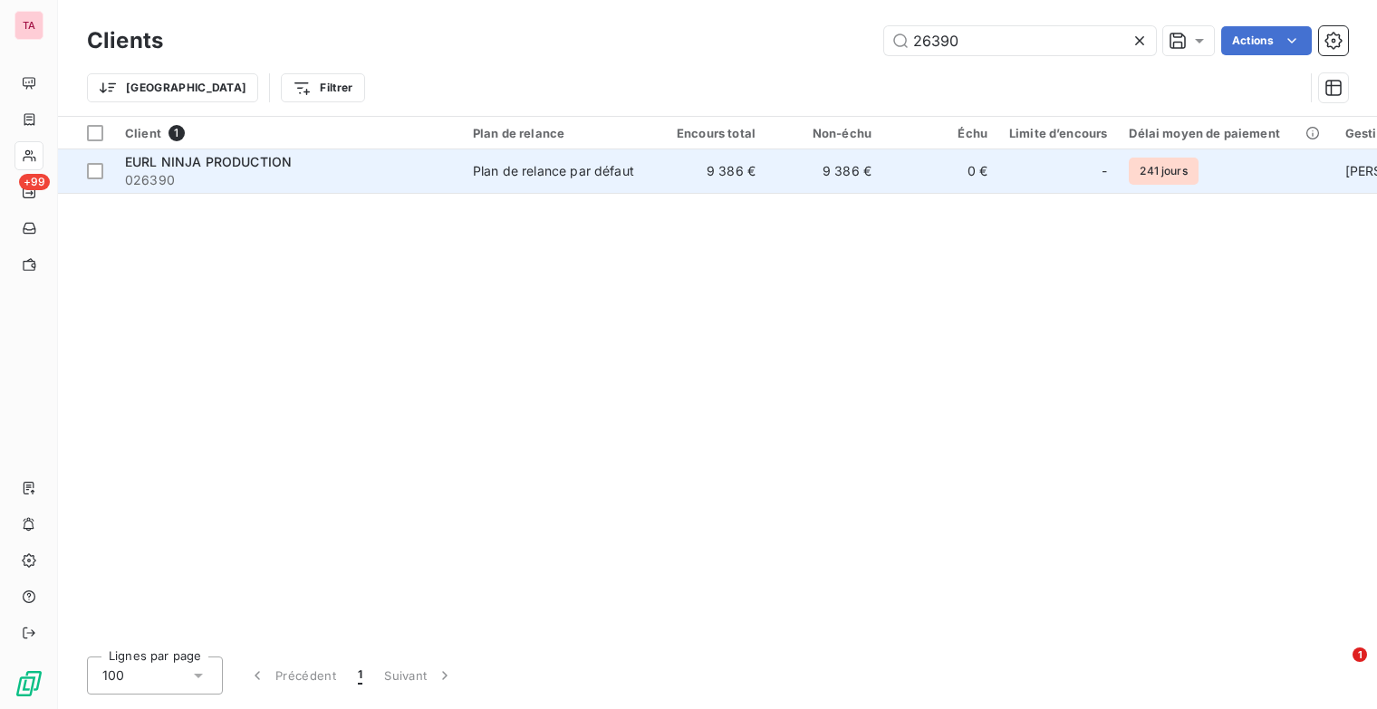
type input "26390"
click at [256, 168] on span "EURL NINJA PRODUCTION" at bounding box center [208, 161] width 167 height 15
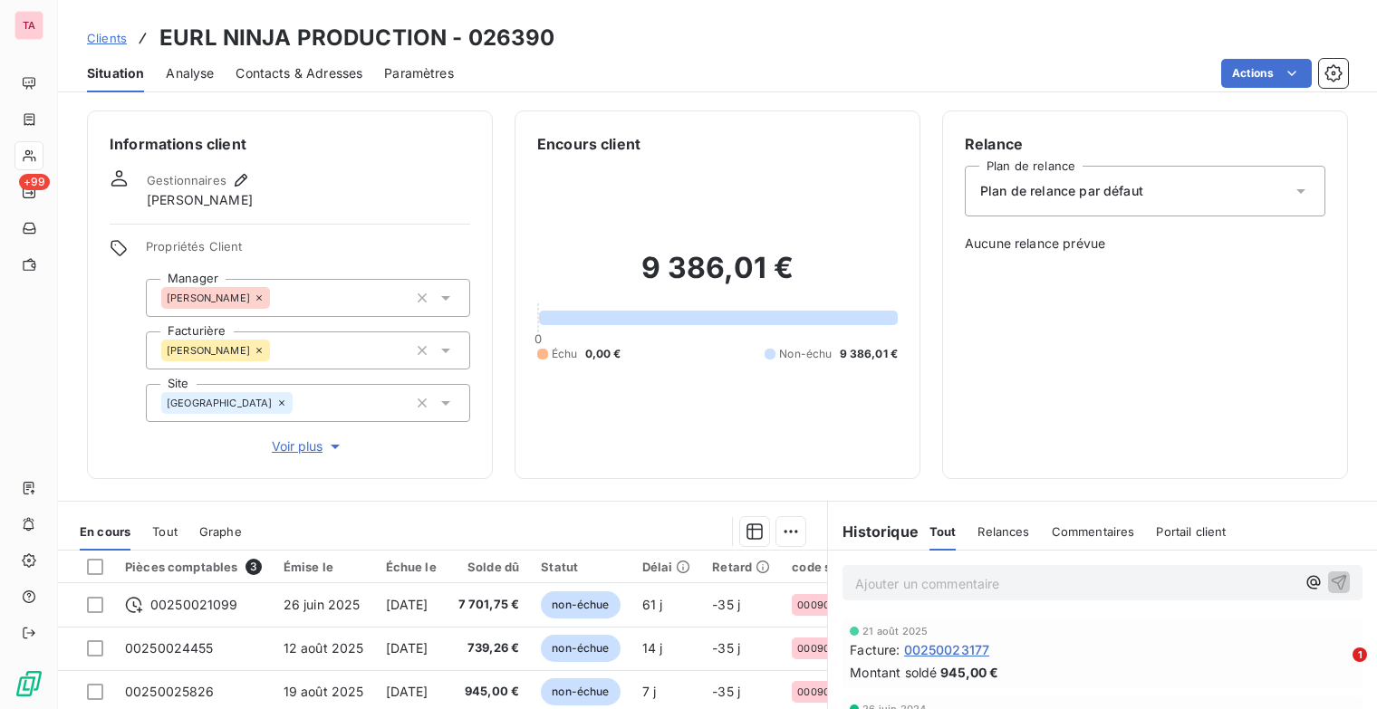
click at [1118, 191] on span "Plan de relance par défaut" at bounding box center [1061, 191] width 163 height 18
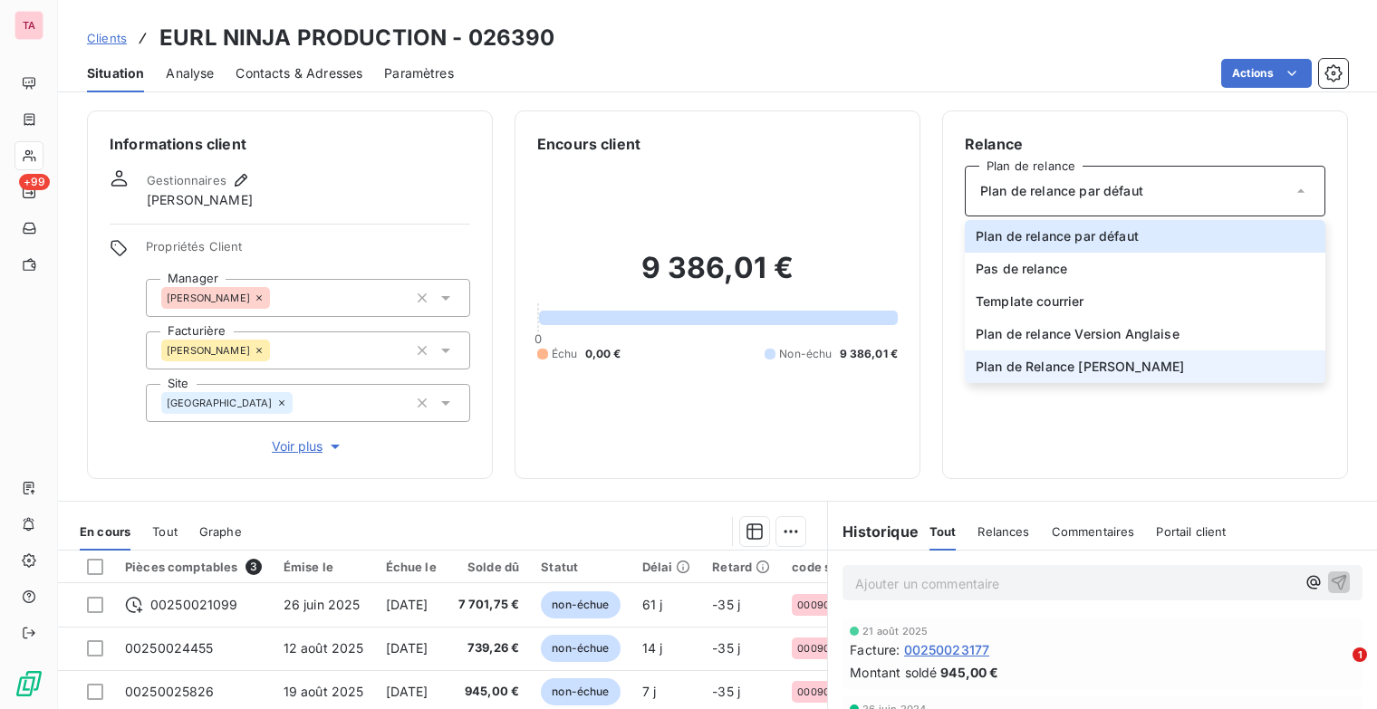
click at [1174, 365] on li "Plan de Relance [PERSON_NAME]" at bounding box center [1145, 367] width 361 height 33
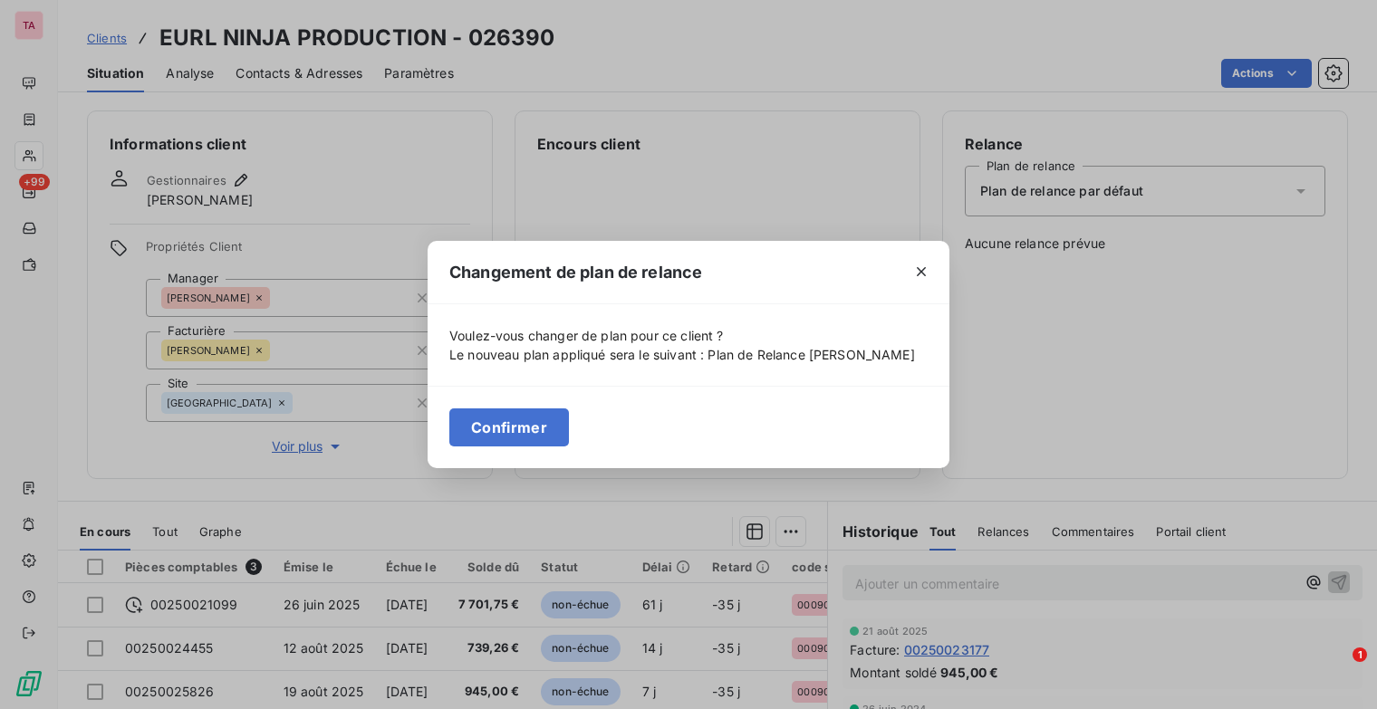
click at [479, 430] on button "Confirmer" at bounding box center [509, 428] width 120 height 38
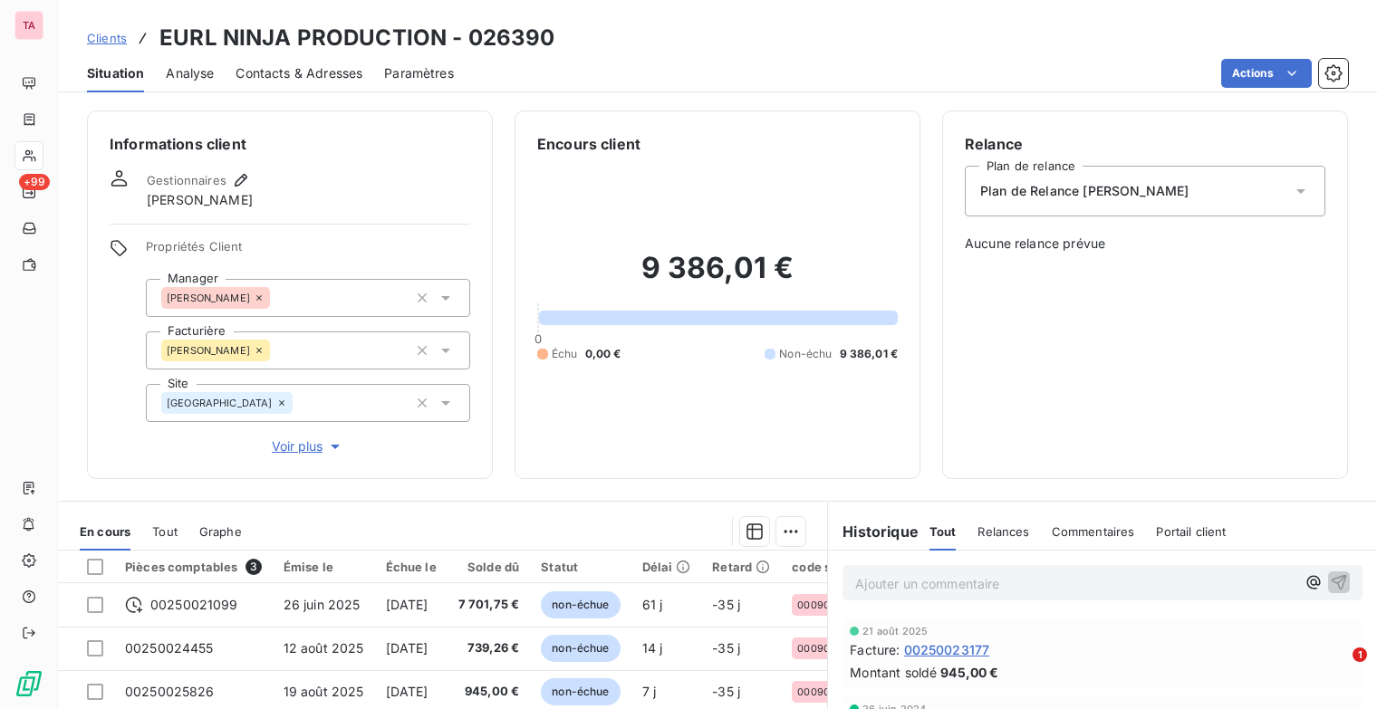
click at [119, 43] on span "Clients" at bounding box center [107, 38] width 40 height 14
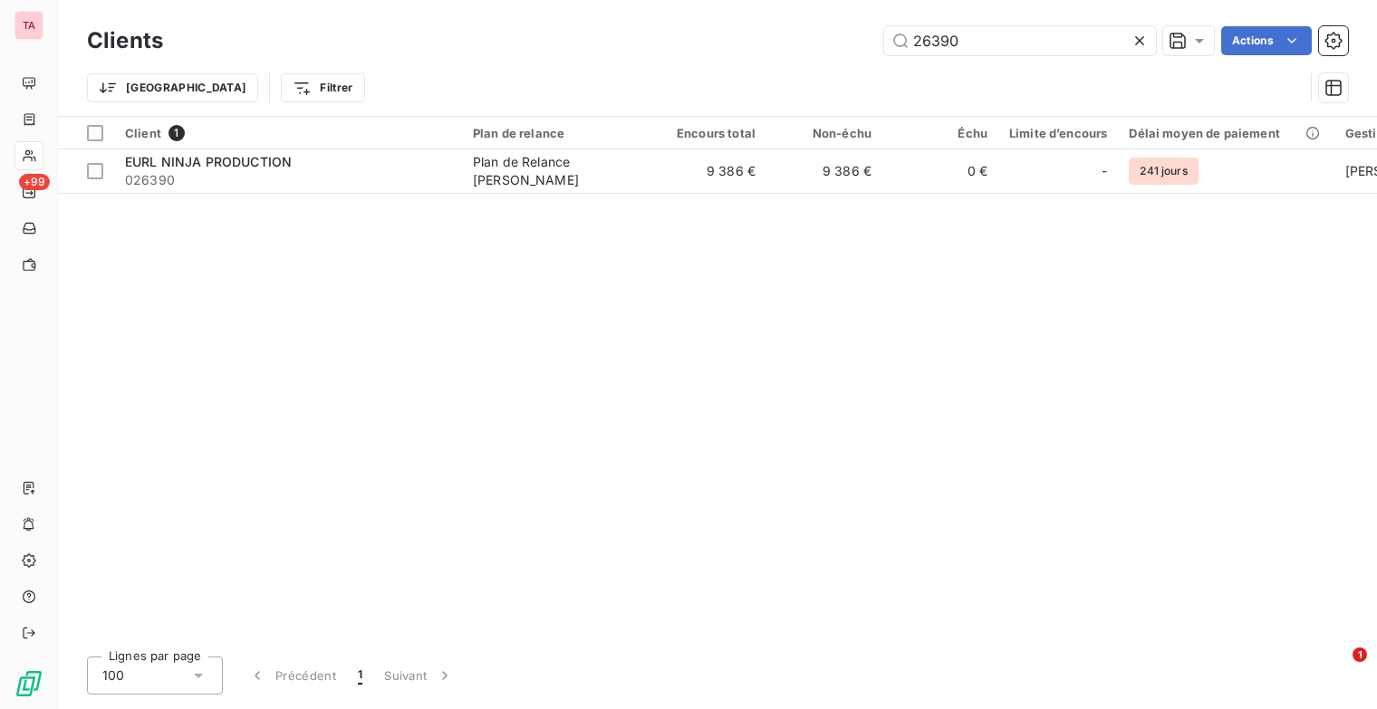
drag, startPoint x: 975, startPoint y: 32, endPoint x: 772, endPoint y: 53, distance: 204.1
click at [772, 53] on div "26390 Actions" at bounding box center [766, 40] width 1163 height 29
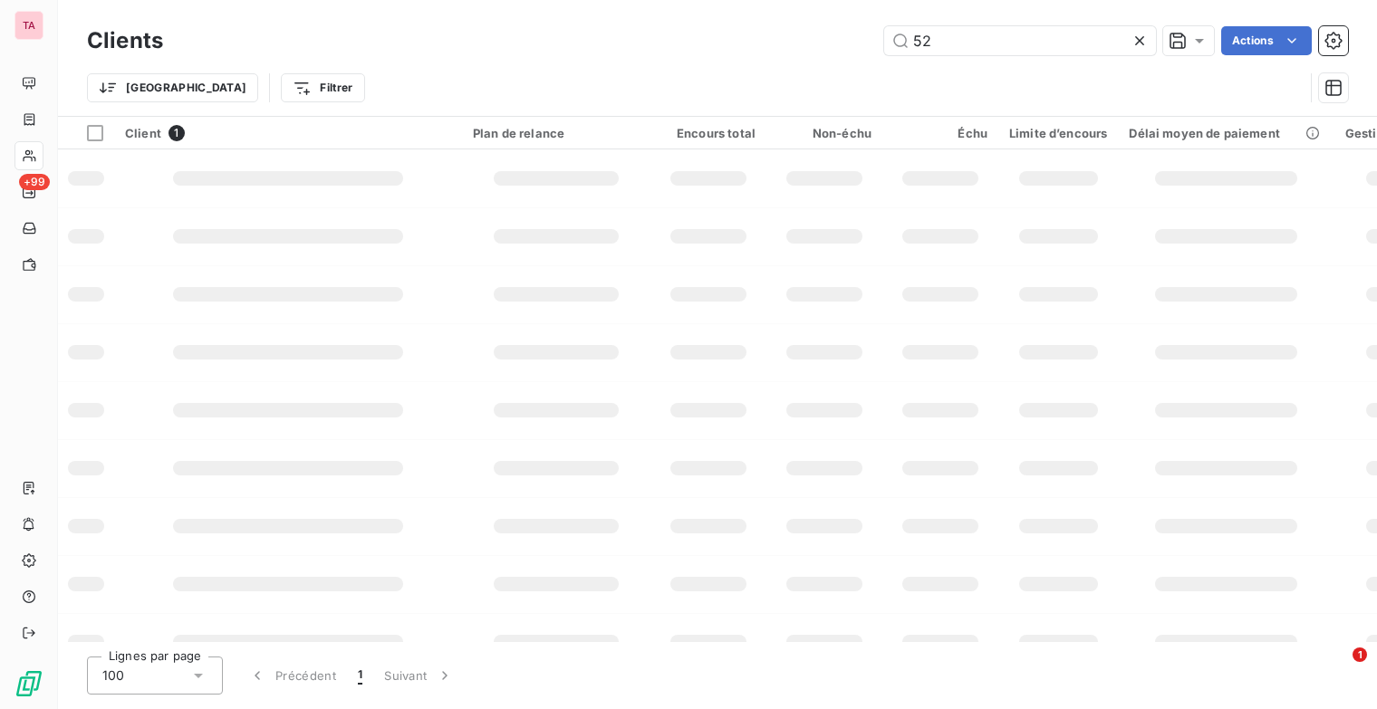
type input "5"
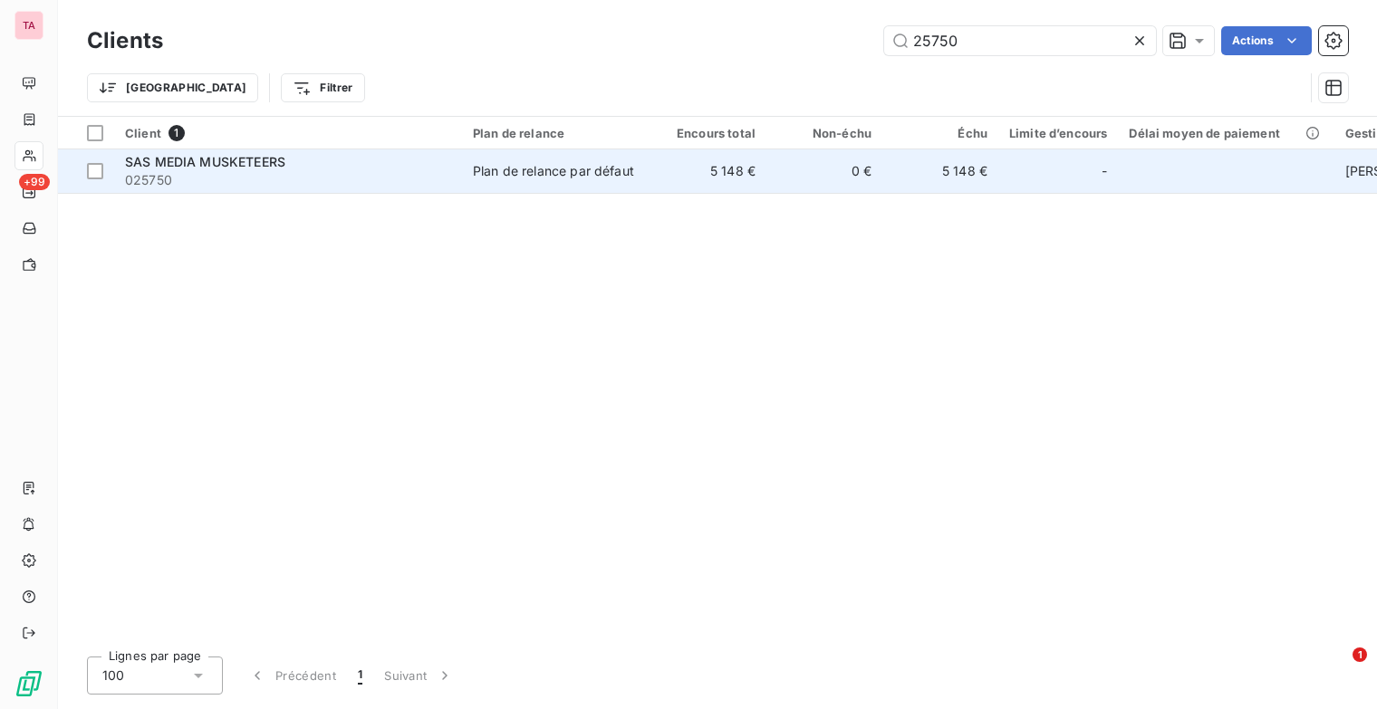
type input "25750"
click at [165, 171] on span "025750" at bounding box center [288, 180] width 326 height 18
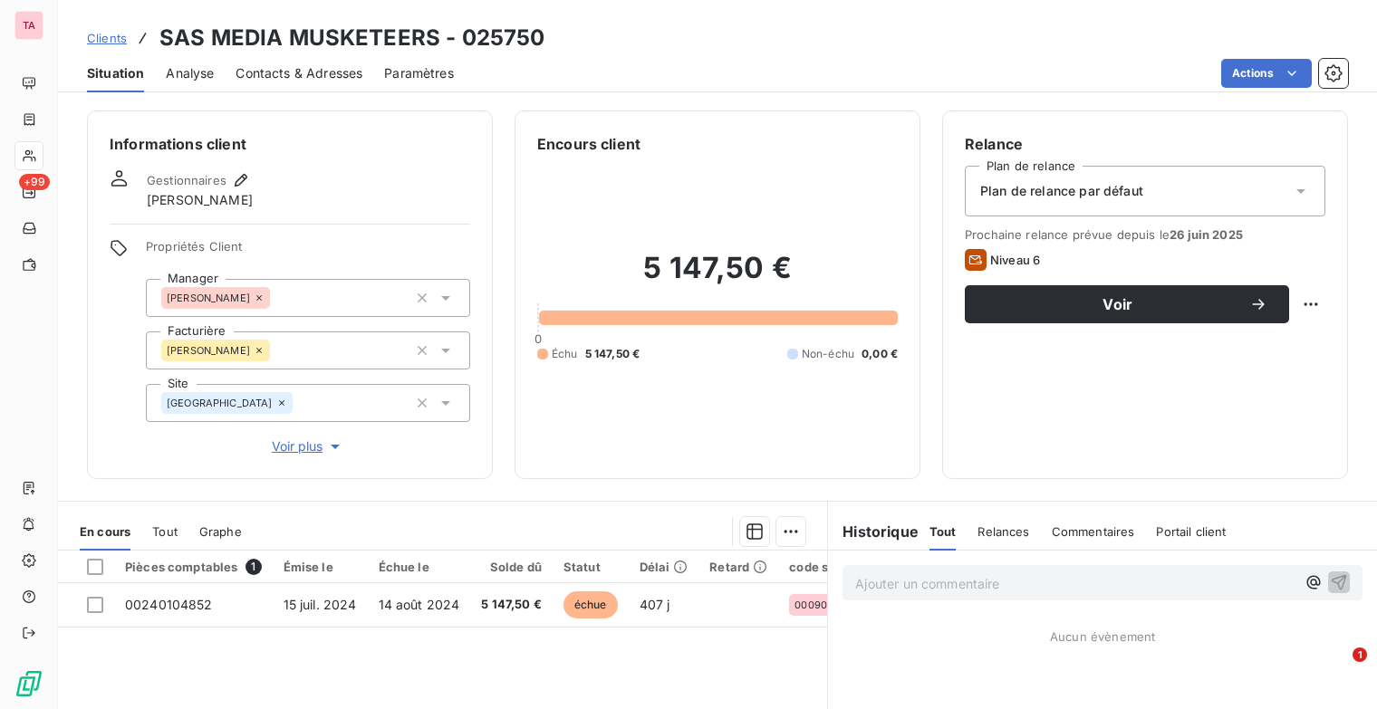
click at [1200, 192] on div "Plan de relance par défaut" at bounding box center [1145, 191] width 361 height 51
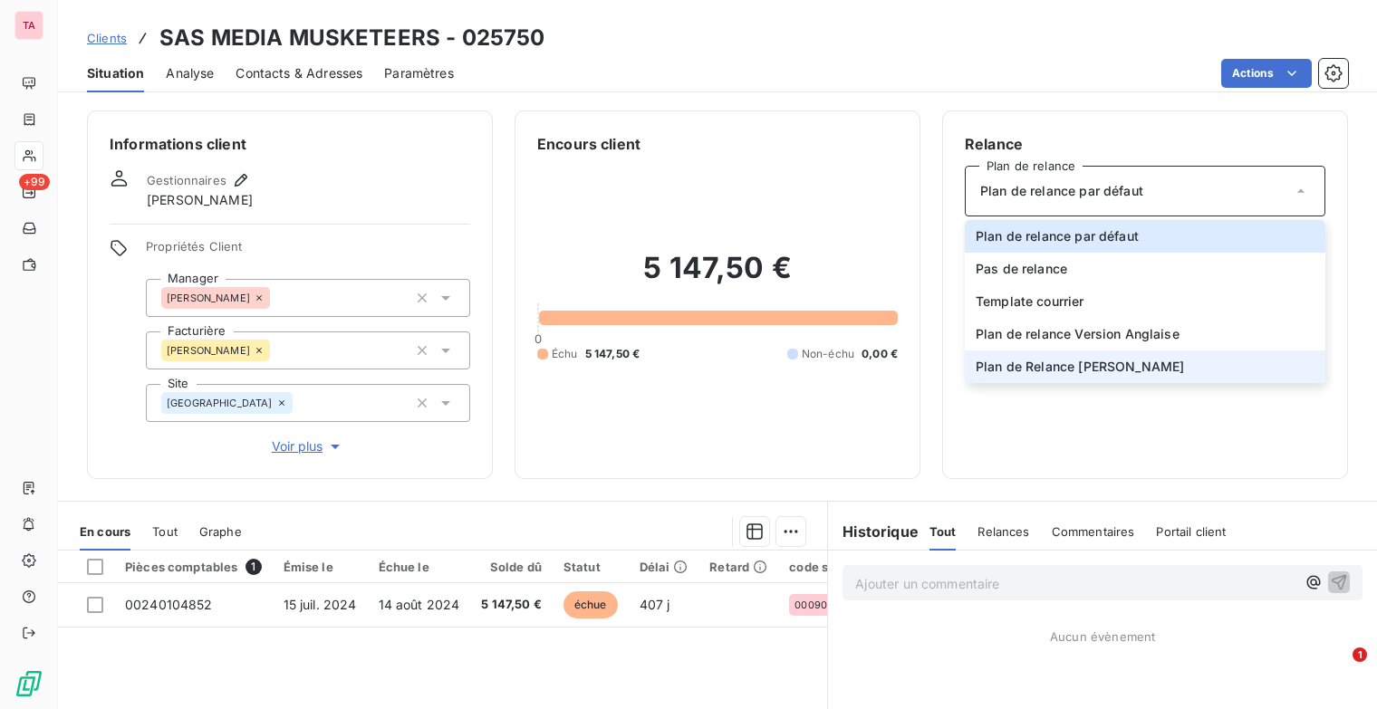
click at [1135, 370] on span "Plan de Relance [PERSON_NAME]" at bounding box center [1080, 367] width 208 height 18
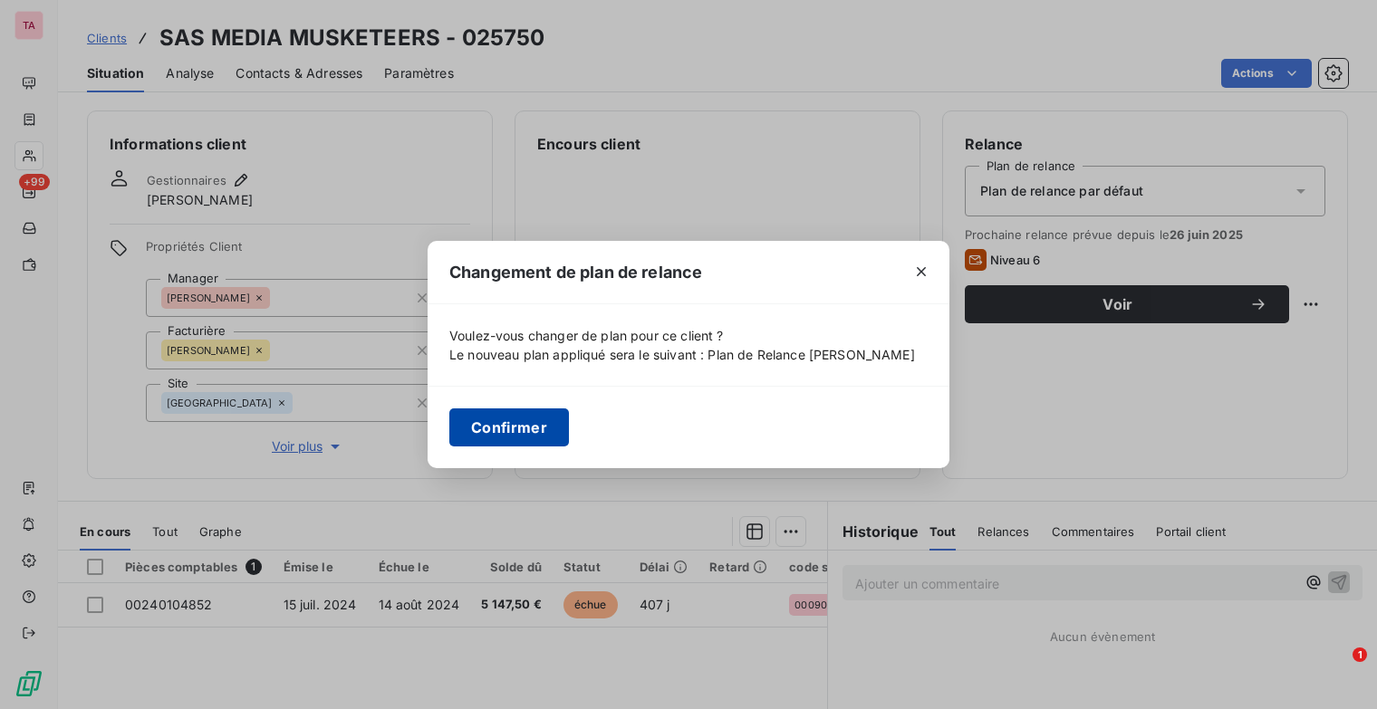
click at [531, 430] on button "Confirmer" at bounding box center [509, 428] width 120 height 38
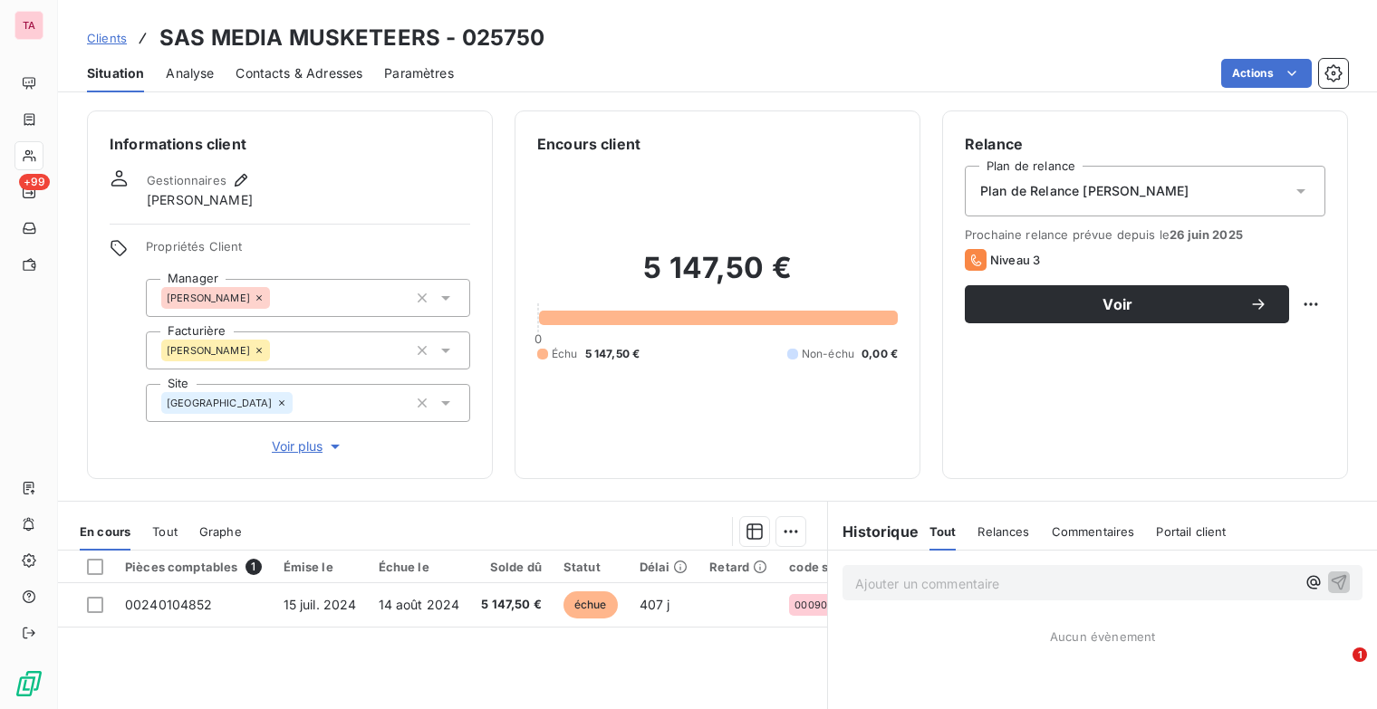
click at [109, 41] on span "Clients" at bounding box center [107, 38] width 40 height 14
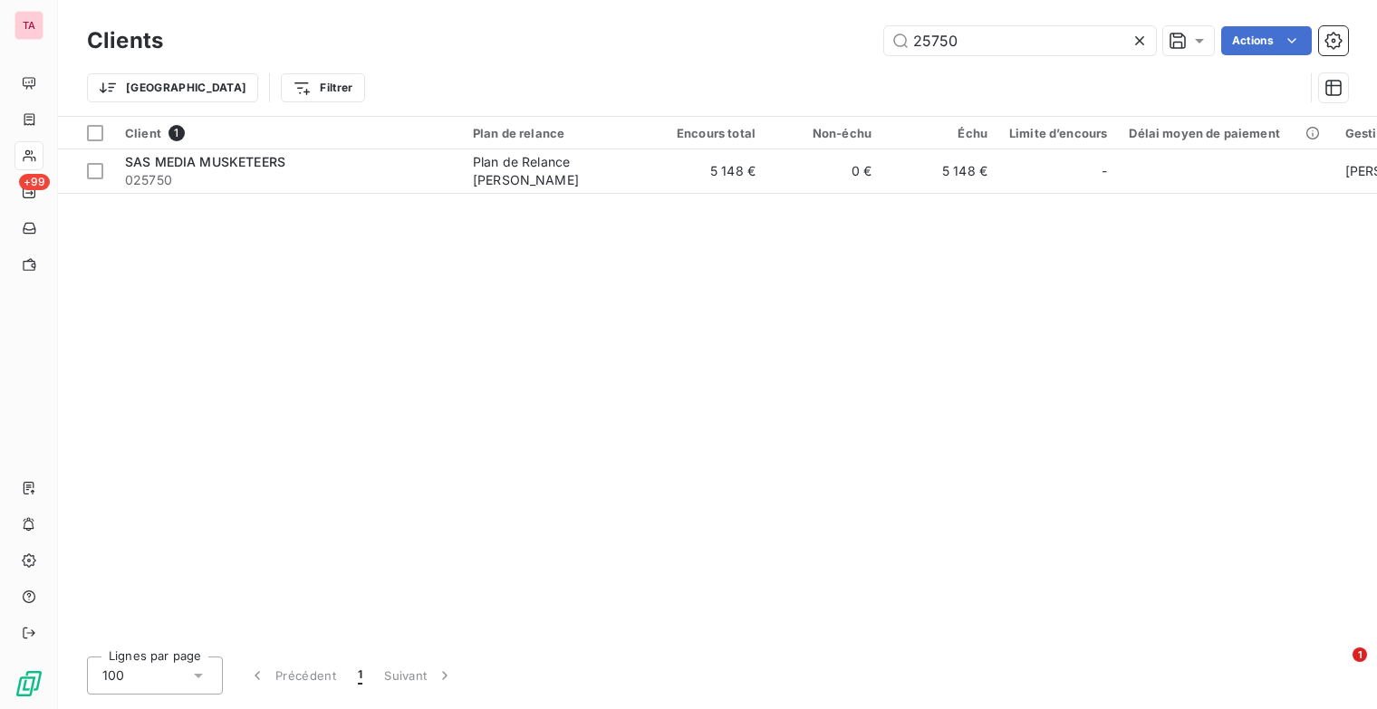
drag, startPoint x: 865, startPoint y: 42, endPoint x: 849, endPoint y: 43, distance: 16.3
click at [849, 43] on div "25750 Actions" at bounding box center [766, 40] width 1163 height 29
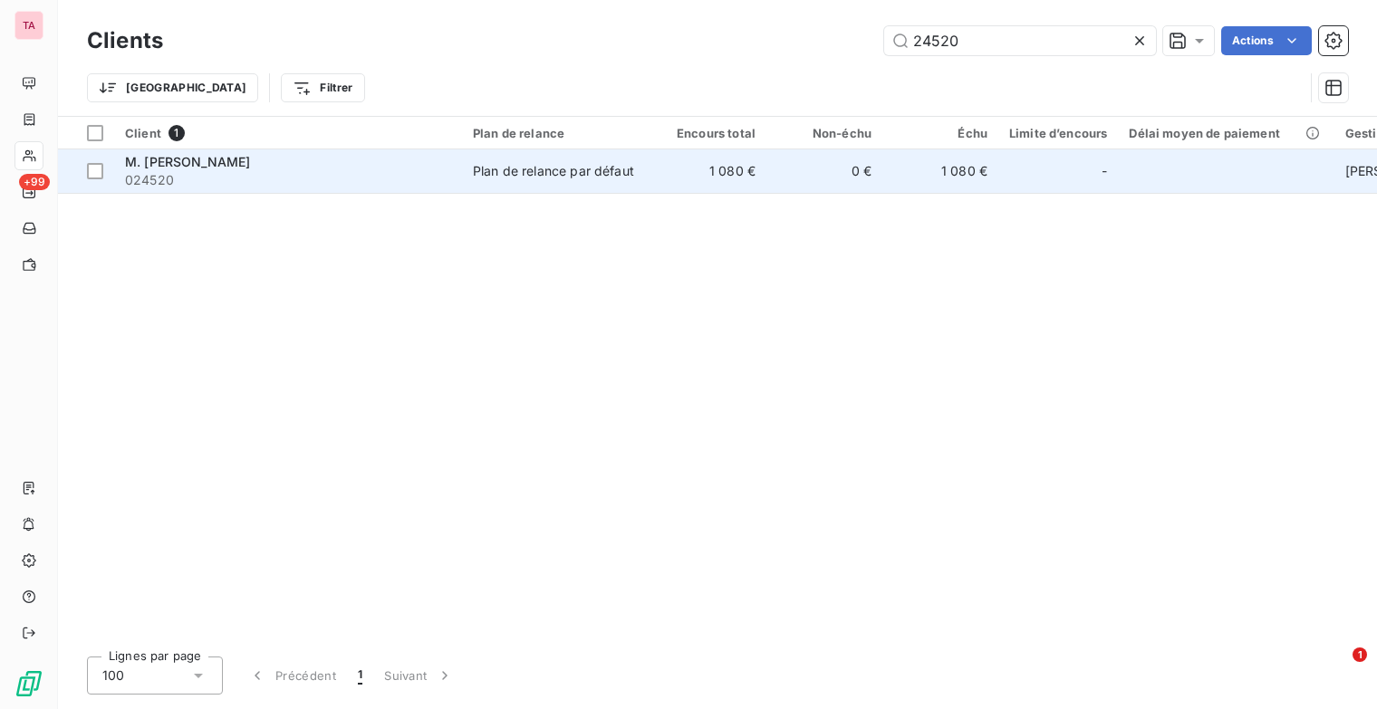
type input "24520"
click at [211, 171] on span "024520" at bounding box center [288, 180] width 326 height 18
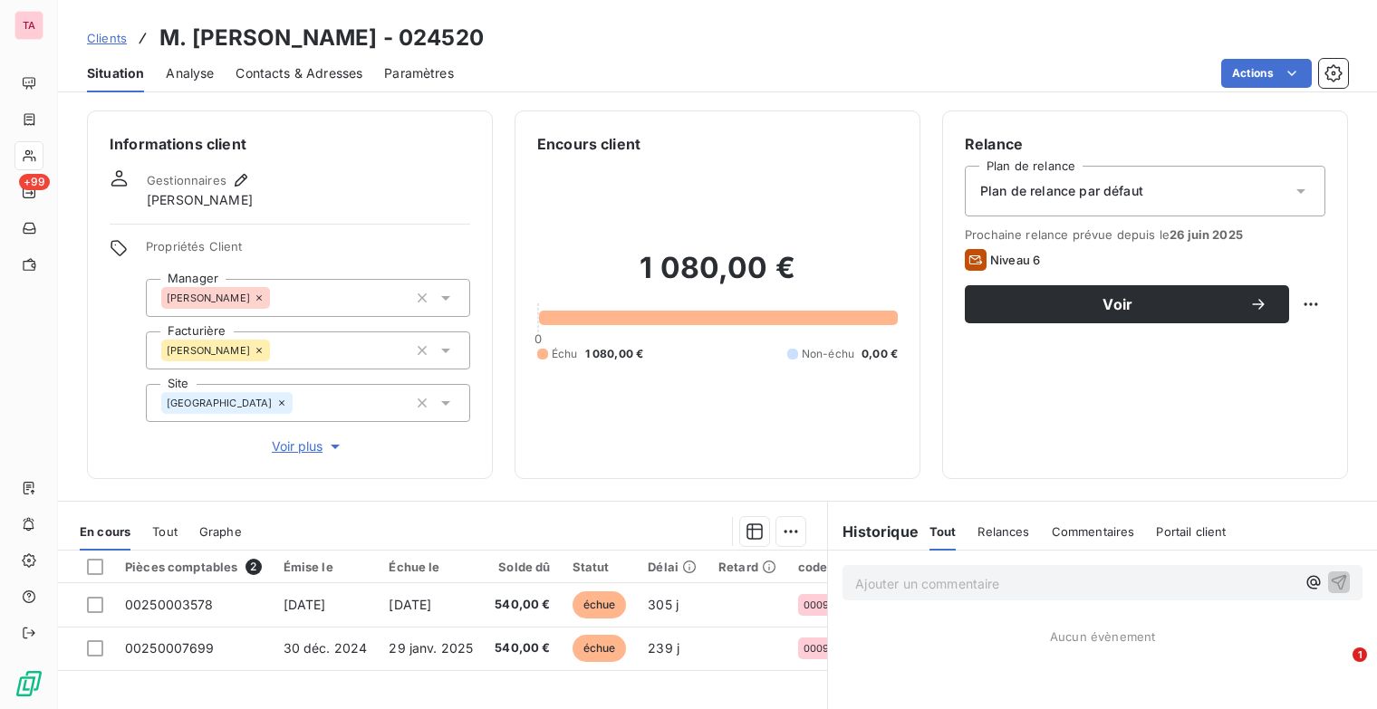
click at [1162, 198] on div "Plan de relance par défaut" at bounding box center [1145, 191] width 361 height 51
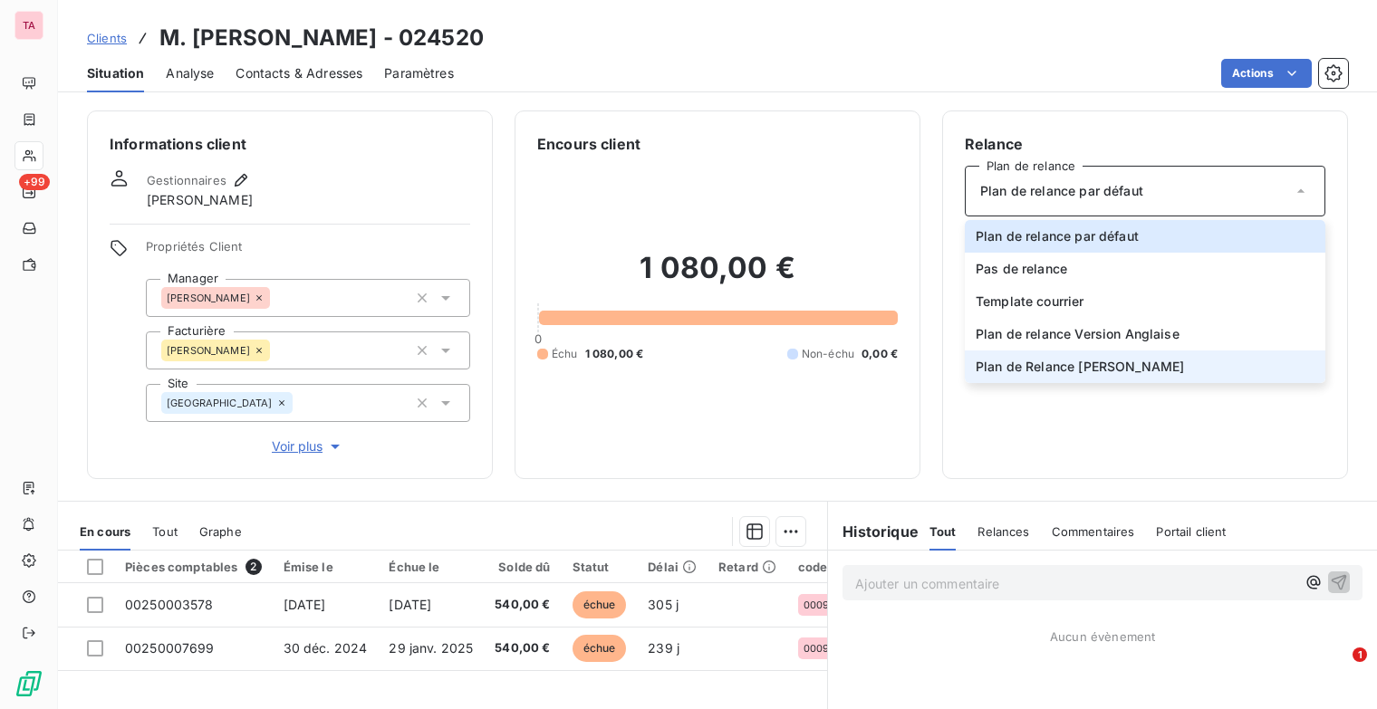
click at [1142, 362] on span "Plan de Relance [PERSON_NAME]" at bounding box center [1080, 367] width 208 height 18
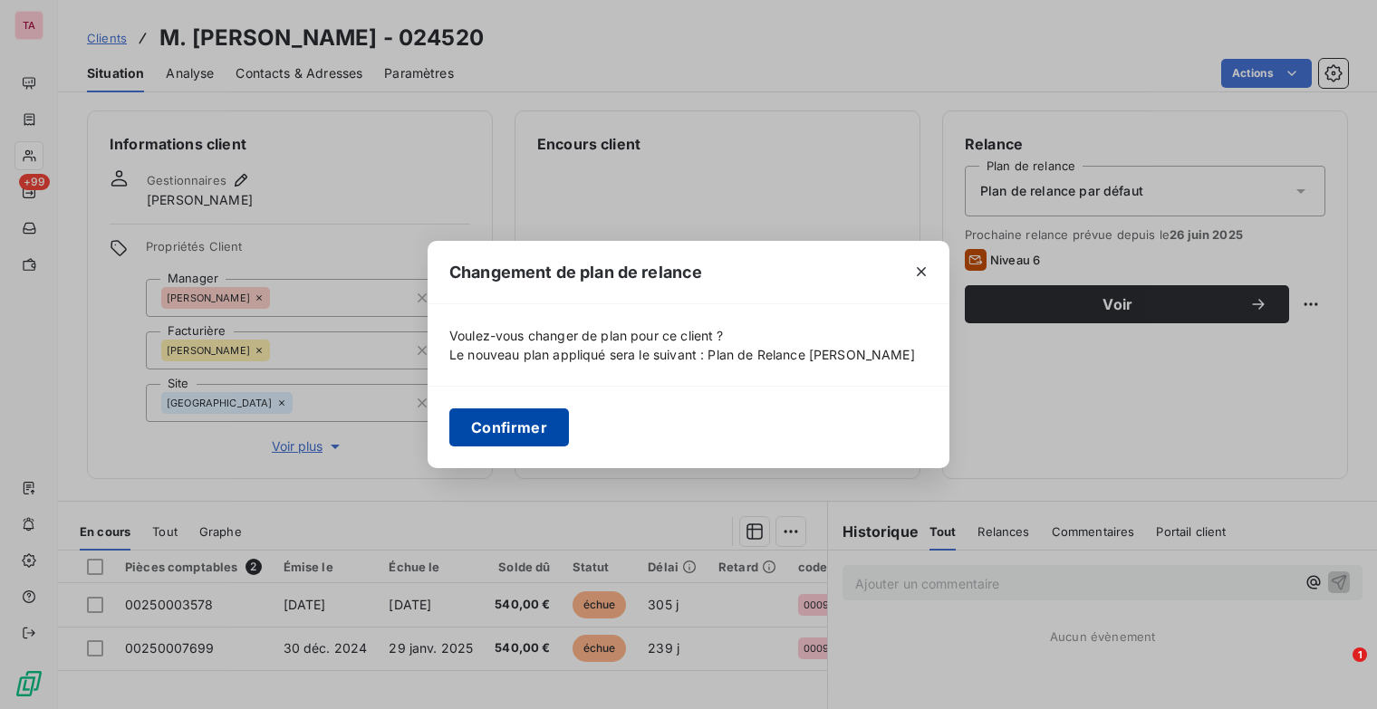
click at [516, 434] on button "Confirmer" at bounding box center [509, 428] width 120 height 38
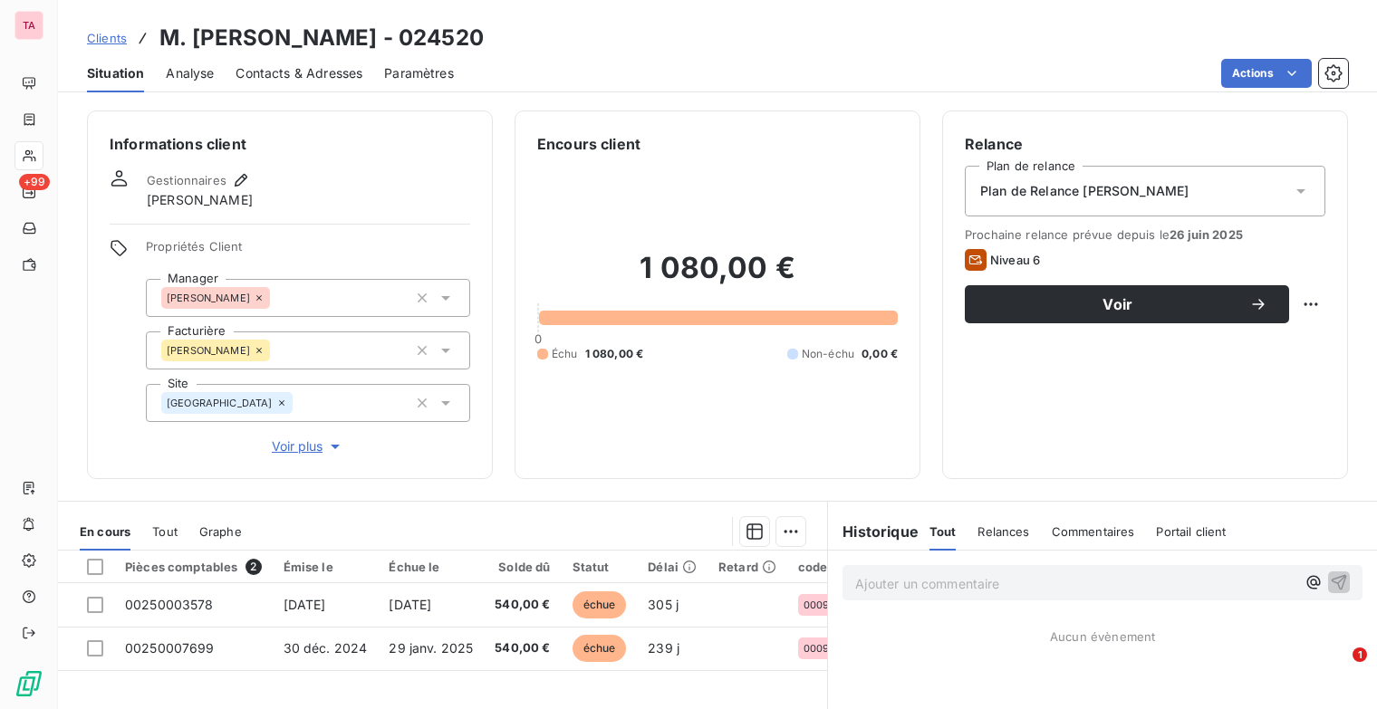
click at [100, 42] on span "Clients" at bounding box center [107, 38] width 40 height 14
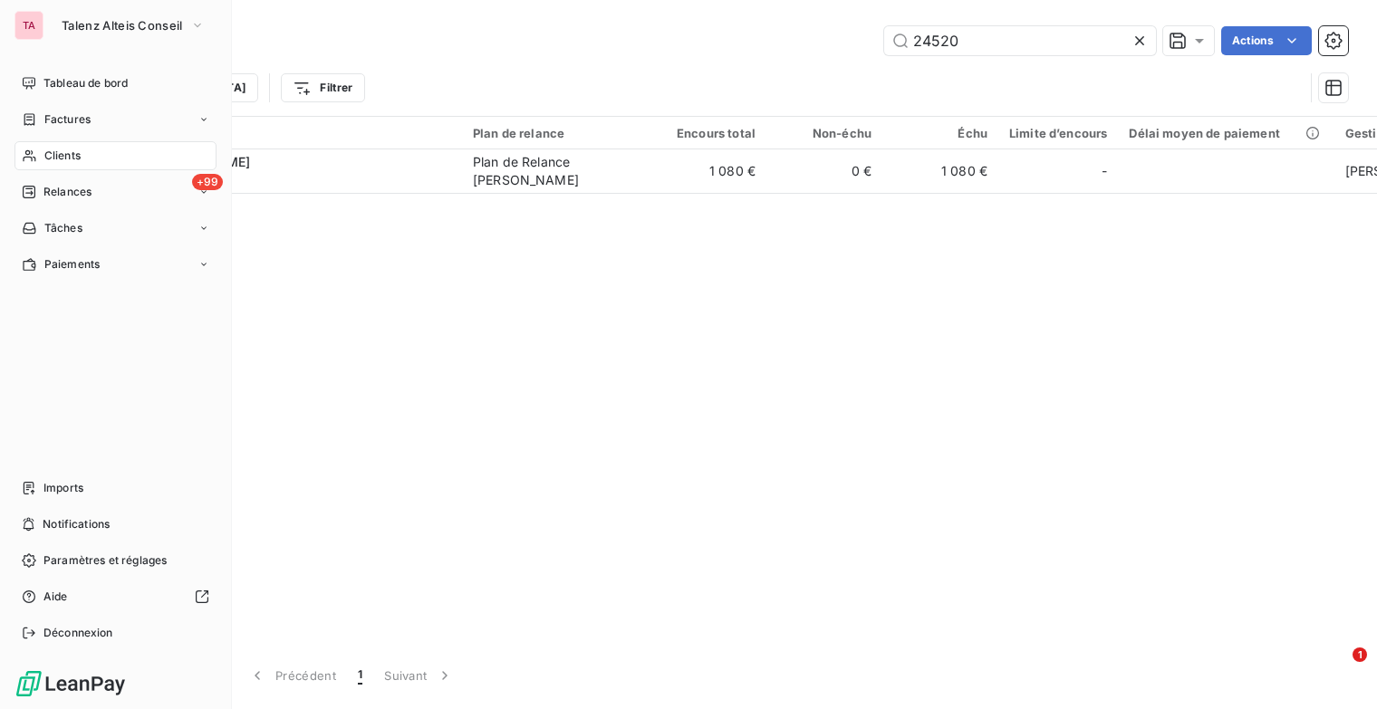
click at [55, 31] on button "Talenz Alteis Conseil" at bounding box center [133, 25] width 165 height 29
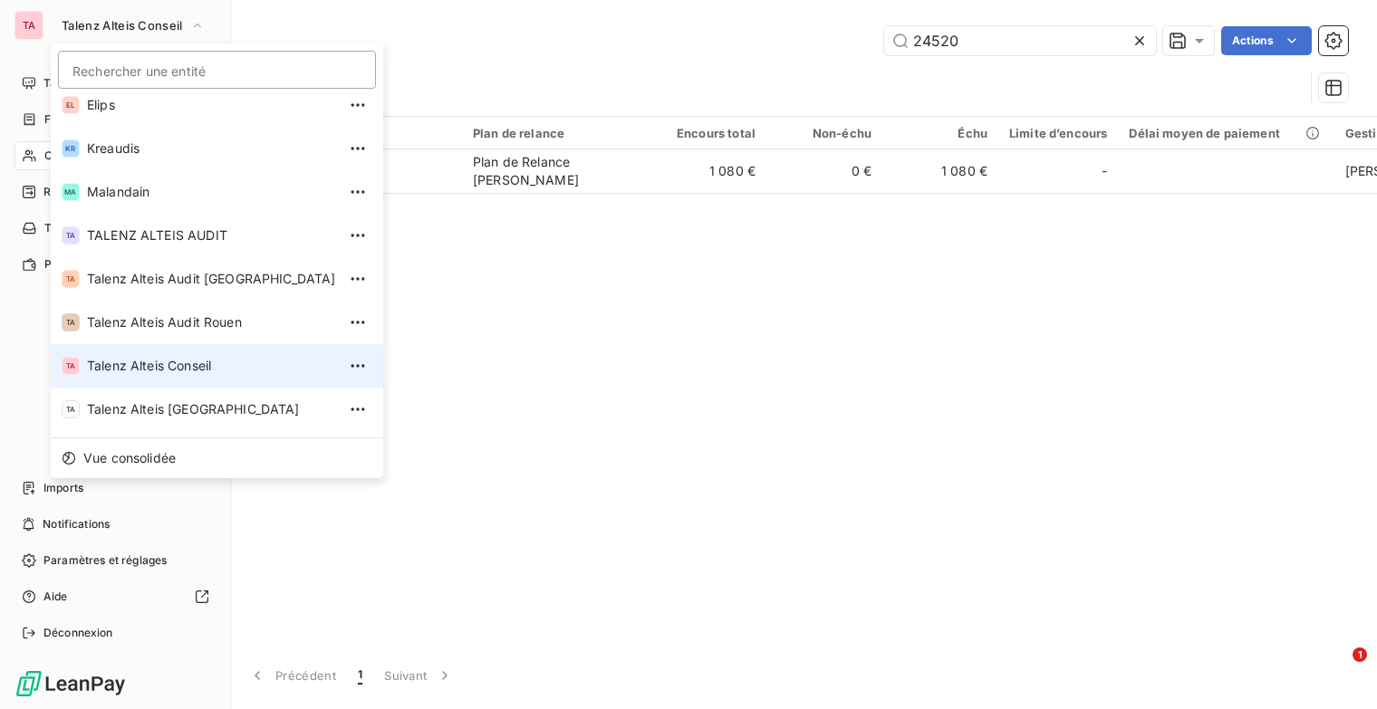
scroll to position [136, 0]
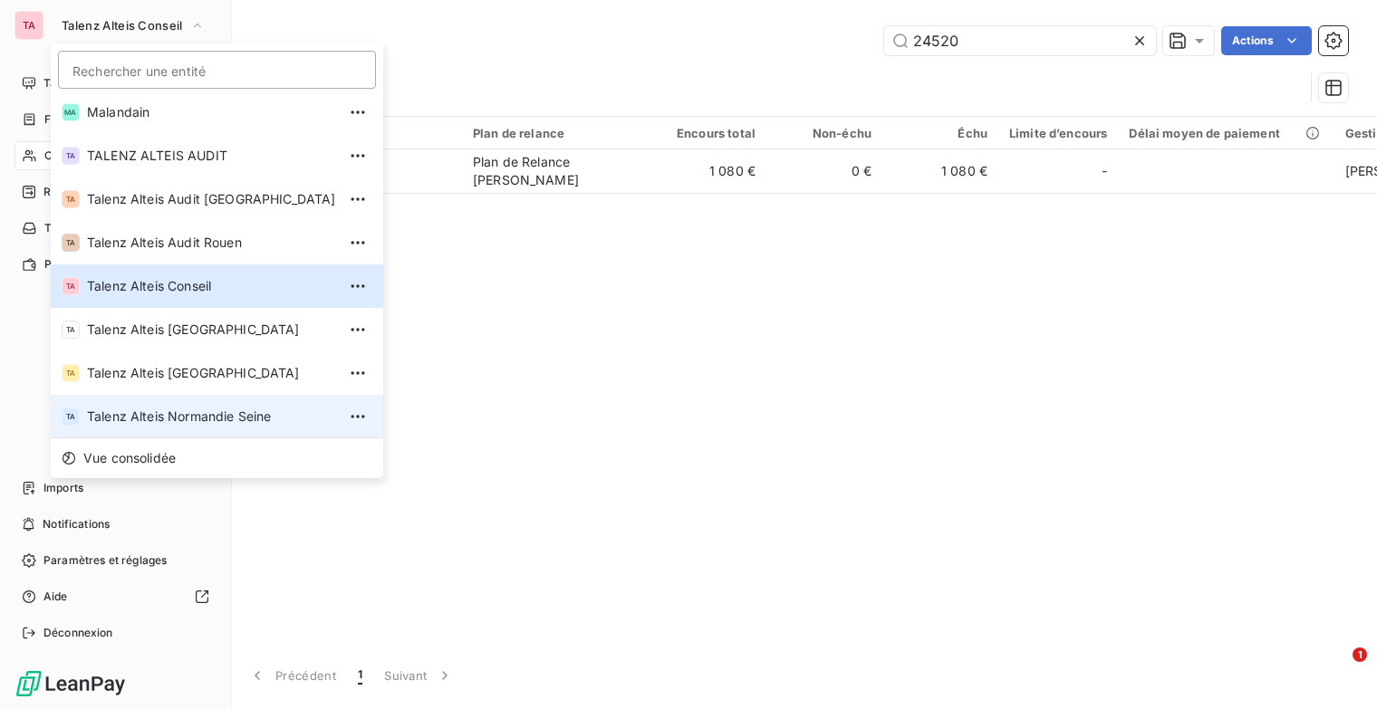
drag, startPoint x: 216, startPoint y: 423, endPoint x: 227, endPoint y: 416, distance: 13.8
click at [217, 423] on span "Talenz Alteis Normandie Seine" at bounding box center [211, 417] width 249 height 18
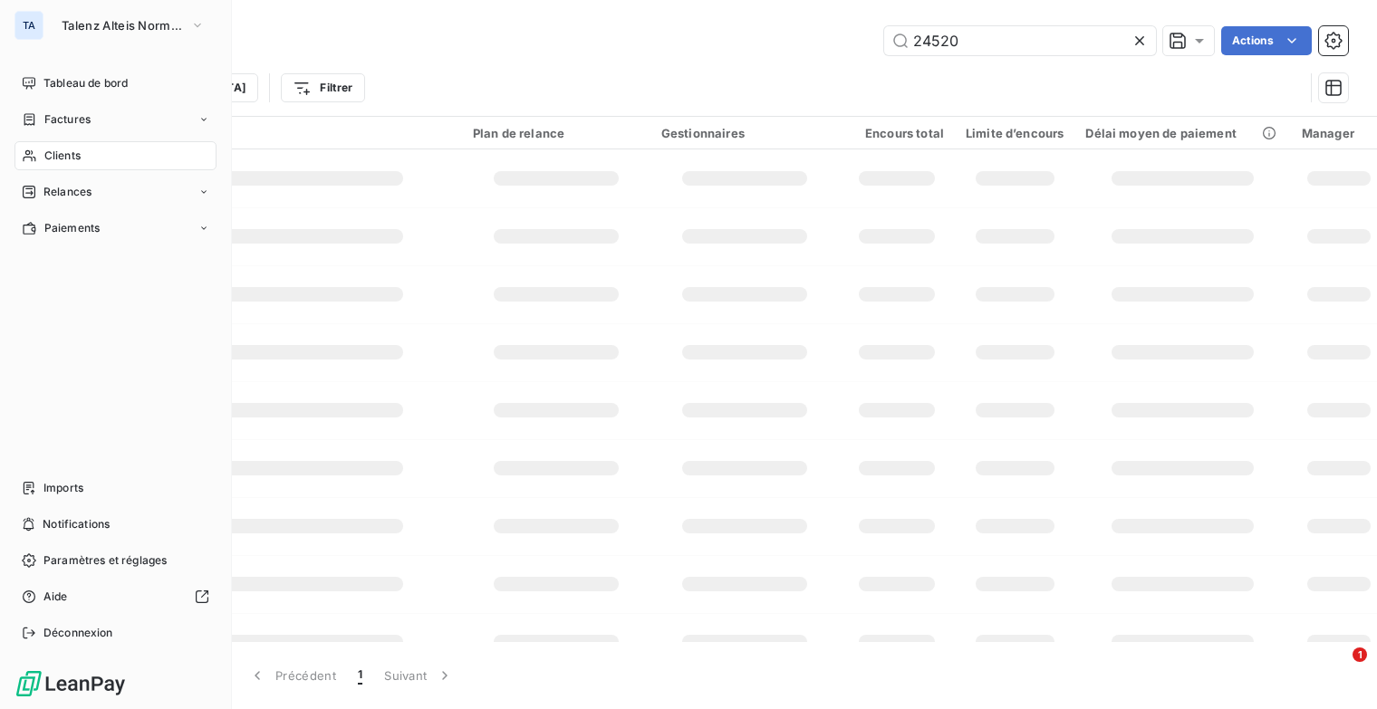
type input "208513"
